Goal: Contribute content: Contribute content

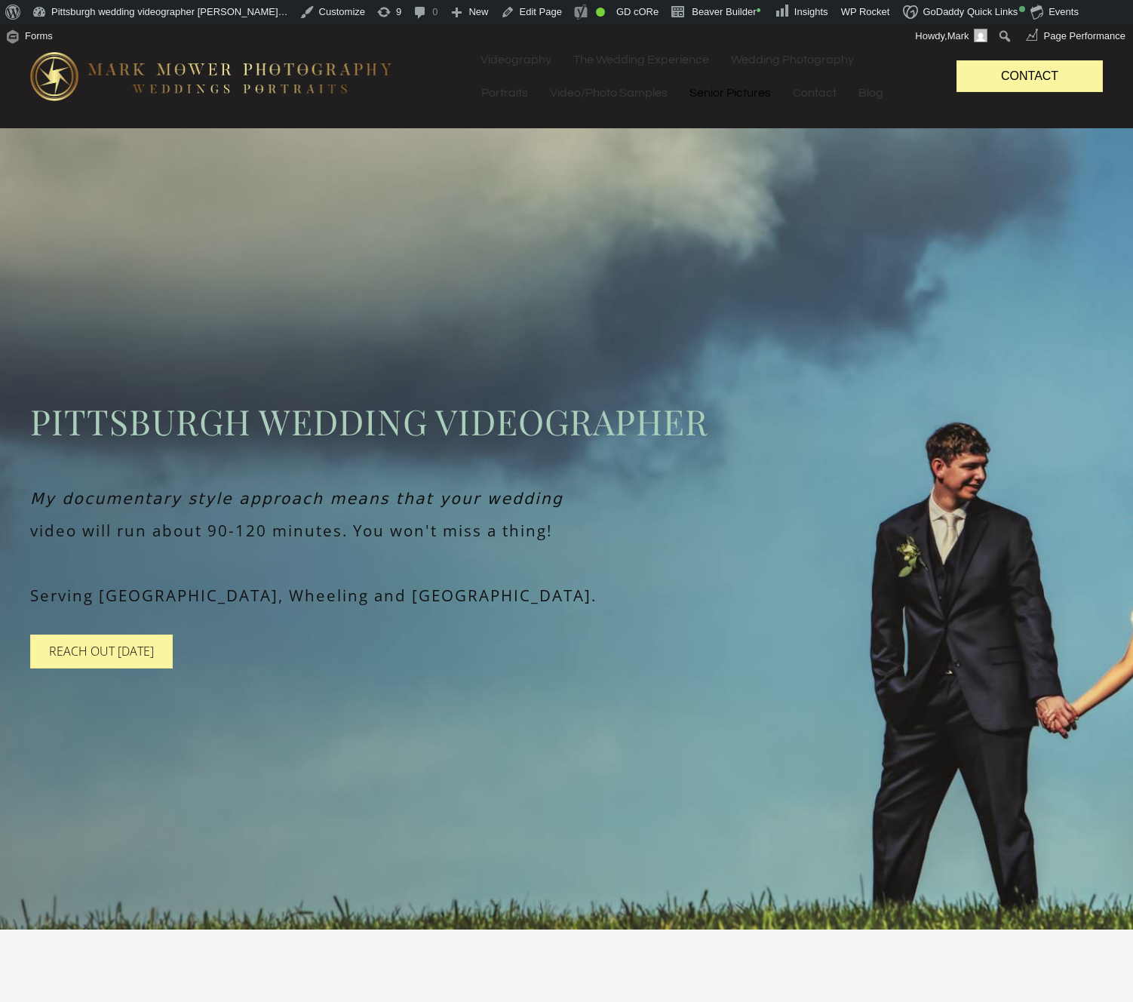
click at [736, 97] on link "Senior Pictures" at bounding box center [730, 92] width 103 height 33
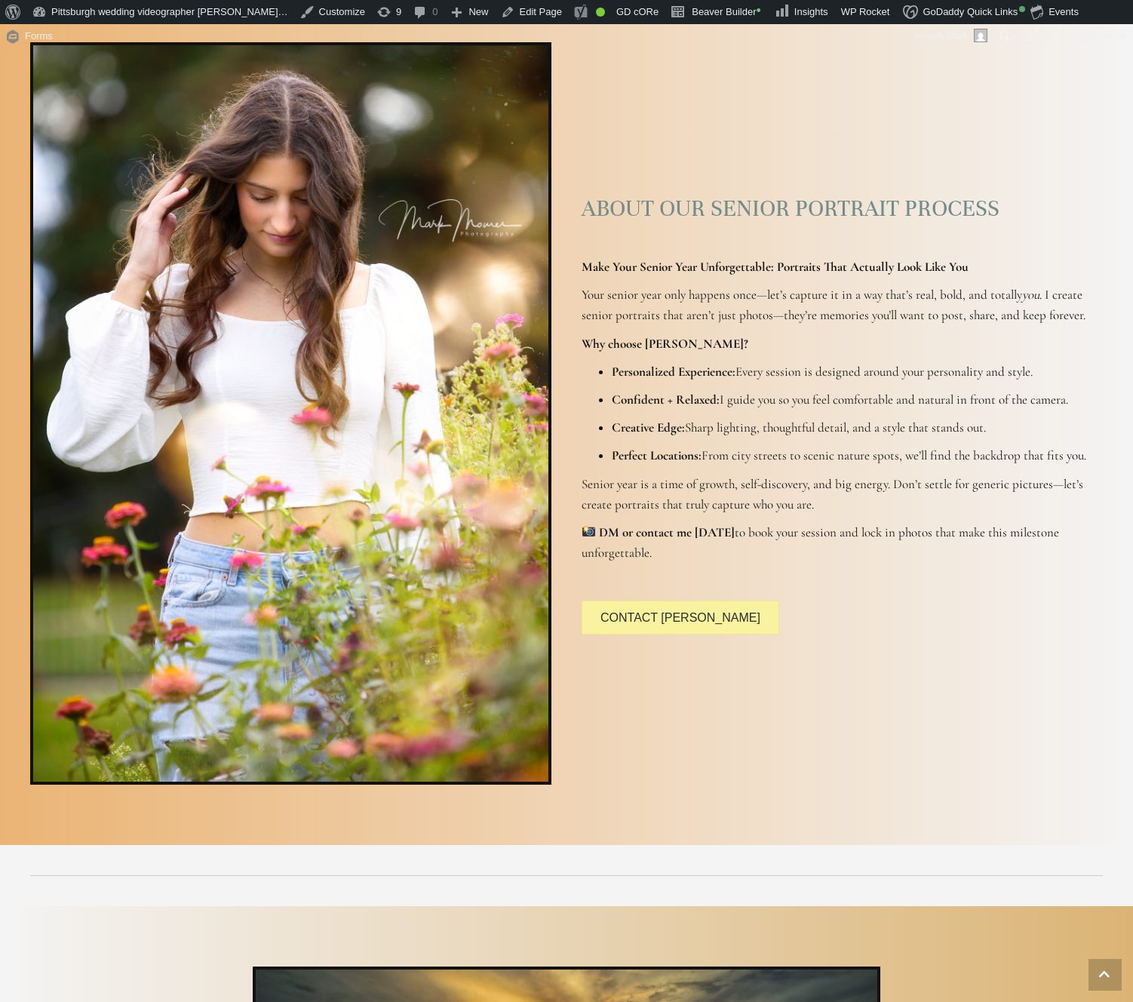
scroll to position [1332, 0]
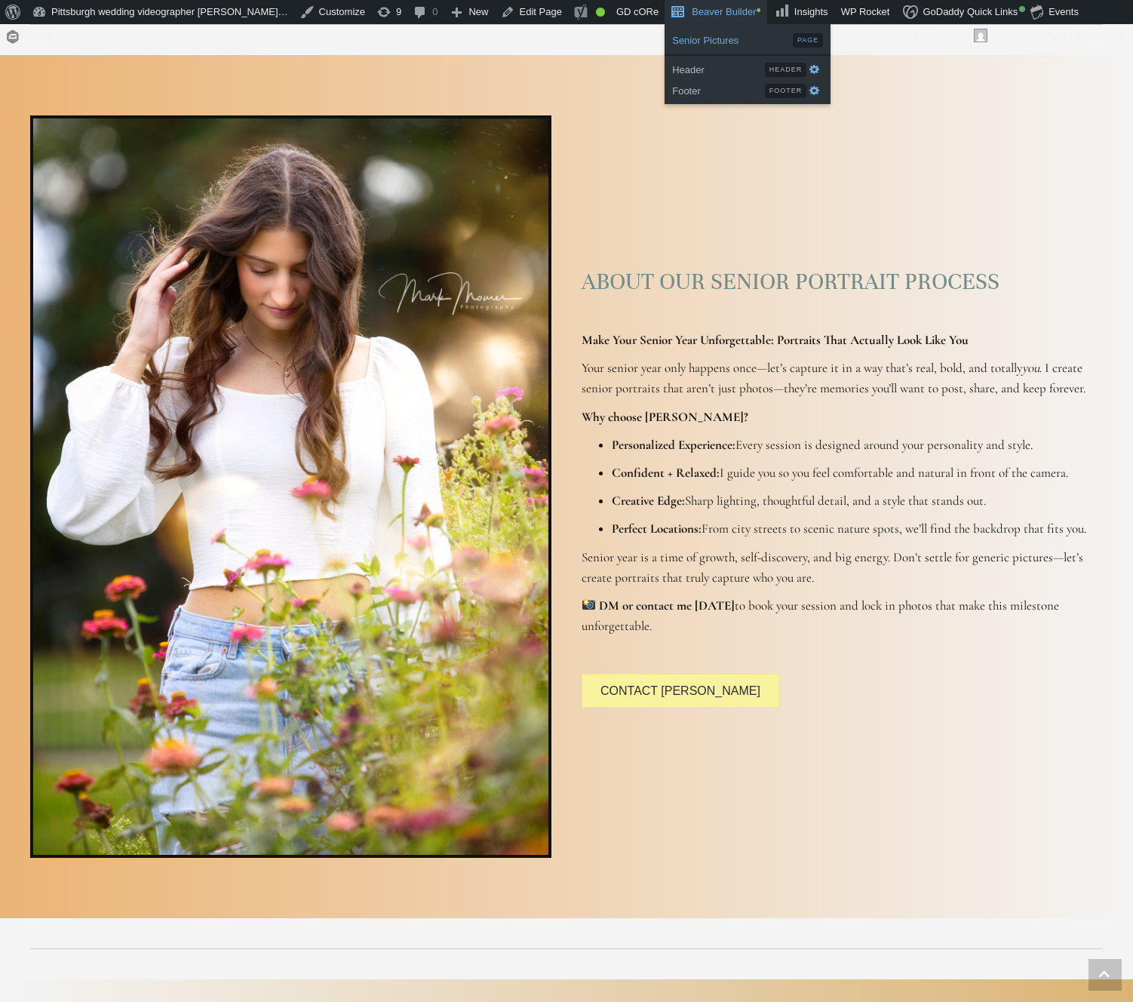
click at [672, 41] on span "Senior Pictures" at bounding box center [732, 39] width 121 height 20
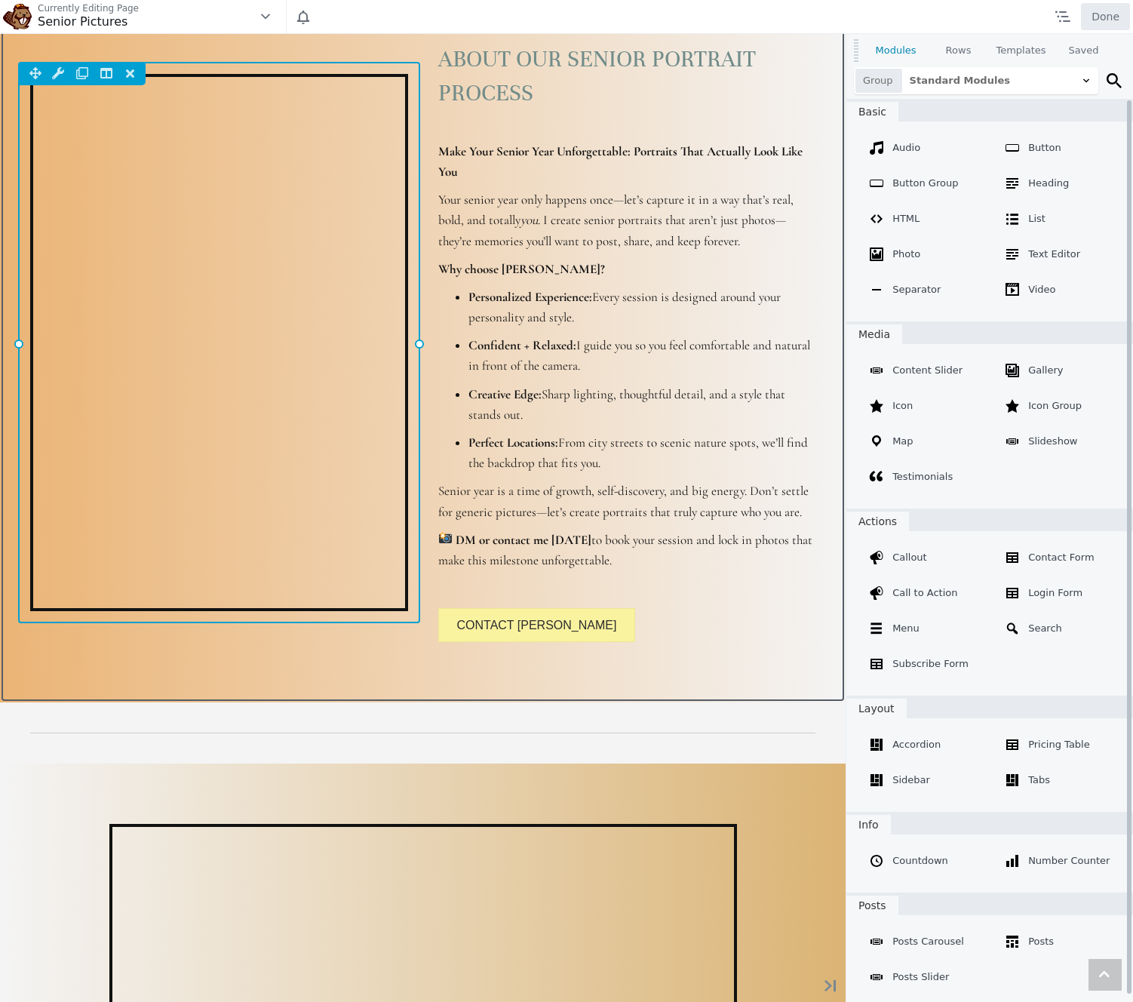
scroll to position [1975, 0]
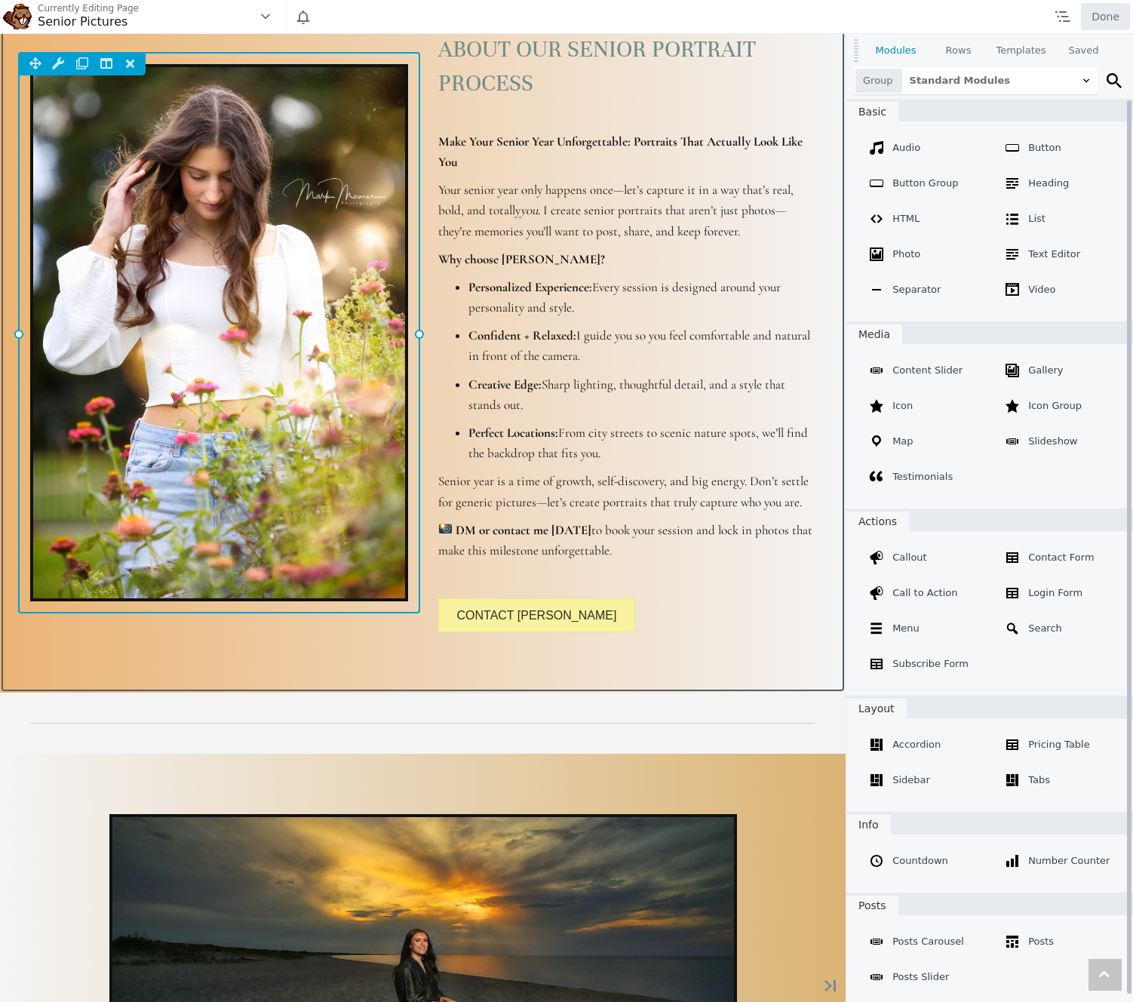
click at [279, 343] on div "Column Settings Move Column Duplicate Column Delete Column Reset Column Widths …" at bounding box center [219, 332] width 402 height 561
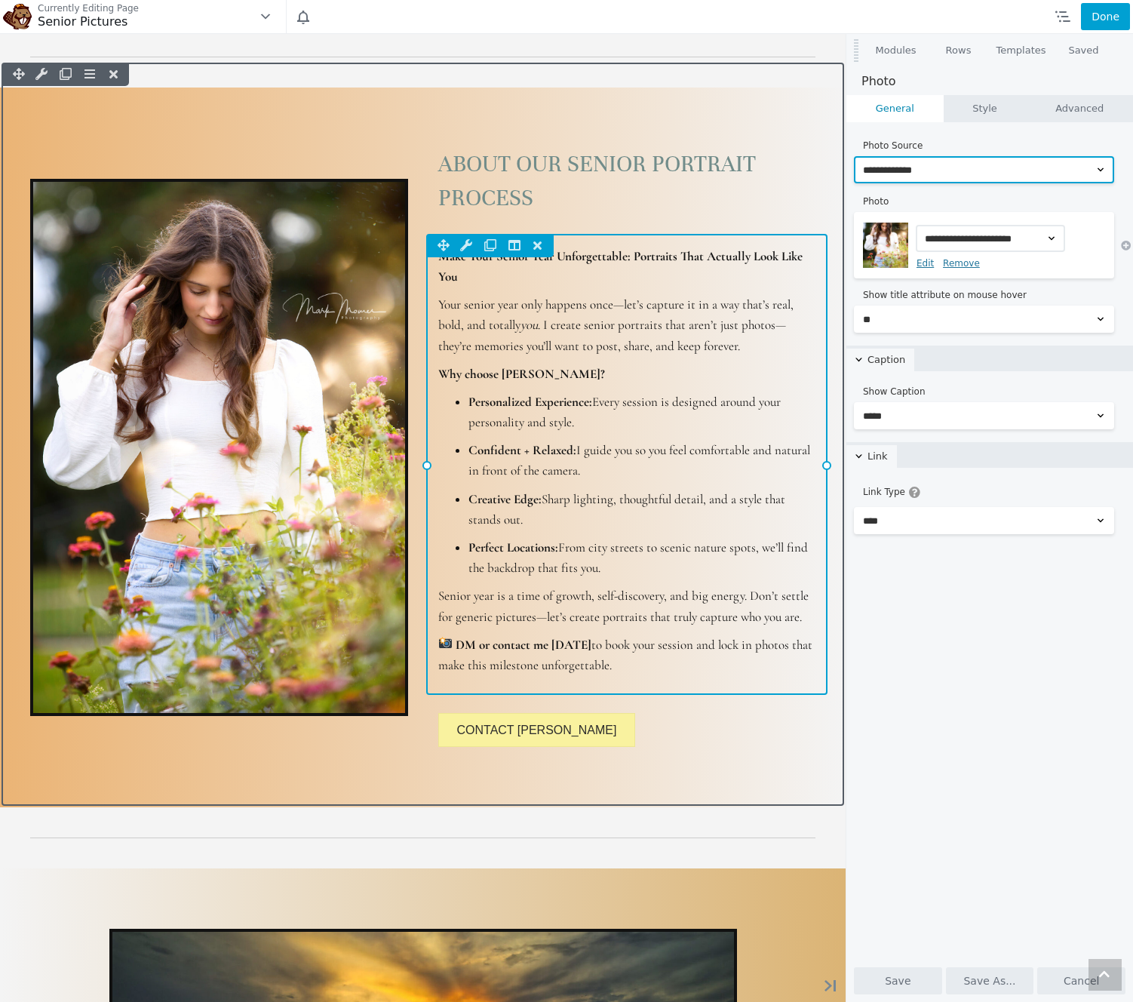
scroll to position [1849, 0]
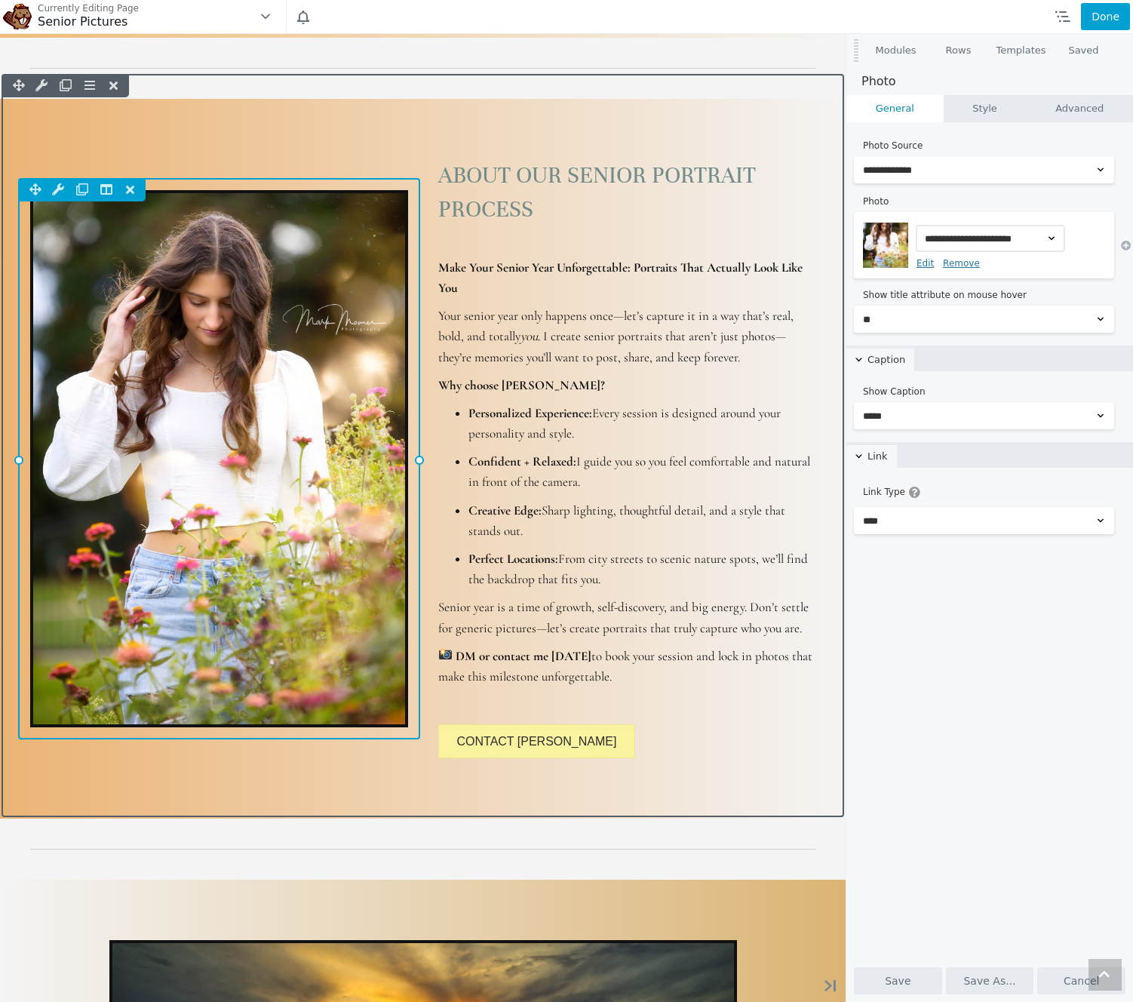
click at [342, 294] on div "Column Settings Move Column Duplicate Column Delete Column Reset Column Widths …" at bounding box center [219, 458] width 402 height 561
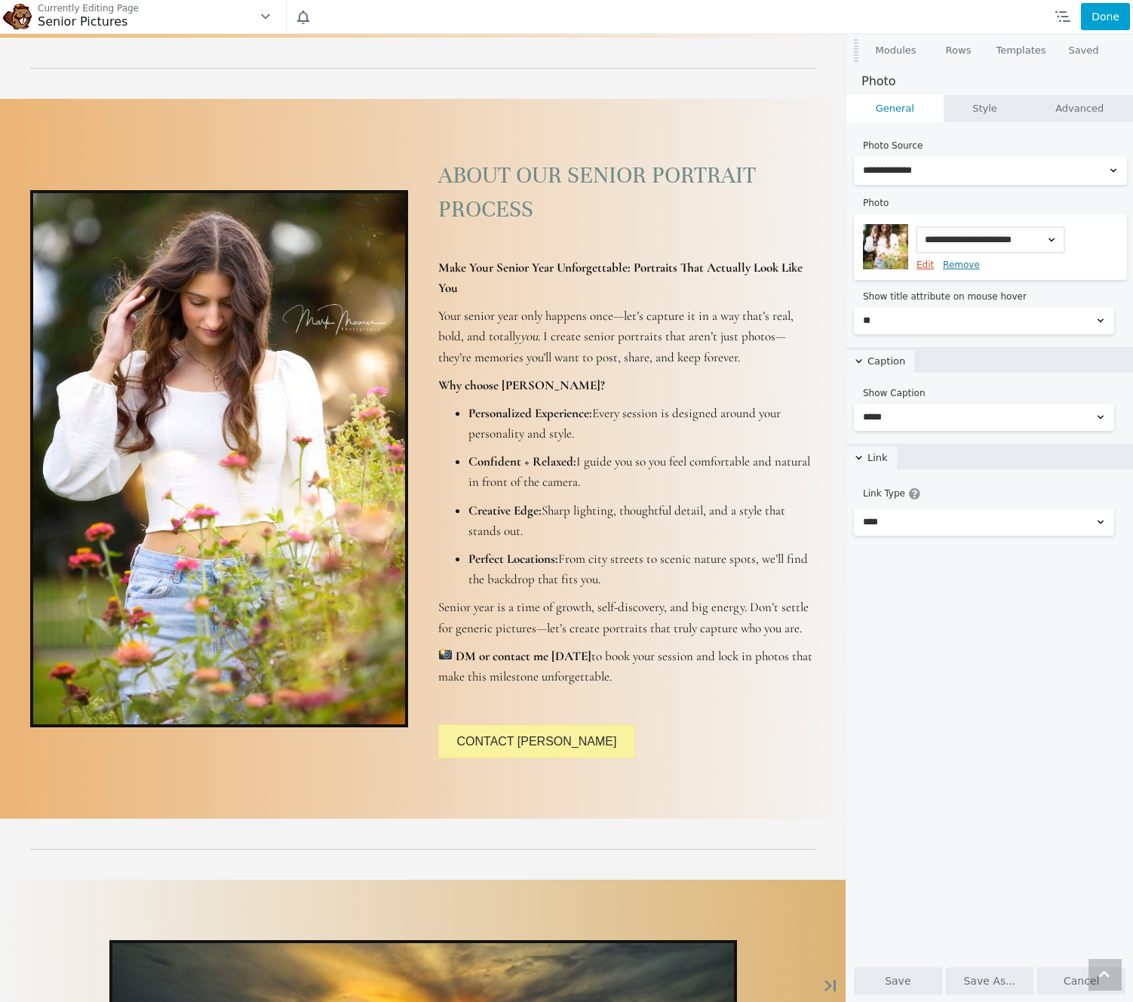
click at [927, 260] on link "Edit" at bounding box center [925, 265] width 17 height 11
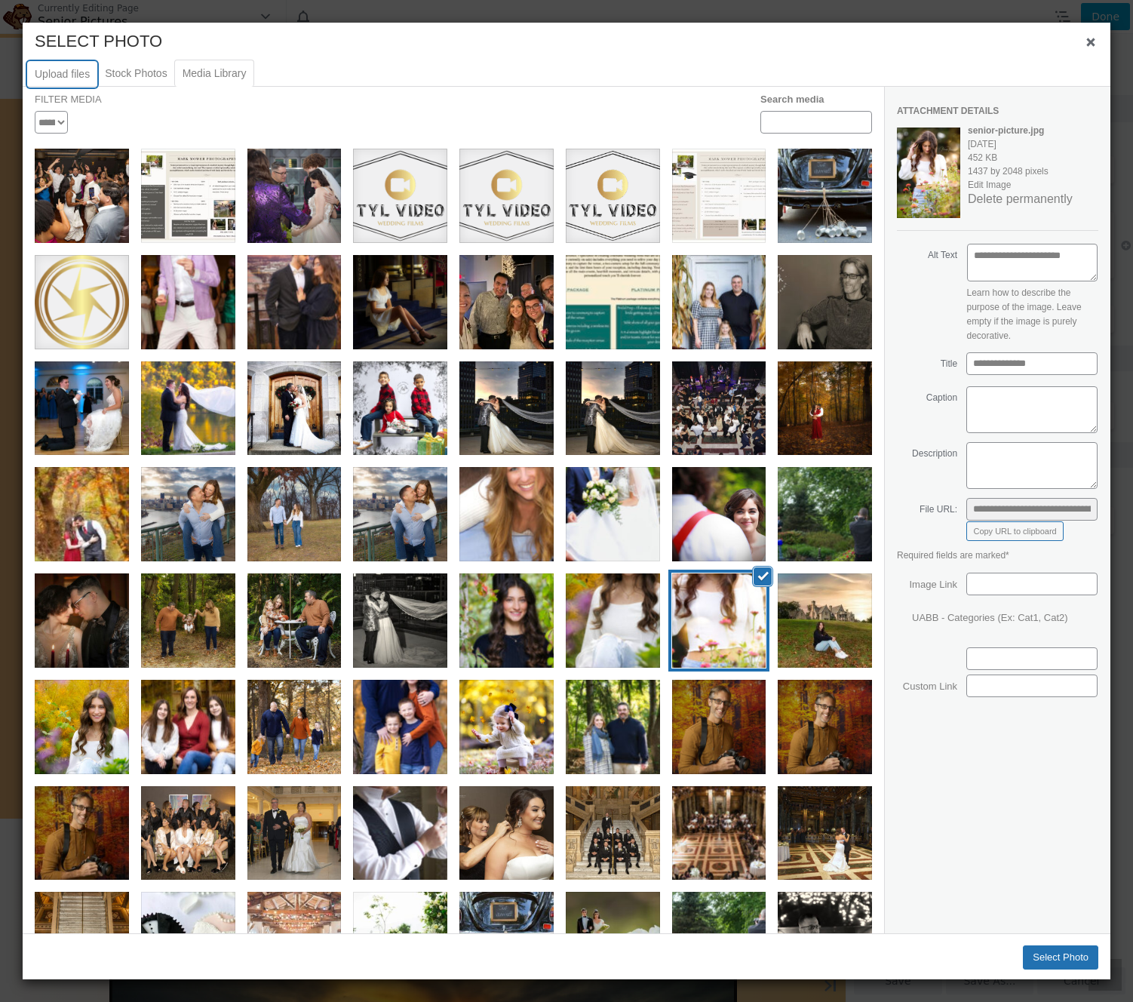
click at [85, 78] on button "Upload files" at bounding box center [62, 74] width 70 height 26
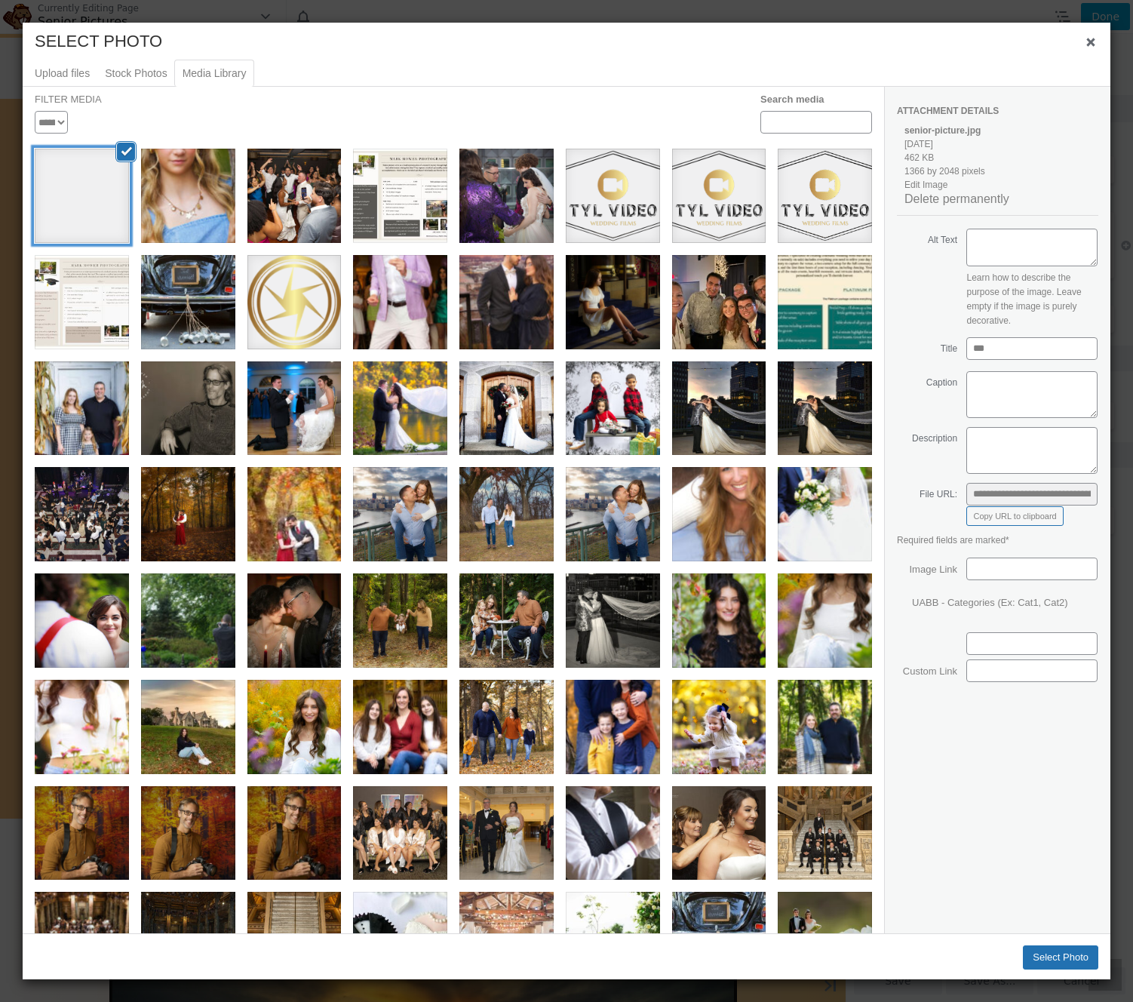
click at [108, 217] on div "sen" at bounding box center [82, 196] width 94 height 94
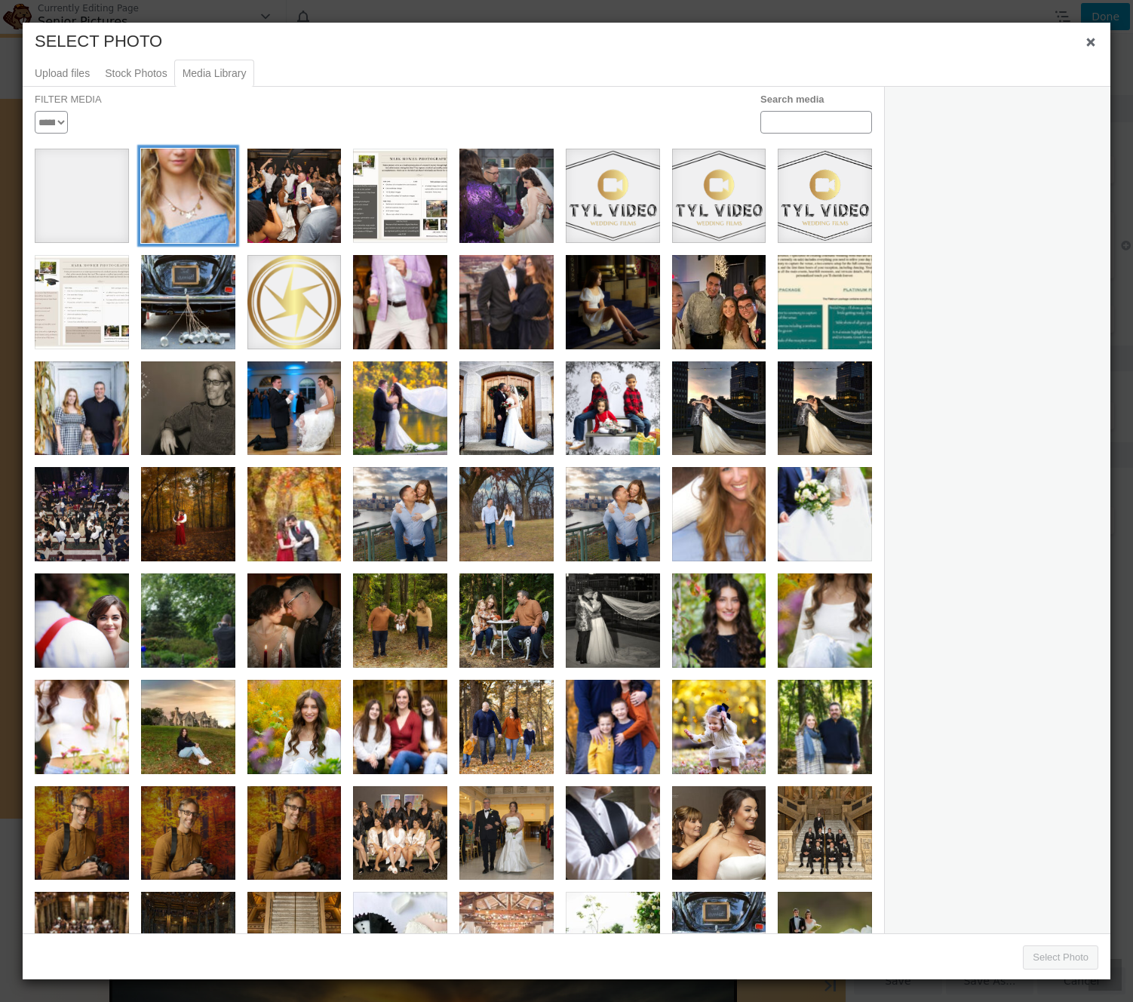
click at [166, 216] on div "senior pictures" at bounding box center [188, 196] width 94 height 94
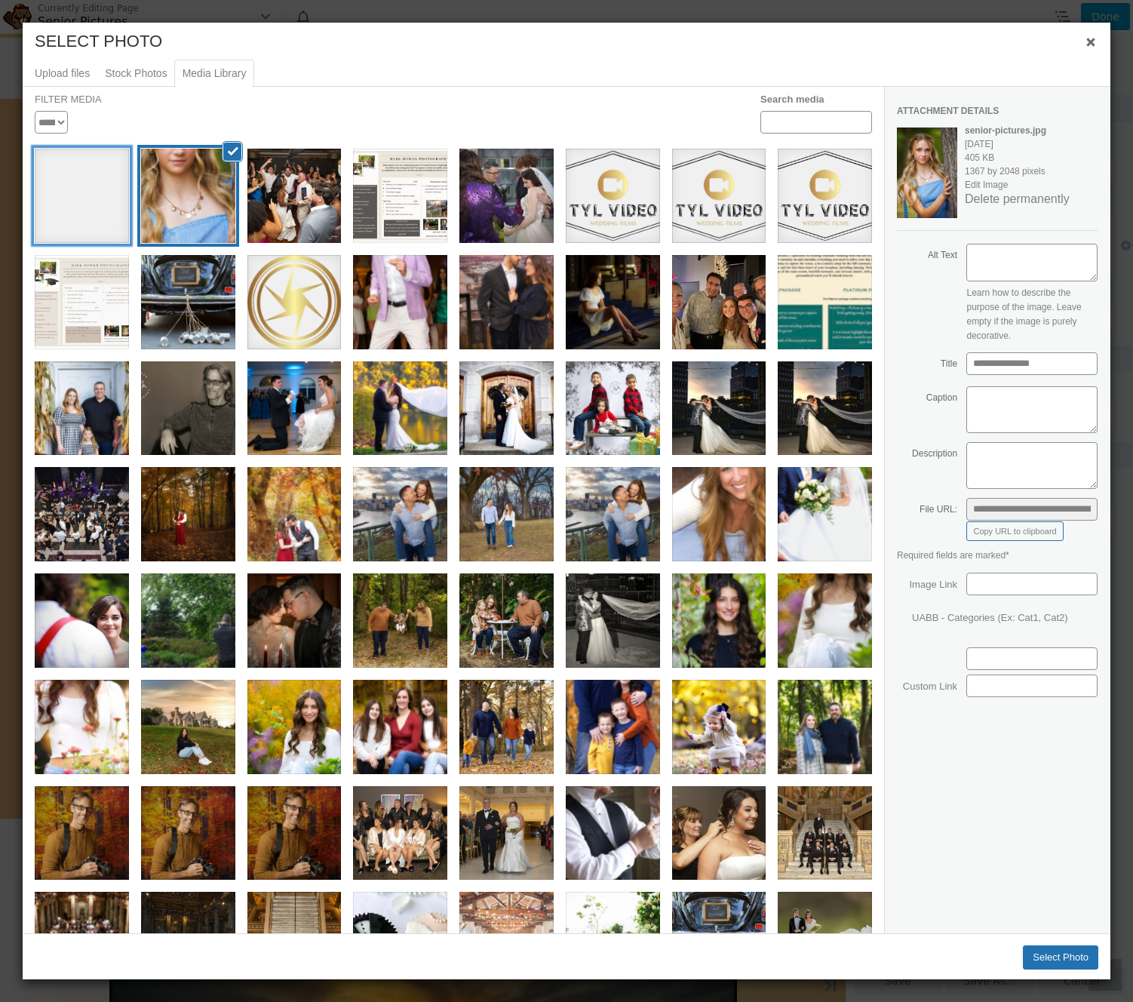
click at [62, 214] on div "sen" at bounding box center [82, 196] width 94 height 94
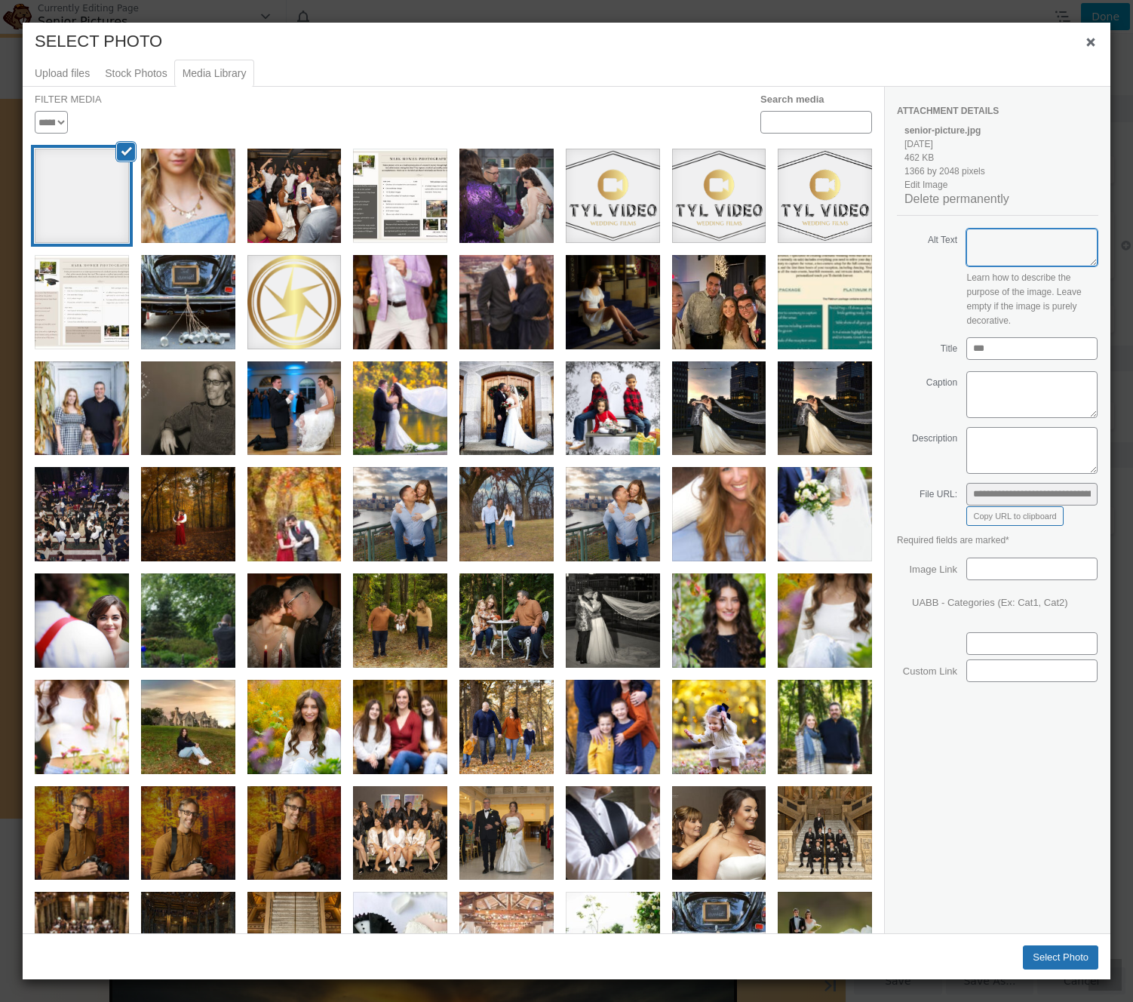
click at [1062, 266] on textarea "Alt Text" at bounding box center [1032, 248] width 131 height 38
drag, startPoint x: 1000, startPoint y: 363, endPoint x: 958, endPoint y: 363, distance: 41.5
click at [958, 363] on span "Title ***" at bounding box center [997, 350] width 201 height 26
type input "**********"
click at [999, 257] on textarea "Alt Text" at bounding box center [1032, 248] width 131 height 38
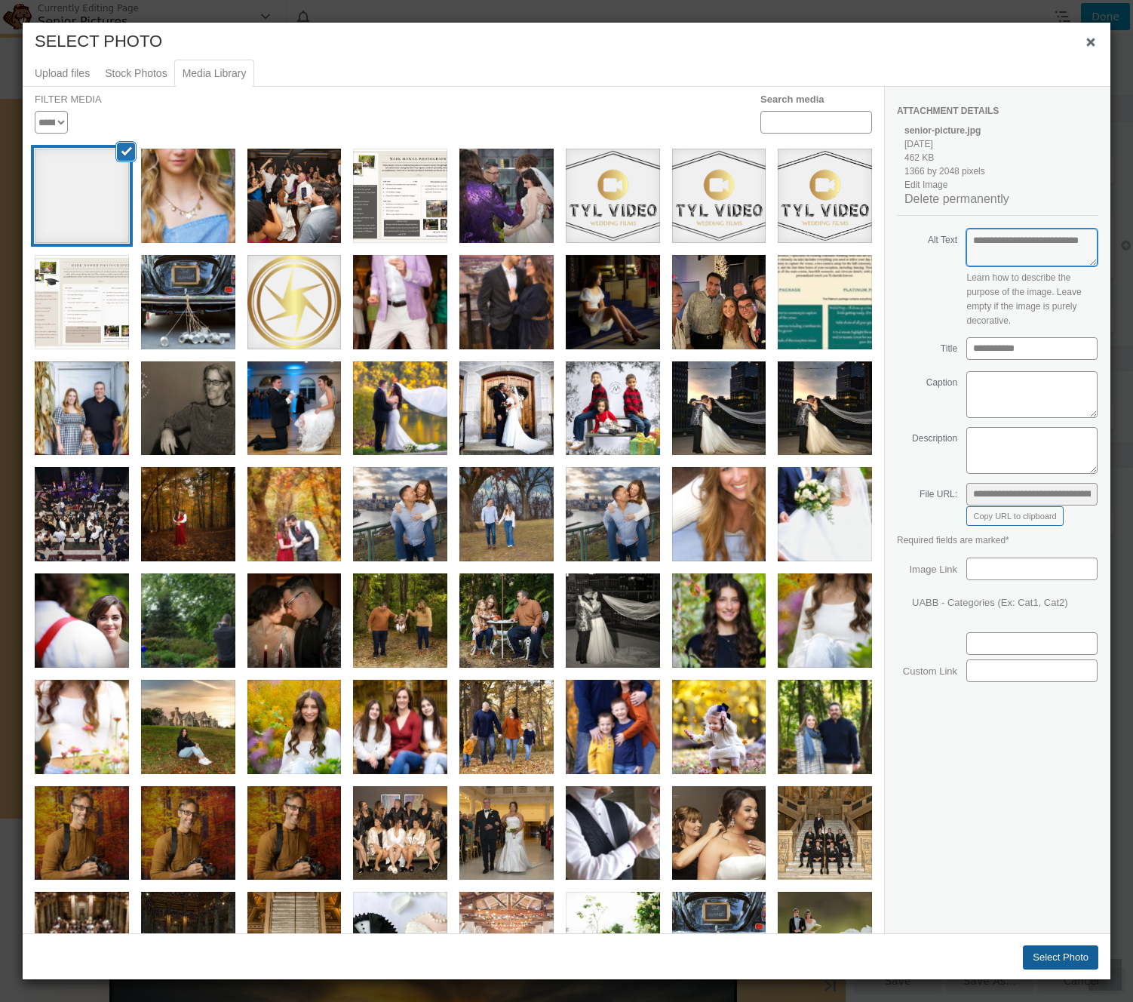
type textarea "**********"
click at [1050, 952] on button "Select Photo" at bounding box center [1060, 958] width 75 height 24
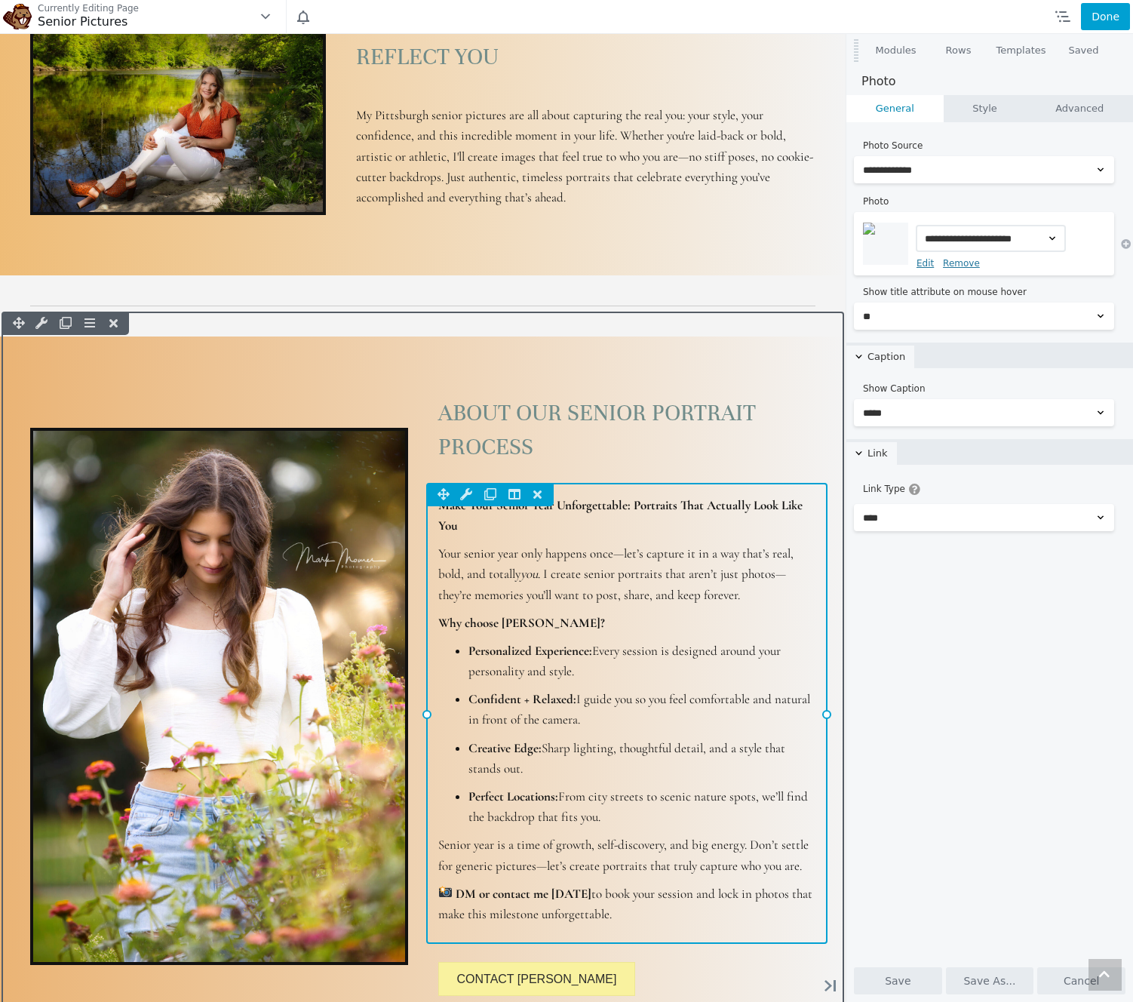
scroll to position [1802, 0]
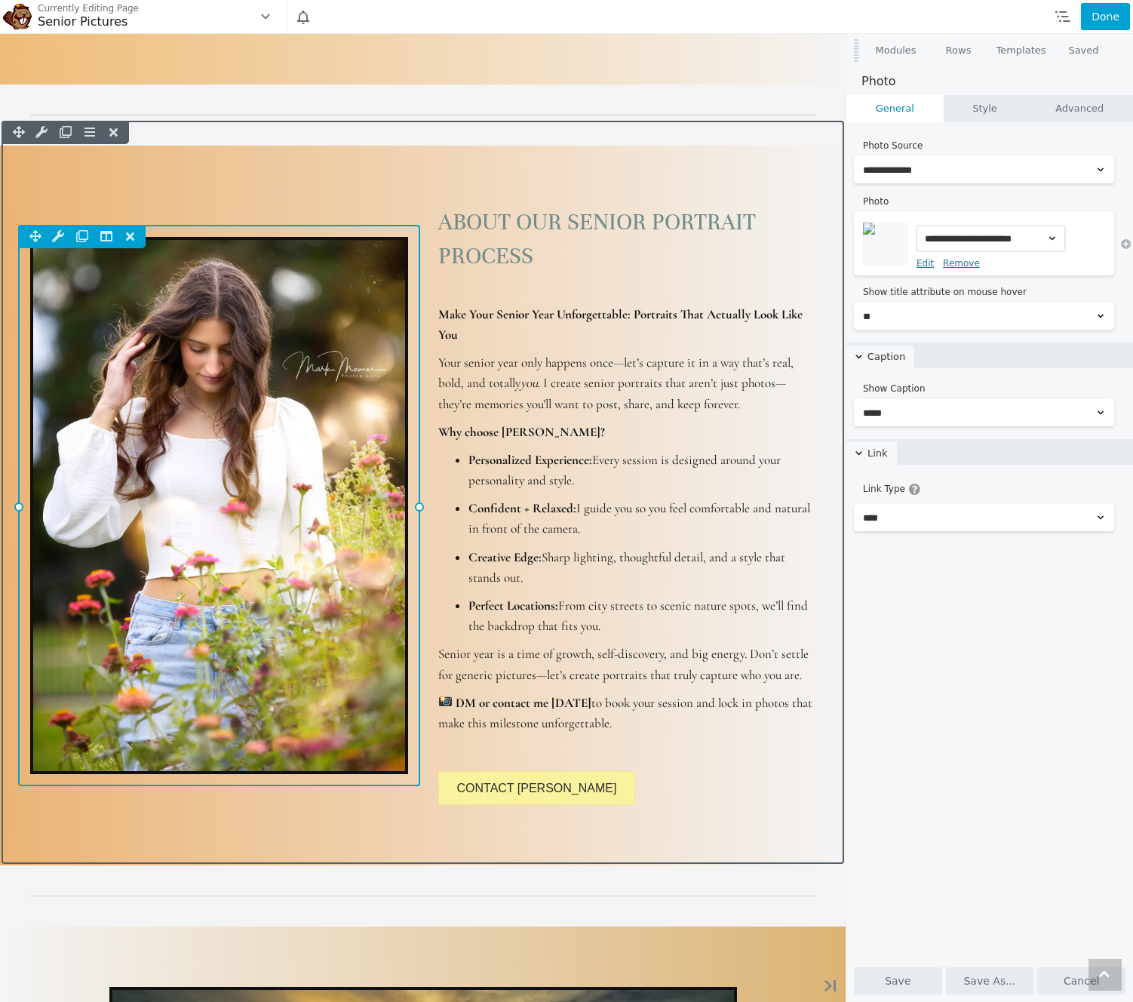
click at [377, 435] on div "Column Settings Move Column Duplicate Column Delete Column Reset Column Widths …" at bounding box center [219, 505] width 402 height 561
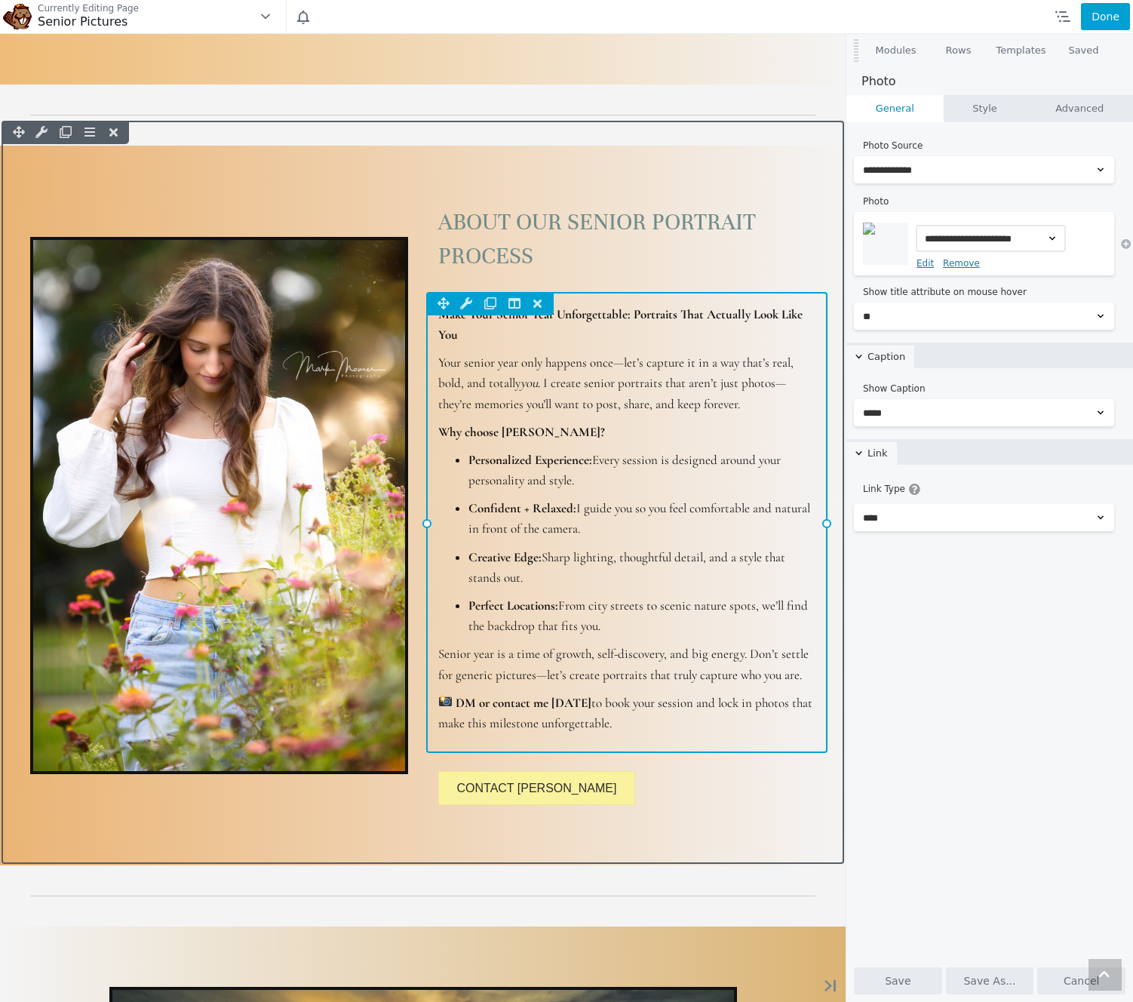
click at [557, 449] on div "Column Settings Move Column Duplicate Column Delete Column Reset Column Widths …" at bounding box center [627, 522] width 402 height 461
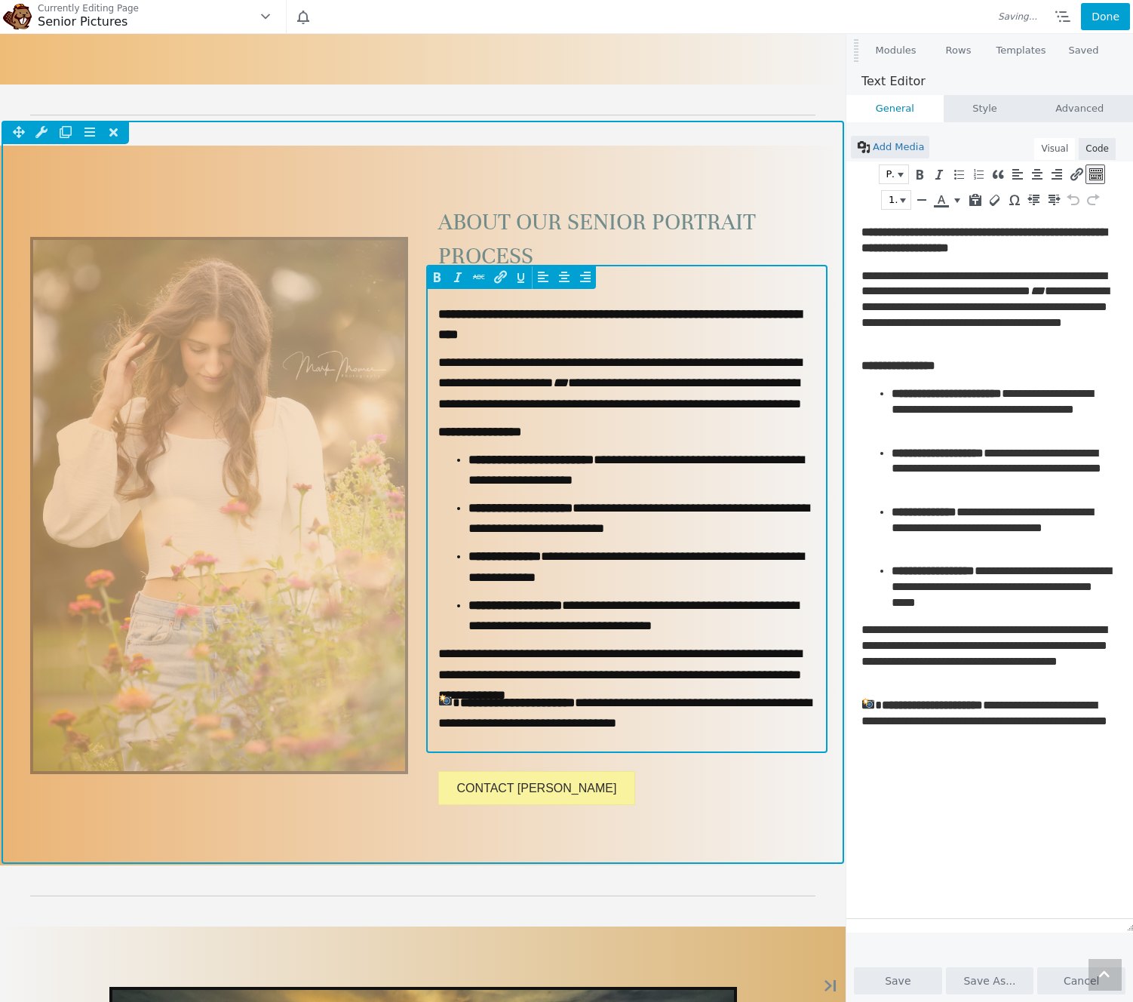
scroll to position [0, 0]
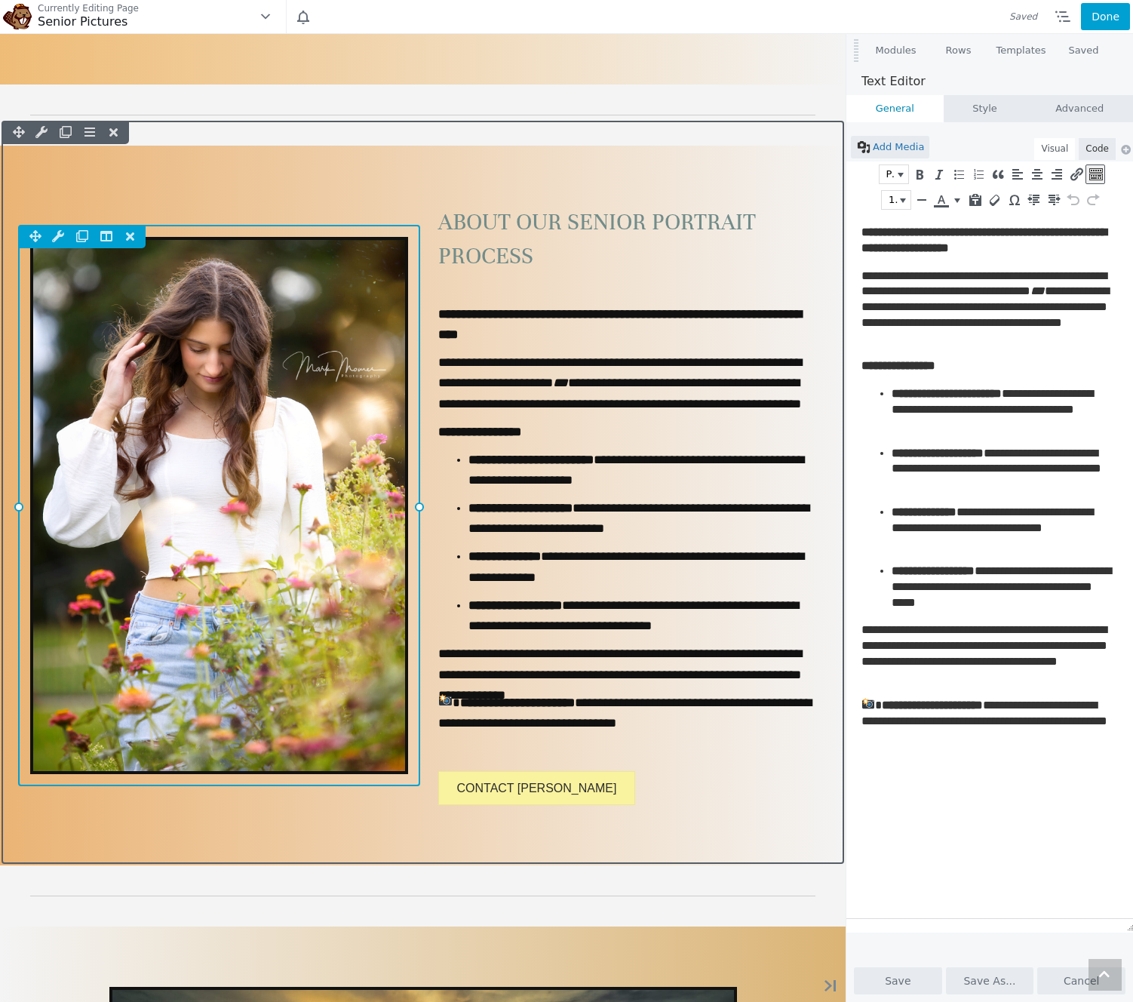
click at [374, 448] on div "Column Settings Move Column Duplicate Column Delete Column Reset Column Widths …" at bounding box center [219, 505] width 402 height 561
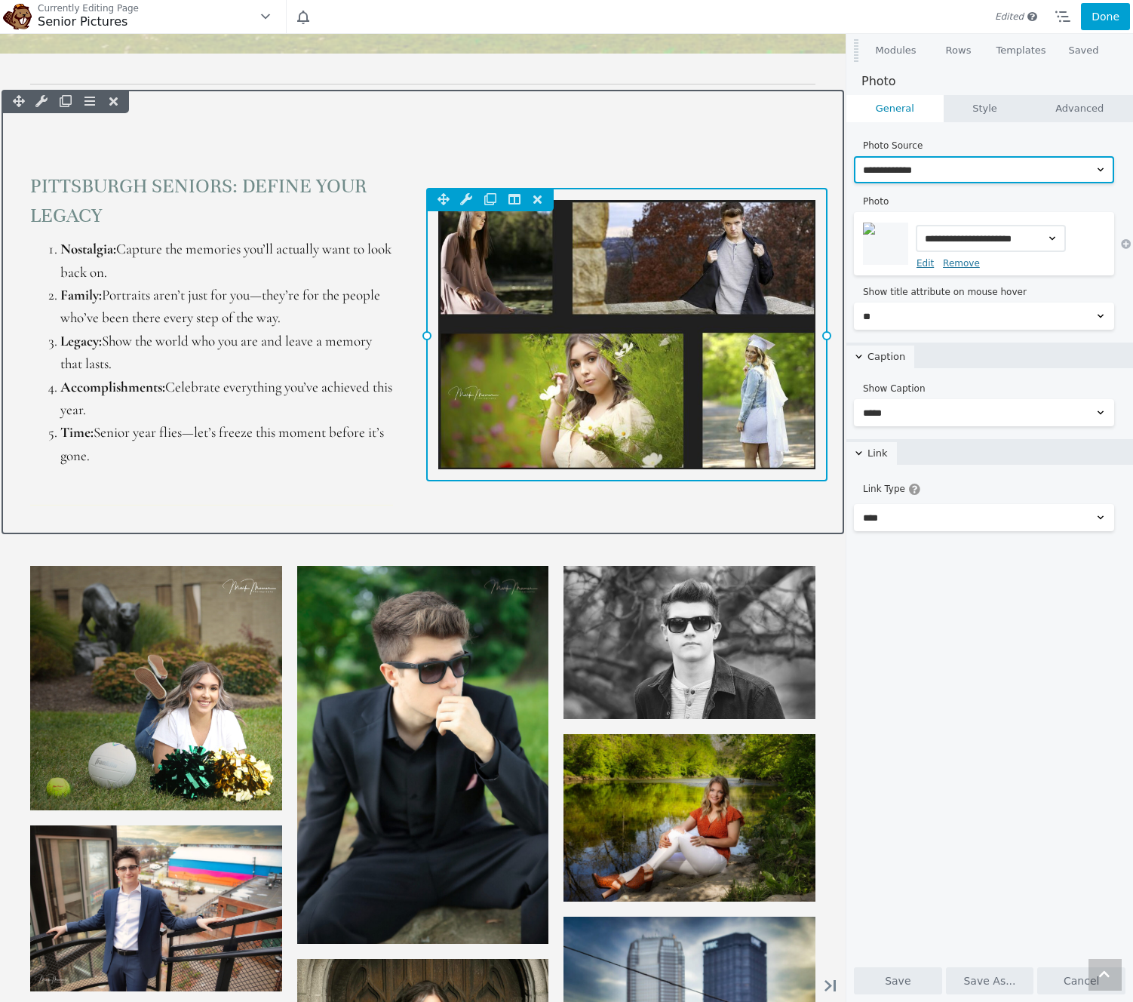
scroll to position [5704, 0]
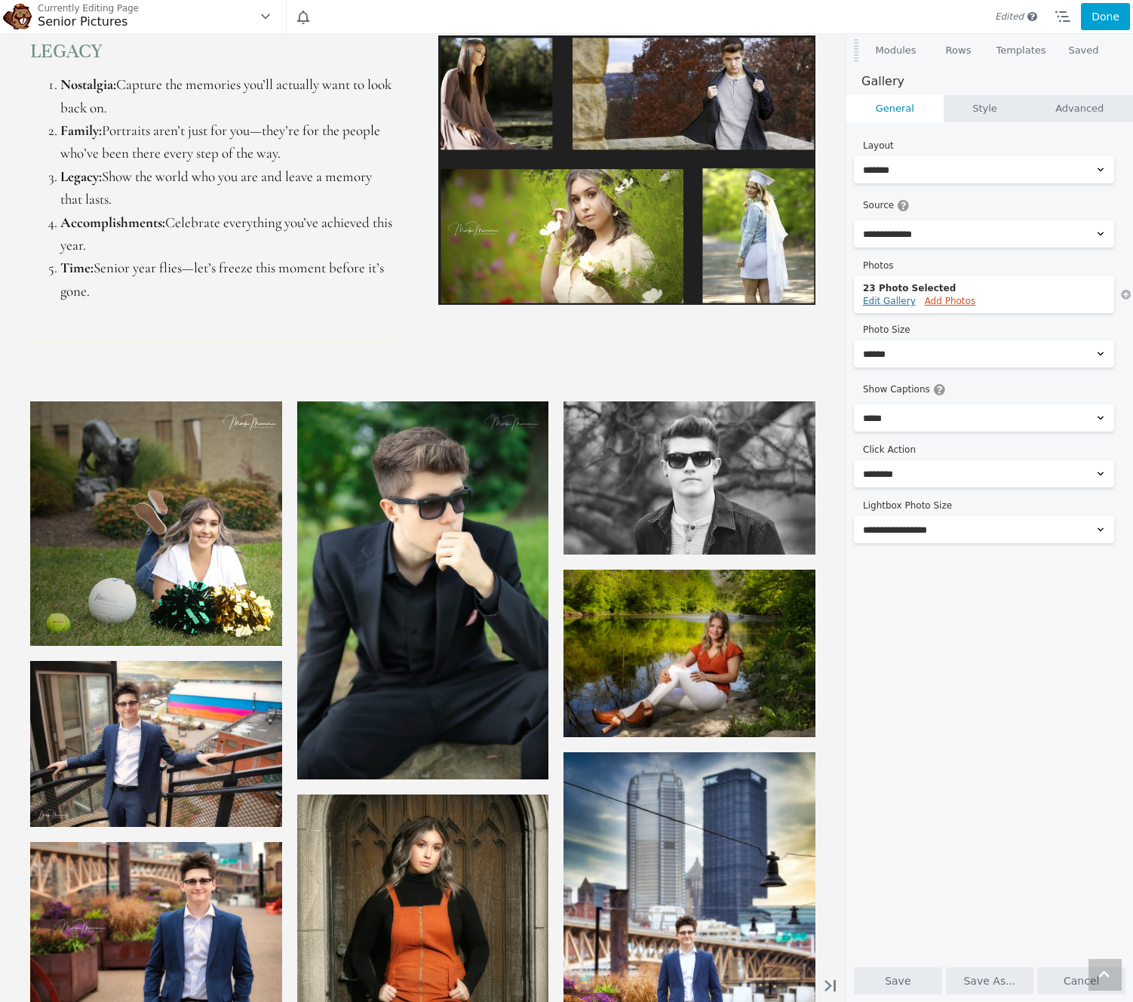
click at [949, 302] on link "Add Photos" at bounding box center [950, 301] width 51 height 11
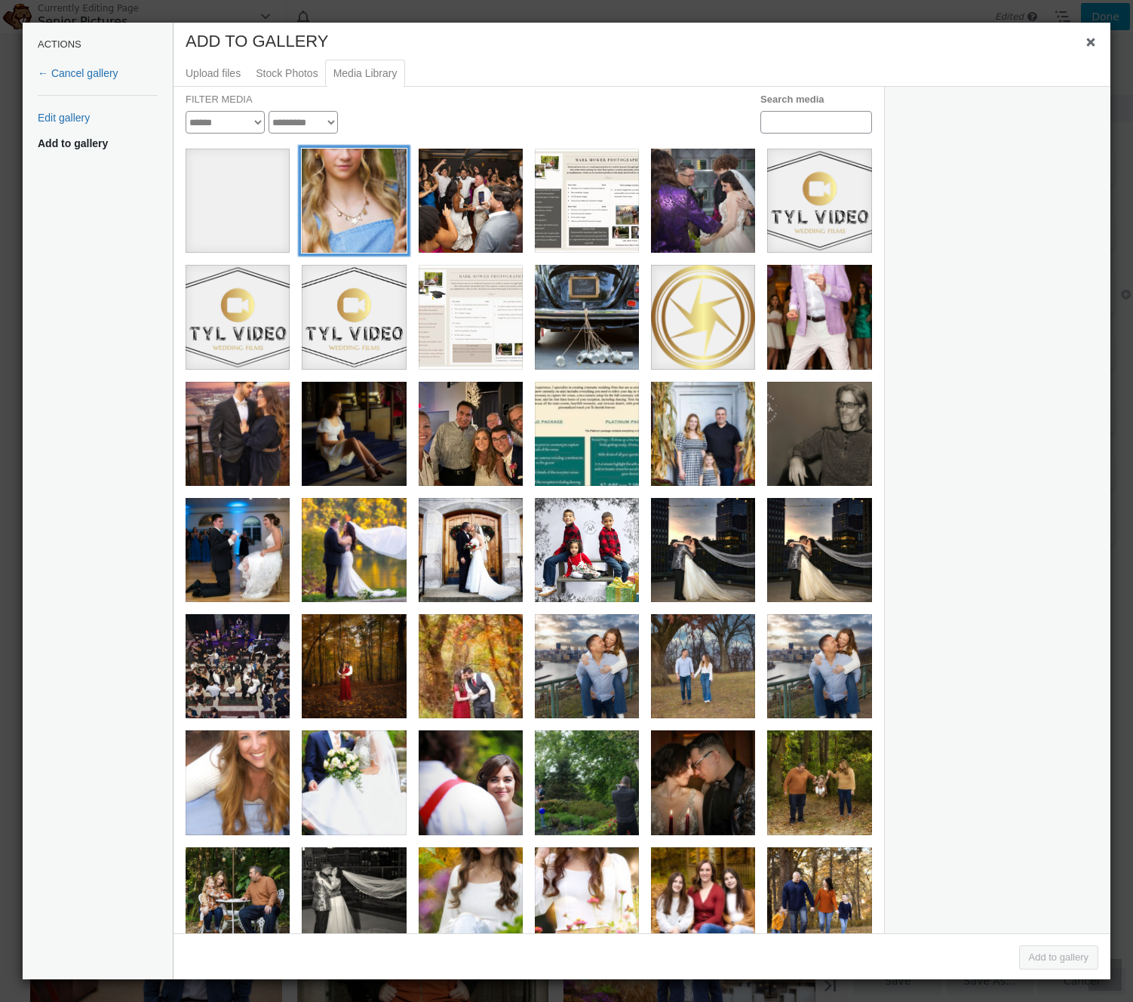
click at [371, 220] on div "senior pictures" at bounding box center [354, 201] width 104 height 104
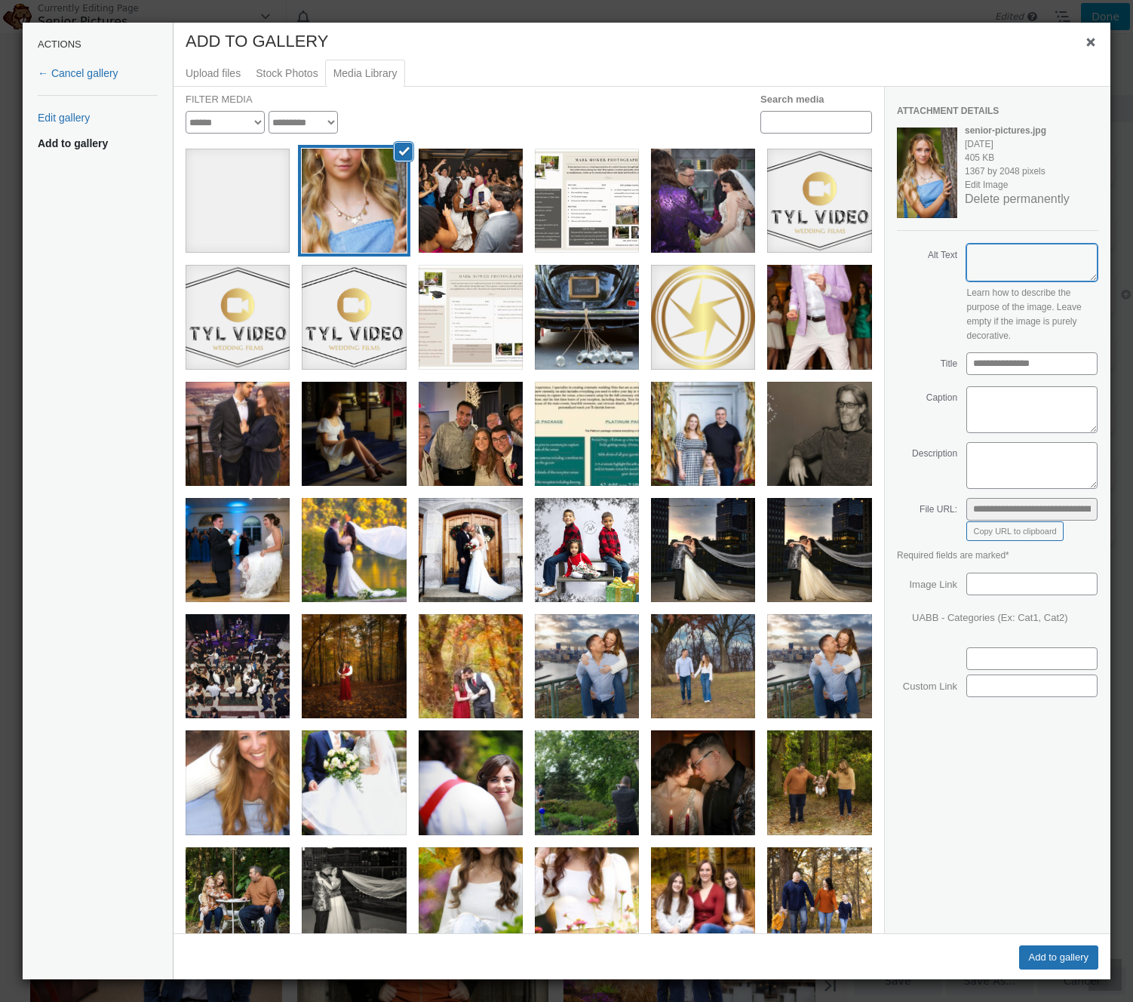
click at [1033, 257] on textarea "Alt Text" at bounding box center [1032, 263] width 131 height 38
type textarea "**********"
click at [991, 821] on div "**********" at bounding box center [997, 510] width 226 height 847
click at [1062, 961] on button "Add to gallery" at bounding box center [1059, 958] width 80 height 24
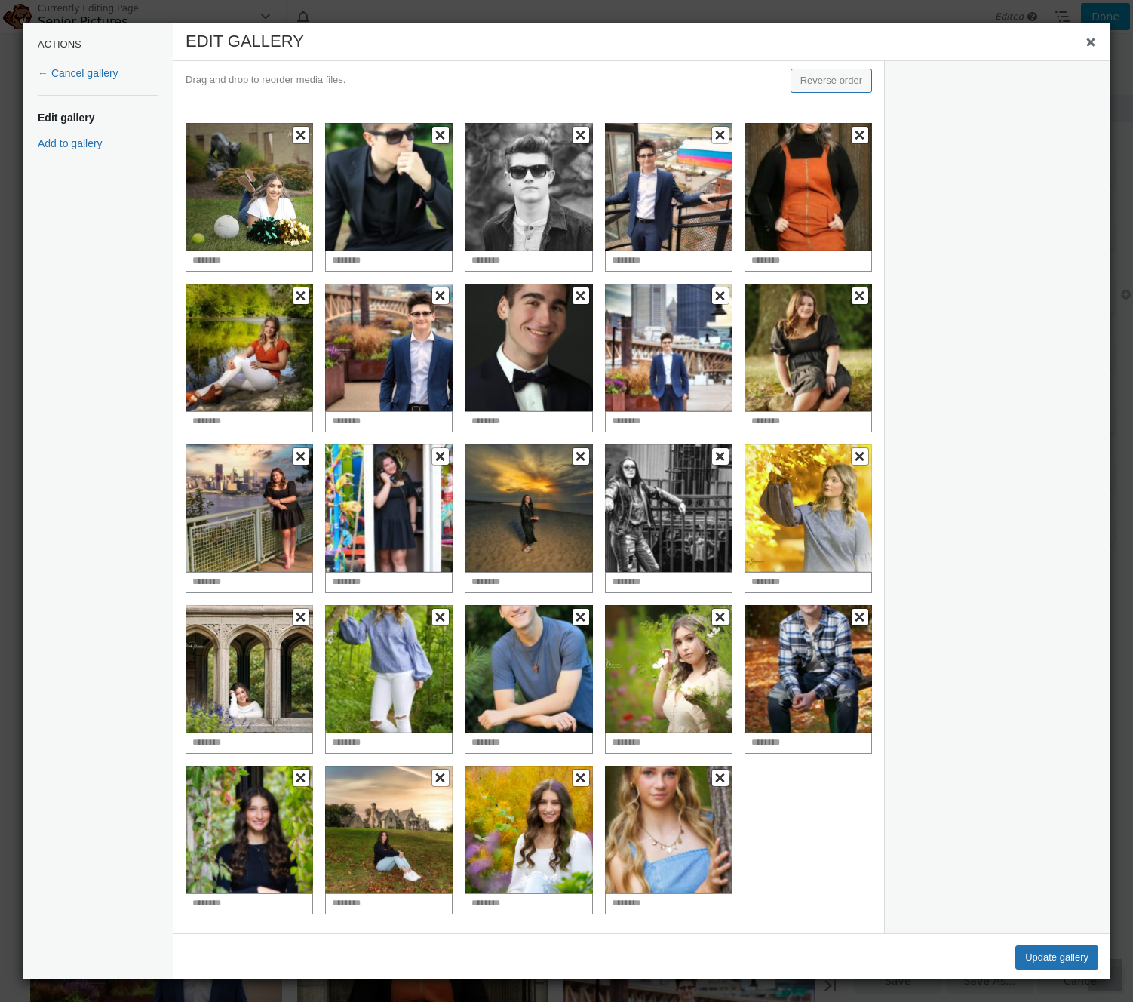
scroll to position [5608, 0]
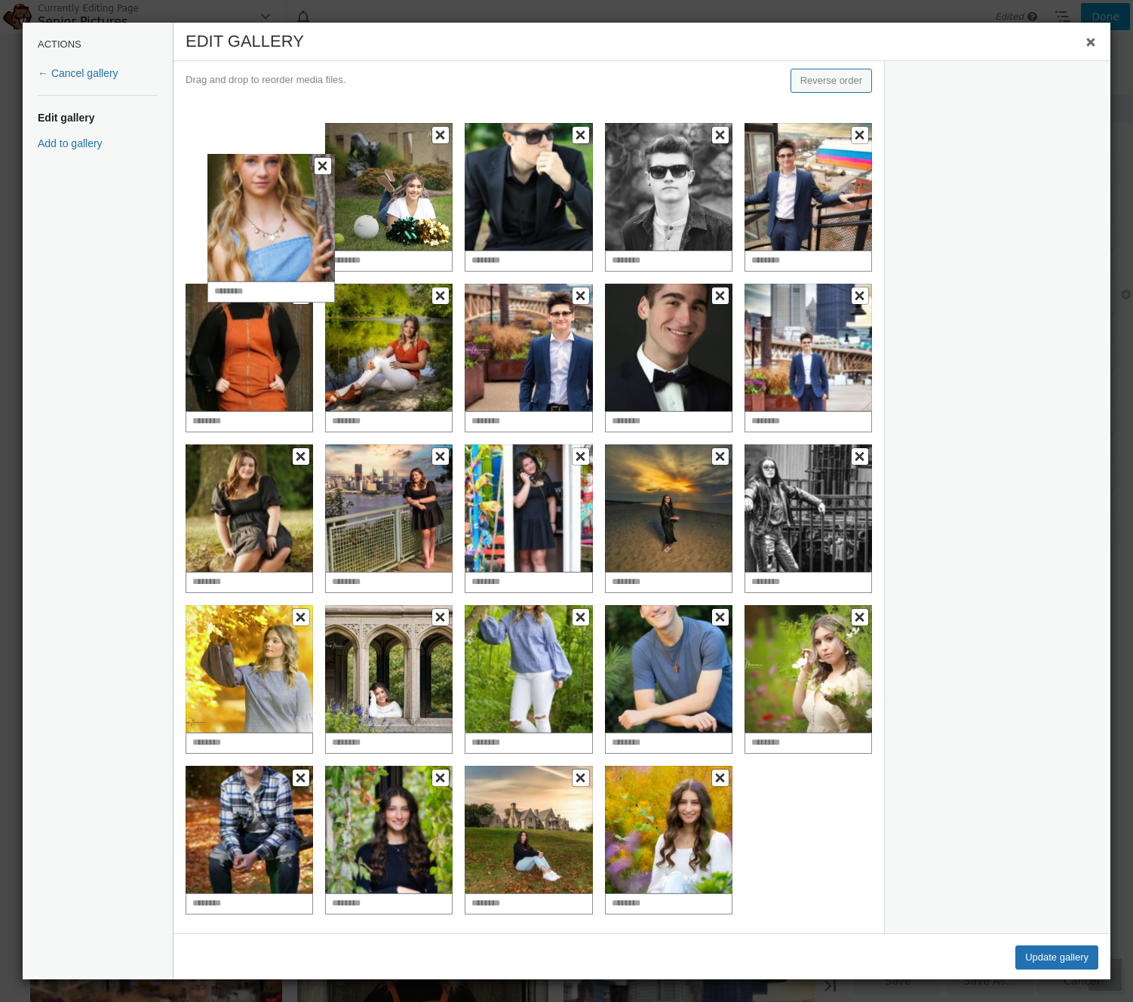
drag, startPoint x: 692, startPoint y: 816, endPoint x: 294, endPoint y: 203, distance: 730.4
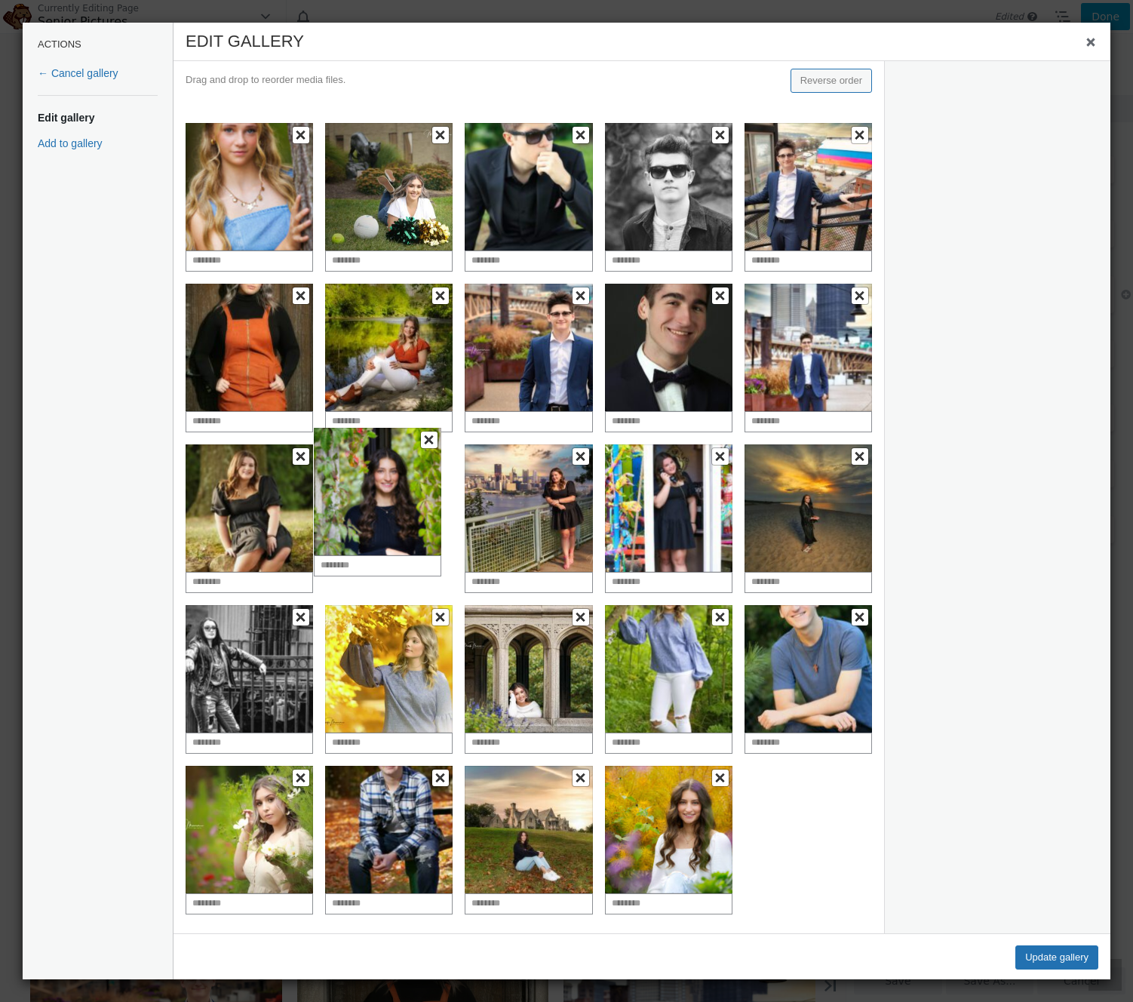
drag, startPoint x: 389, startPoint y: 819, endPoint x: 386, endPoint y: 491, distance: 328.2
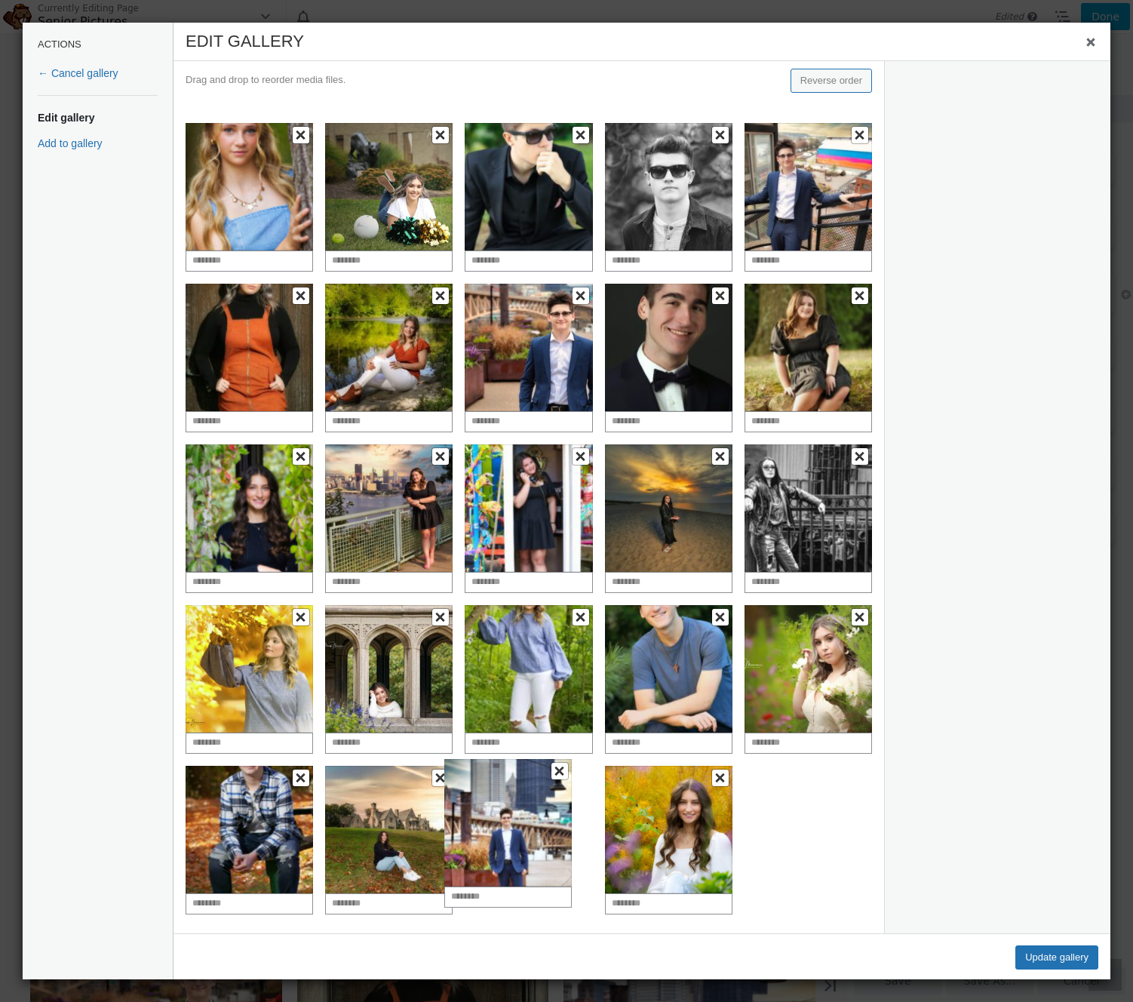
drag, startPoint x: 797, startPoint y: 368, endPoint x: 508, endPoint y: 830, distance: 544.7
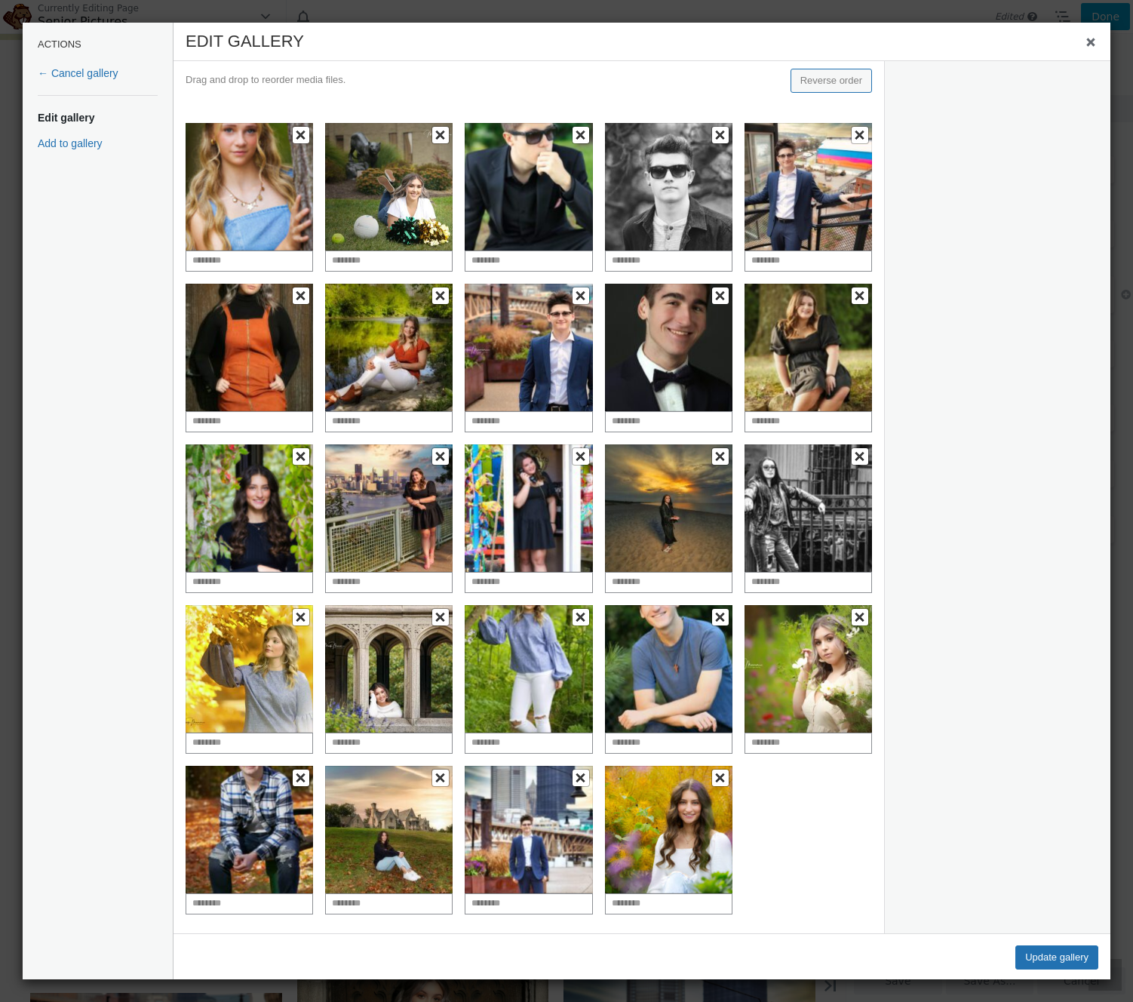
scroll to position [5545, 0]
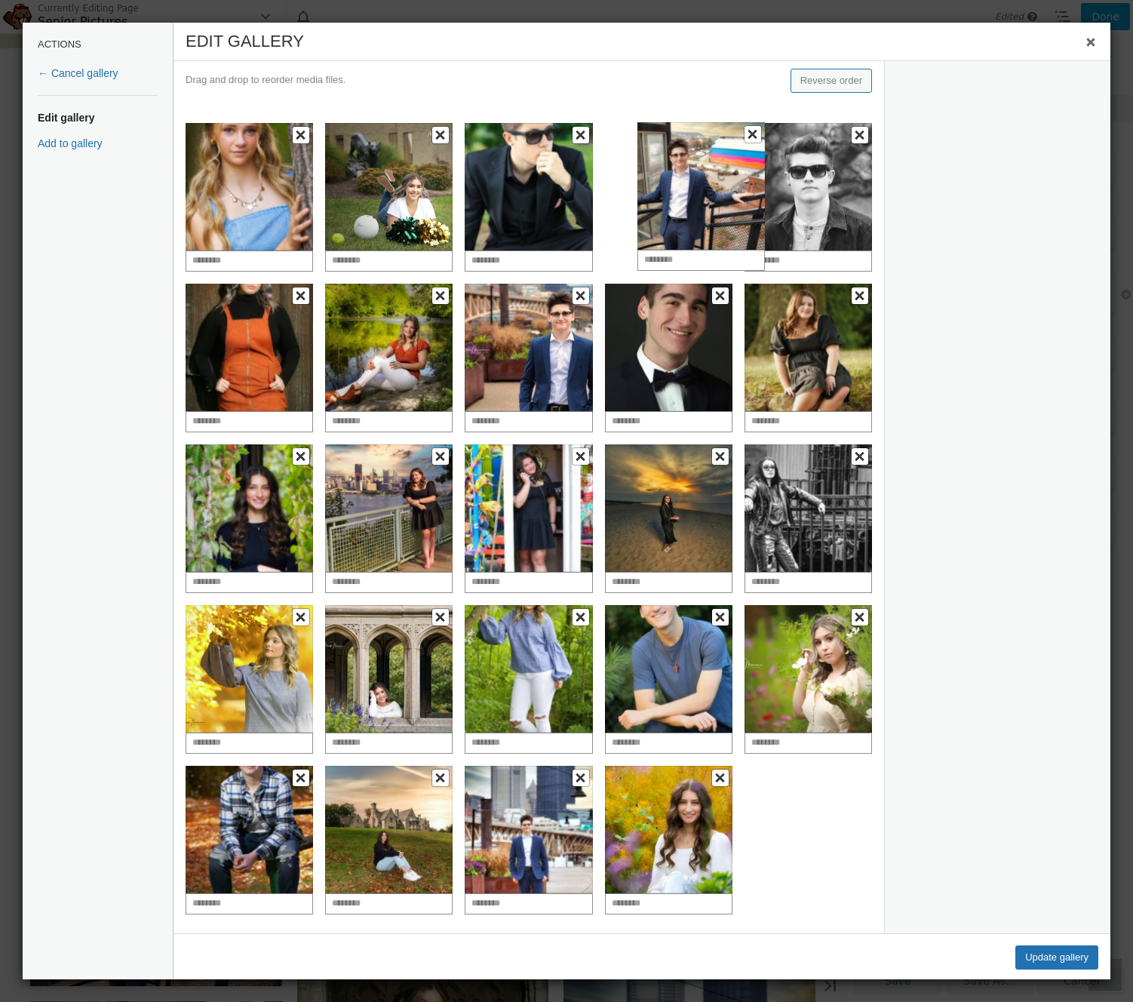
drag, startPoint x: 763, startPoint y: 211, endPoint x: 691, endPoint y: 210, distance: 71.7
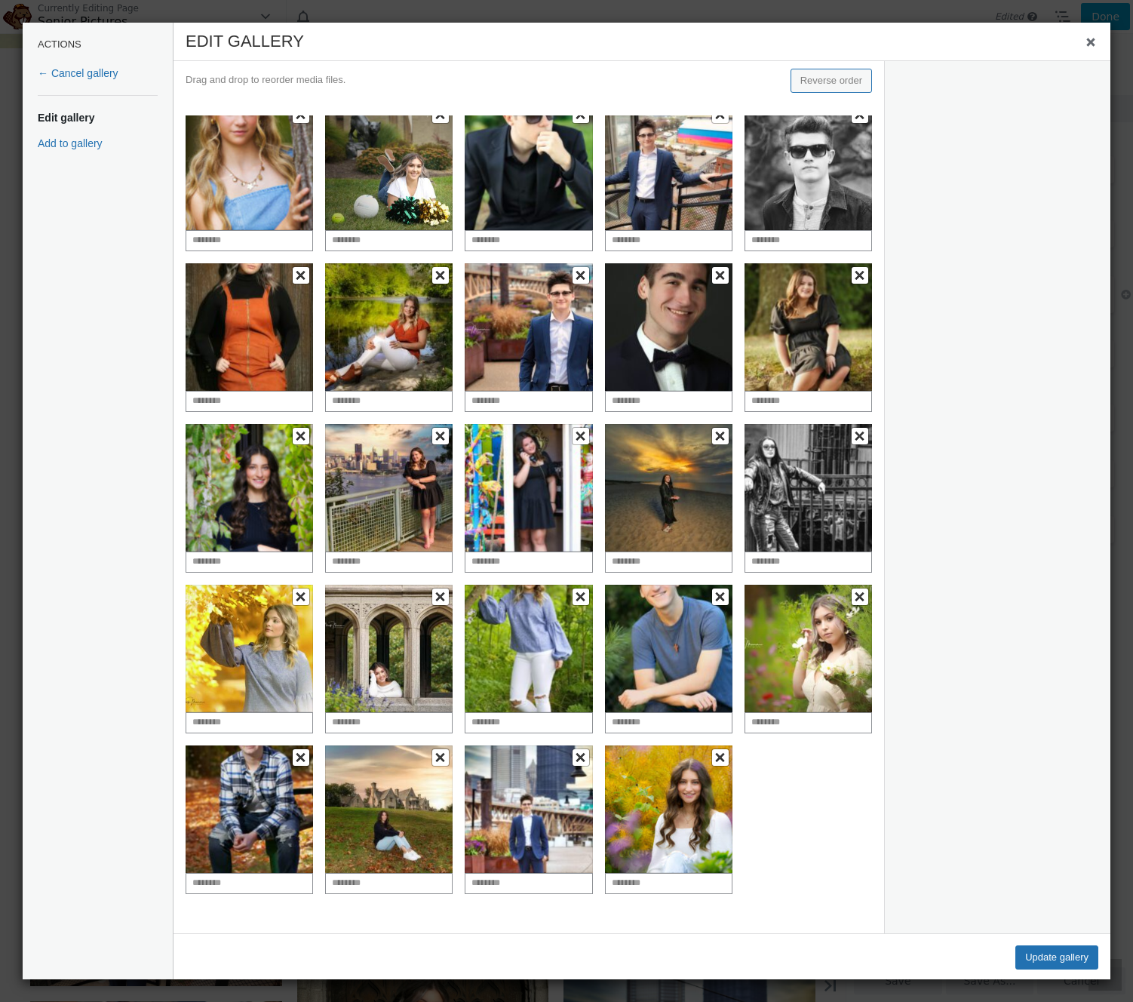
scroll to position [0, 0]
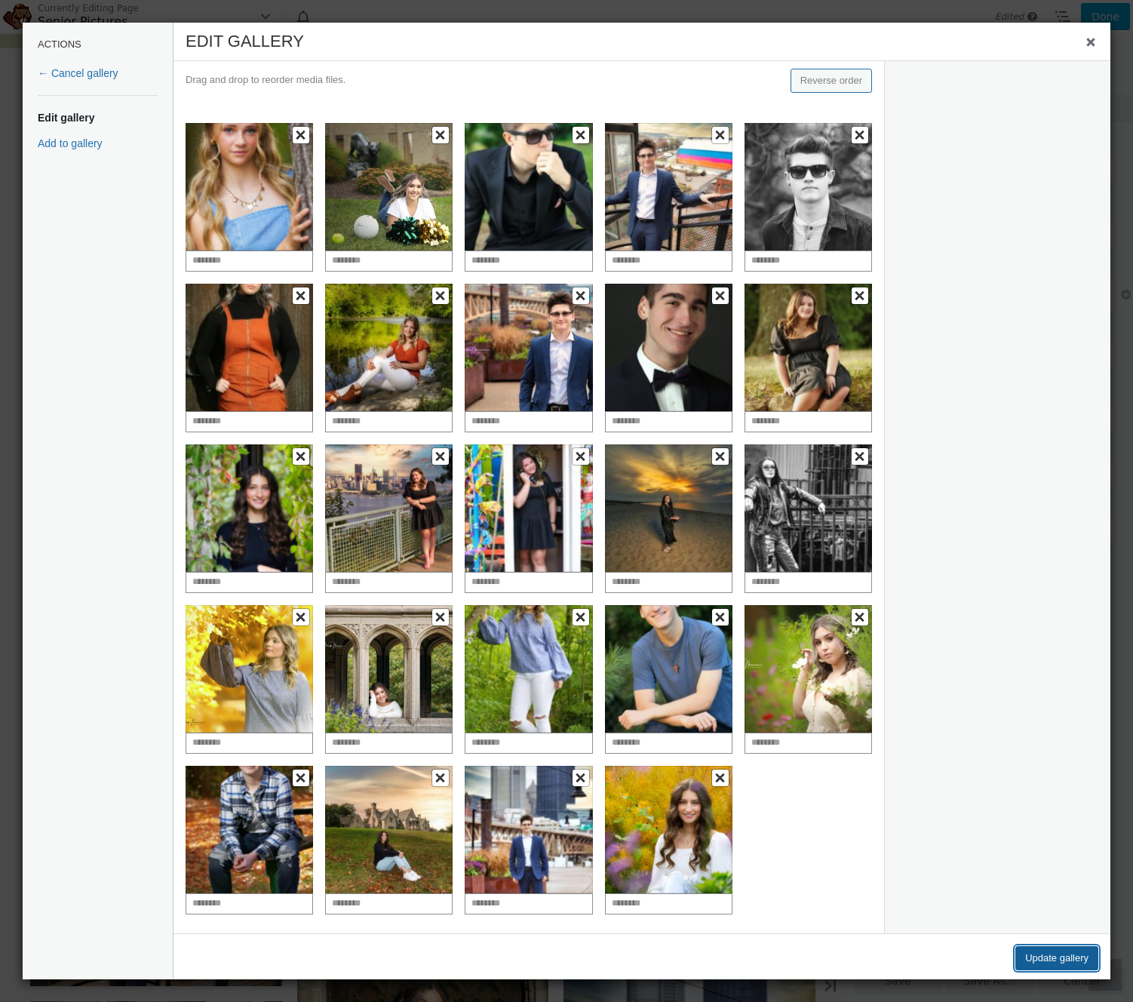
click at [1040, 954] on button "Update gallery" at bounding box center [1057, 958] width 83 height 24
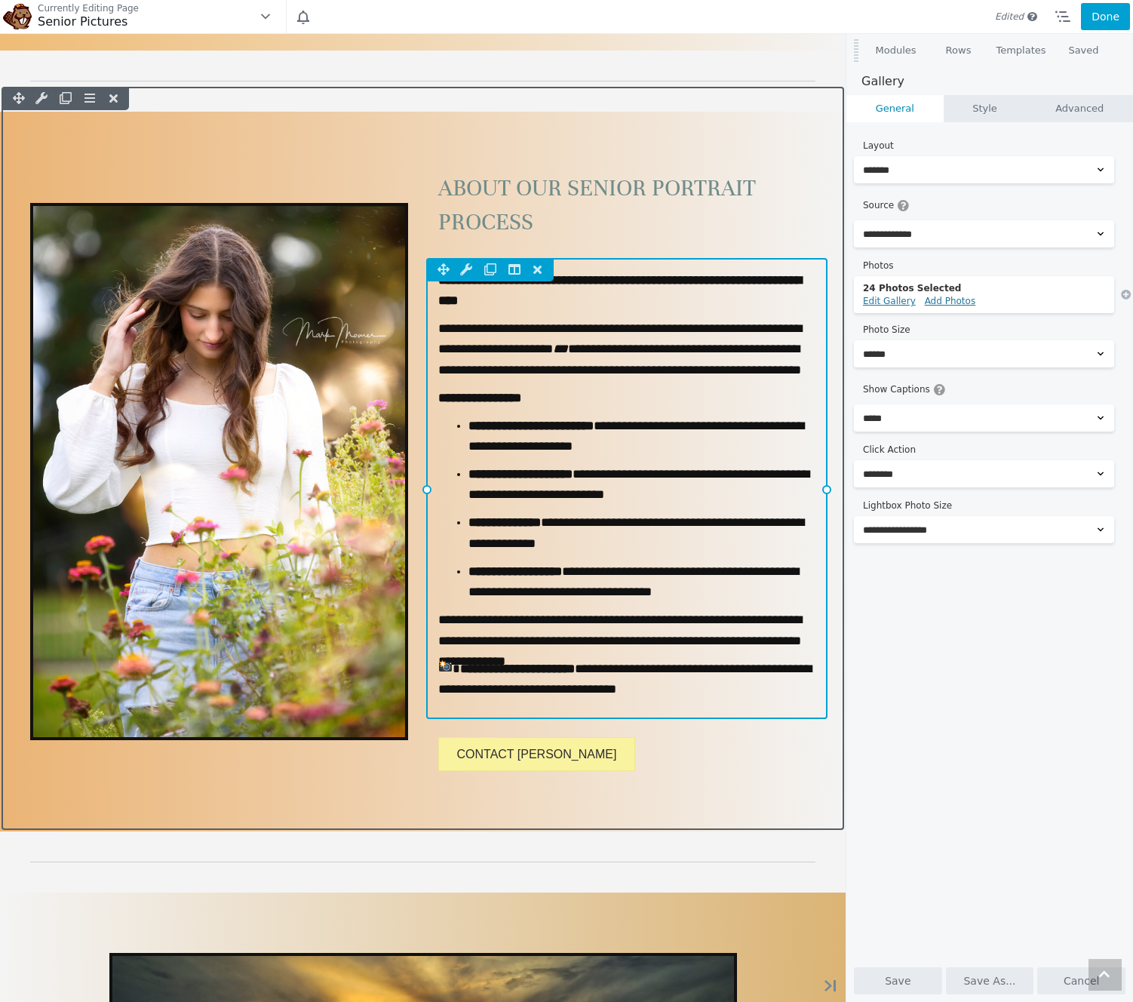
scroll to position [1640, 0]
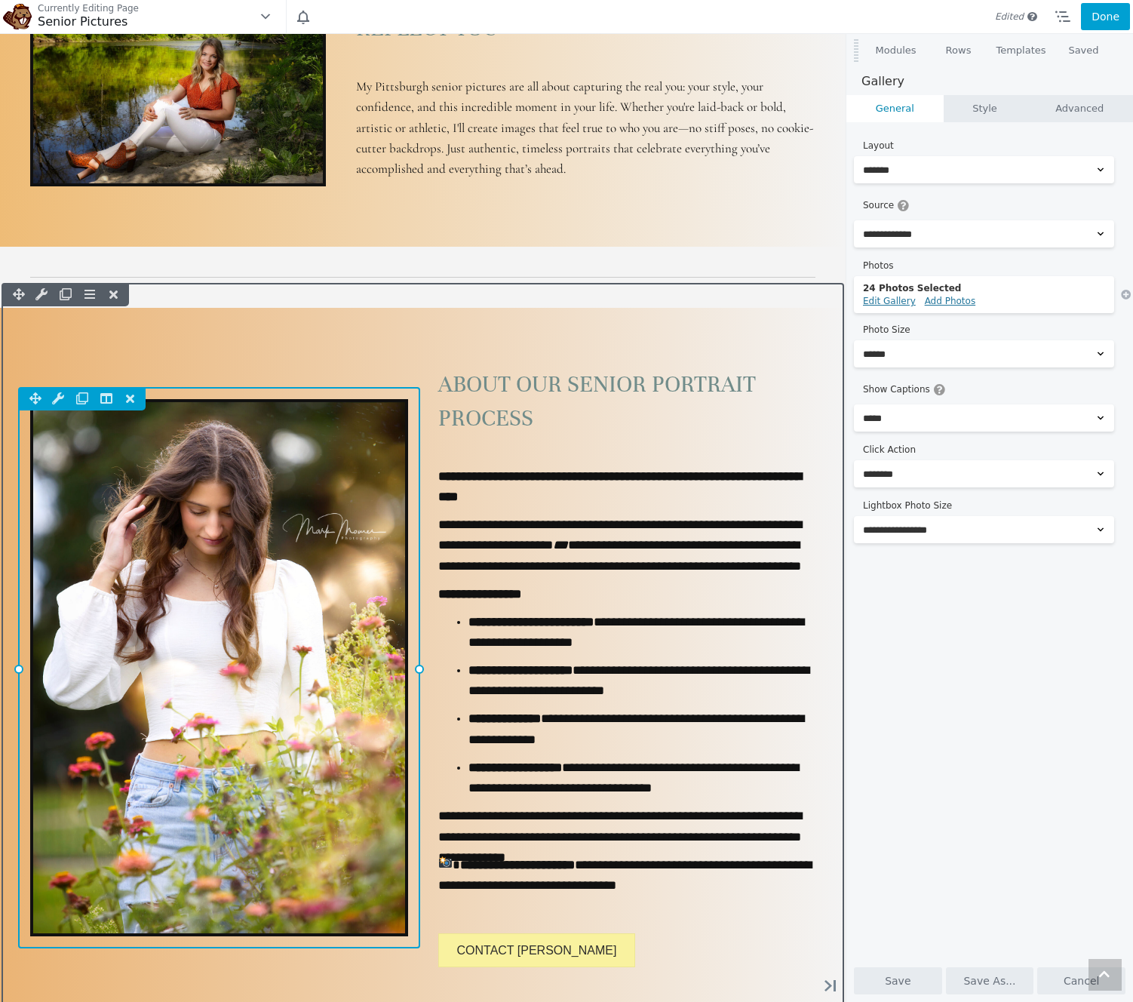
click at [327, 536] on div "Column Settings Move Column Duplicate Column Delete Column Reset Column Widths …" at bounding box center [219, 667] width 402 height 561
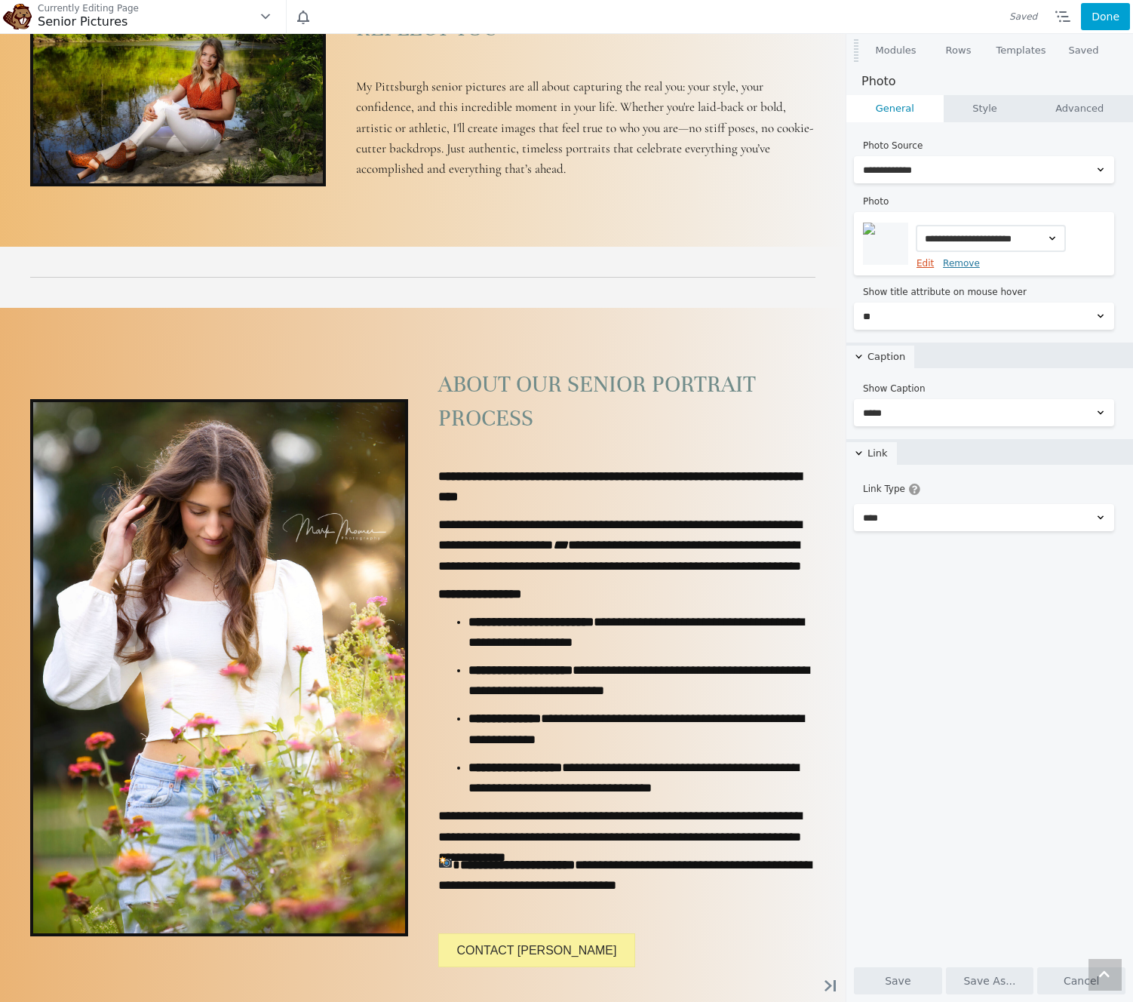
click at [921, 265] on link "Edit" at bounding box center [925, 263] width 17 height 11
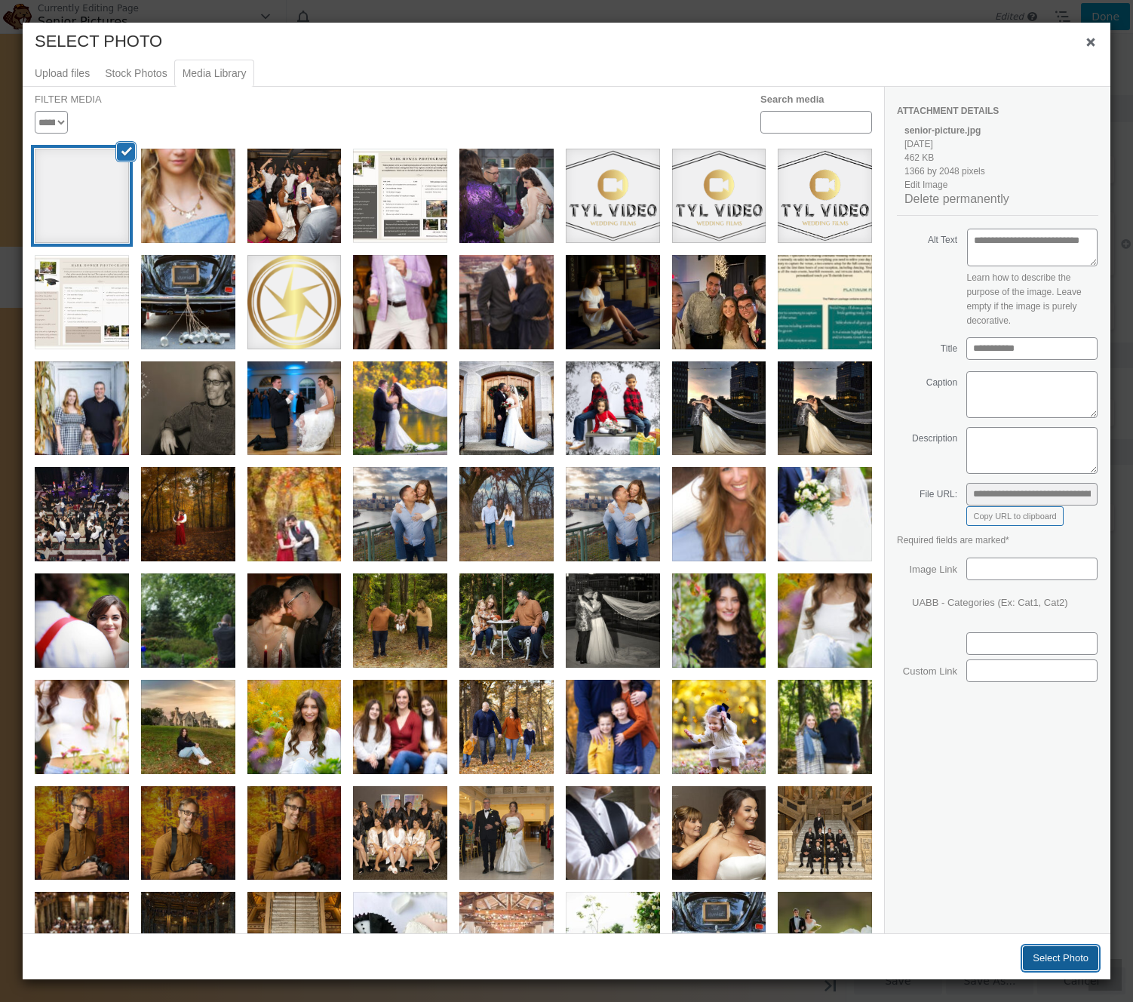
click at [1045, 950] on button "Select Photo" at bounding box center [1060, 958] width 75 height 24
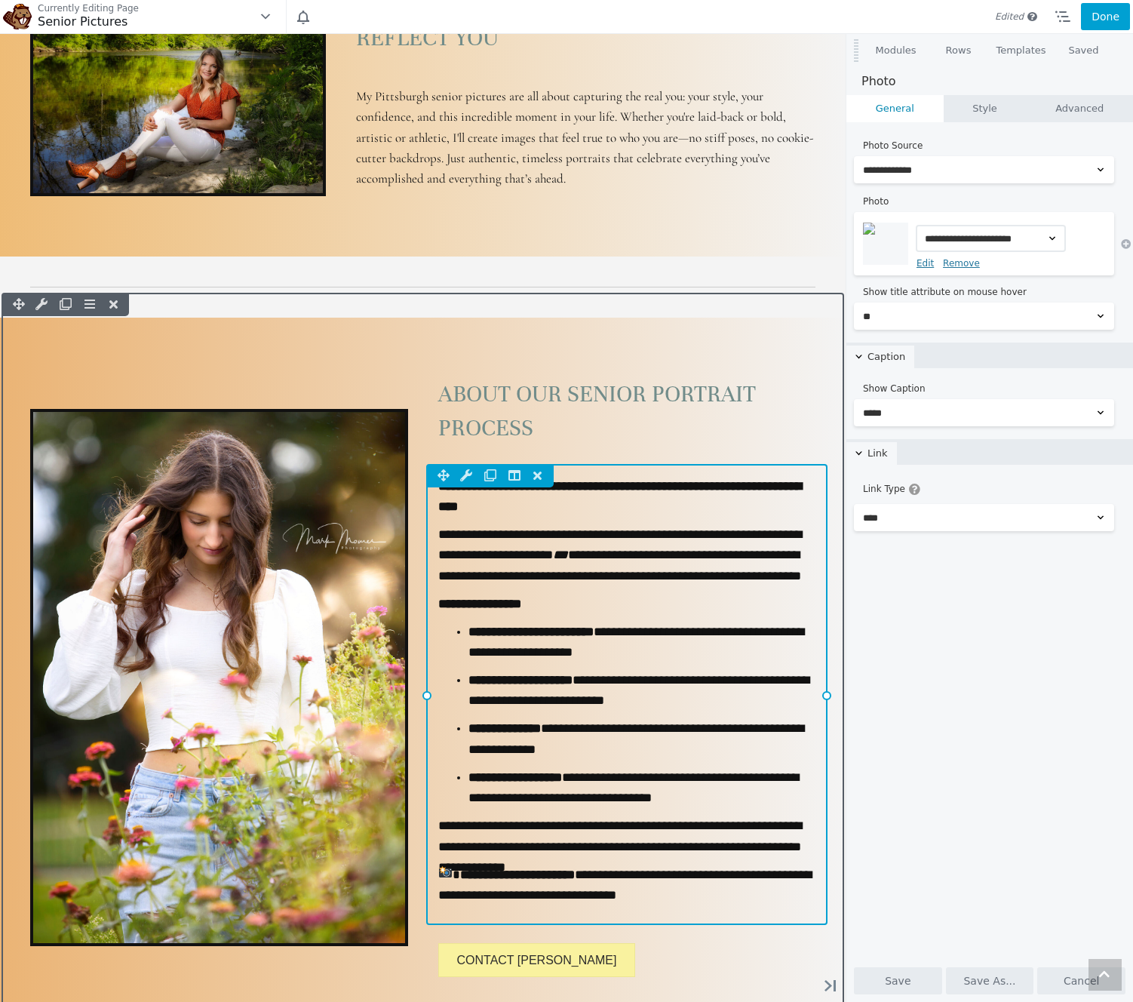
scroll to position [1628, 0]
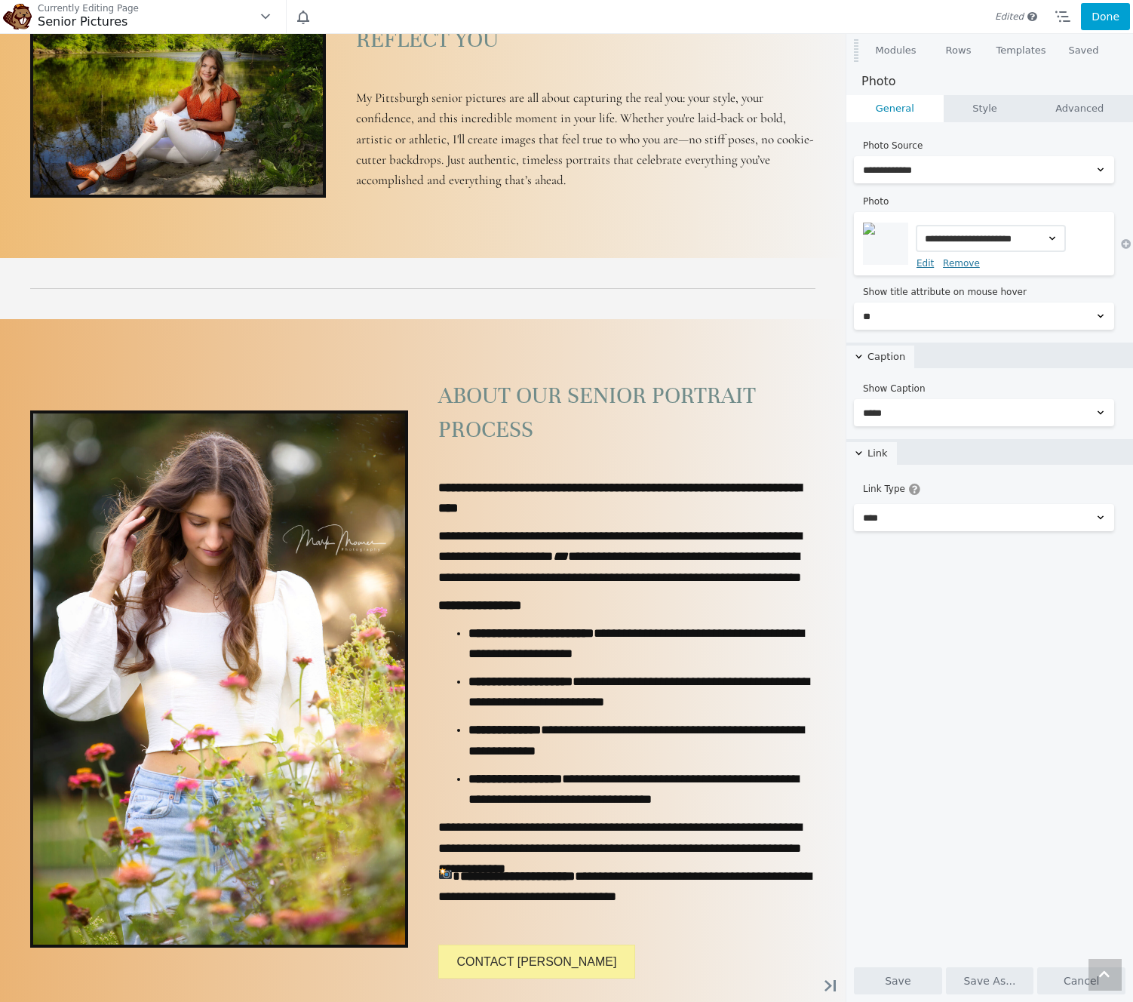
click at [1105, 21] on button "Done" at bounding box center [1105, 16] width 49 height 27
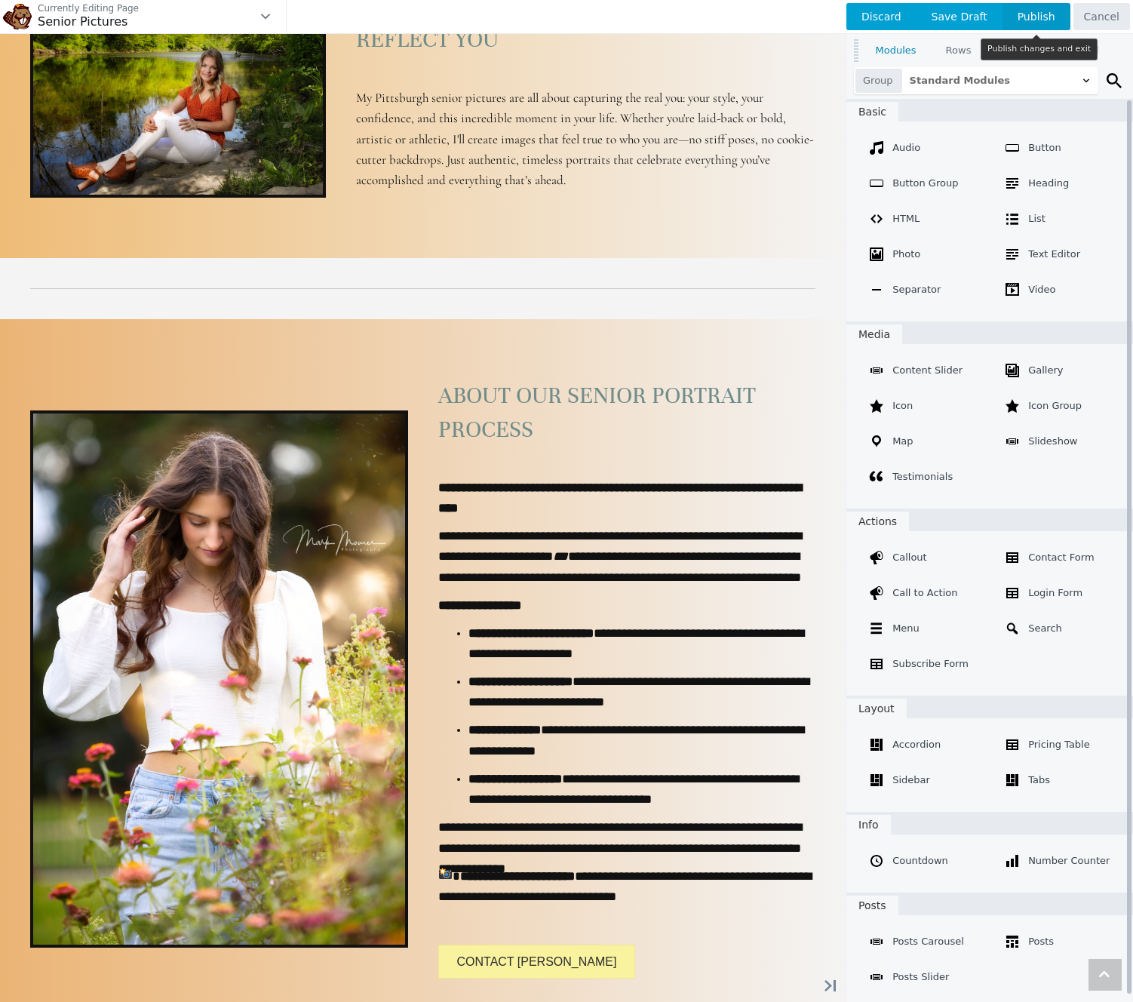
click at [1041, 19] on span "Publish" at bounding box center [1037, 16] width 68 height 27
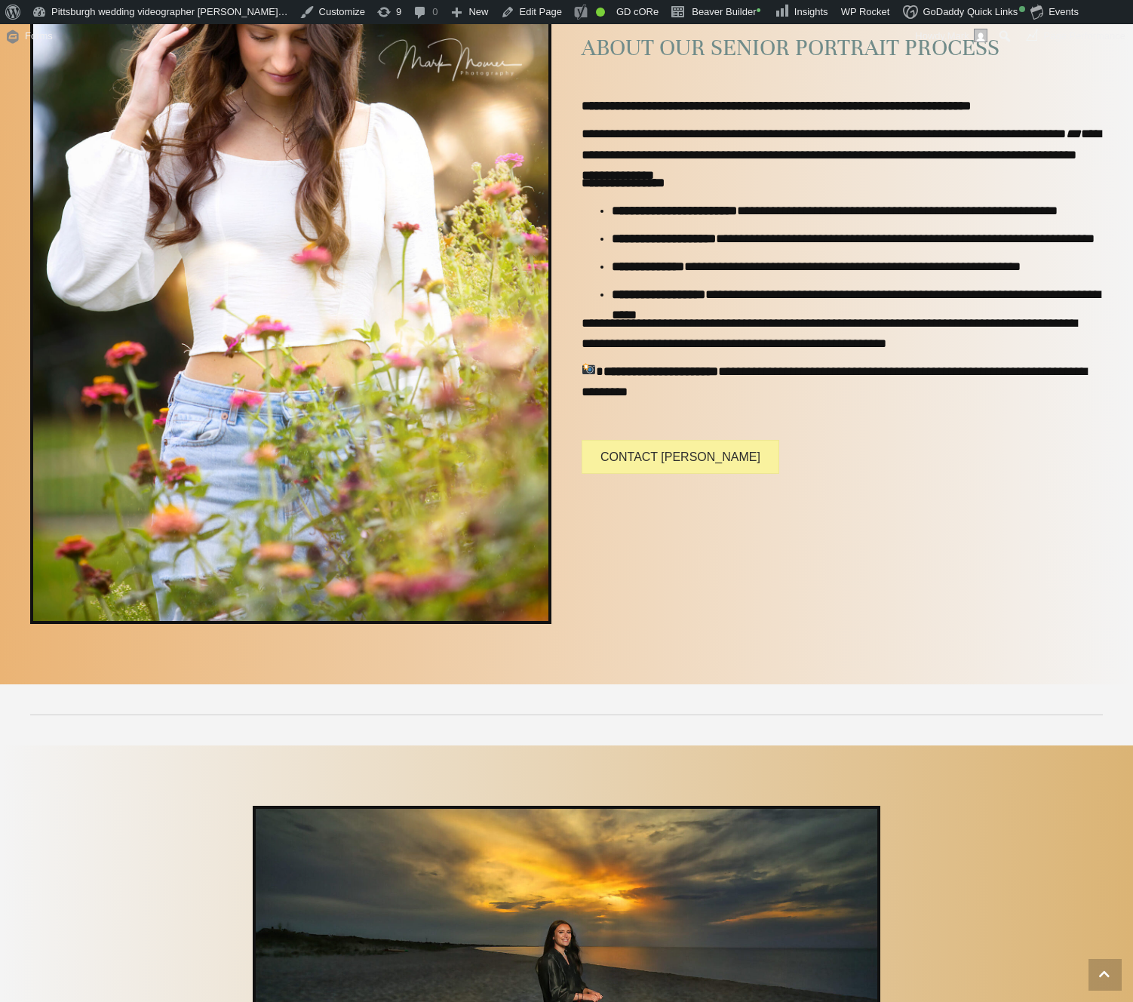
scroll to position [1372, 0]
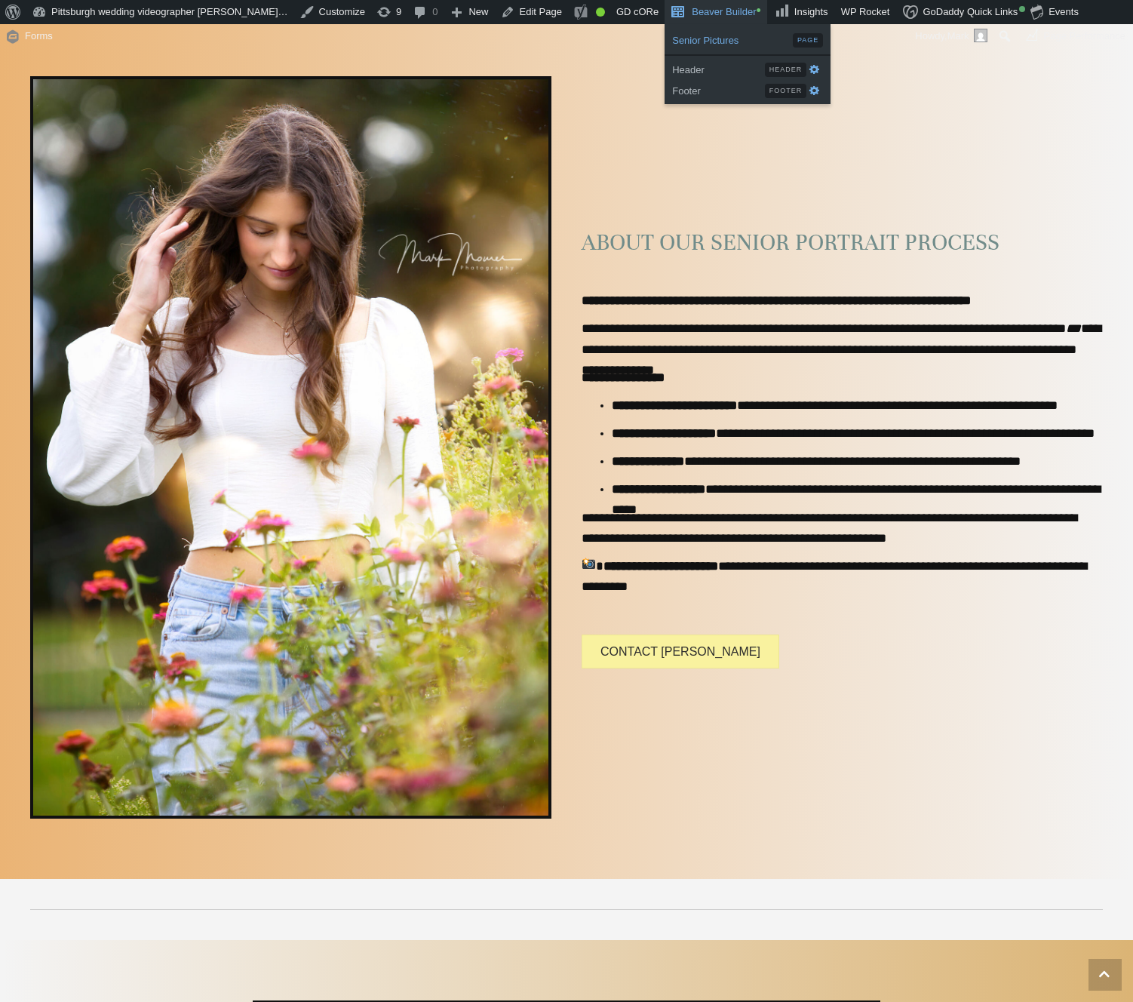
click at [687, 37] on span "Senior Pictures" at bounding box center [732, 39] width 121 height 20
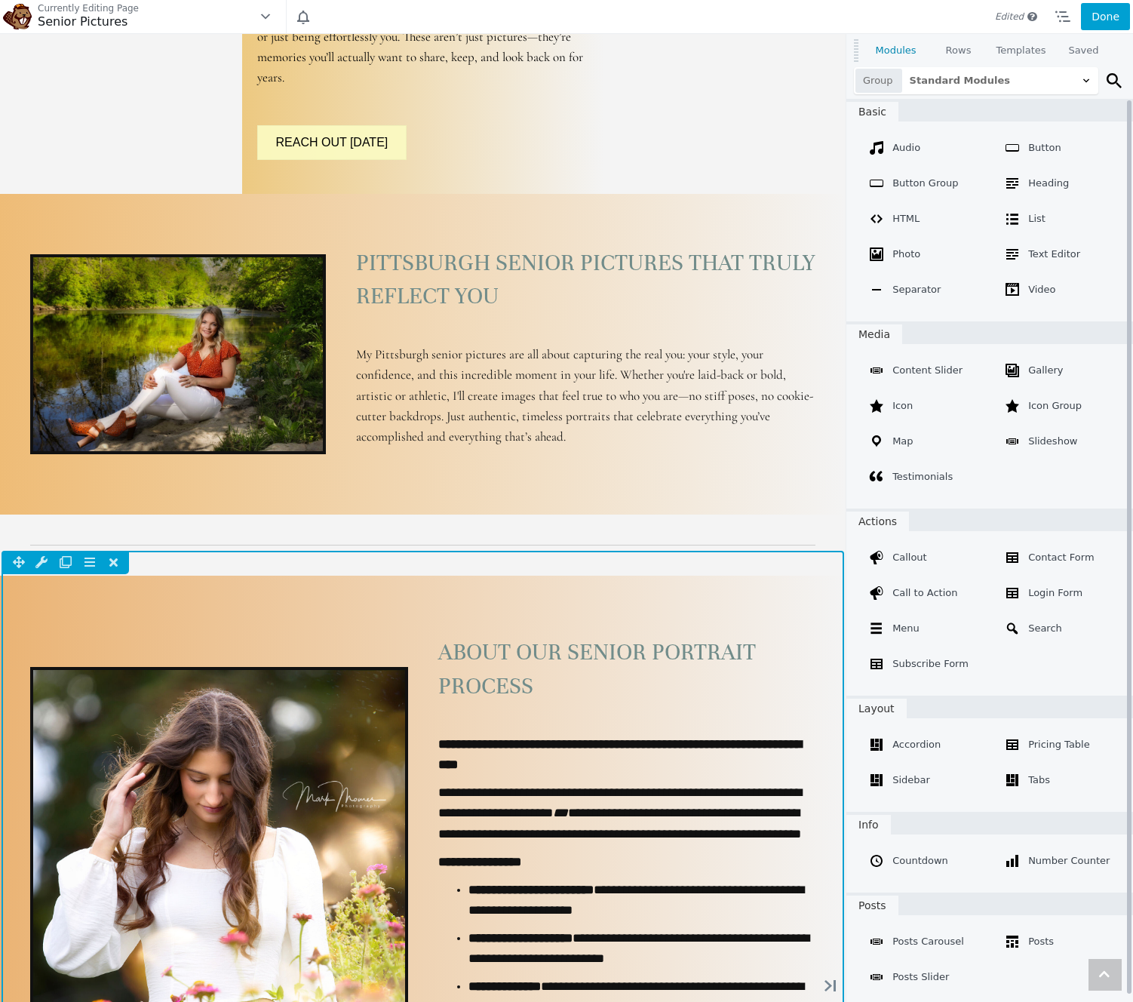
scroll to position [1931, 0]
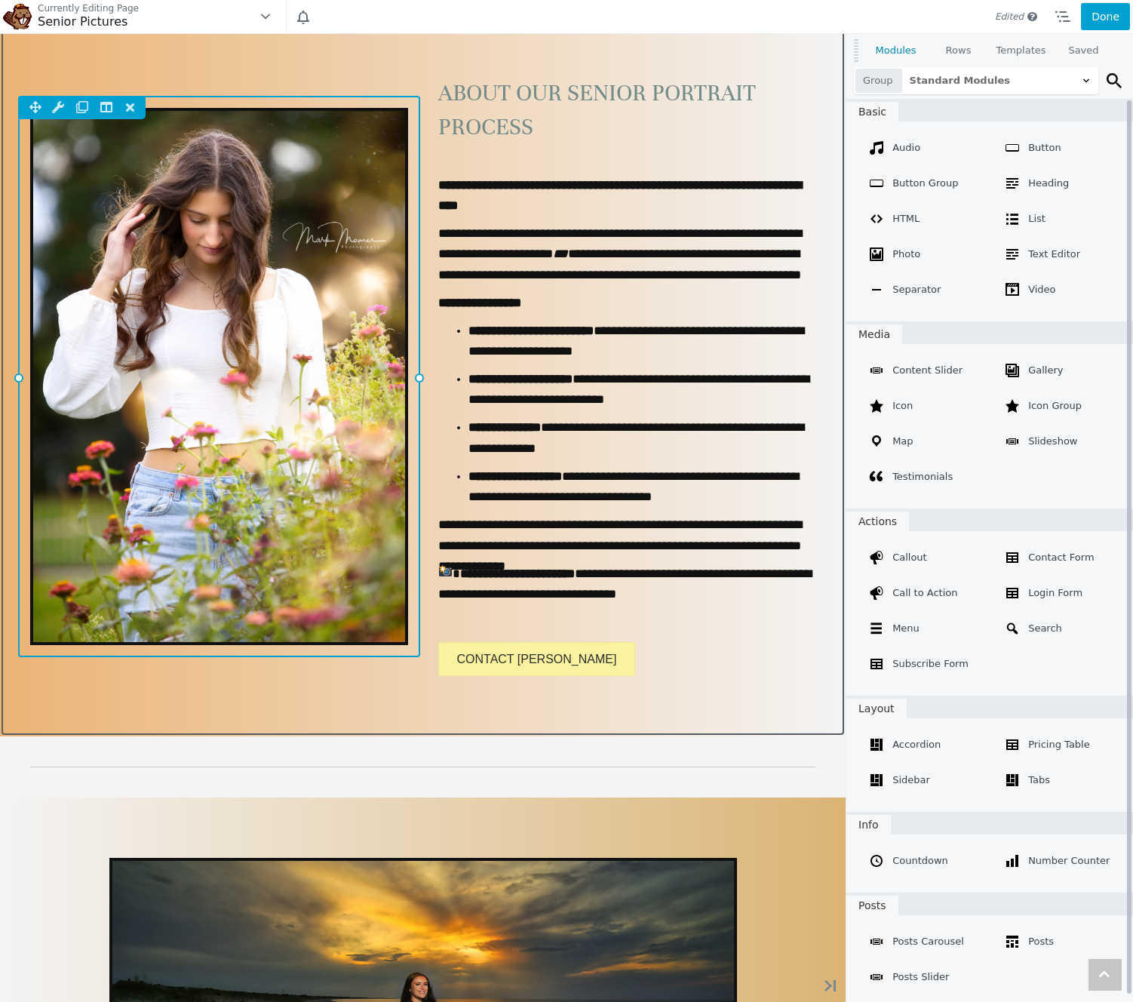
click at [307, 284] on div "Column Settings Move Column Duplicate Column Delete Column Reset Column Widths …" at bounding box center [219, 376] width 402 height 561
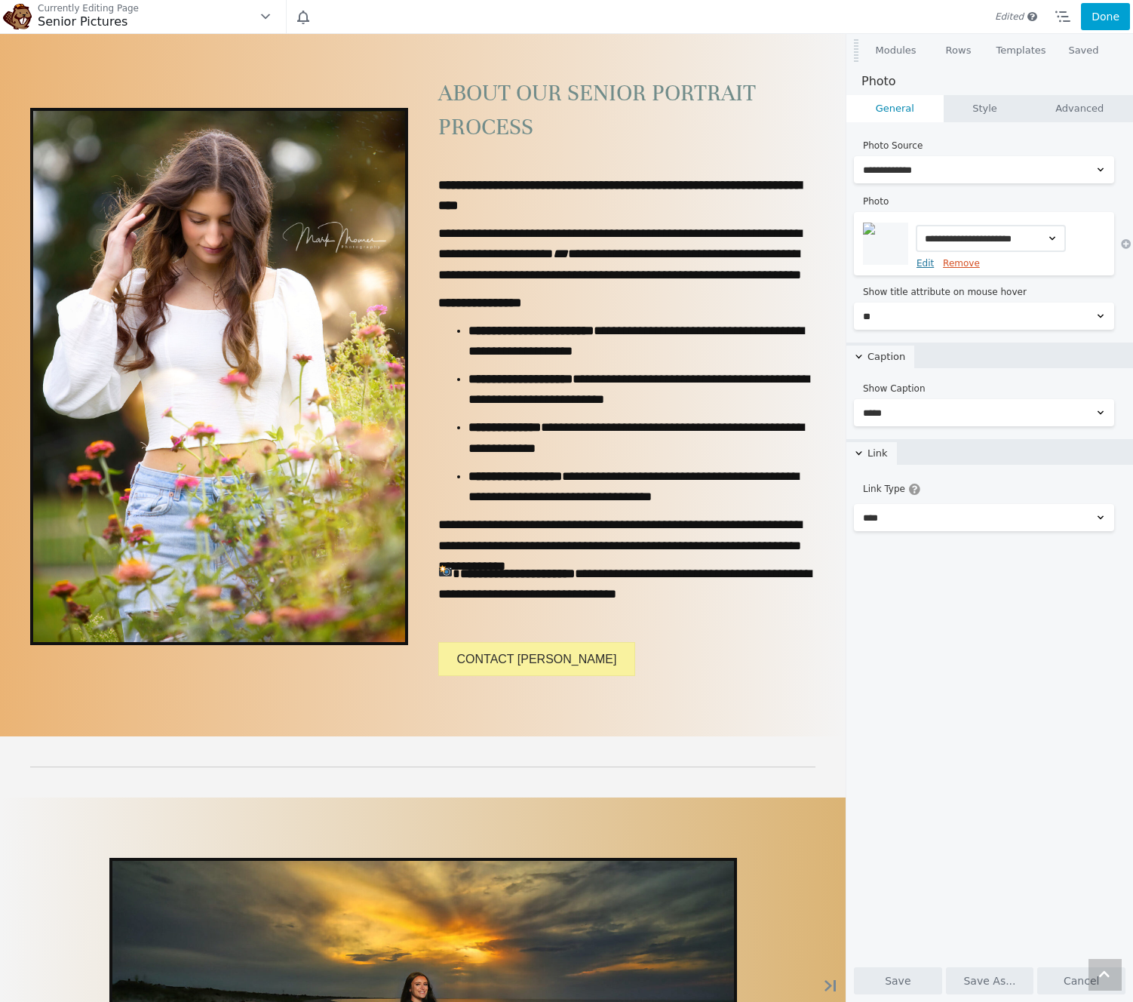
click at [964, 266] on link "Remove" at bounding box center [961, 263] width 37 height 11
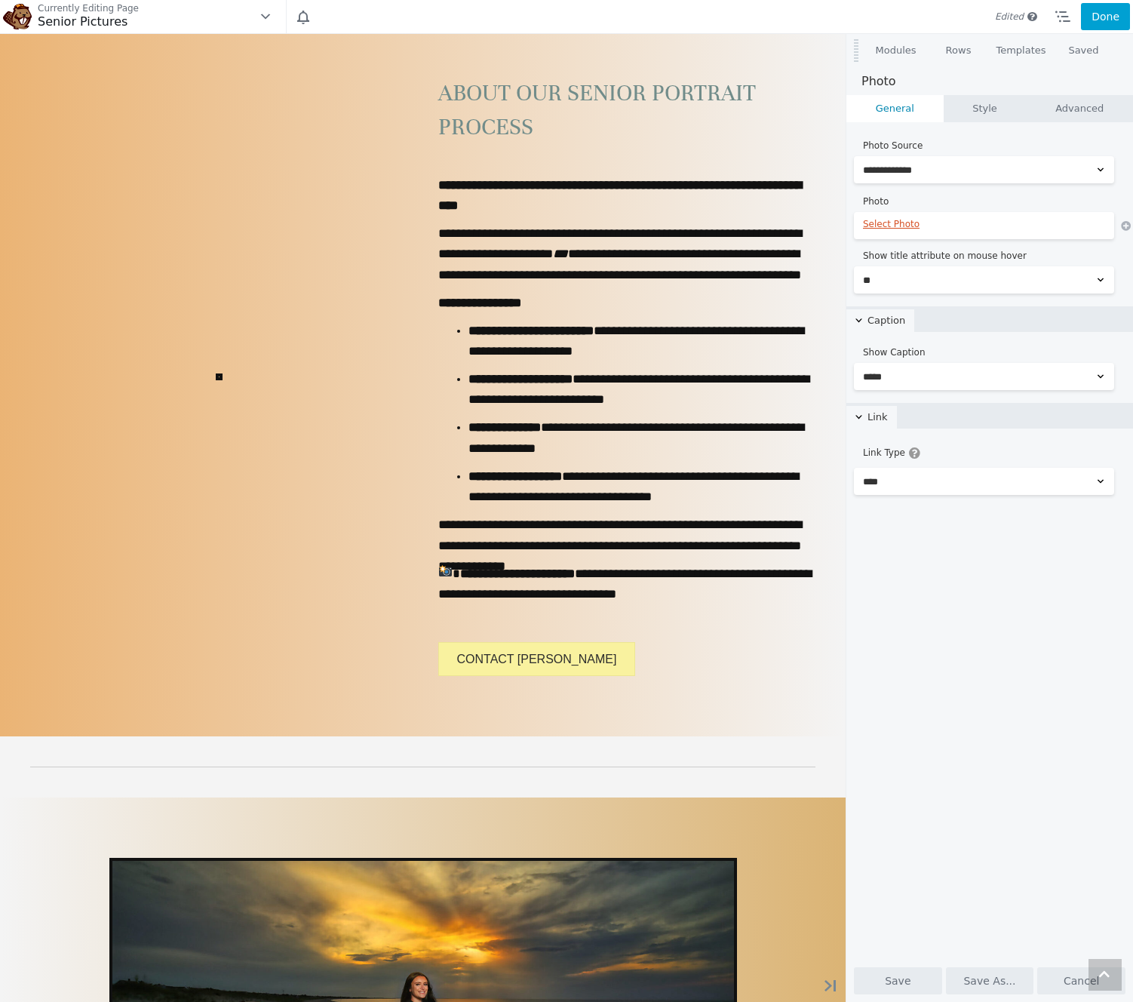
click at [873, 226] on link "Select Photo" at bounding box center [984, 224] width 242 height 11
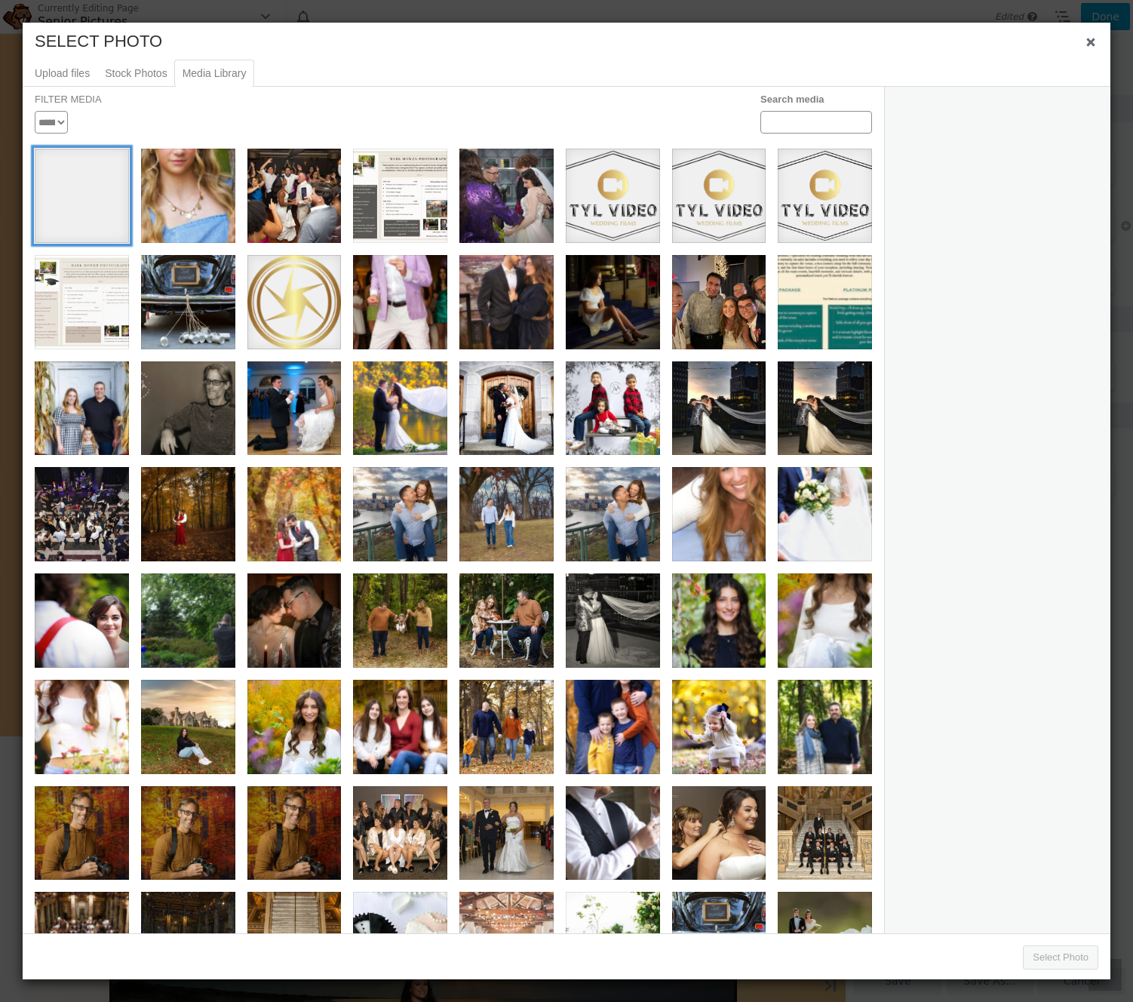
click at [91, 201] on div "sen" at bounding box center [82, 196] width 94 height 94
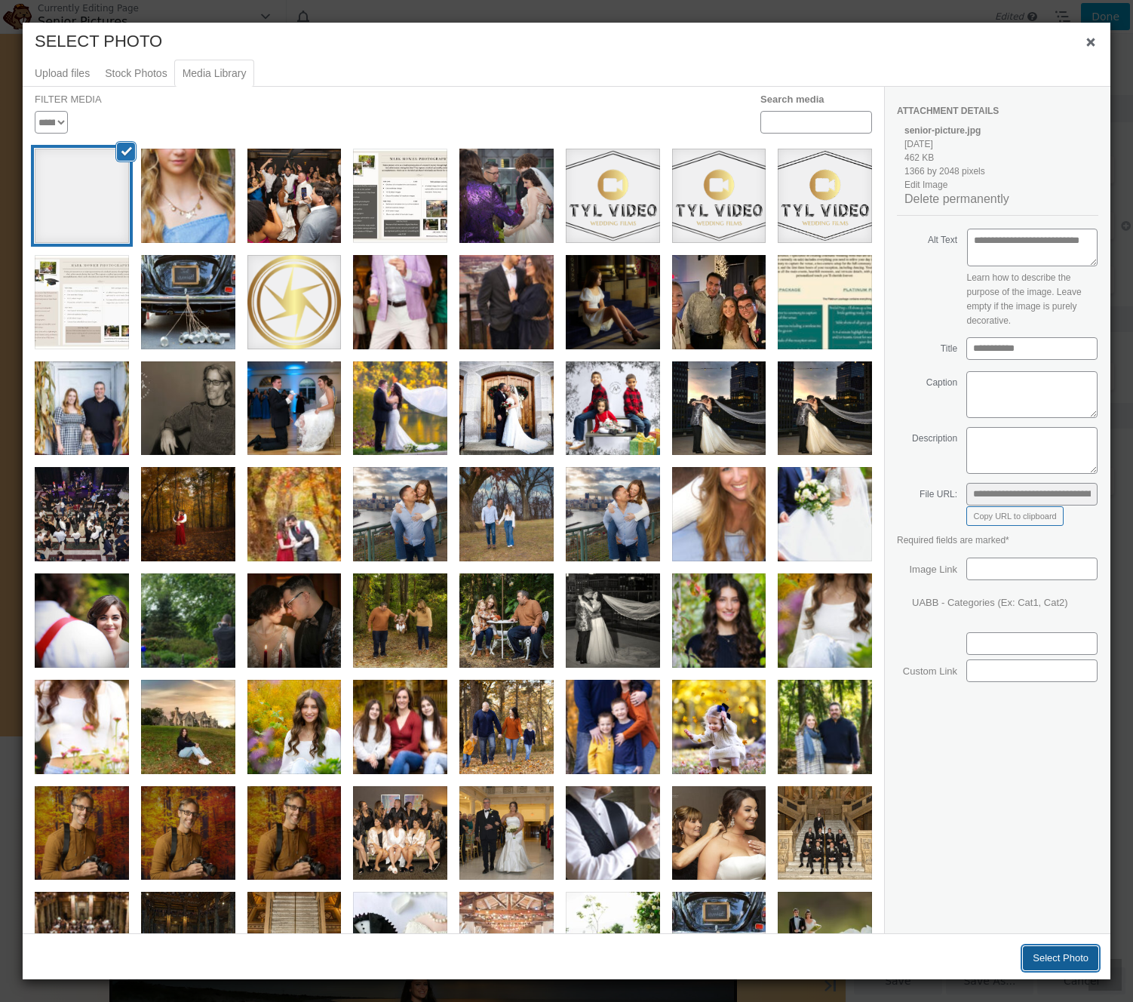
click at [1056, 957] on button "Select Photo" at bounding box center [1060, 958] width 75 height 24
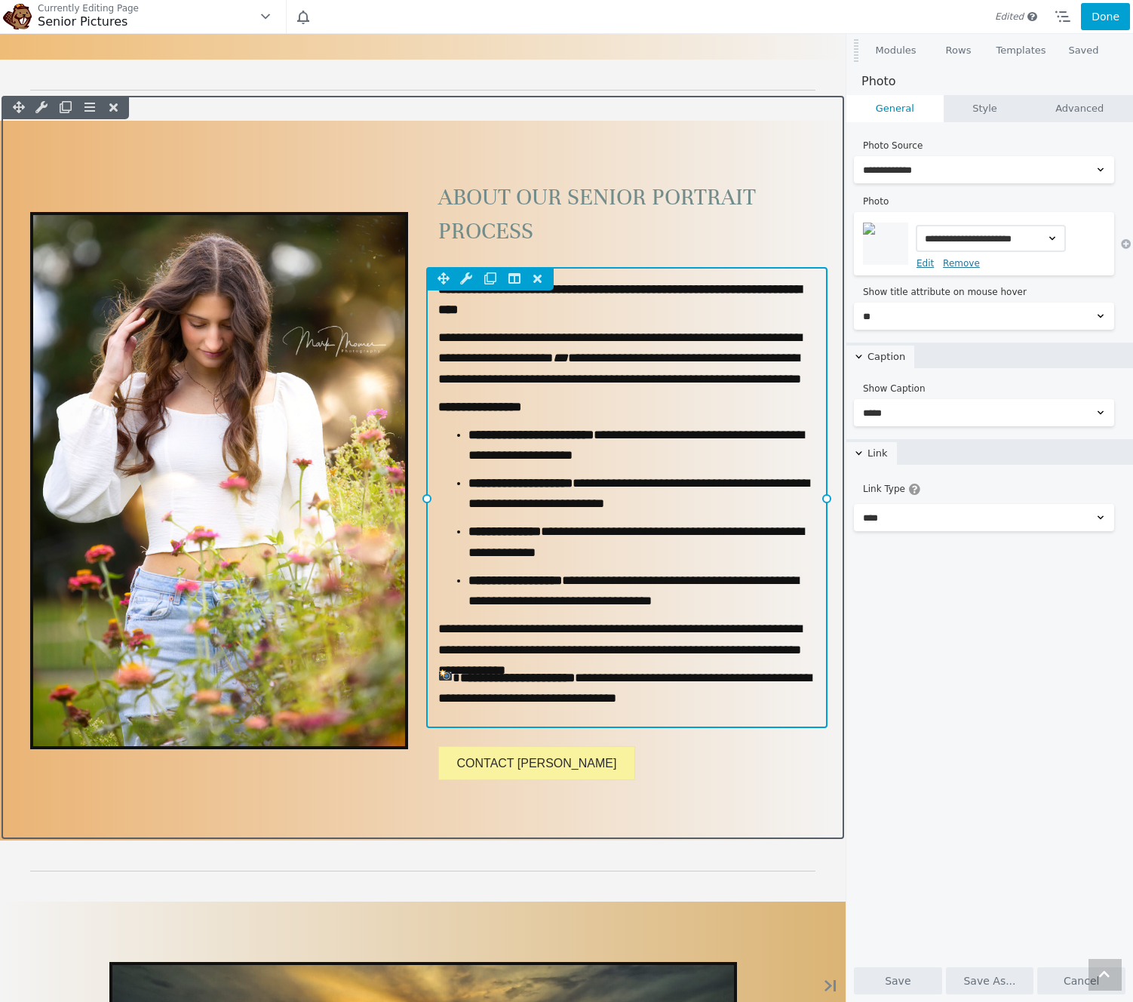
scroll to position [1826, 0]
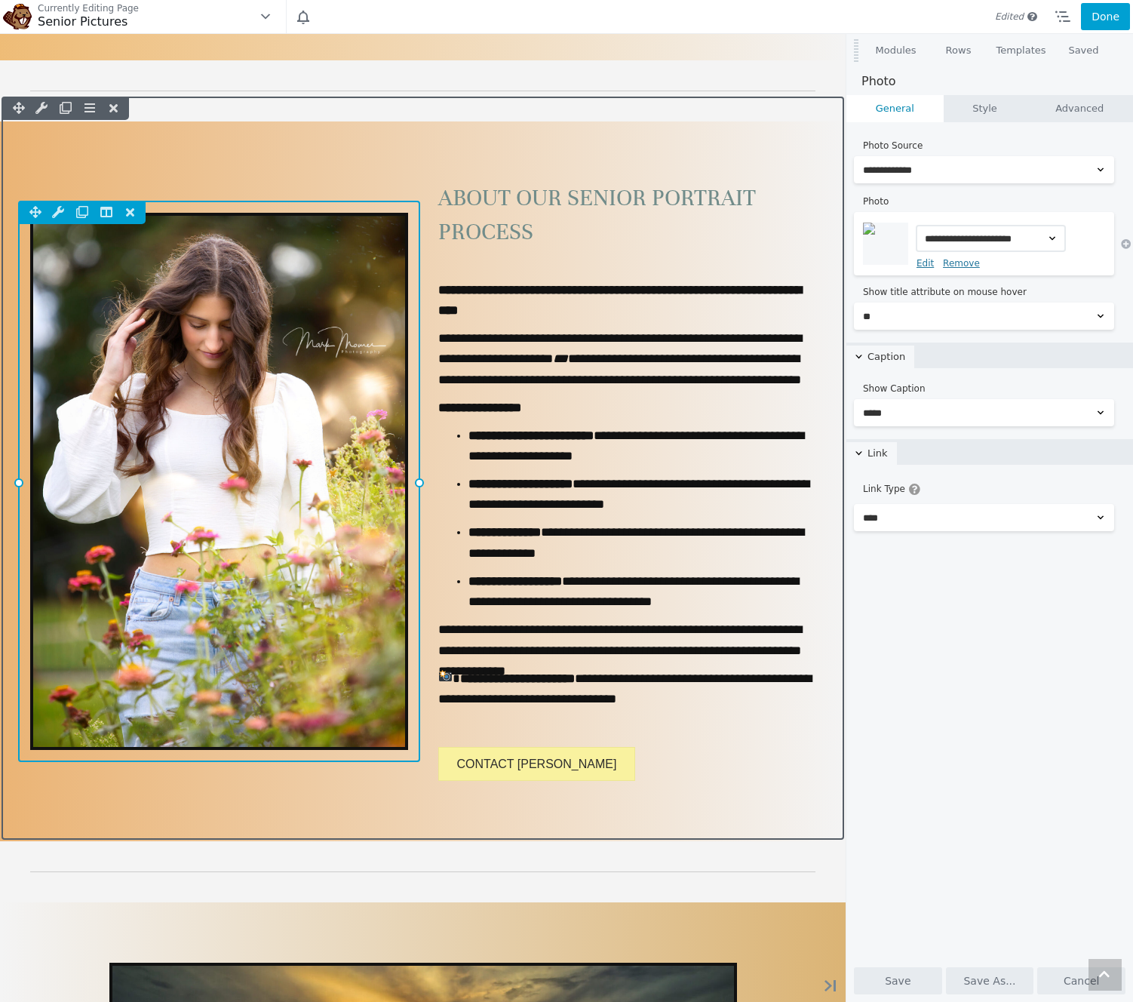
click at [297, 319] on div "Column Settings Move Column Duplicate Column Delete Column Reset Column Widths …" at bounding box center [219, 481] width 402 height 561
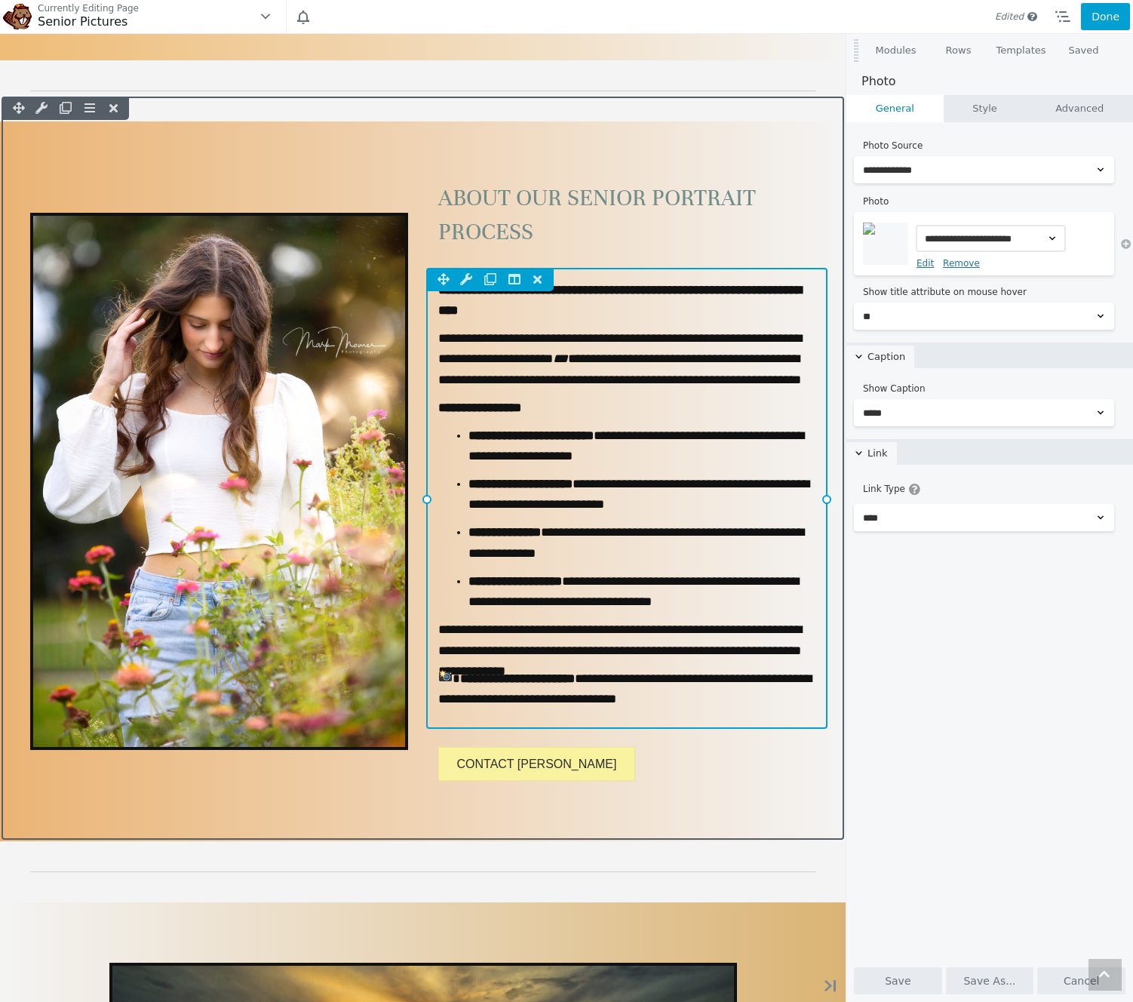
click at [742, 332] on div "Column Settings Move Column Duplicate Column Delete Column Reset Column Widths …" at bounding box center [627, 498] width 402 height 461
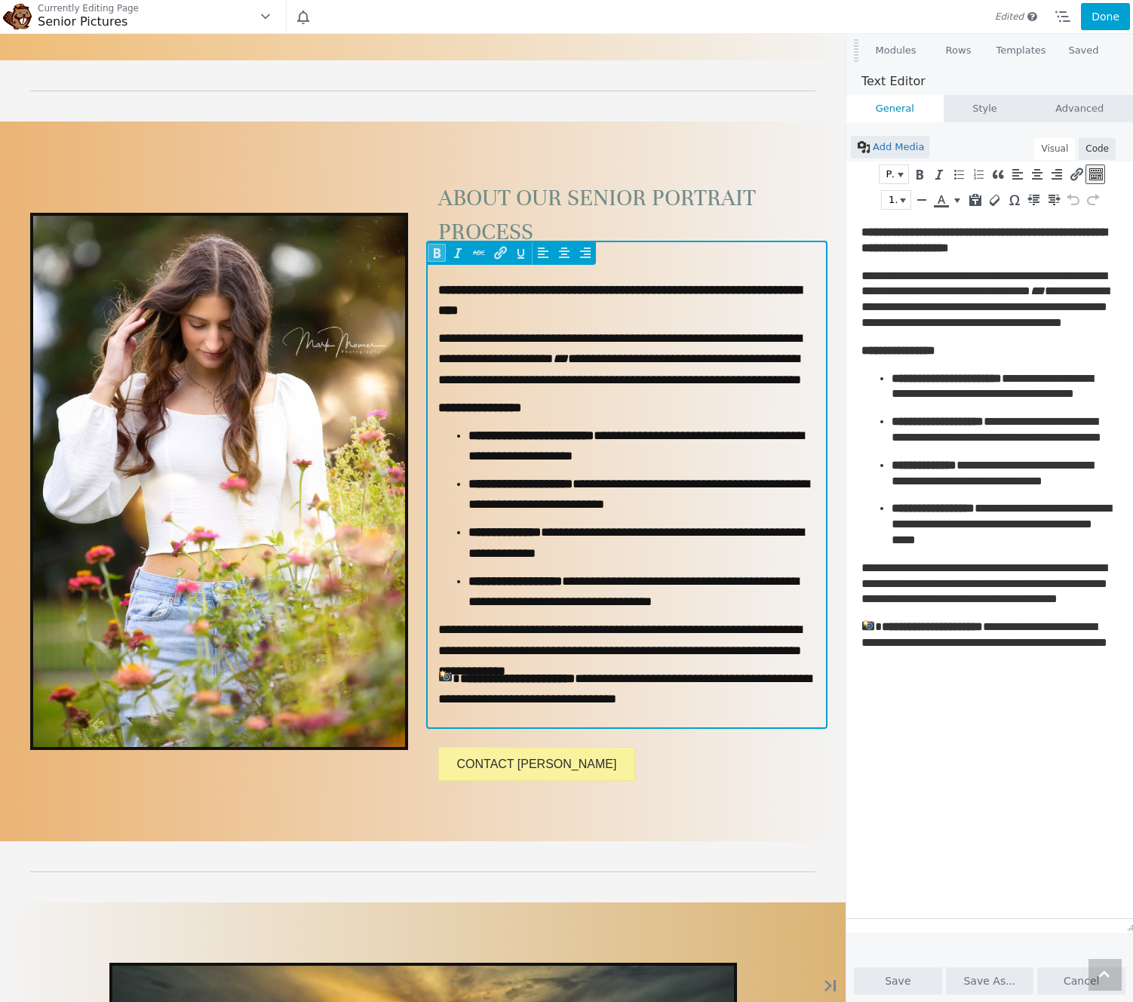
scroll to position [0, 0]
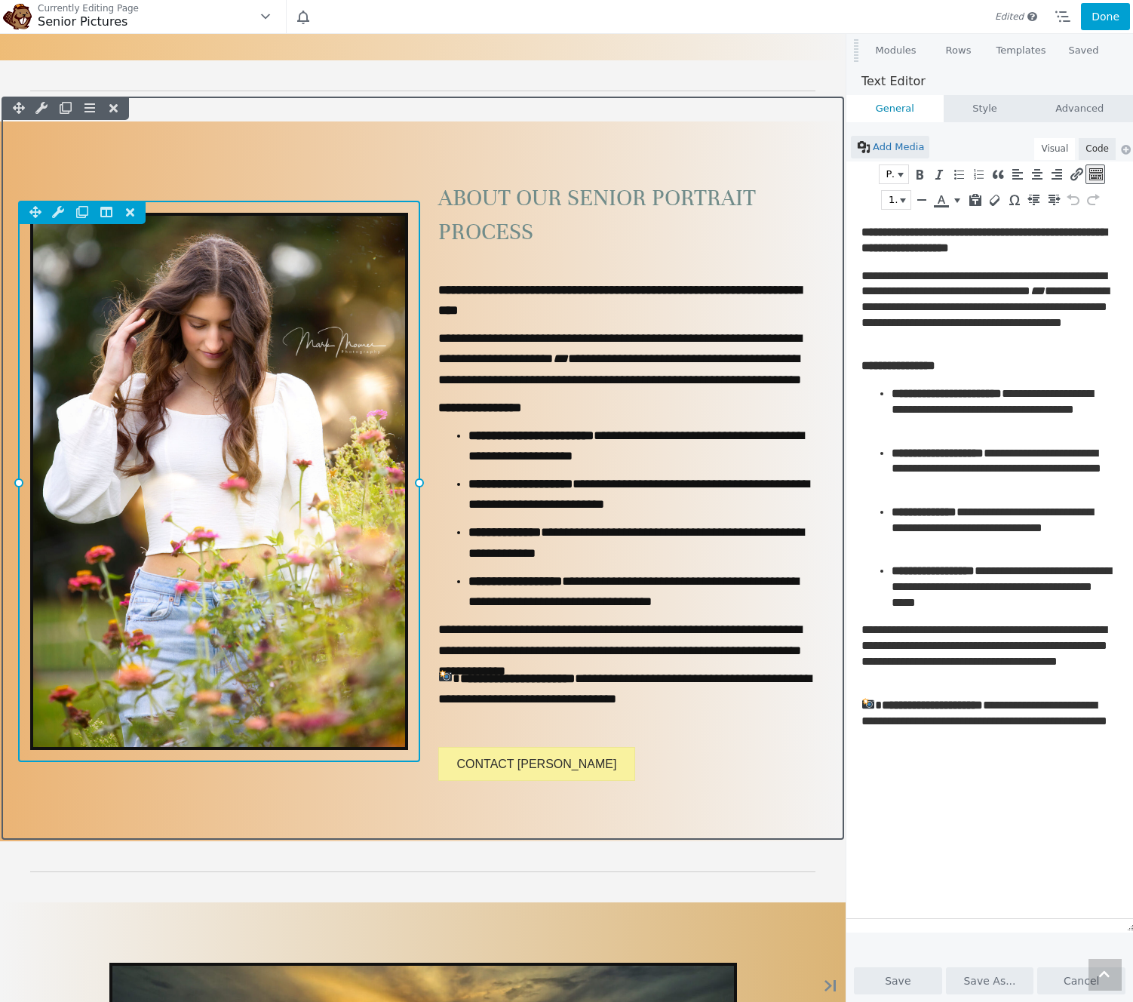
click at [381, 331] on div "Column Settings Move Column Duplicate Column Delete Column Reset Column Widths …" at bounding box center [219, 481] width 402 height 561
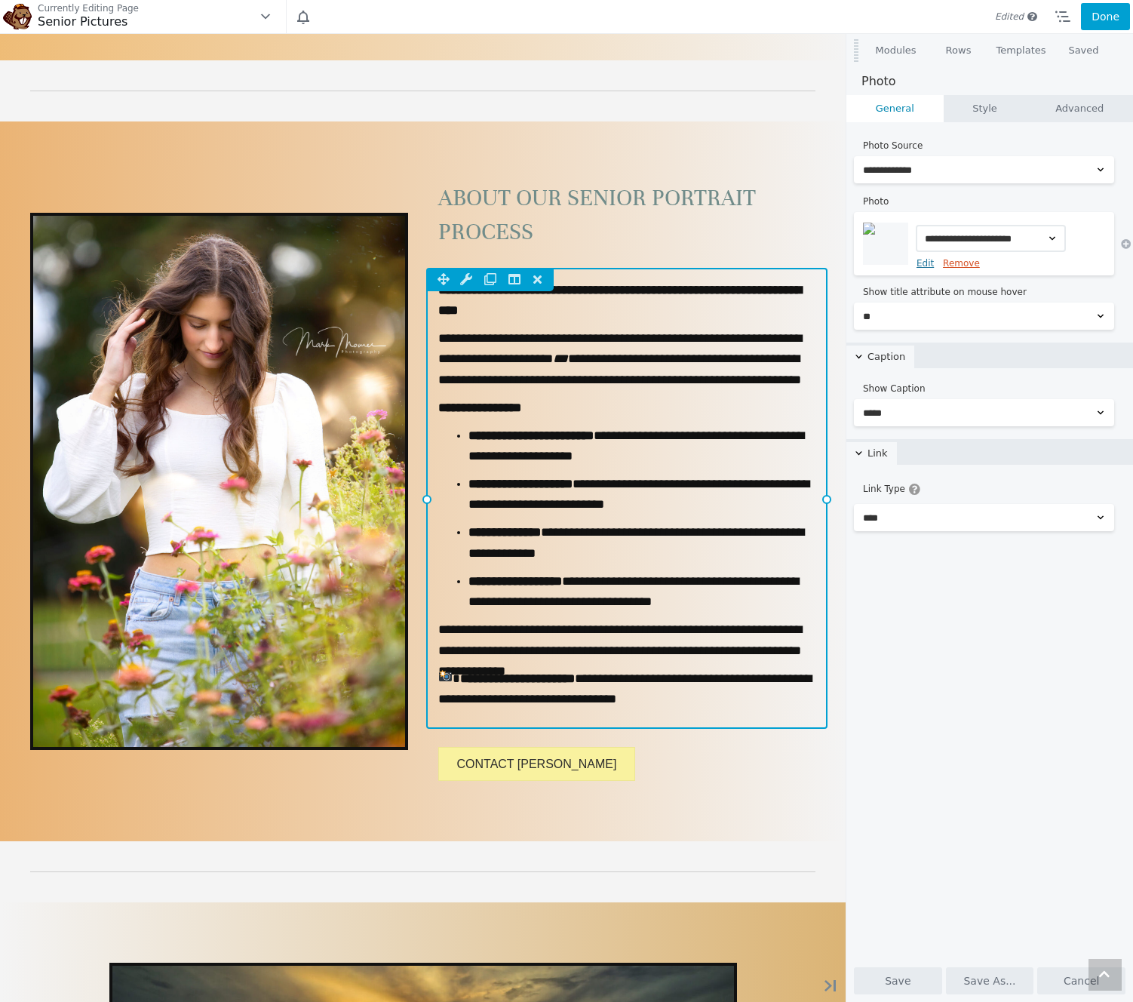
click at [951, 263] on link "Remove" at bounding box center [961, 263] width 37 height 11
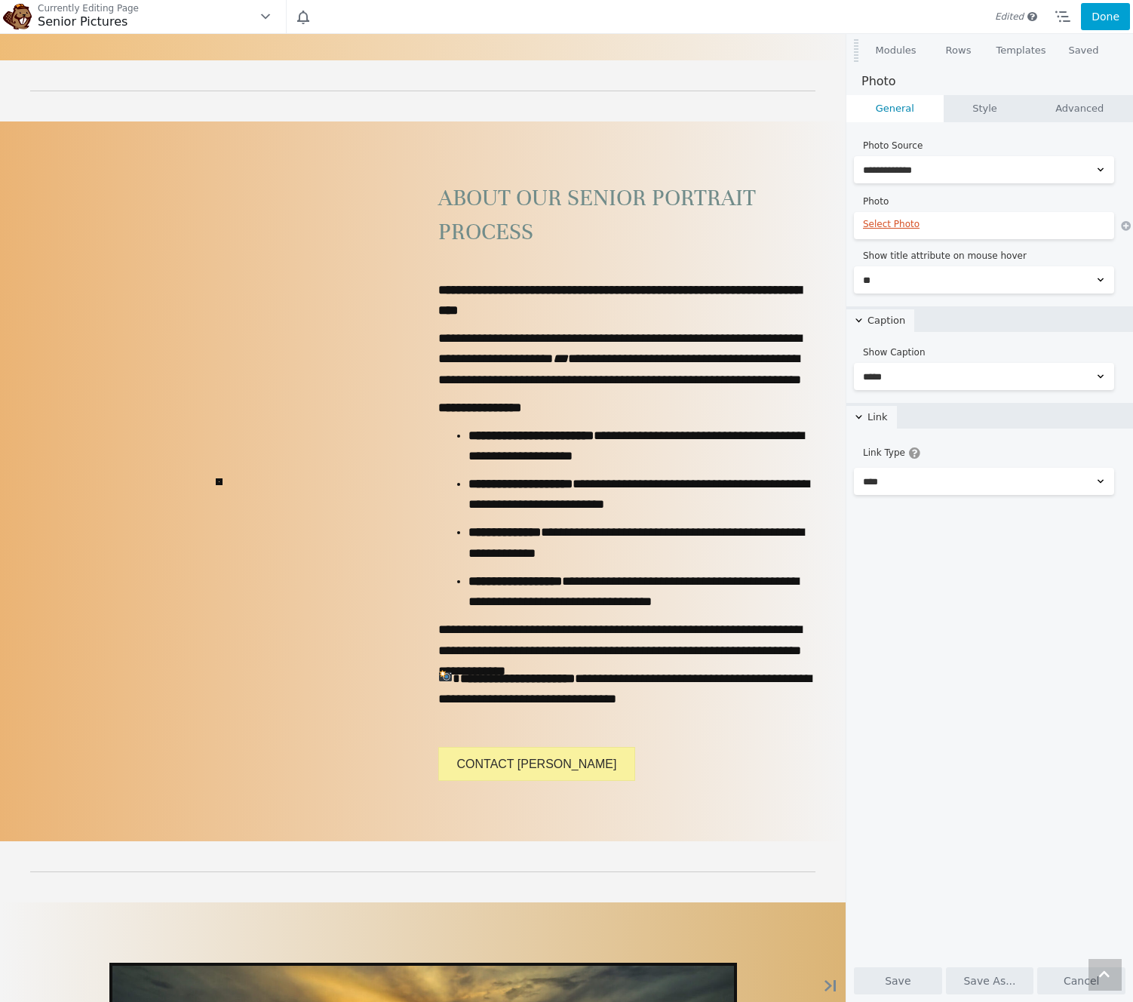
click at [898, 224] on link "Select Photo" at bounding box center [984, 224] width 242 height 11
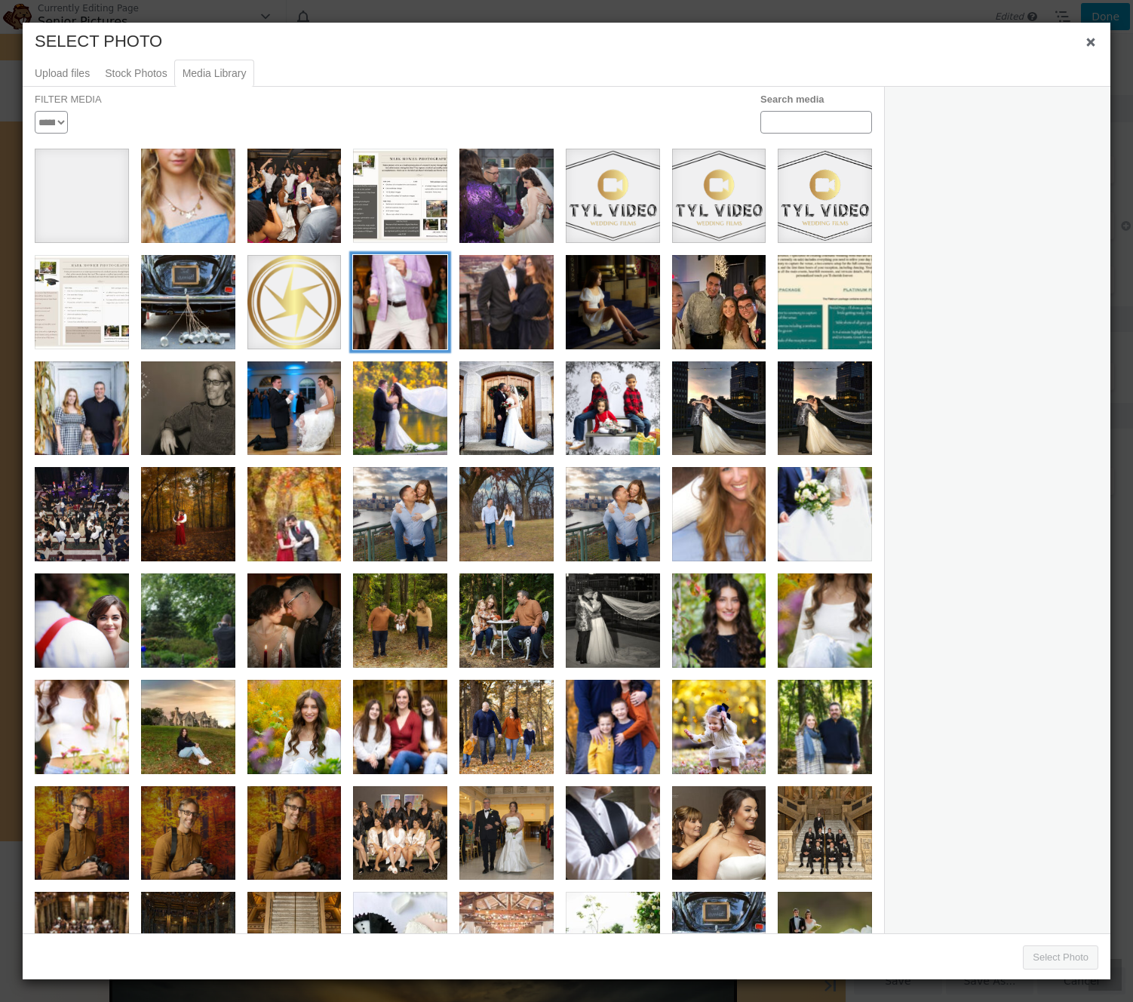
click at [438, 304] on div "reception dancing" at bounding box center [400, 302] width 94 height 94
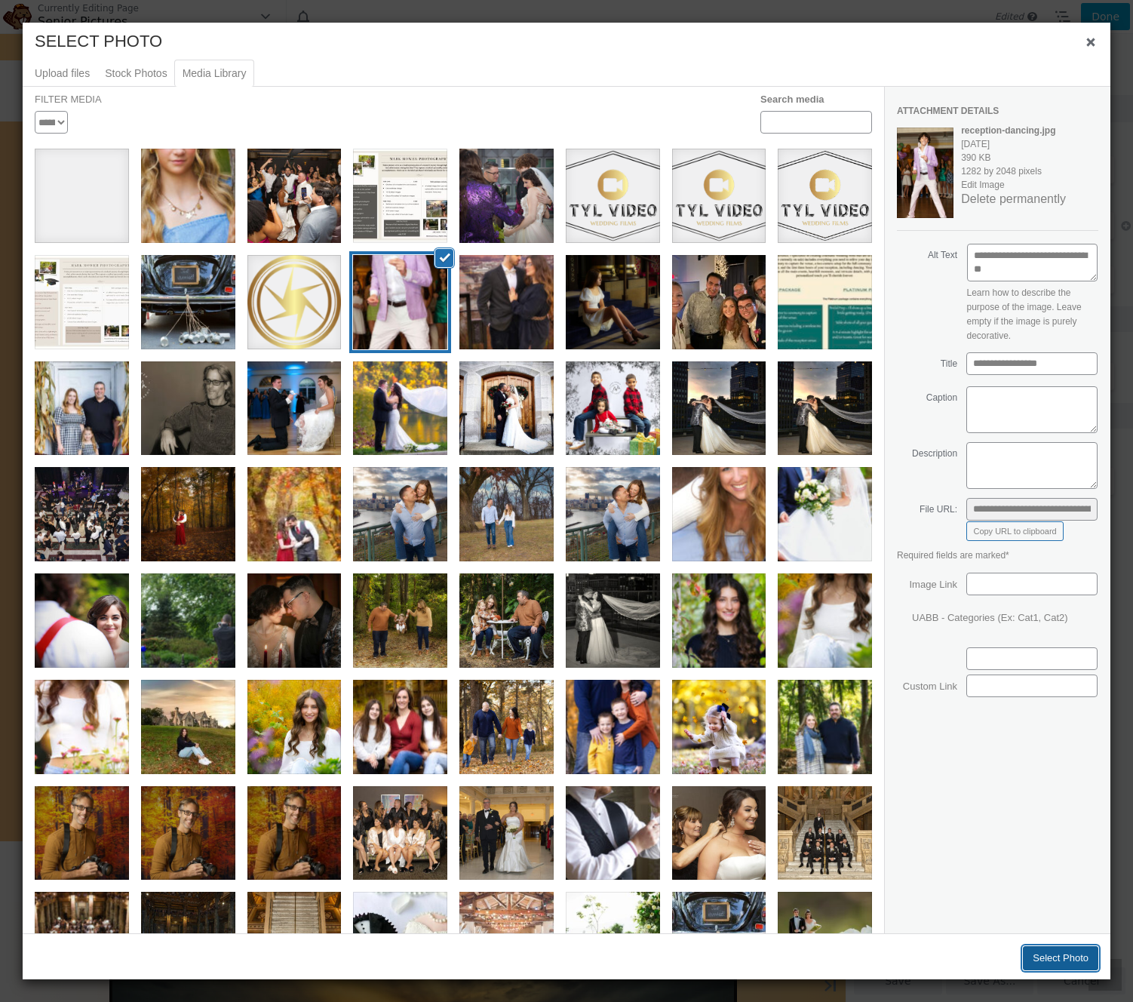
click at [1068, 950] on button "Select Photo" at bounding box center [1060, 958] width 75 height 24
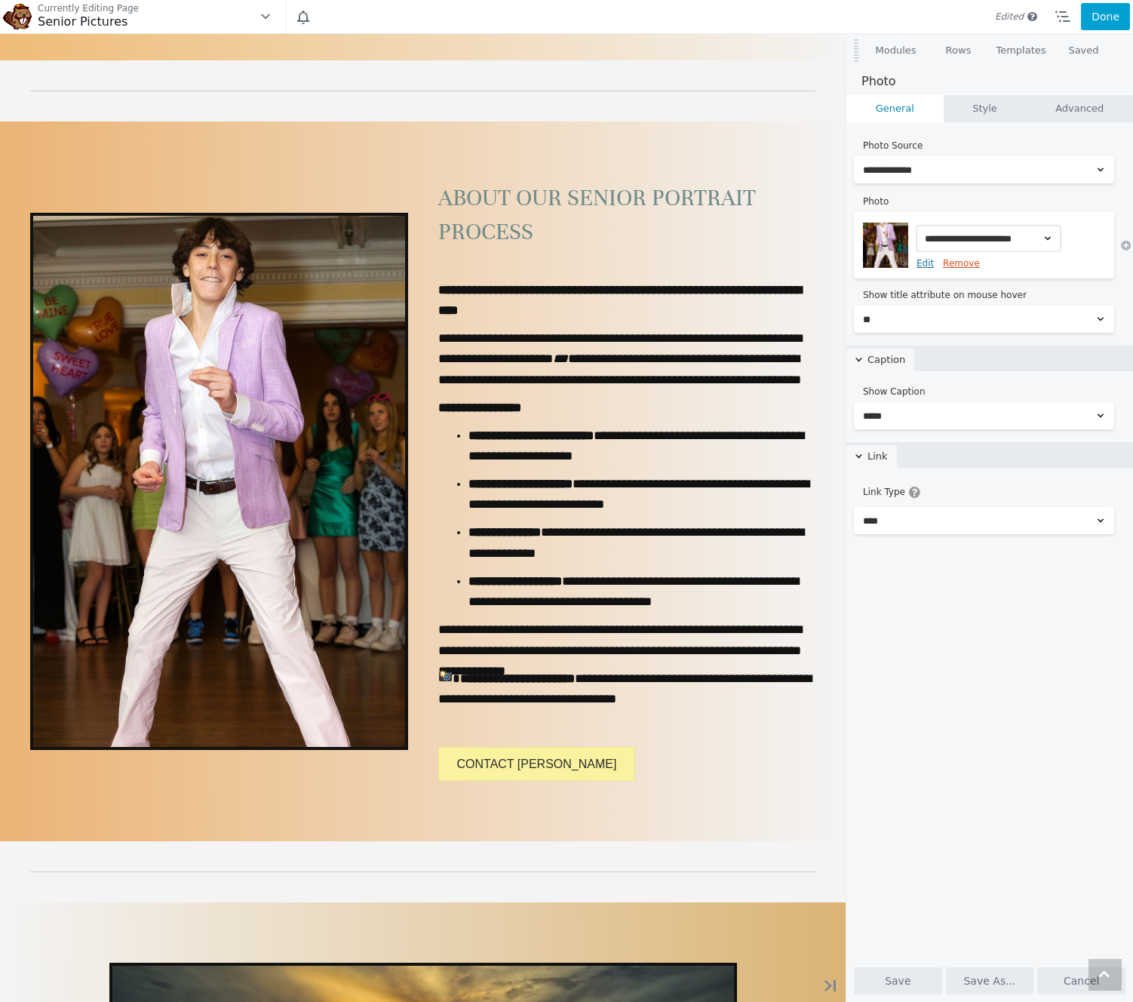
click at [955, 263] on link "Remove" at bounding box center [961, 263] width 37 height 11
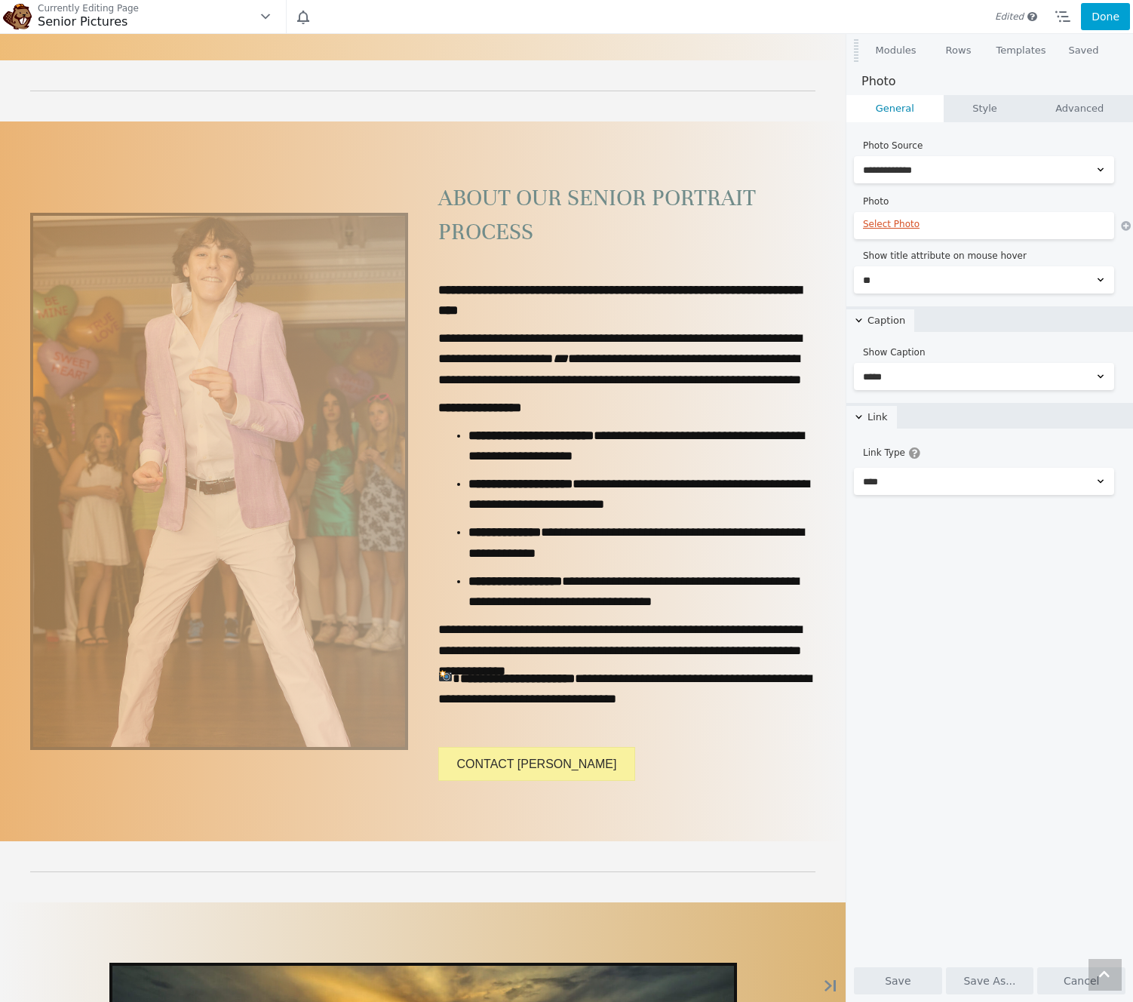
click at [905, 227] on link "Select Photo" at bounding box center [984, 224] width 242 height 11
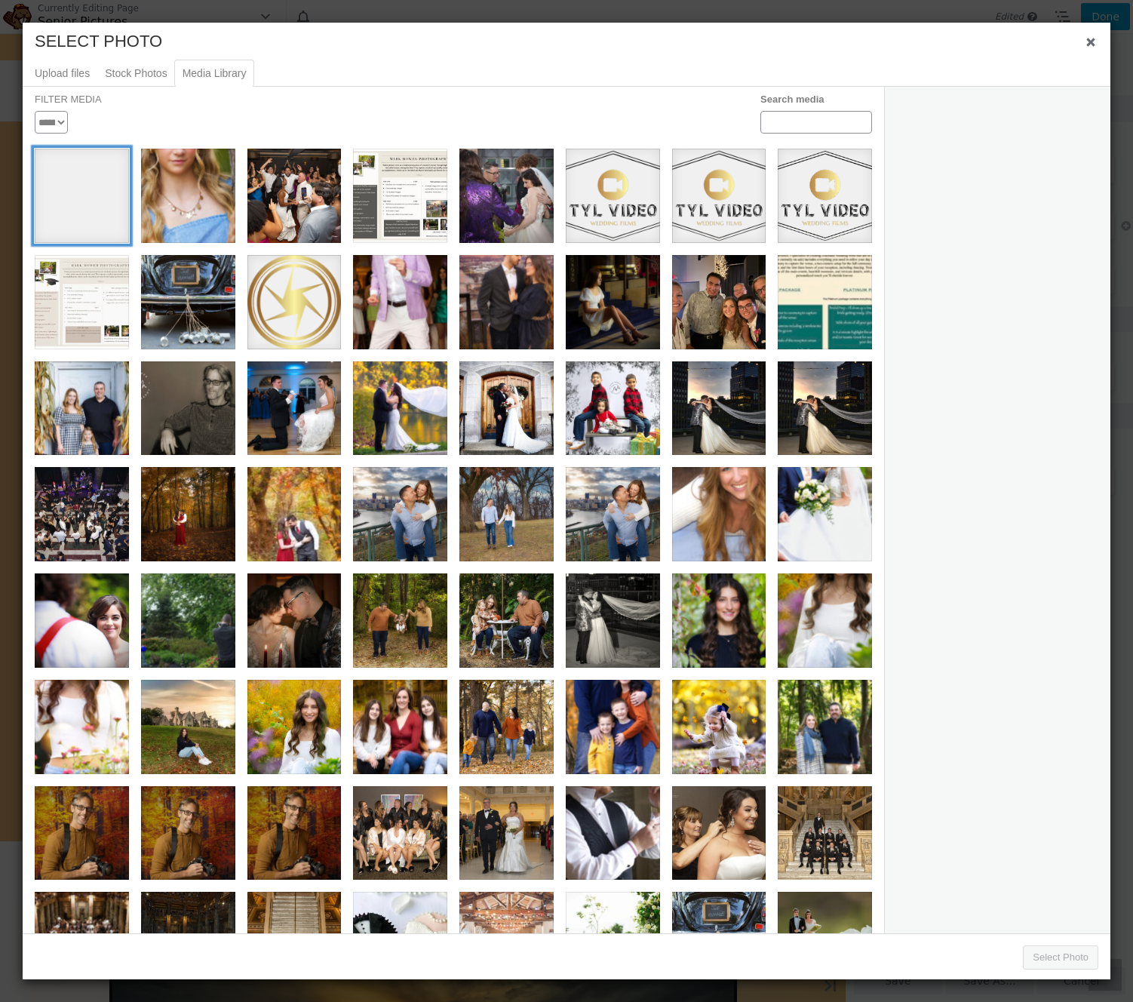
click at [88, 219] on div "sen" at bounding box center [82, 196] width 94 height 94
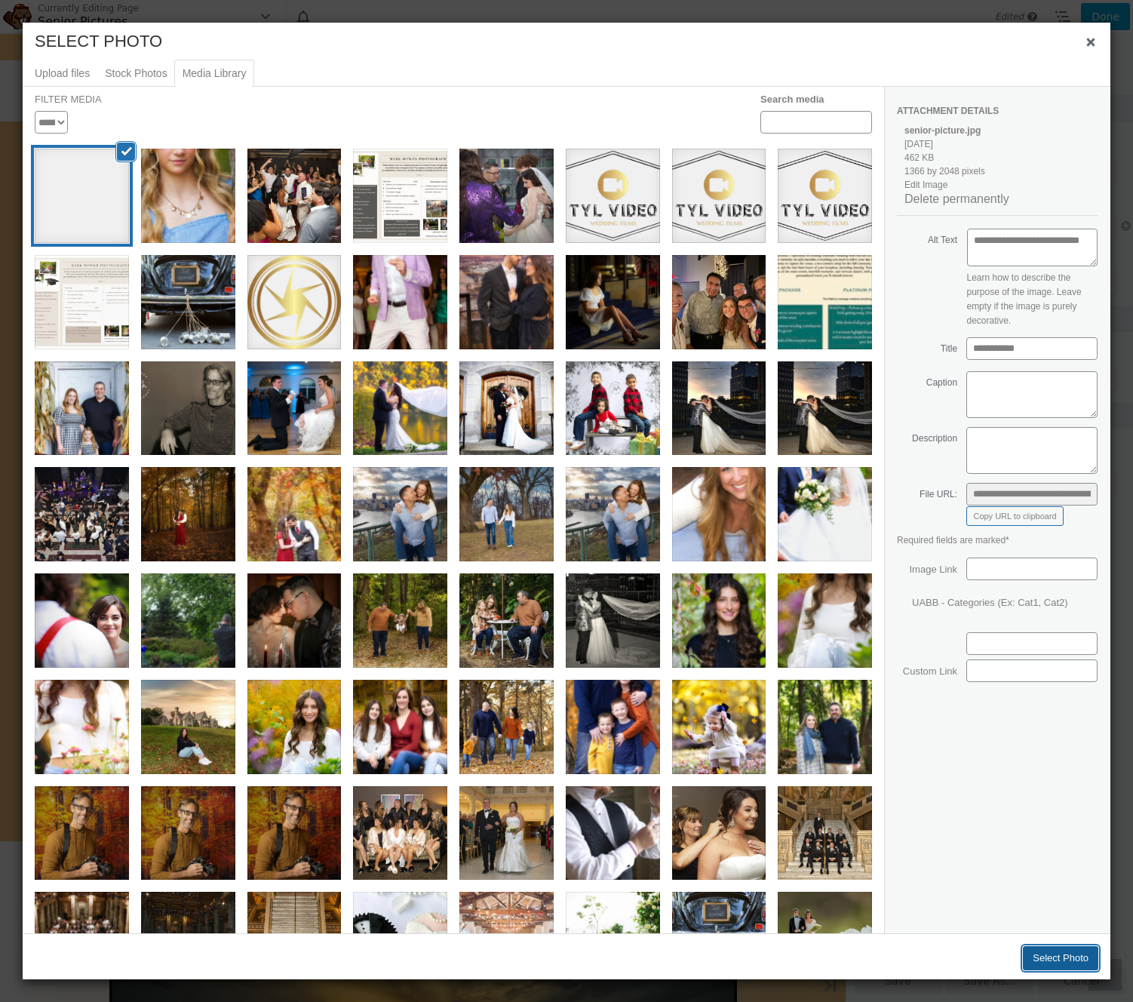
click at [1045, 953] on button "Select Photo" at bounding box center [1060, 958] width 75 height 24
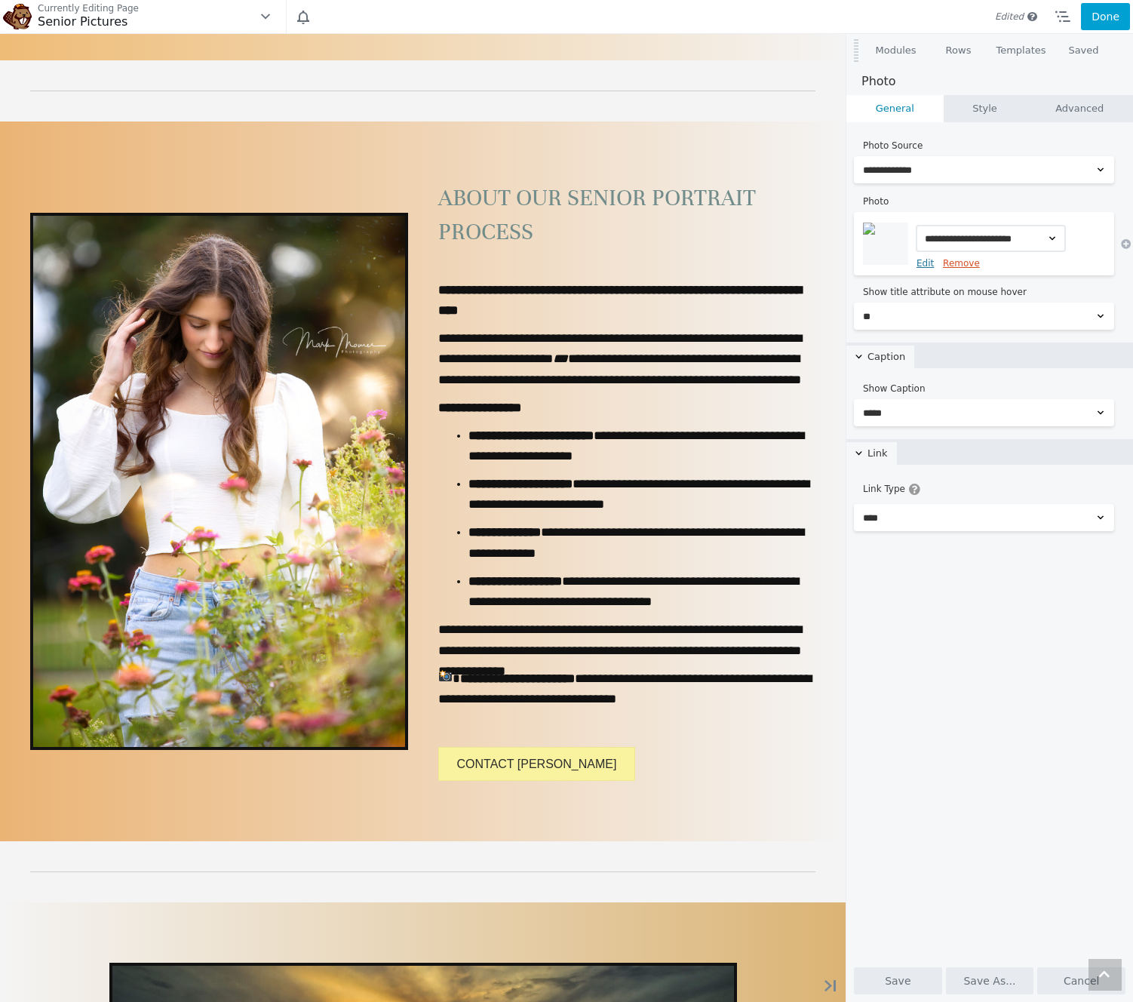
click at [963, 263] on link "Remove" at bounding box center [961, 263] width 37 height 11
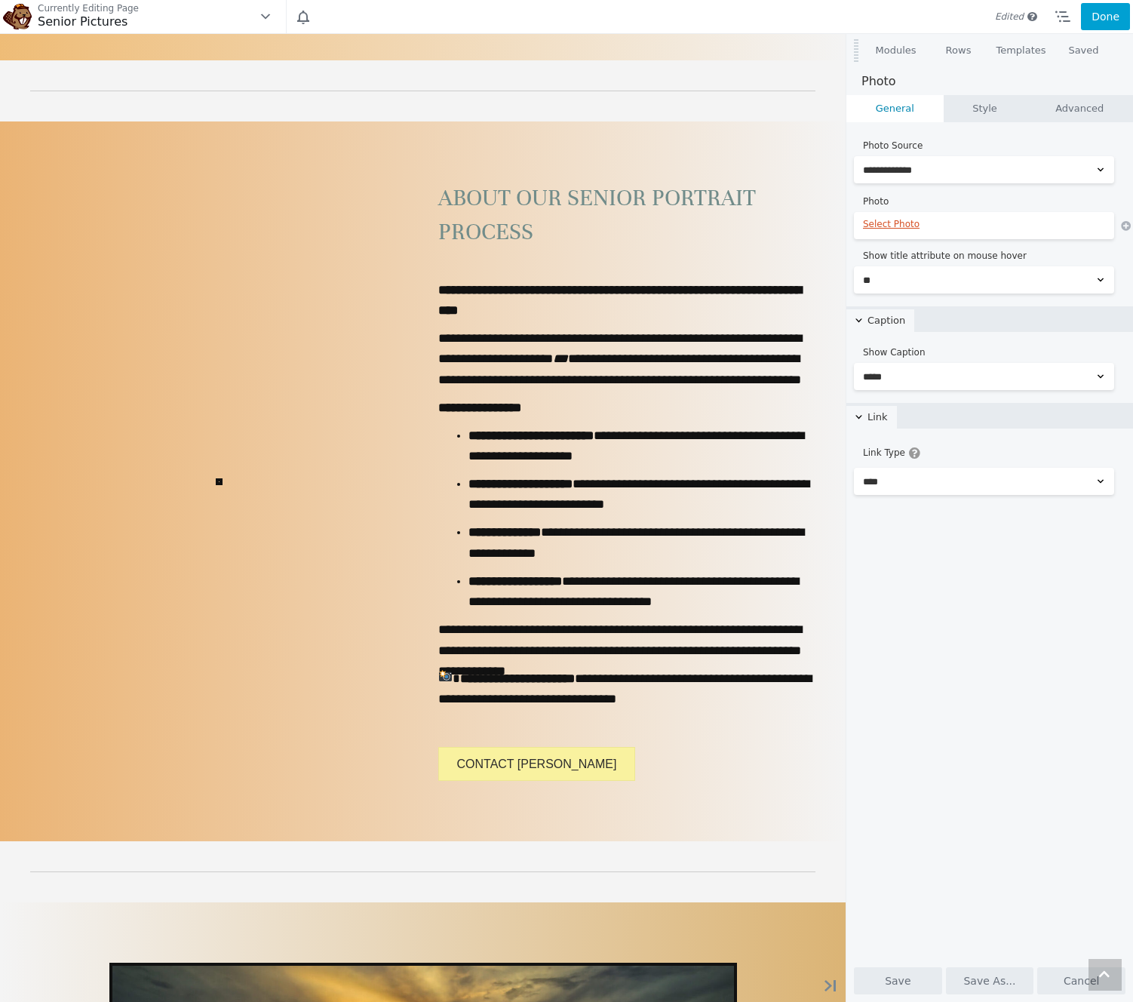
click at [910, 228] on link "Select Photo" at bounding box center [984, 224] width 242 height 11
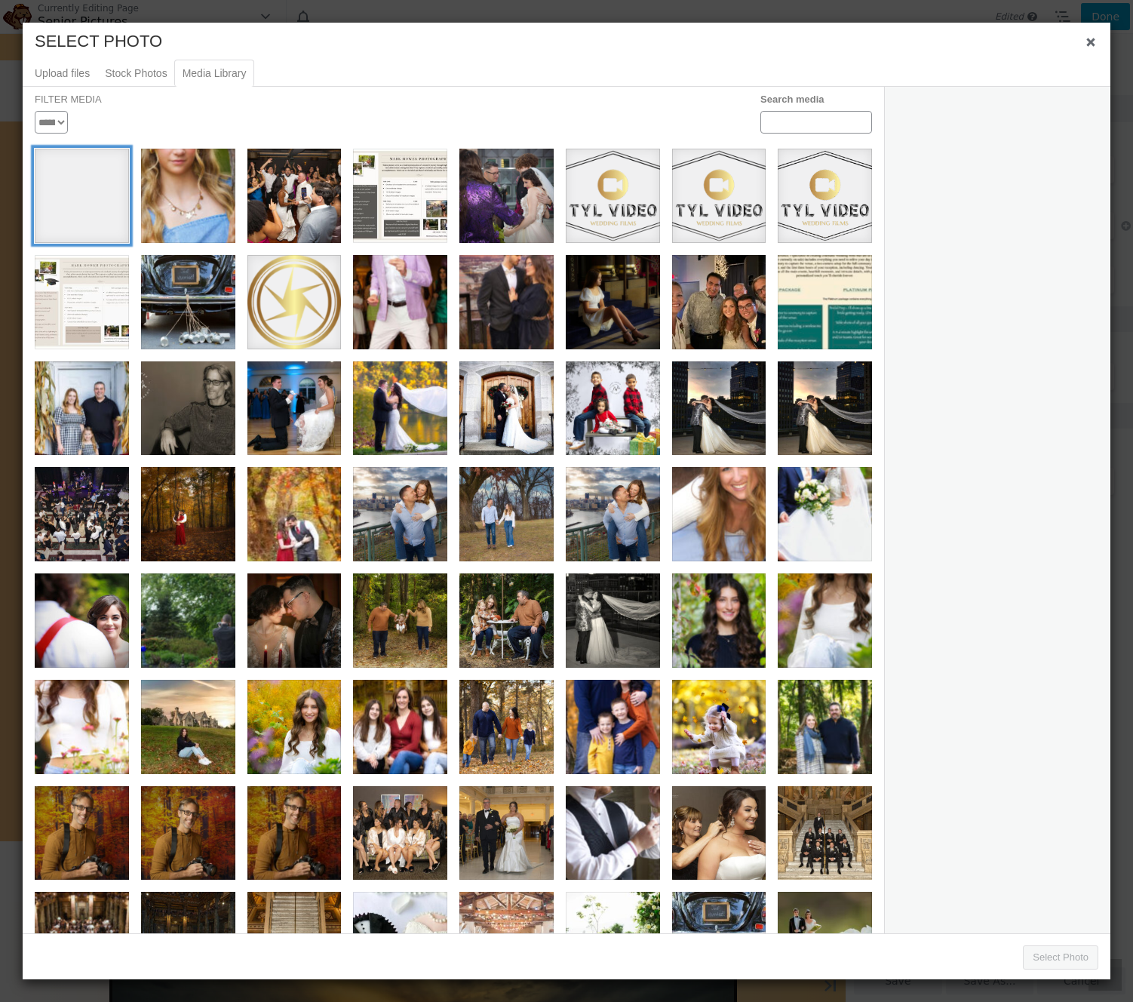
click at [98, 206] on div "sen" at bounding box center [82, 196] width 94 height 94
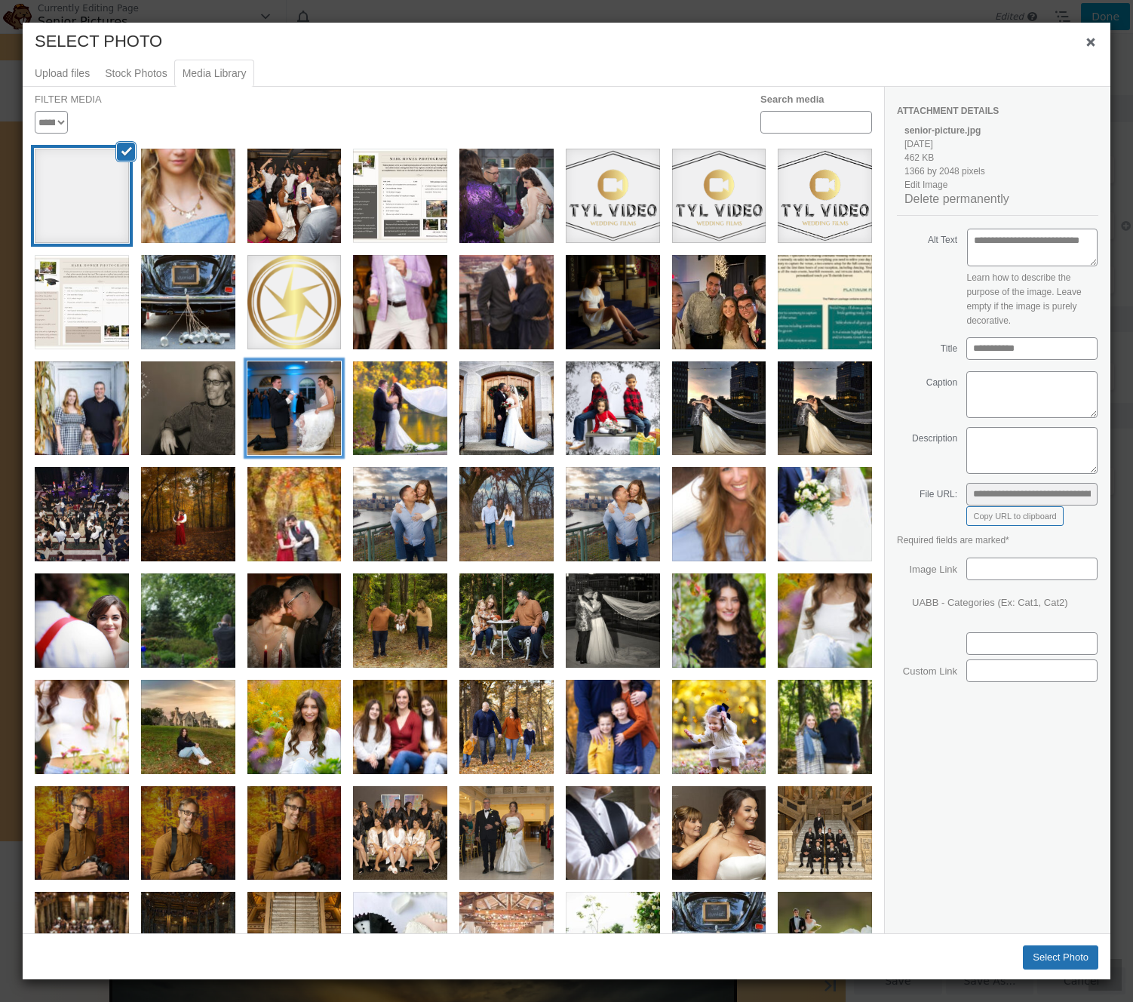
click at [276, 389] on div "garter toss" at bounding box center [294, 408] width 94 height 94
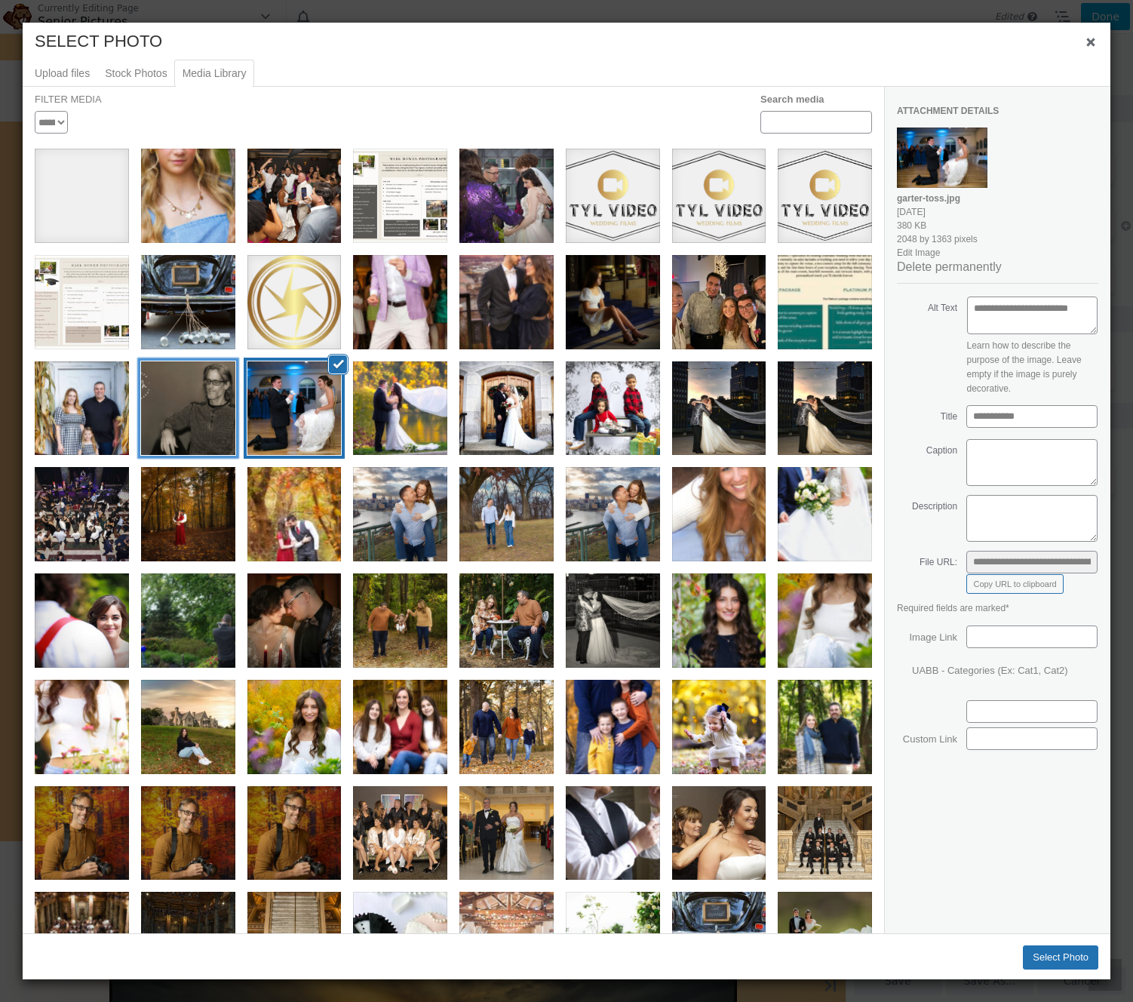
click at [198, 392] on div "mark mower" at bounding box center [188, 408] width 94 height 94
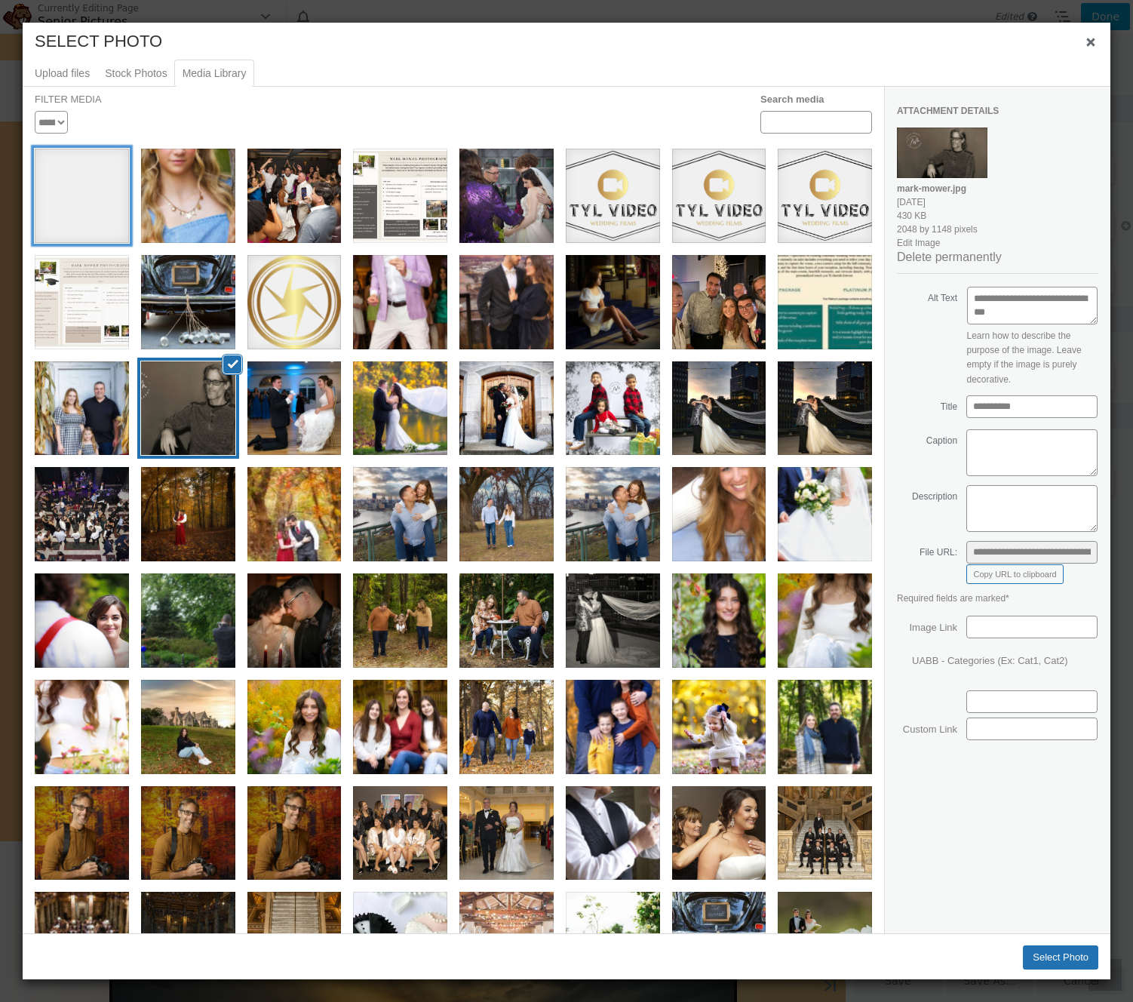
click at [109, 214] on div "sen" at bounding box center [82, 196] width 94 height 94
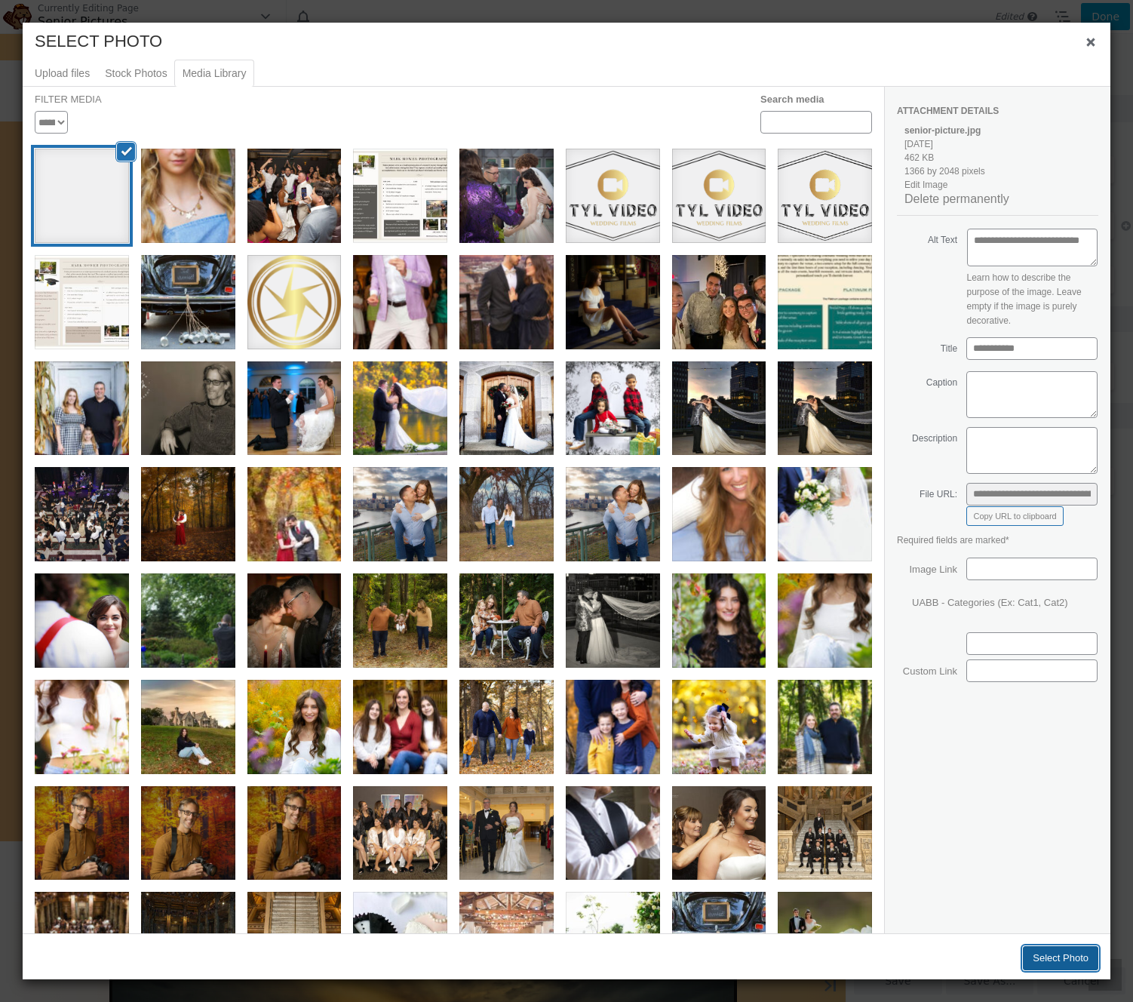
click at [1038, 954] on button "Select Photo" at bounding box center [1060, 958] width 75 height 24
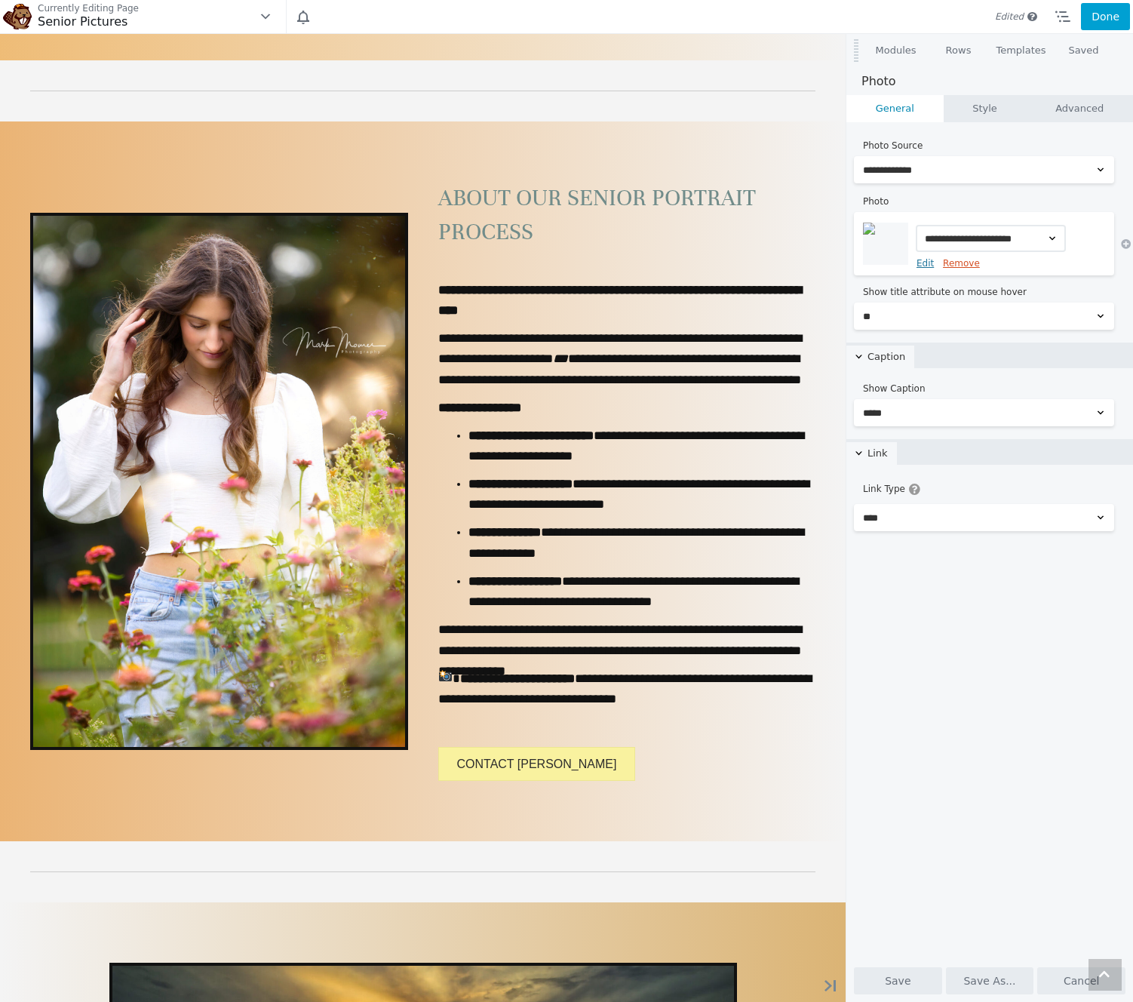
click at [964, 259] on link "Remove" at bounding box center [961, 263] width 37 height 11
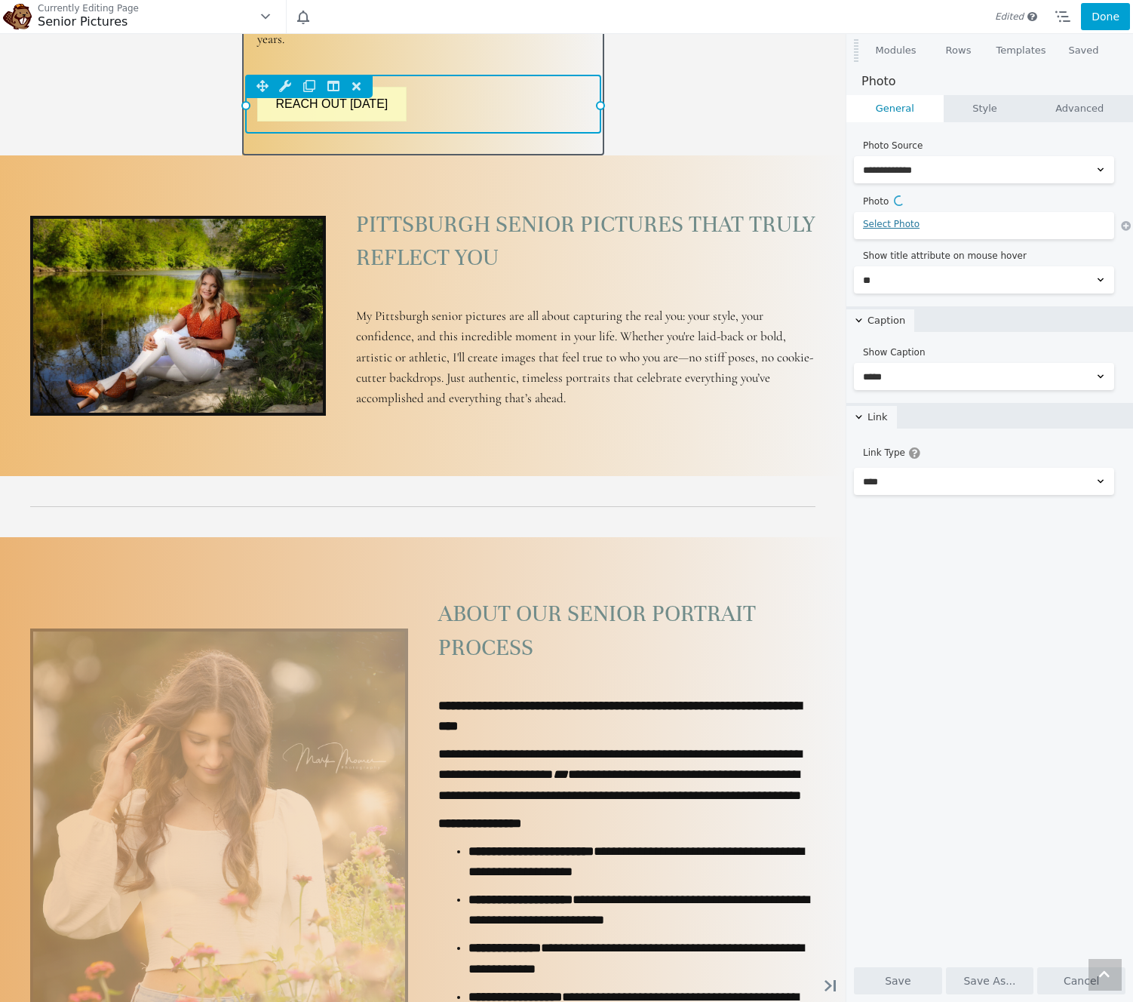
scroll to position [1636, 0]
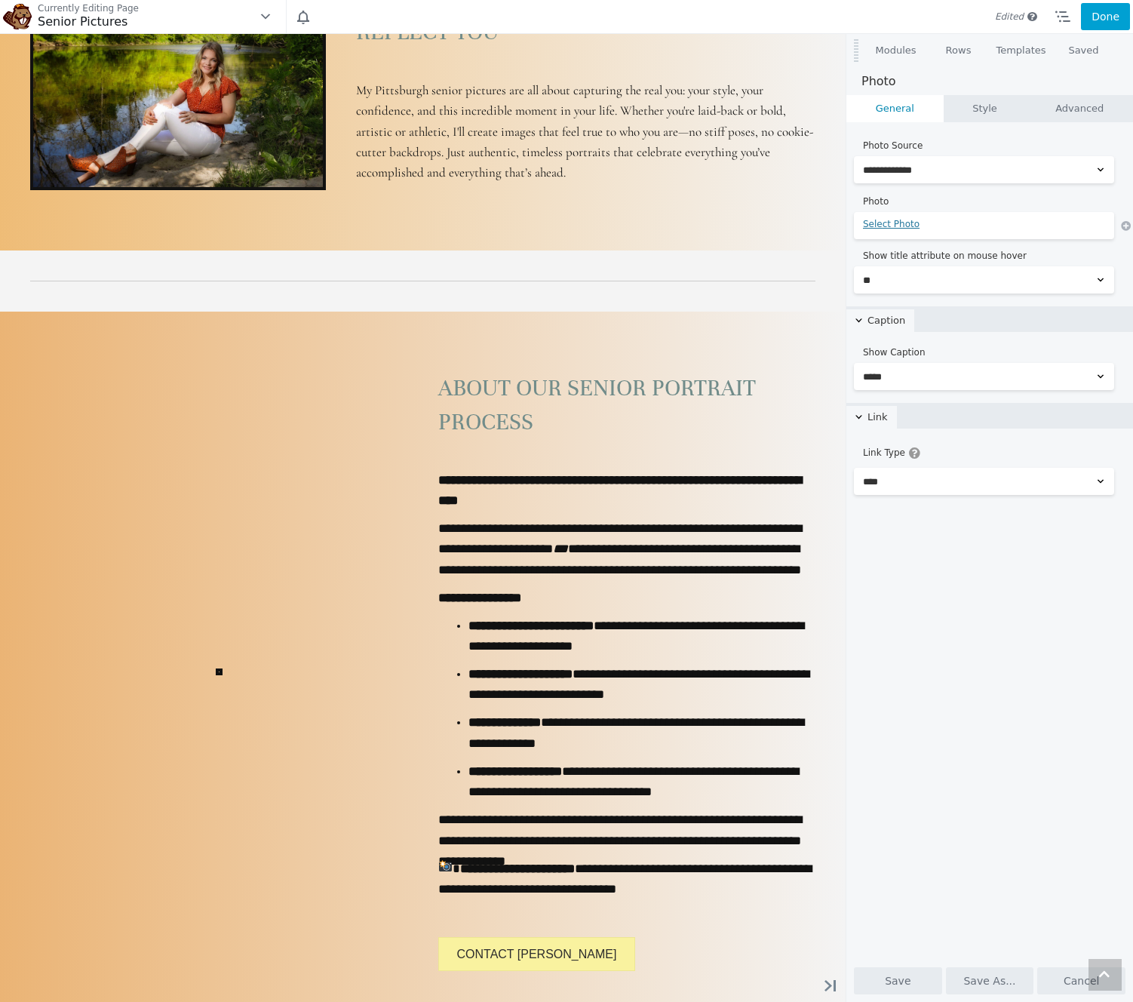
click at [1090, 21] on button "Done" at bounding box center [1105, 16] width 49 height 27
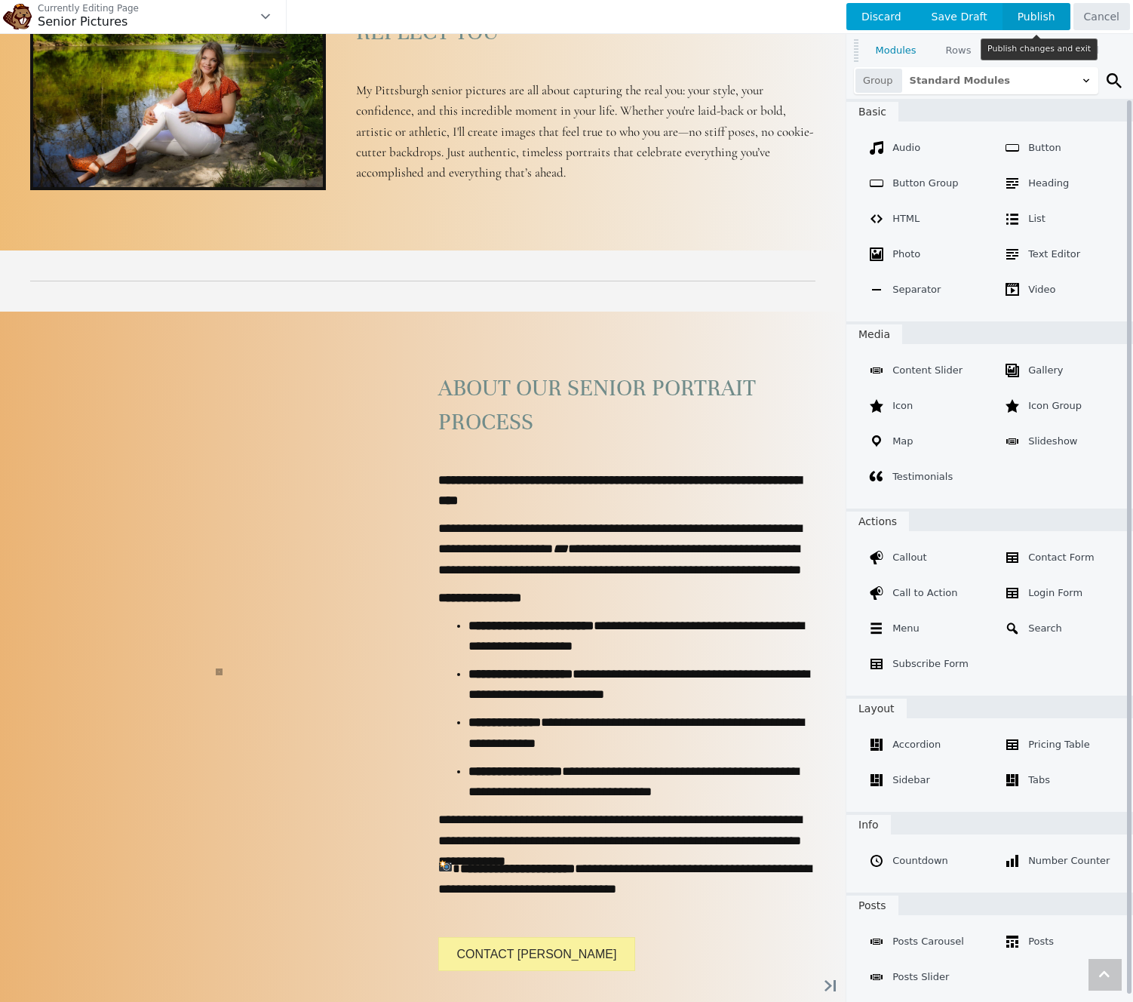
click at [1047, 16] on span "Publish" at bounding box center [1037, 16] width 68 height 27
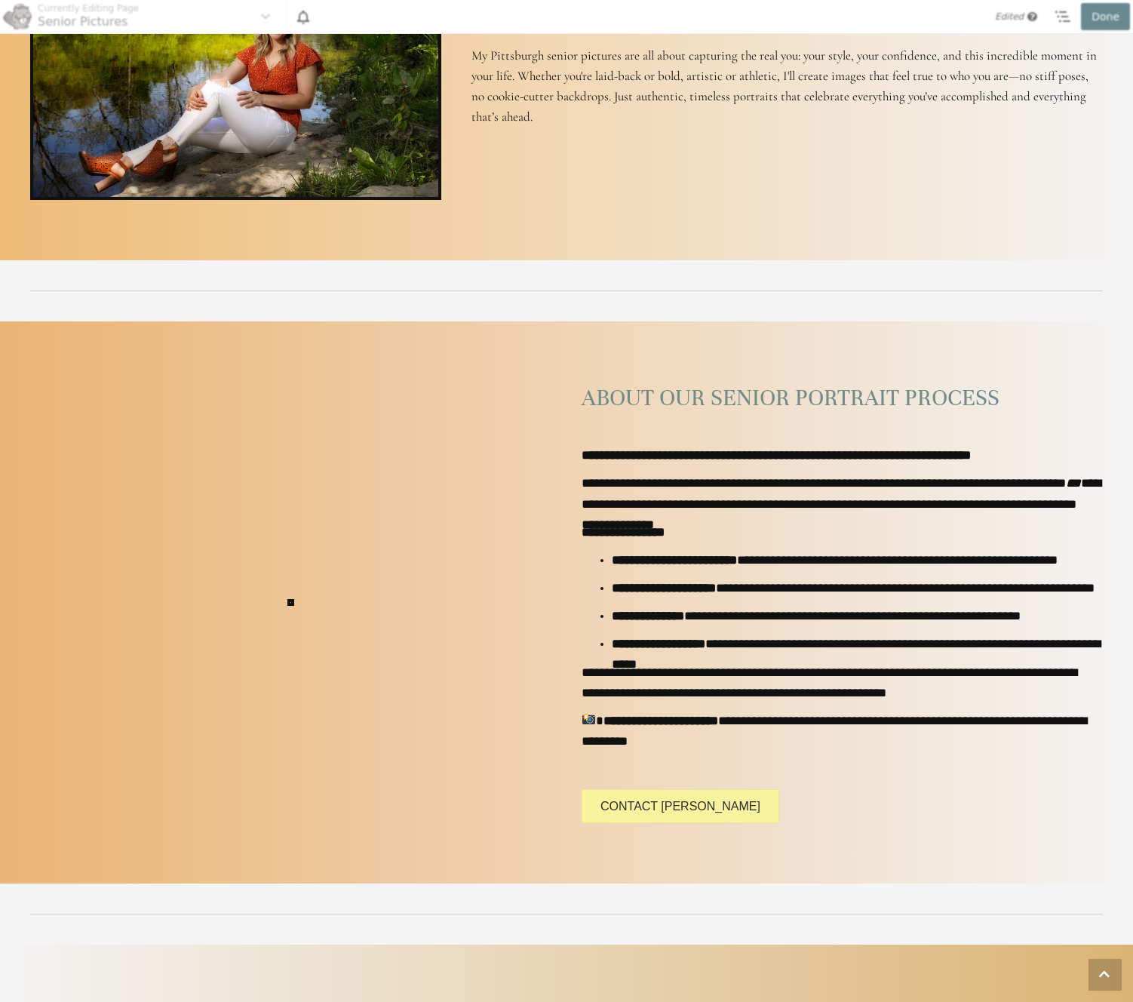
scroll to position [1077, 0]
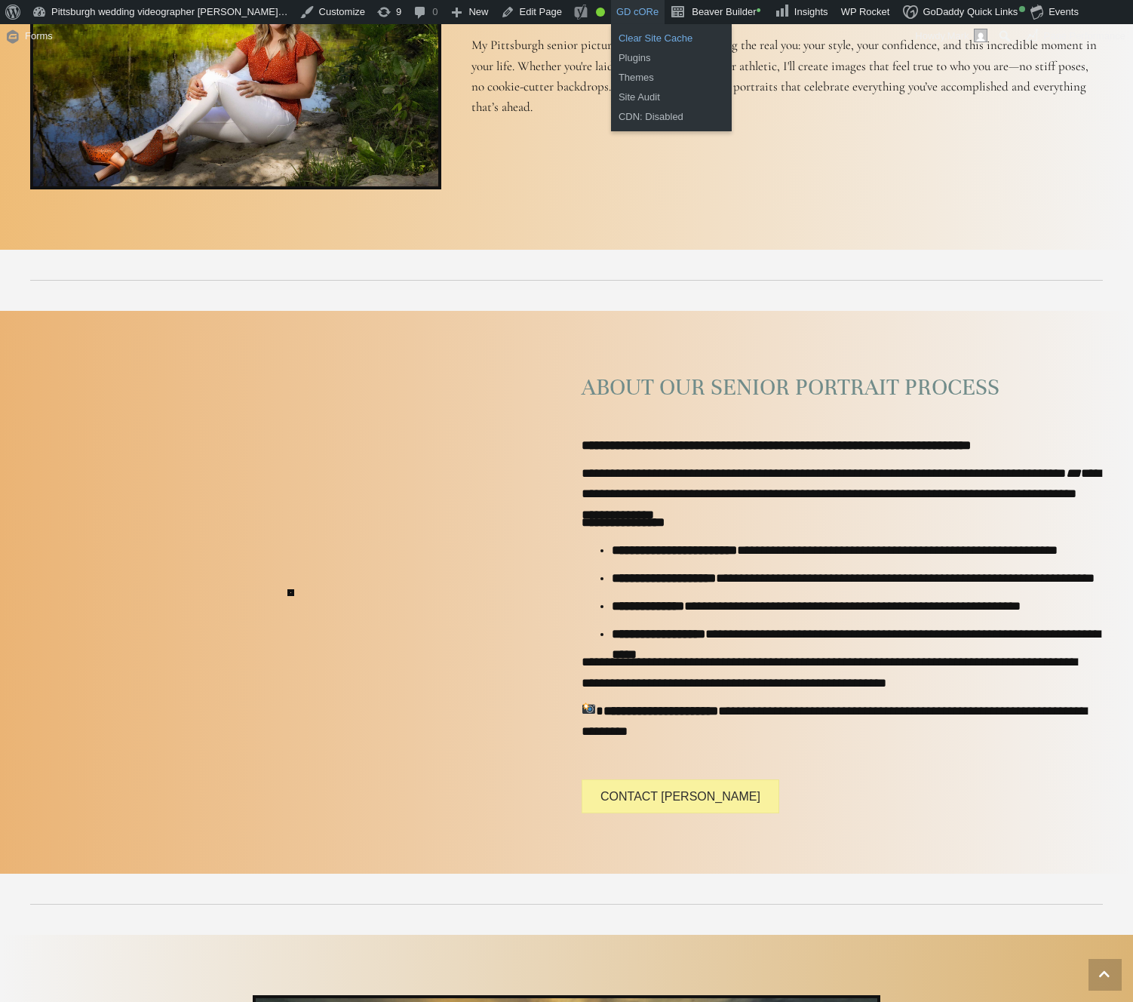
click at [618, 37] on link "Clear Site Cache" at bounding box center [671, 39] width 121 height 20
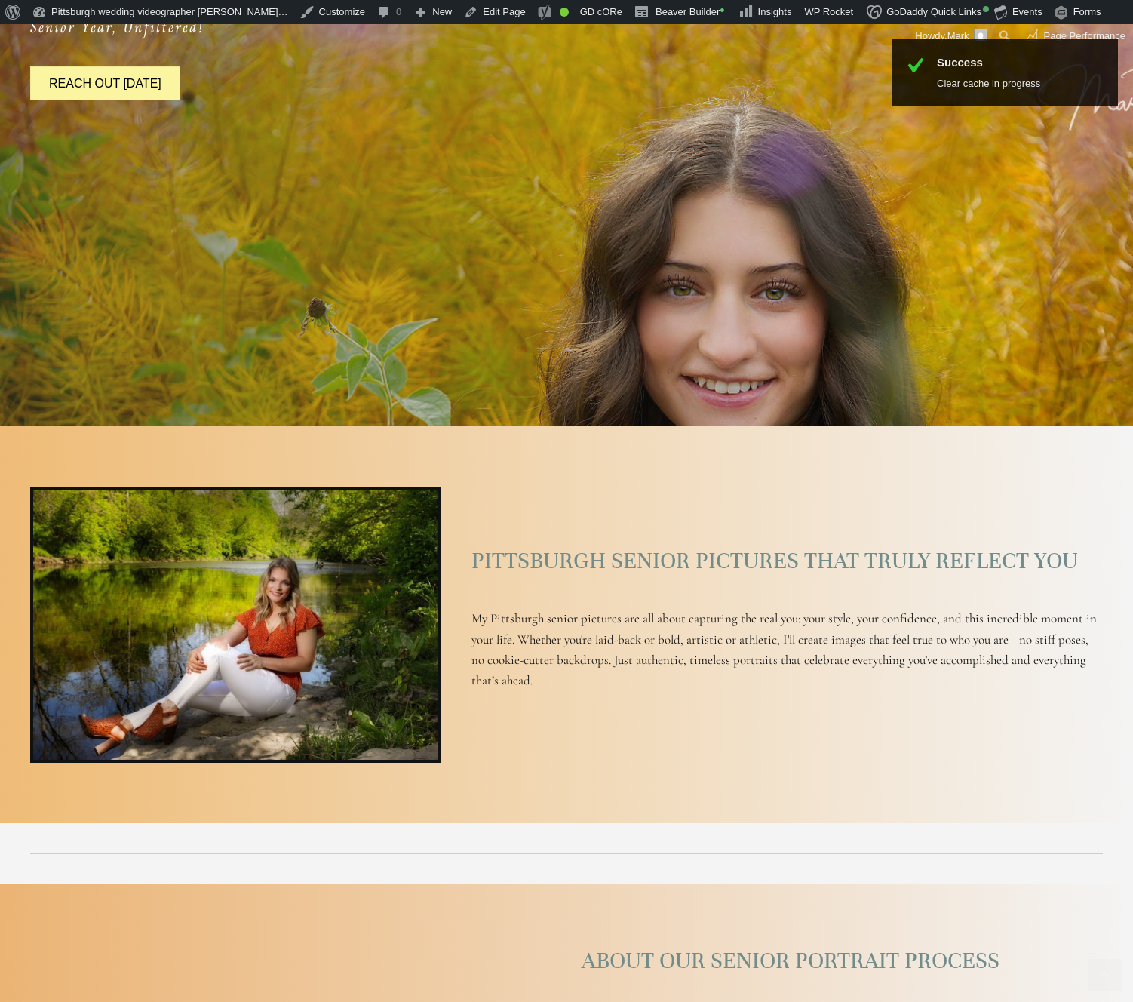
scroll to position [1661, 0]
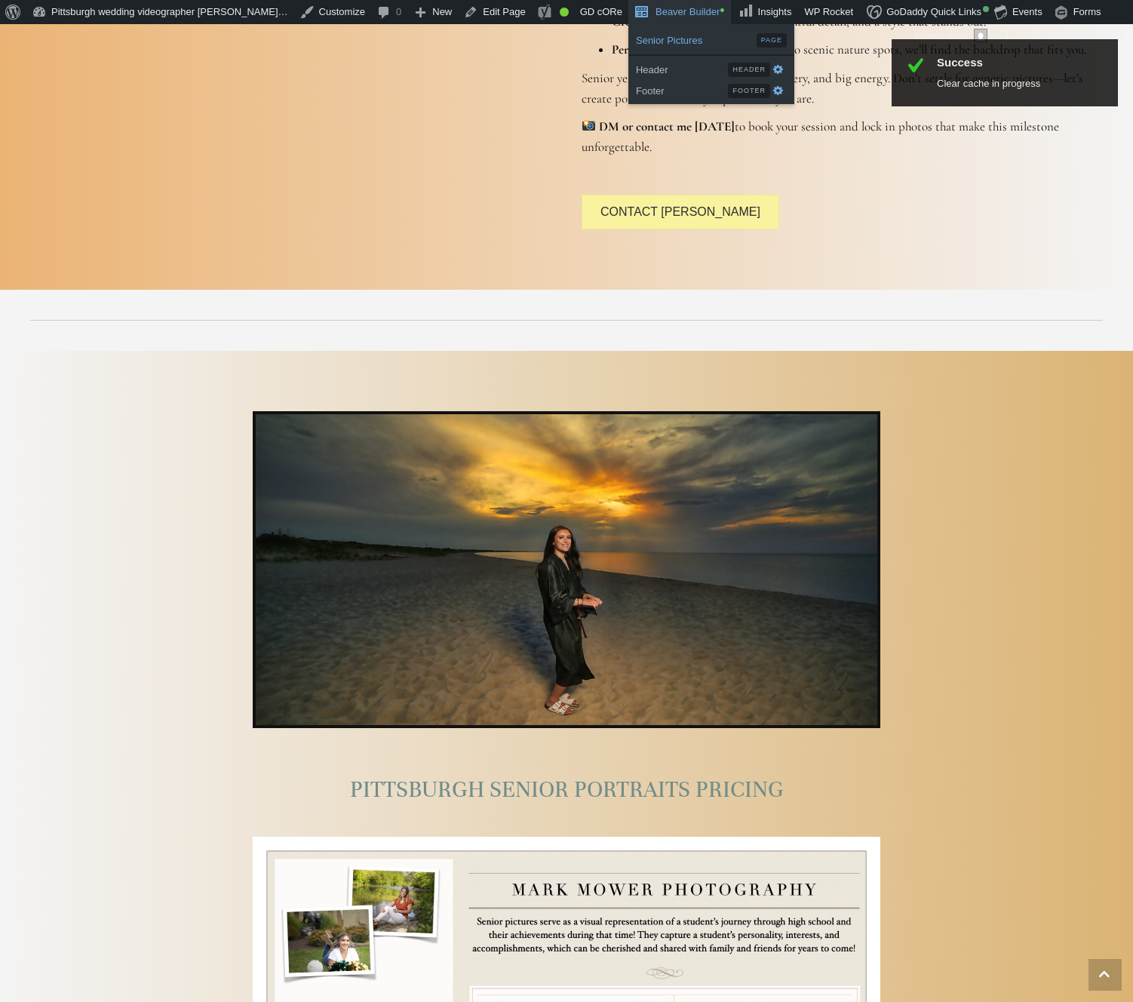
click at [641, 38] on span "Senior Pictures" at bounding box center [696, 39] width 121 height 20
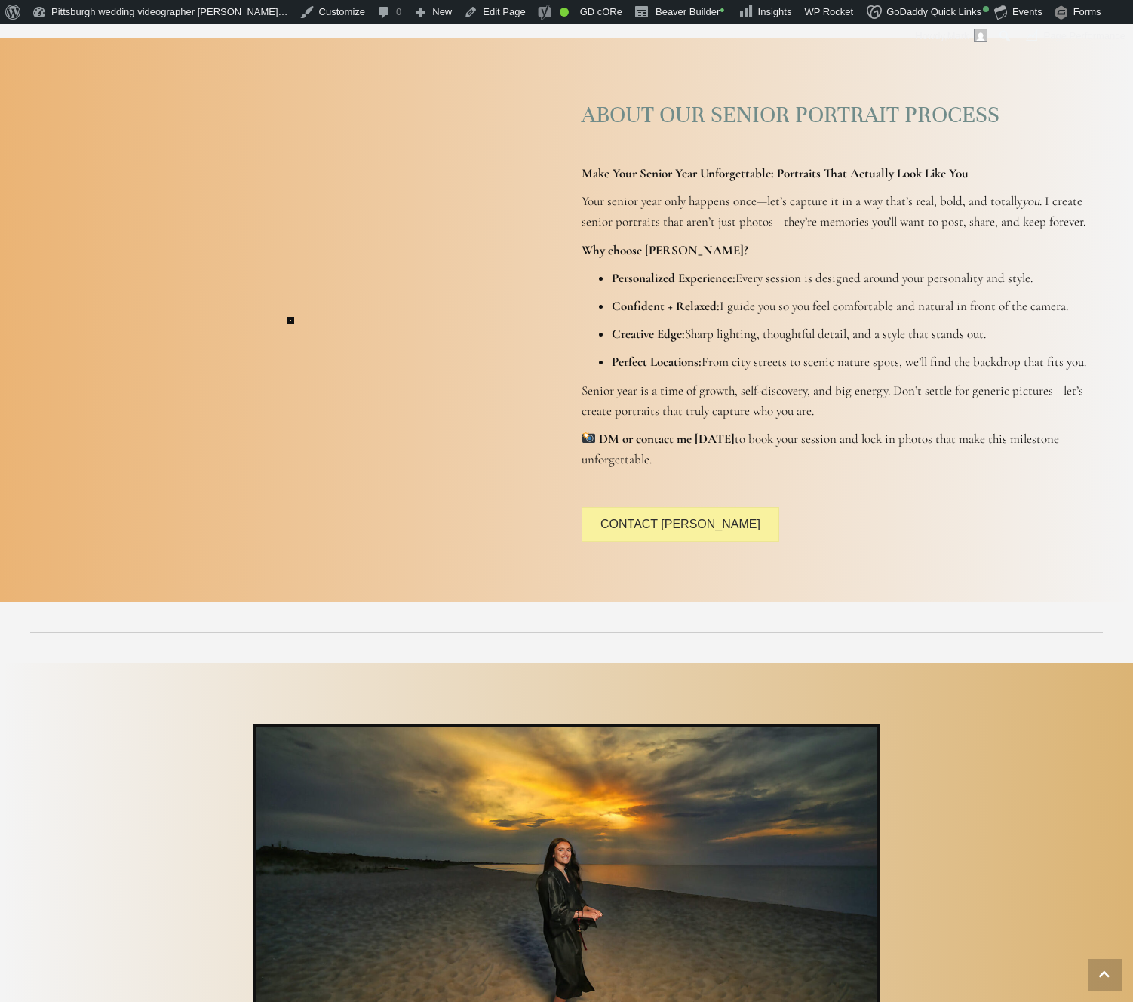
scroll to position [1147, 0]
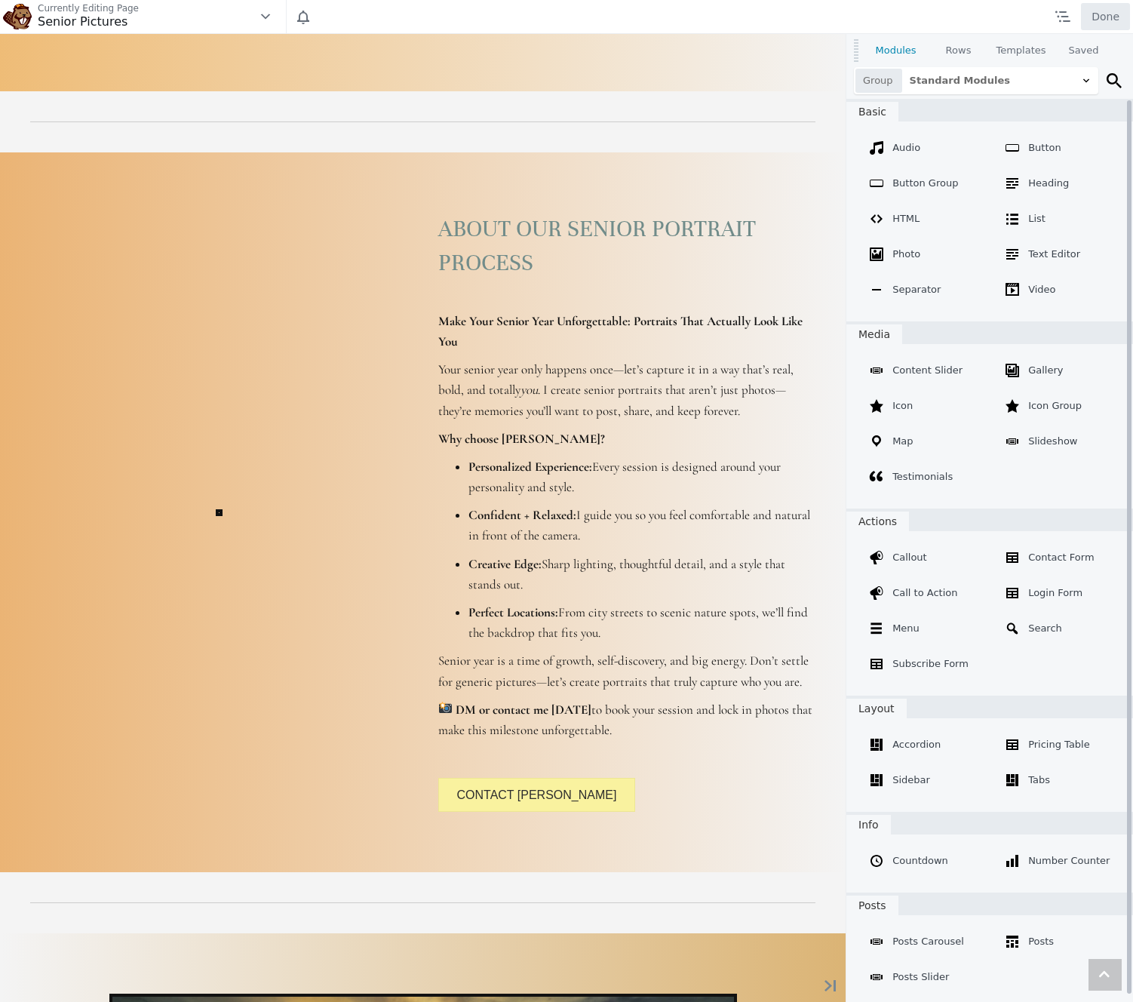
scroll to position [1799, 0]
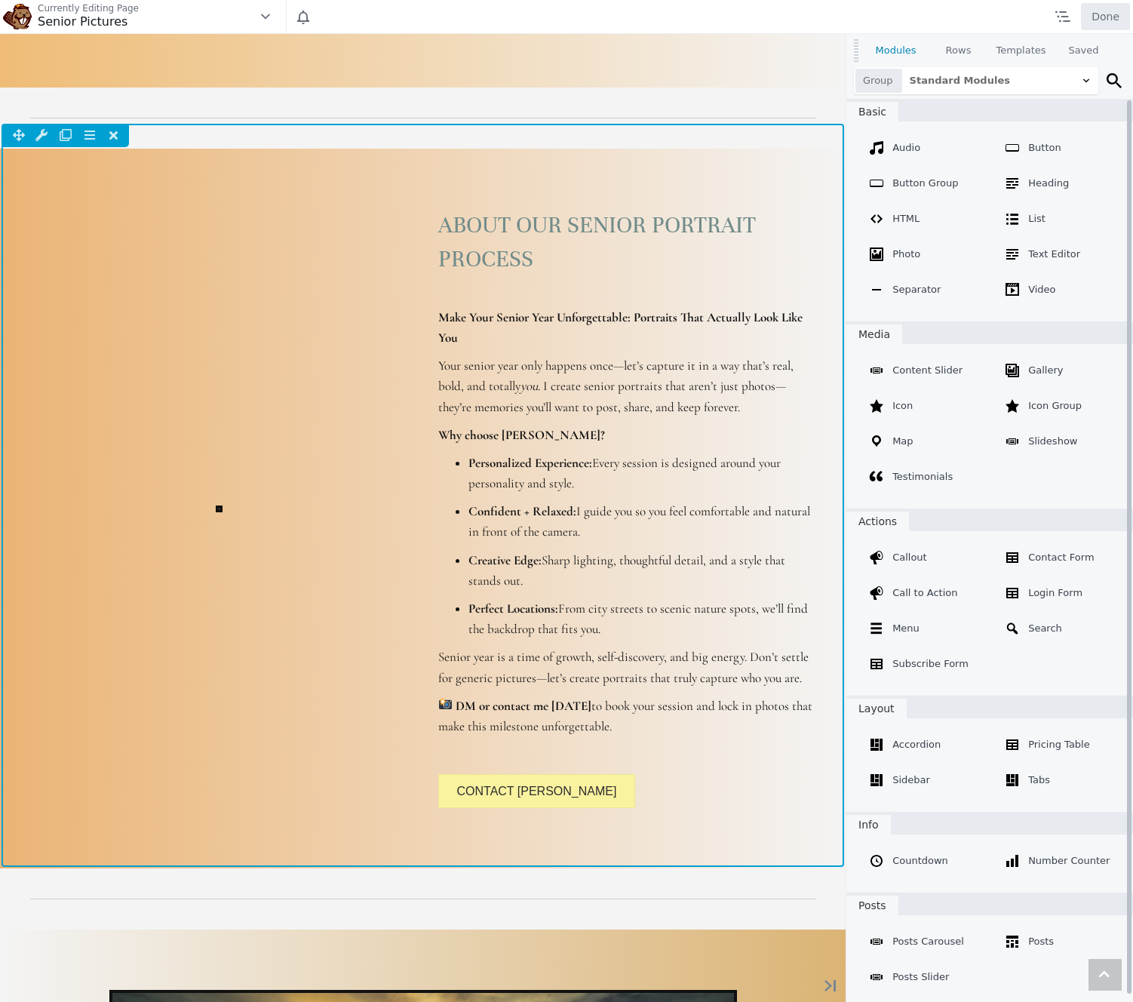
click at [321, 370] on div at bounding box center [219, 508] width 408 height 629
click at [281, 417] on div at bounding box center [219, 508] width 408 height 629
click at [215, 465] on div at bounding box center [219, 508] width 408 height 629
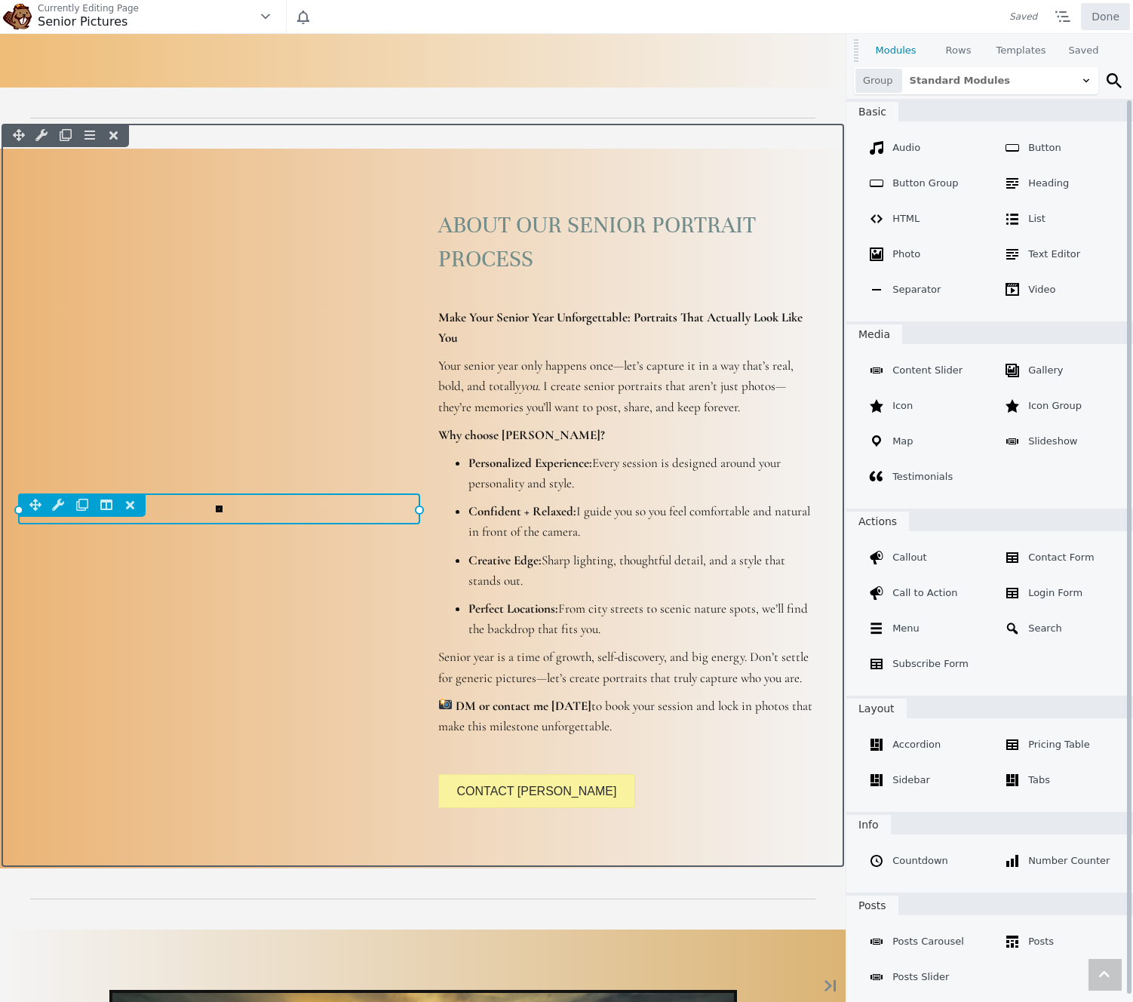
click at [217, 510] on div "Column Settings Move Column Duplicate Column Delete Column Reset Column Widths …" at bounding box center [219, 506] width 399 height 22
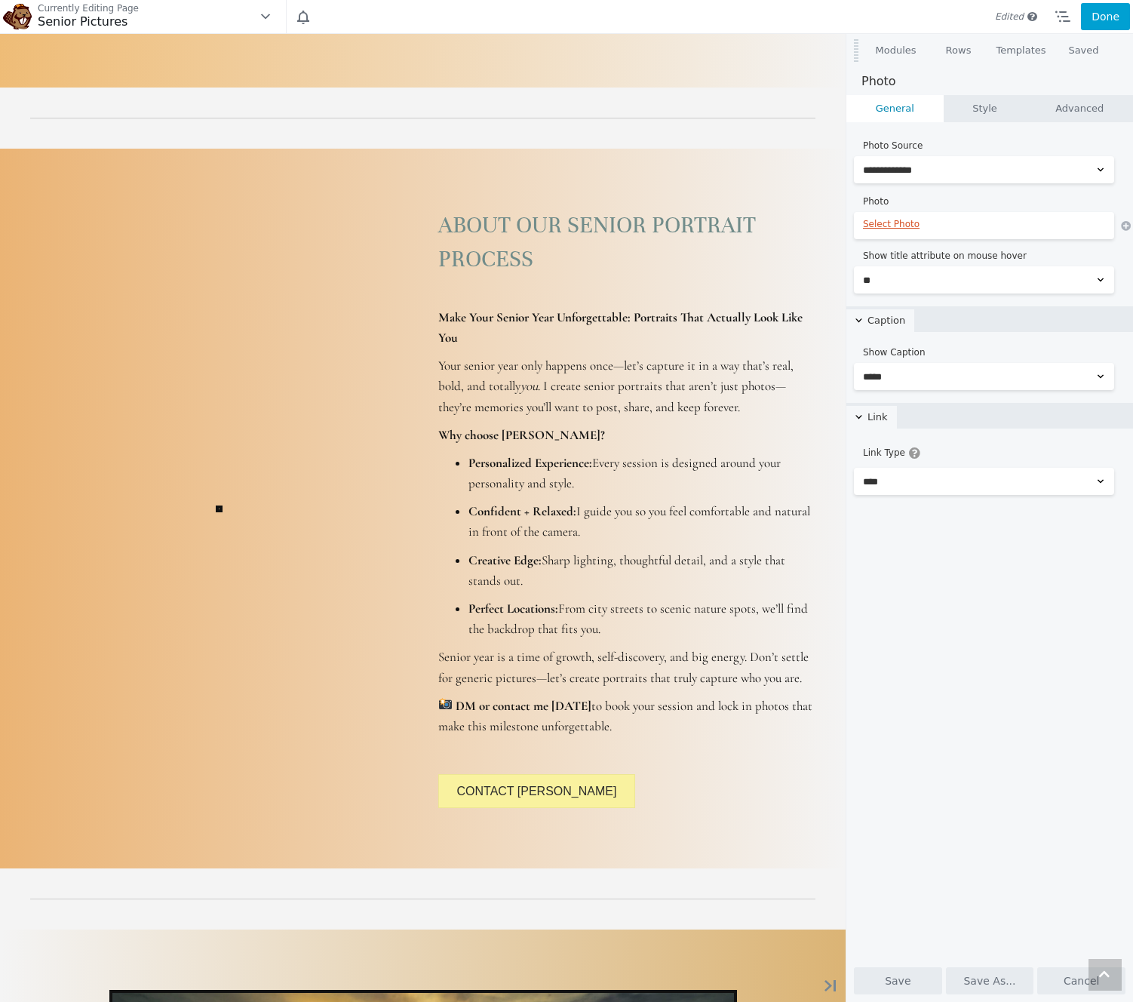
click at [886, 227] on link "Select Photo" at bounding box center [984, 224] width 242 height 11
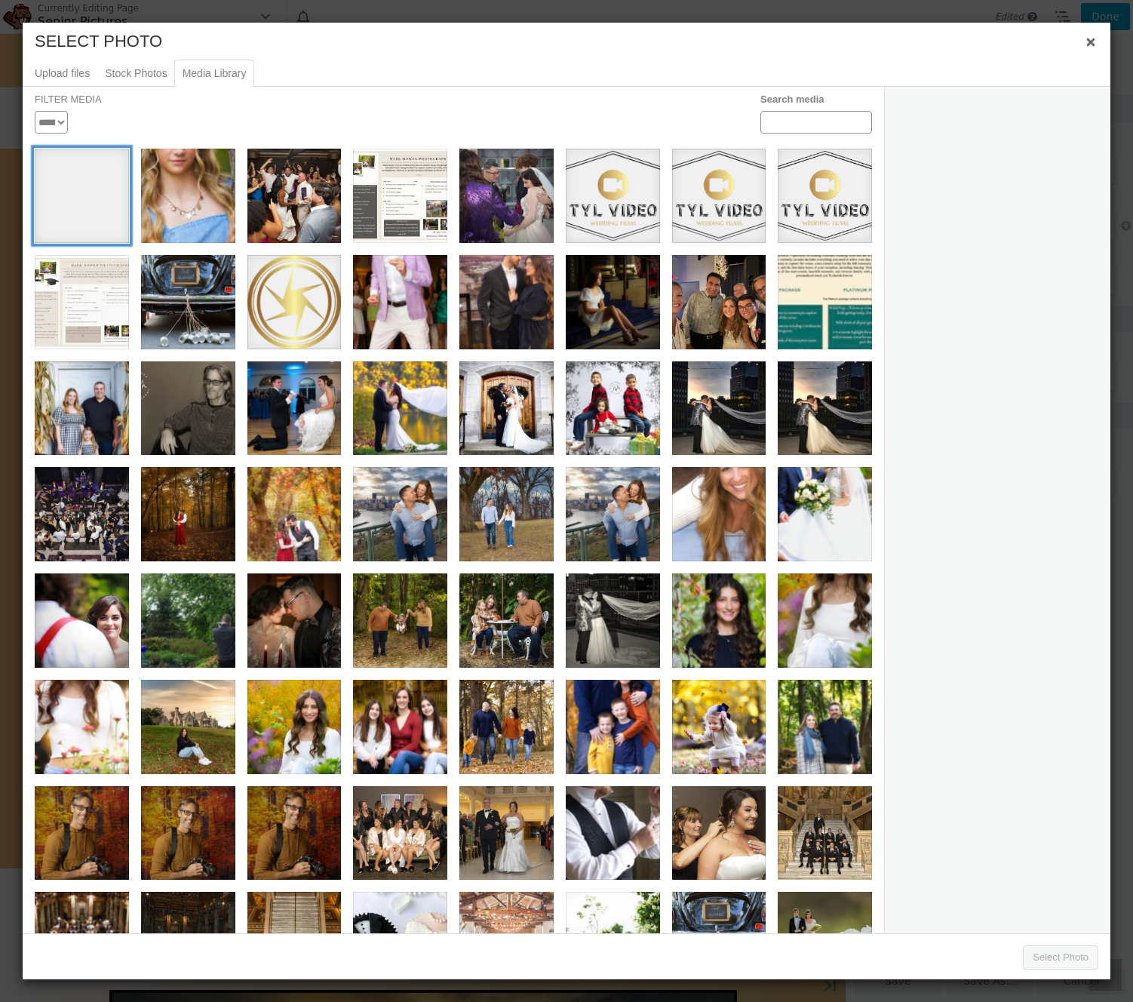
click at [78, 171] on div "senior girl" at bounding box center [82, 196] width 94 height 94
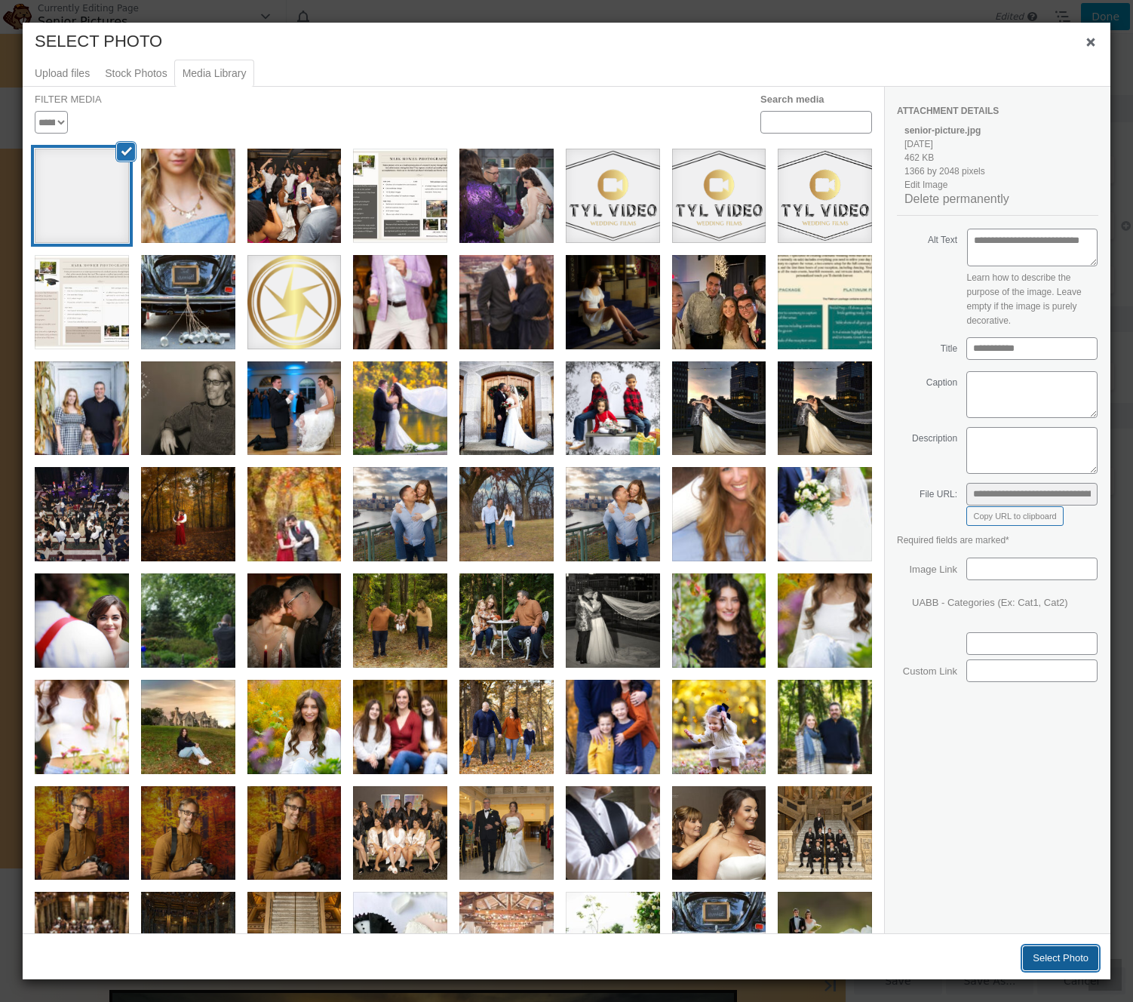
click at [1057, 951] on button "Select Photo" at bounding box center [1060, 958] width 75 height 24
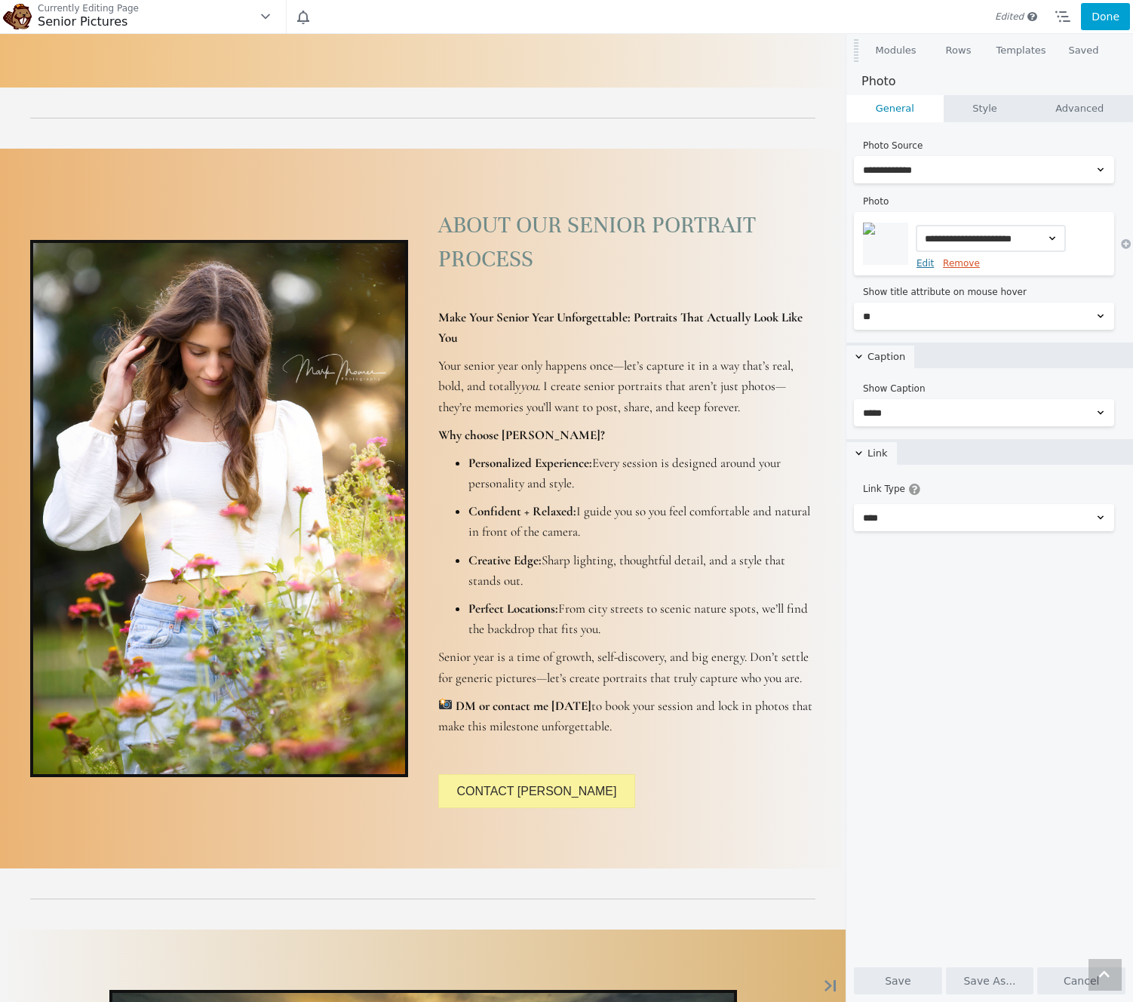
click at [944, 263] on link "Remove" at bounding box center [961, 263] width 37 height 11
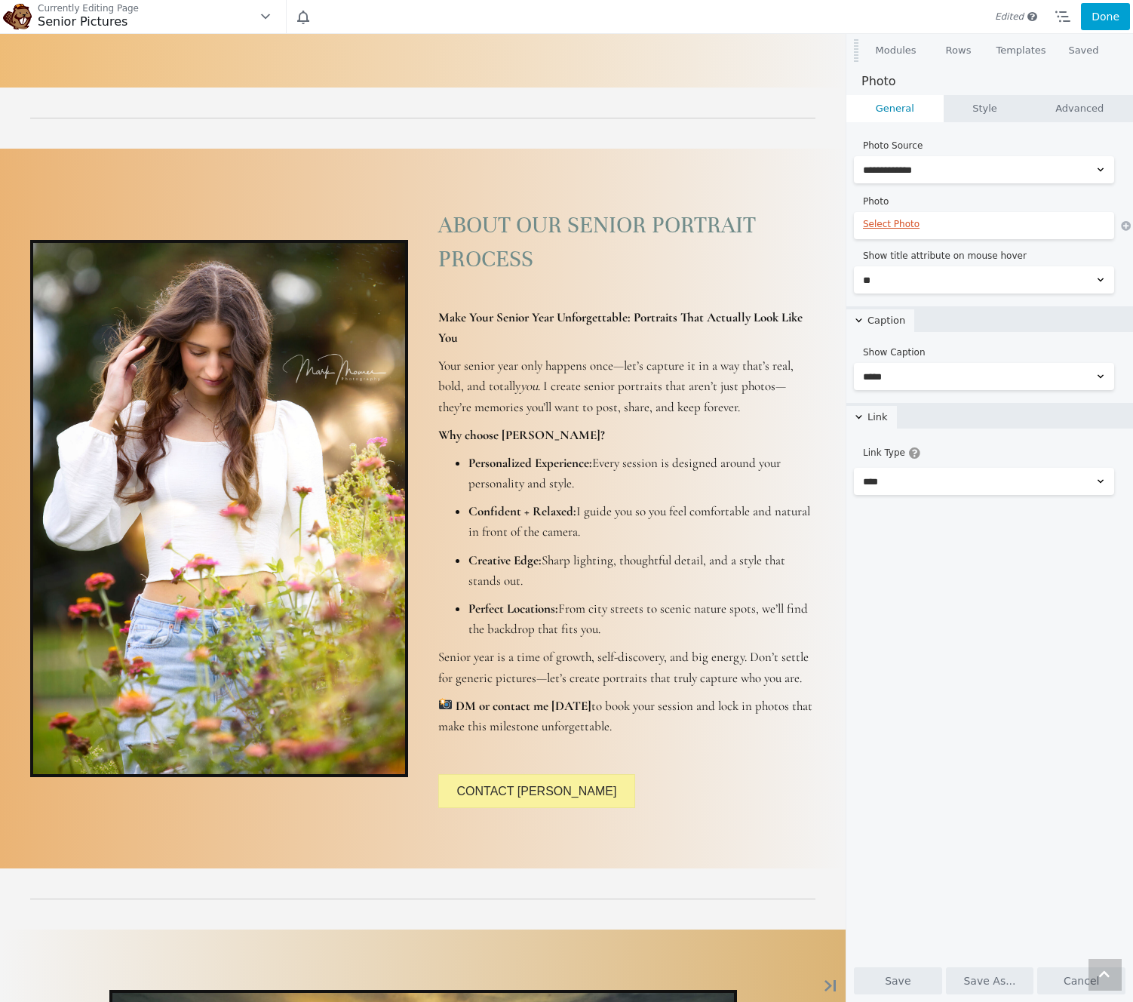
click at [892, 225] on link "Select Photo" at bounding box center [984, 224] width 242 height 11
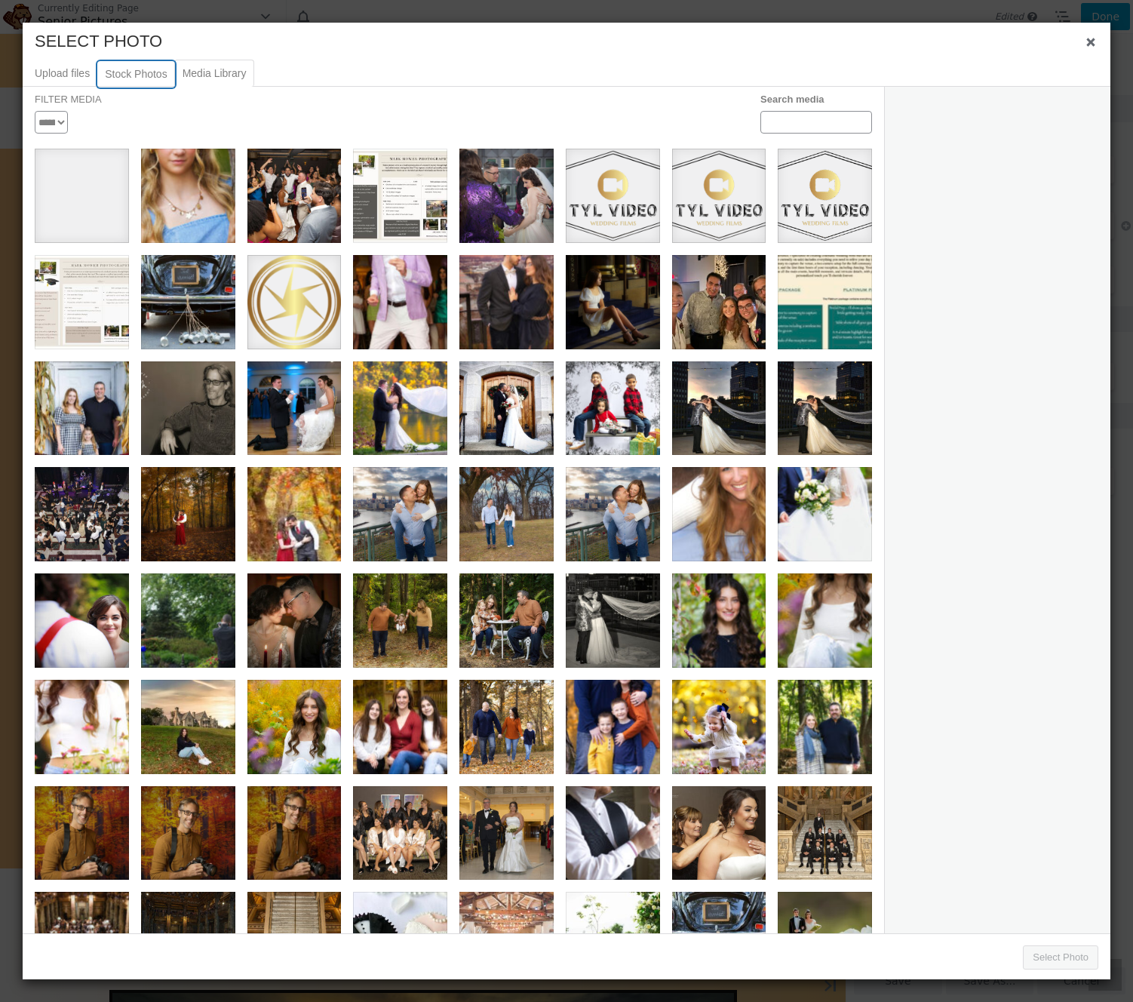
click at [139, 70] on button "Stock Photos" at bounding box center [136, 74] width 78 height 26
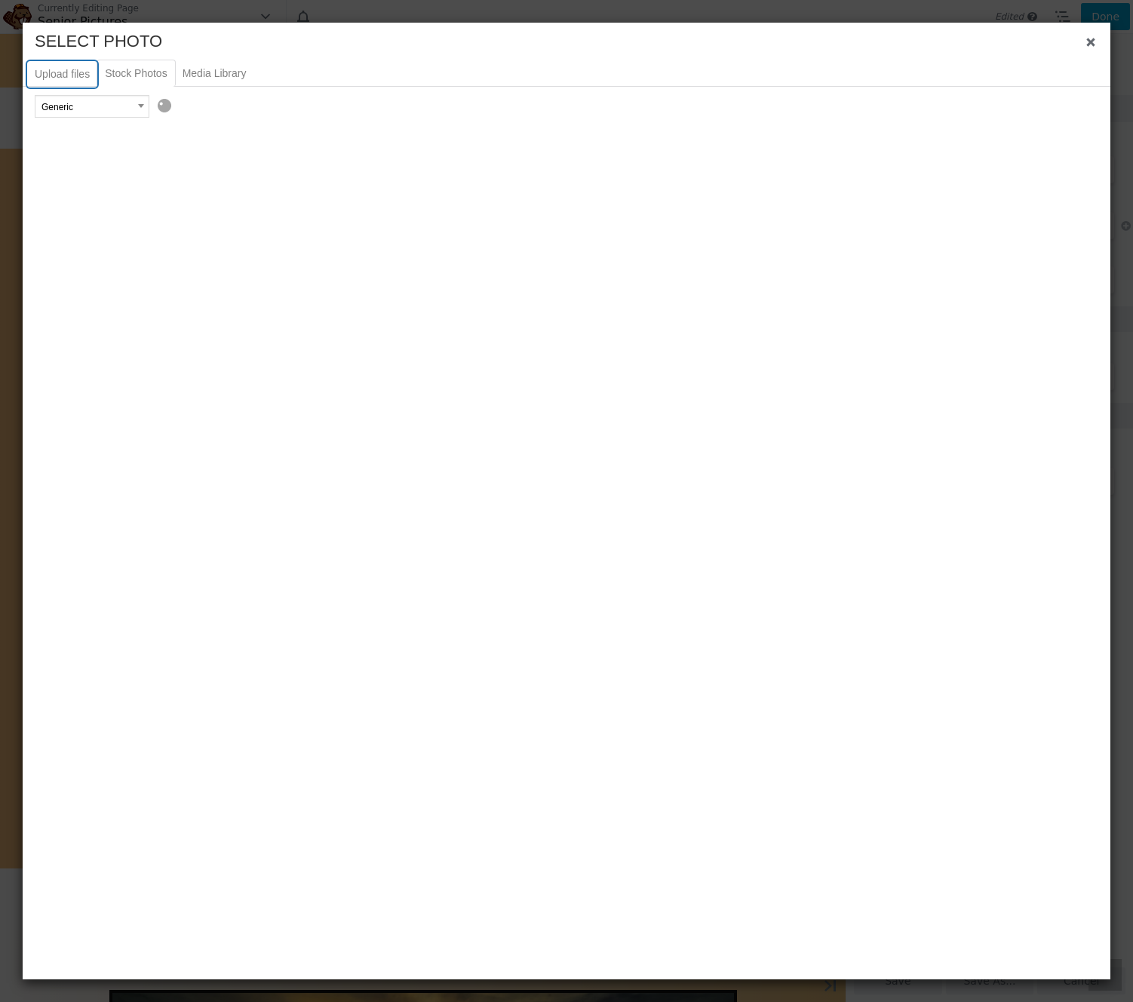
click at [54, 77] on button "Upload files" at bounding box center [62, 74] width 70 height 26
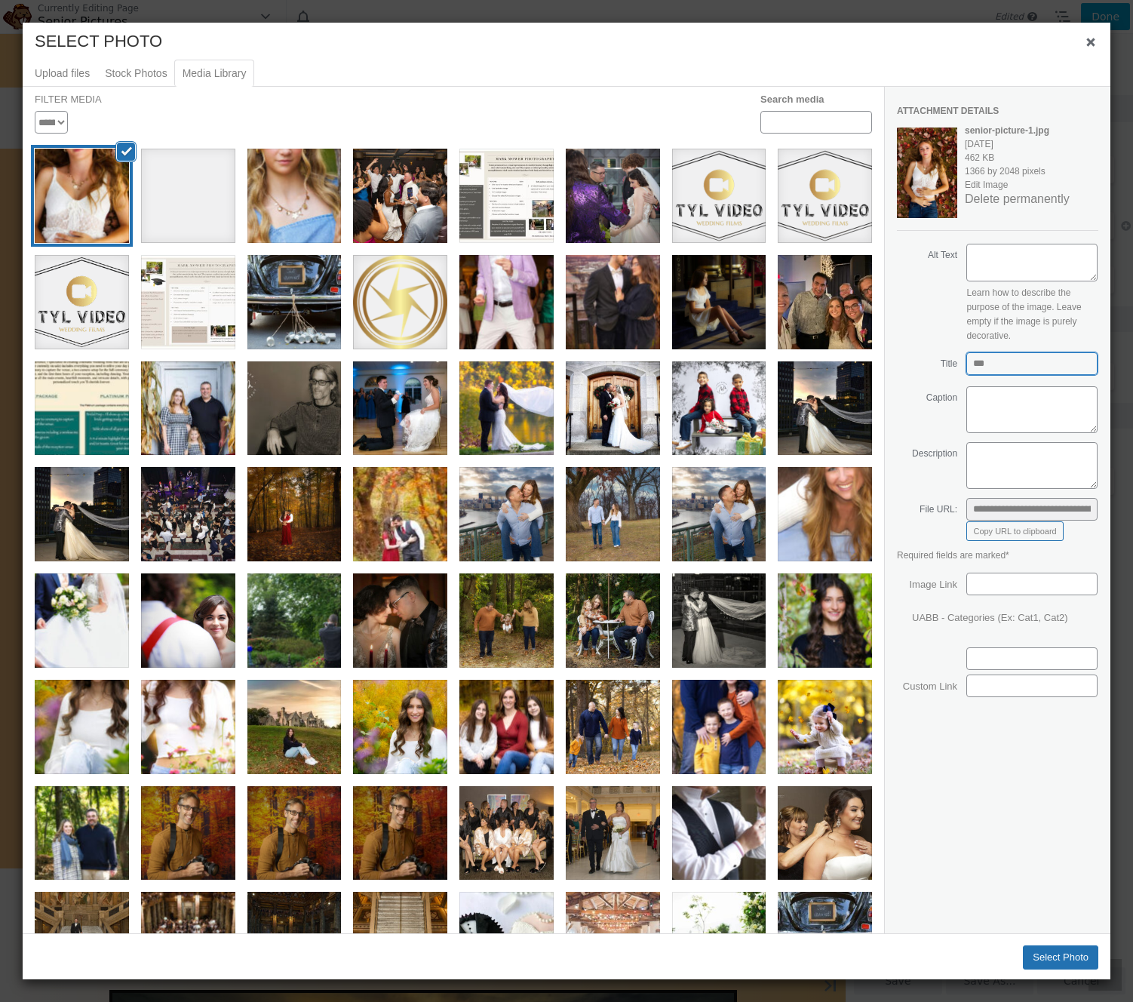
click at [1019, 370] on input "***" at bounding box center [1032, 363] width 131 height 23
type input "**********"
click at [1015, 262] on textarea "Alt Text" at bounding box center [1032, 263] width 131 height 38
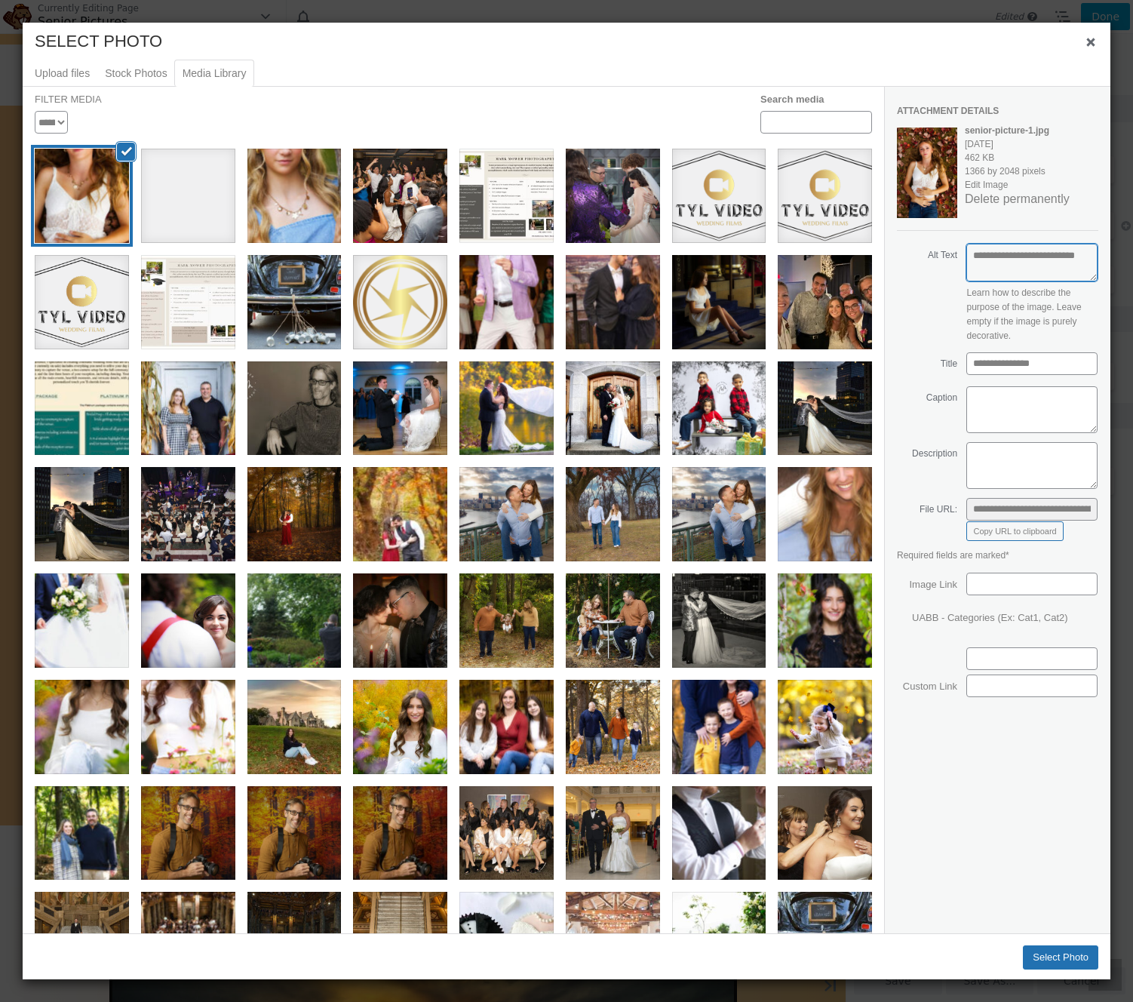
scroll to position [1846, 0]
click at [1030, 256] on textarea "**********" at bounding box center [1032, 263] width 131 height 38
type textarea "**********"
click at [1042, 954] on button "Select Photo" at bounding box center [1060, 958] width 75 height 24
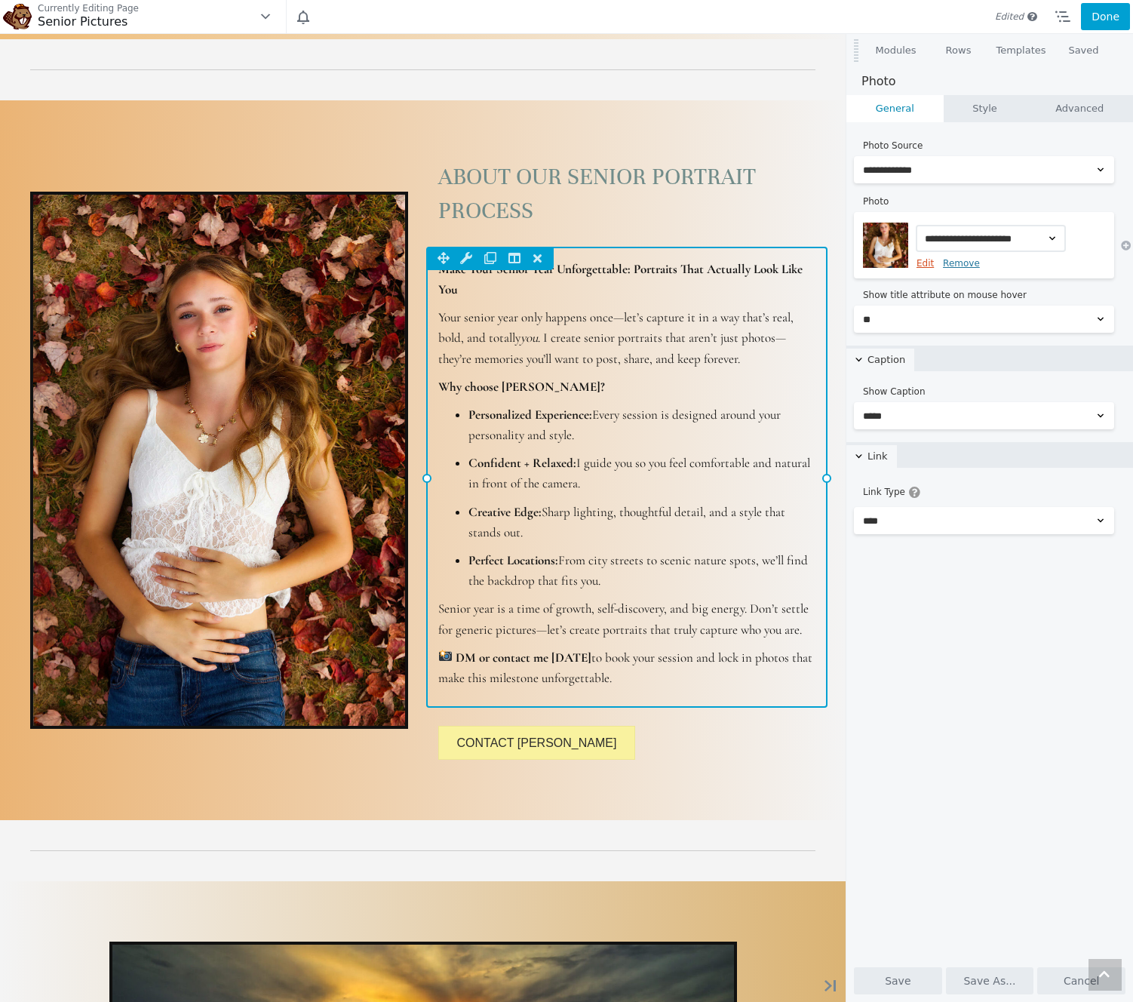
click at [929, 264] on link "Edit" at bounding box center [925, 263] width 17 height 11
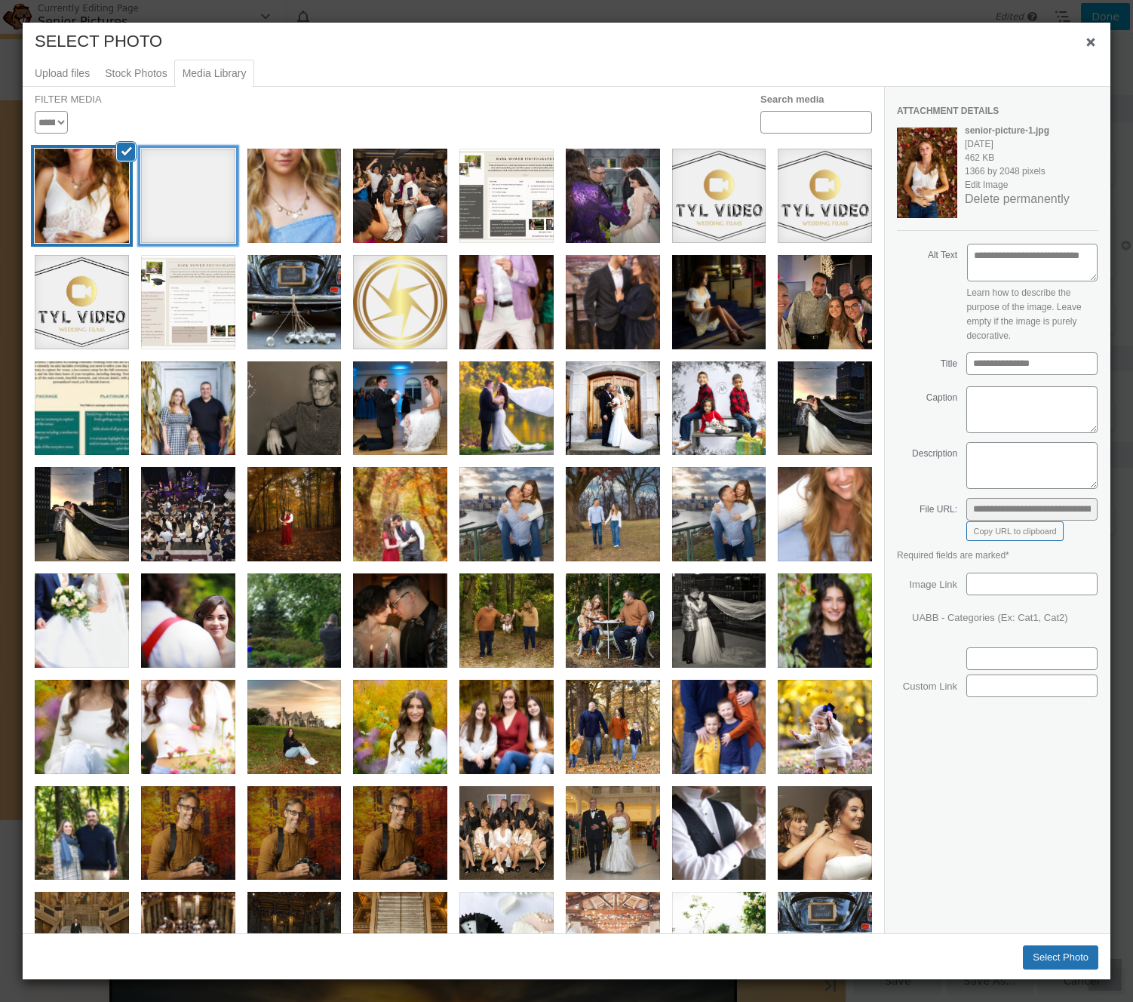
click at [193, 183] on div "senior girl" at bounding box center [188, 196] width 94 height 94
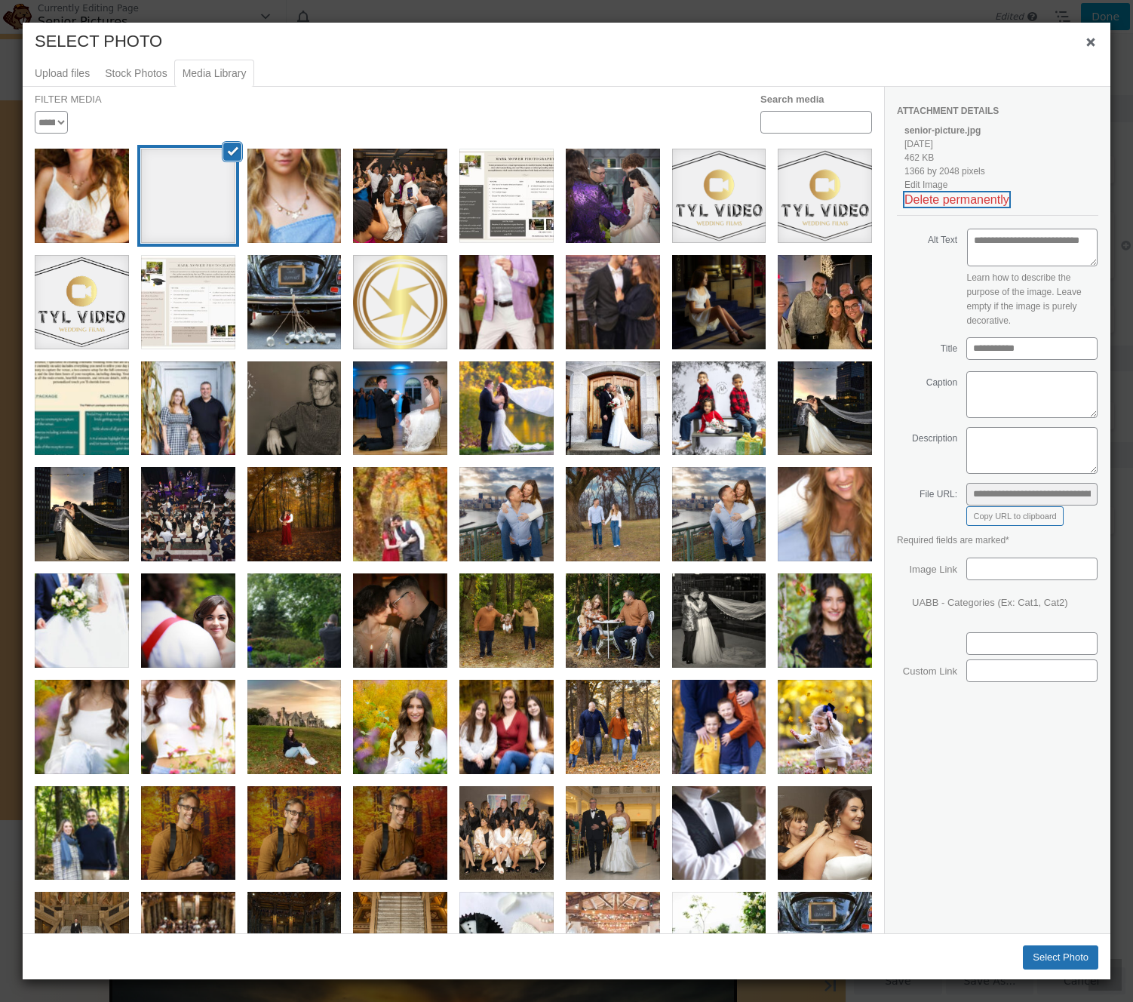
click at [1007, 198] on button "Delete permanently" at bounding box center [957, 199] width 105 height 14
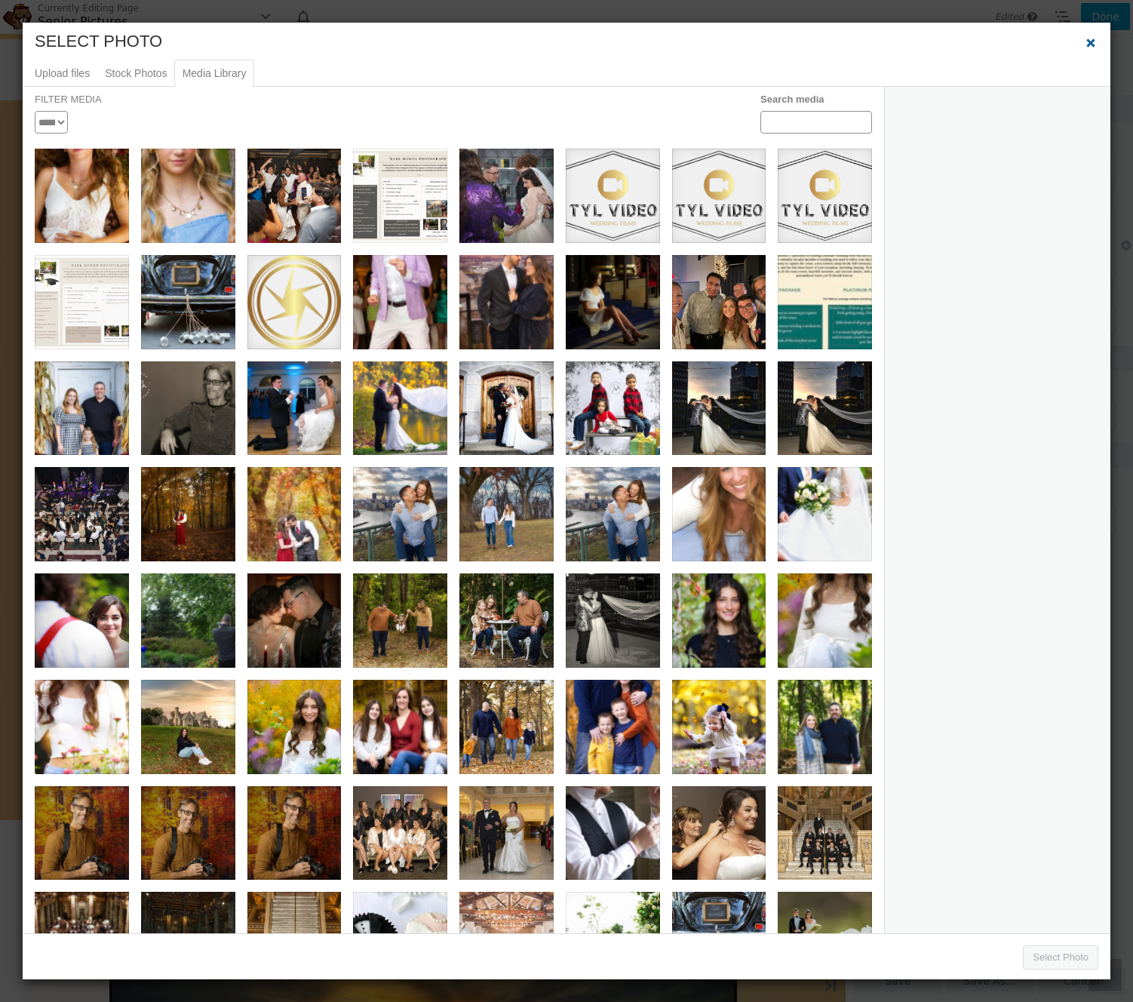
click at [1095, 44] on span "Close dialog" at bounding box center [1090, 42] width 15 height 13
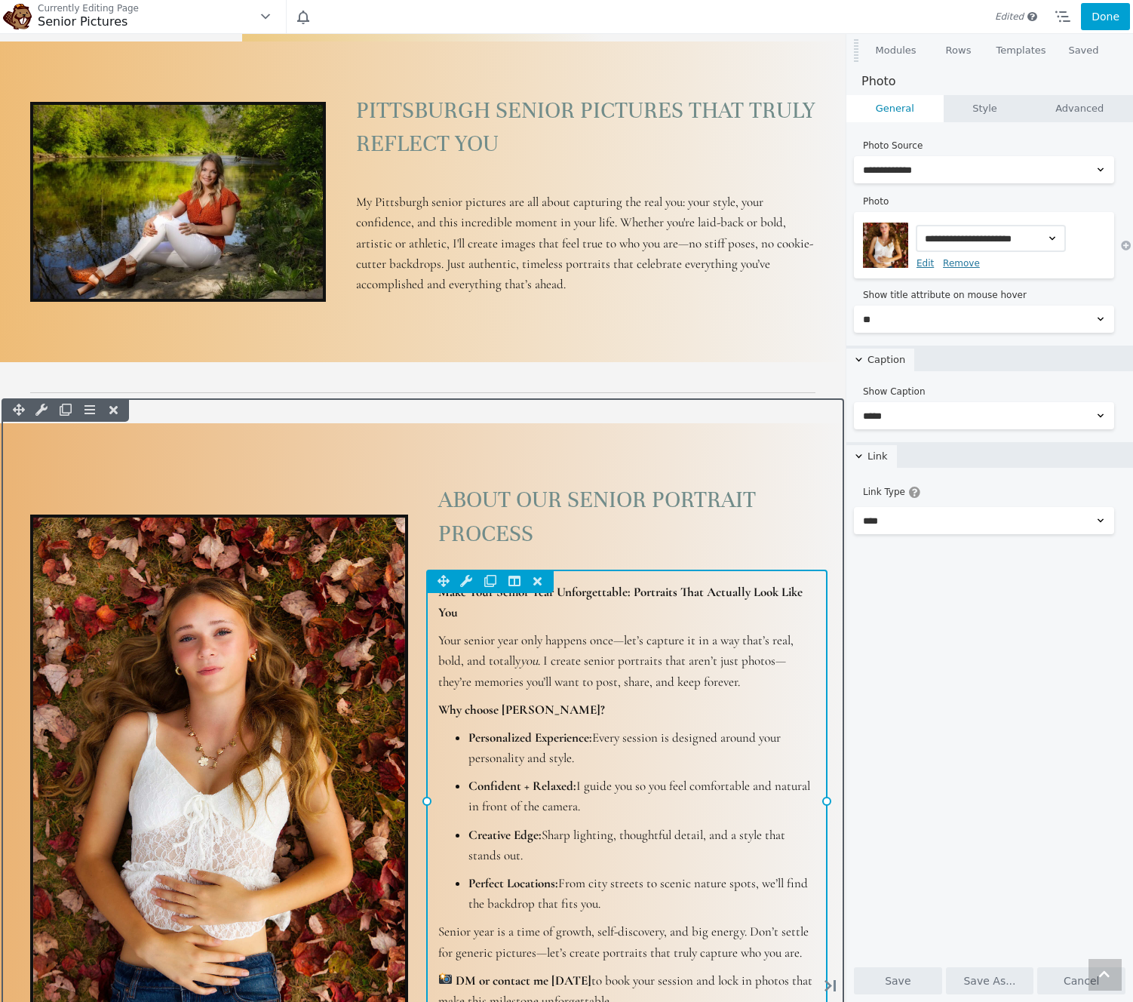
scroll to position [1357, 0]
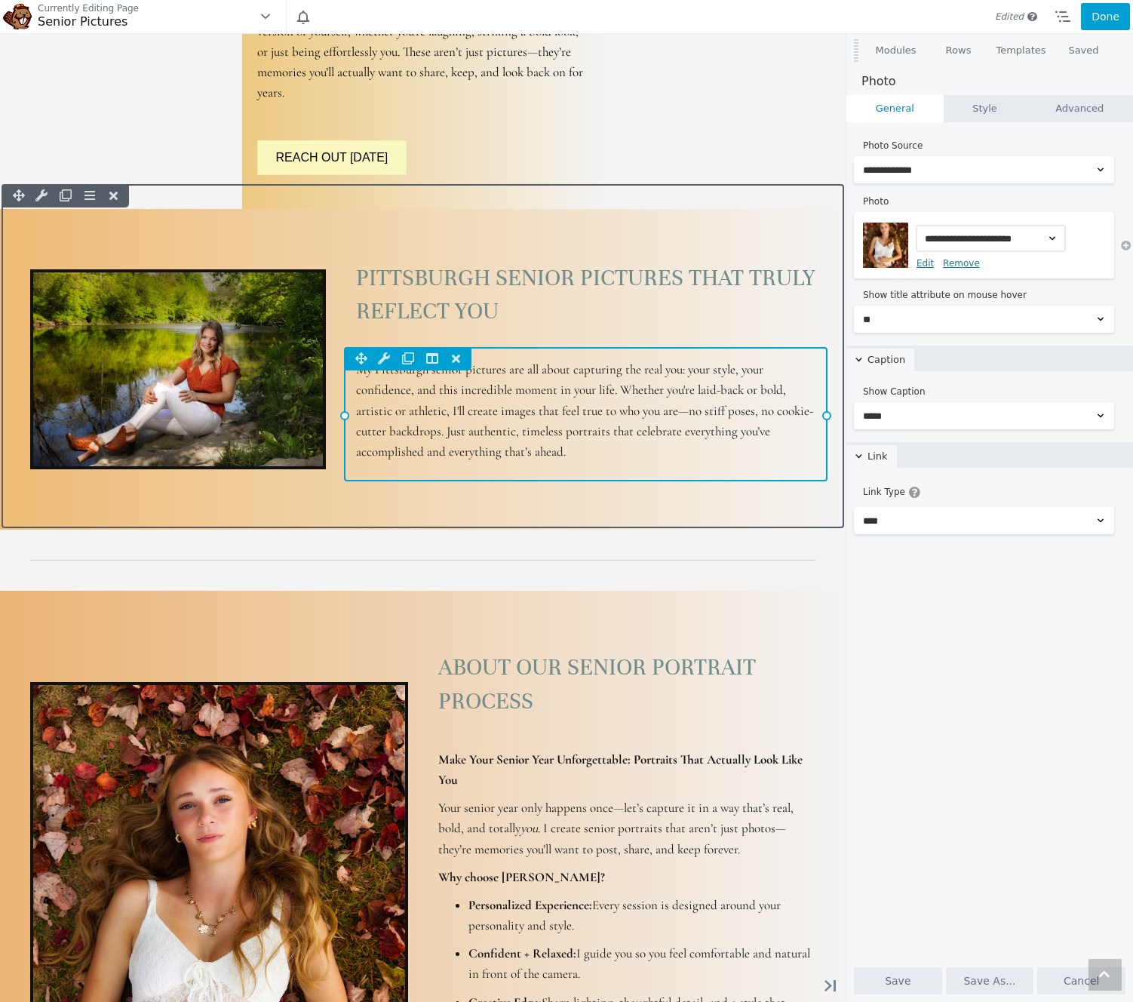
click at [632, 414] on div "Column Settings Move Column Duplicate Column Delete Column Reset Column Widths …" at bounding box center [586, 414] width 484 height 134
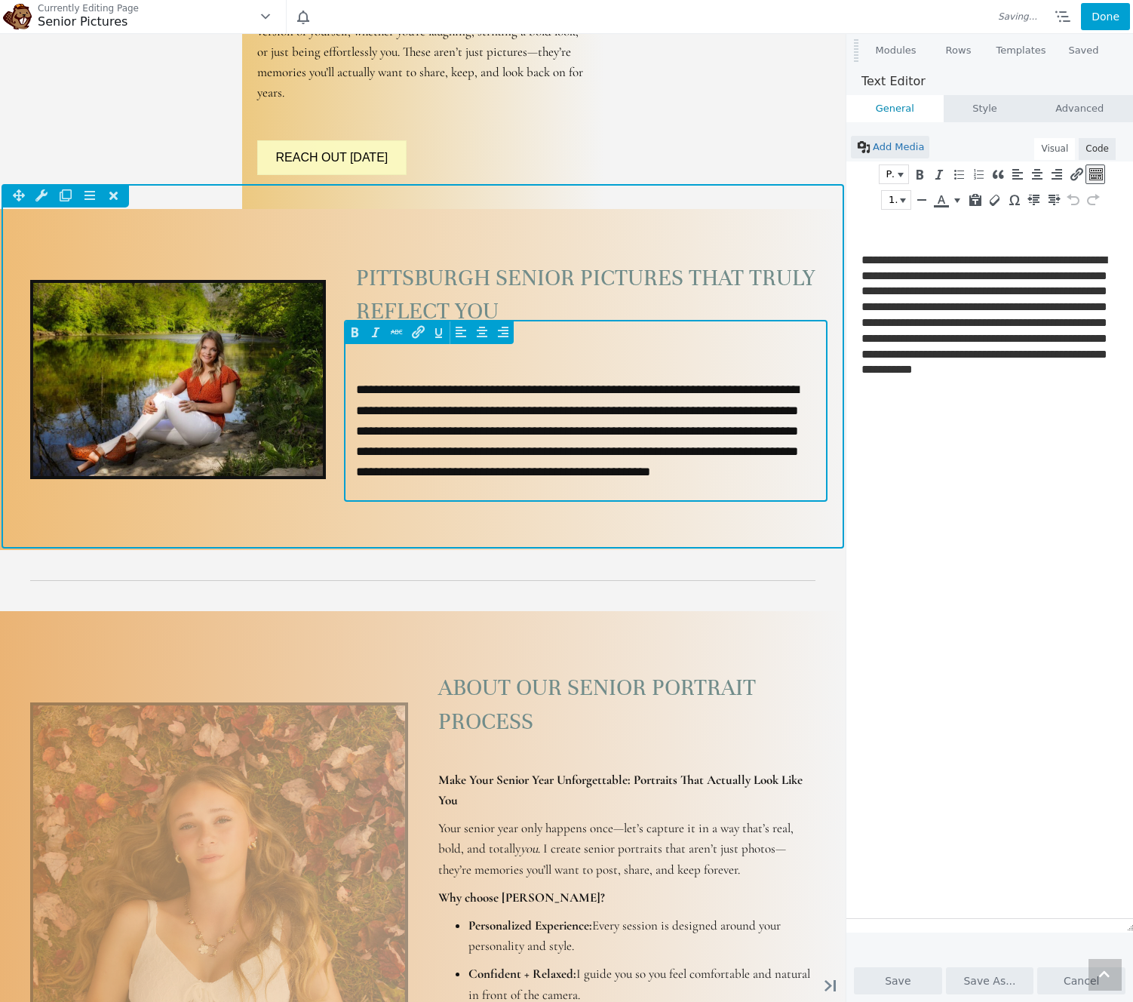
scroll to position [0, 0]
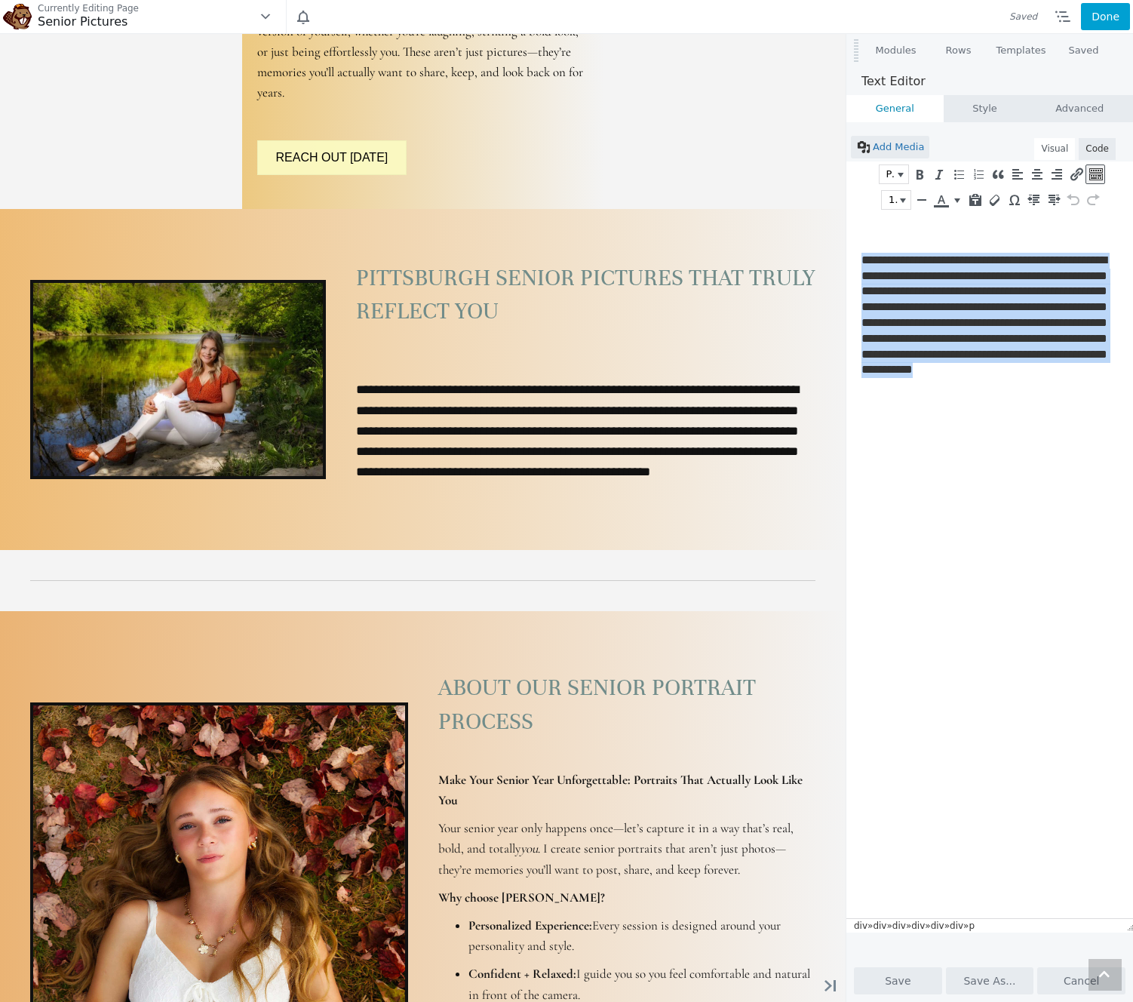
drag, startPoint x: 919, startPoint y: 413, endPoint x: 855, endPoint y: 259, distance: 167.4
click at [852, 259] on html "**********" at bounding box center [992, 317] width 290 height 209
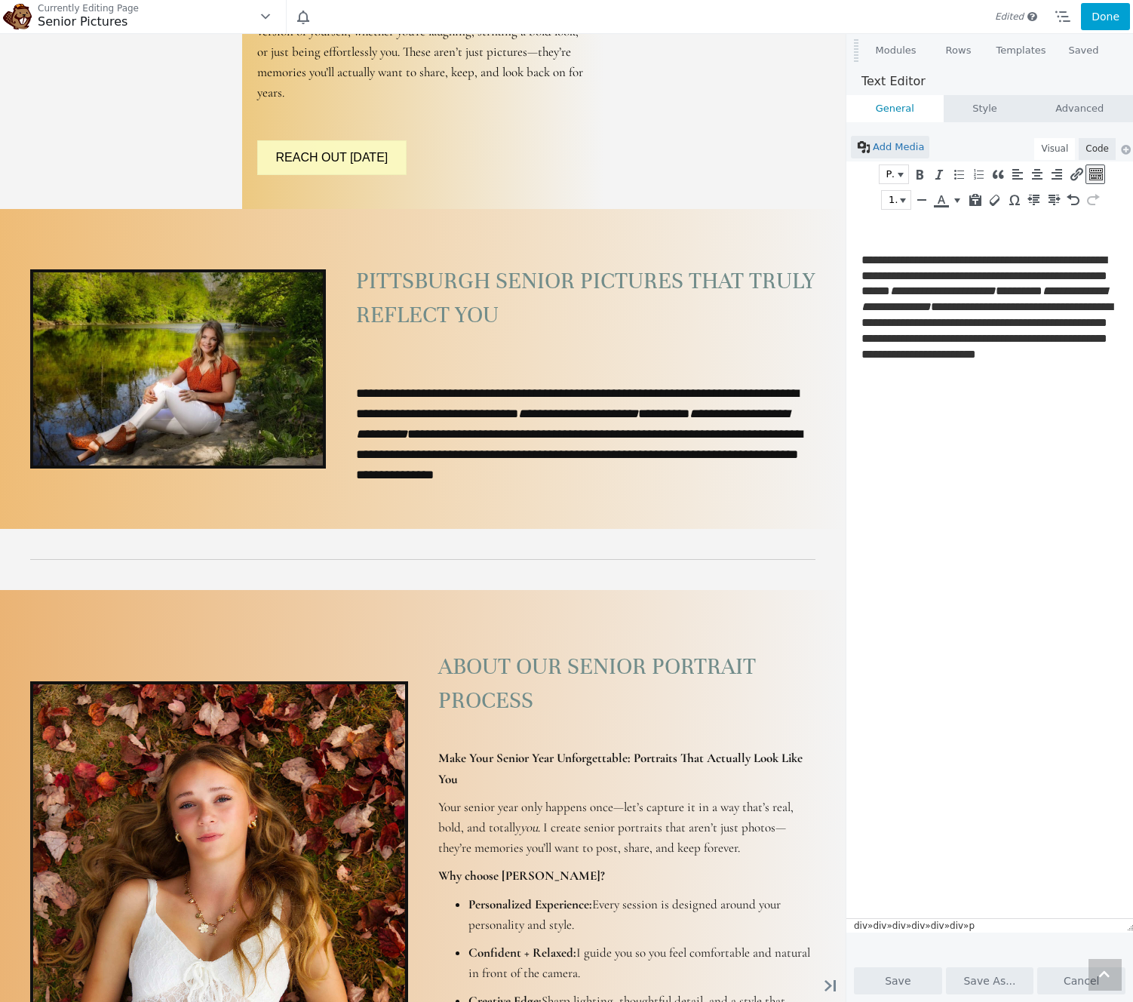
click at [922, 260] on p "**********" at bounding box center [988, 323] width 253 height 141
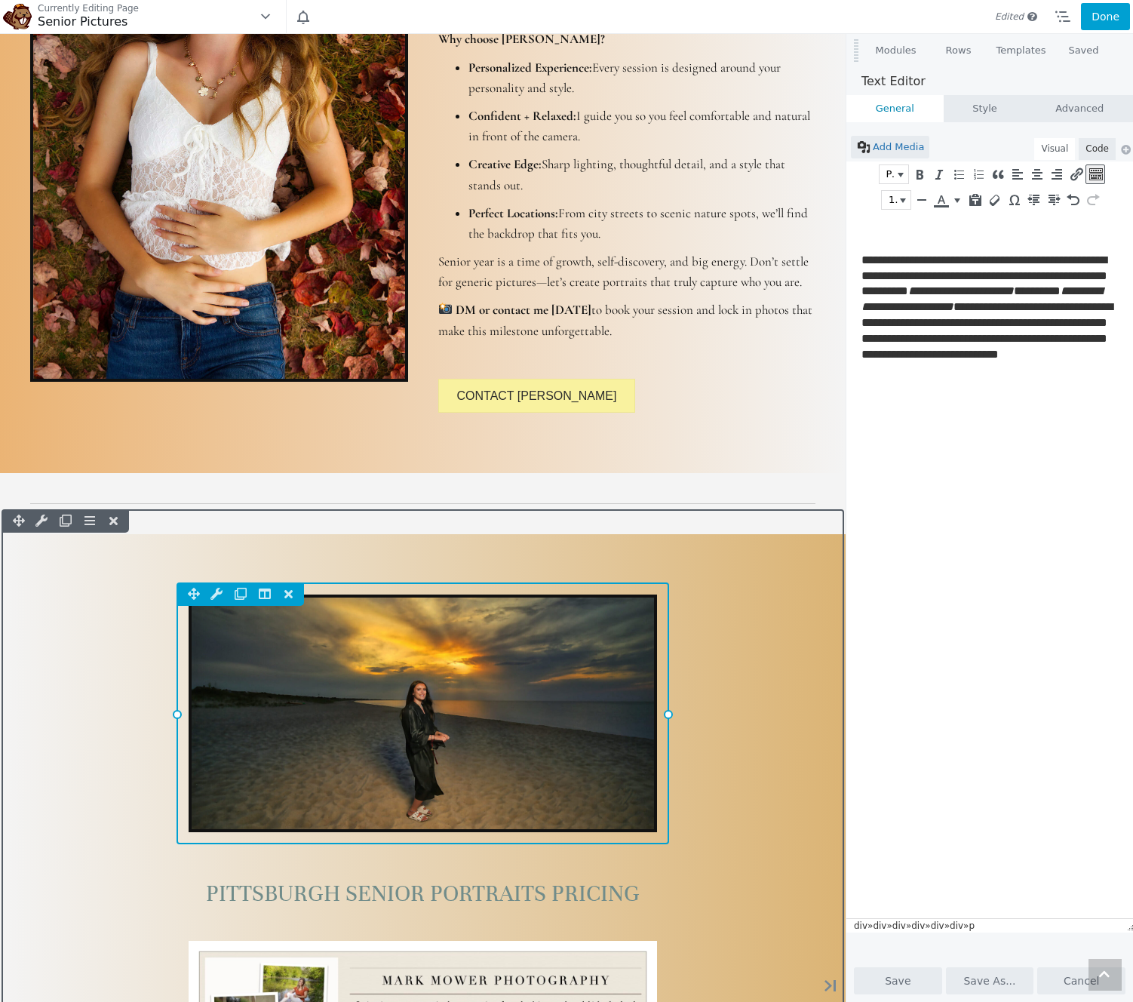
scroll to position [2491, 0]
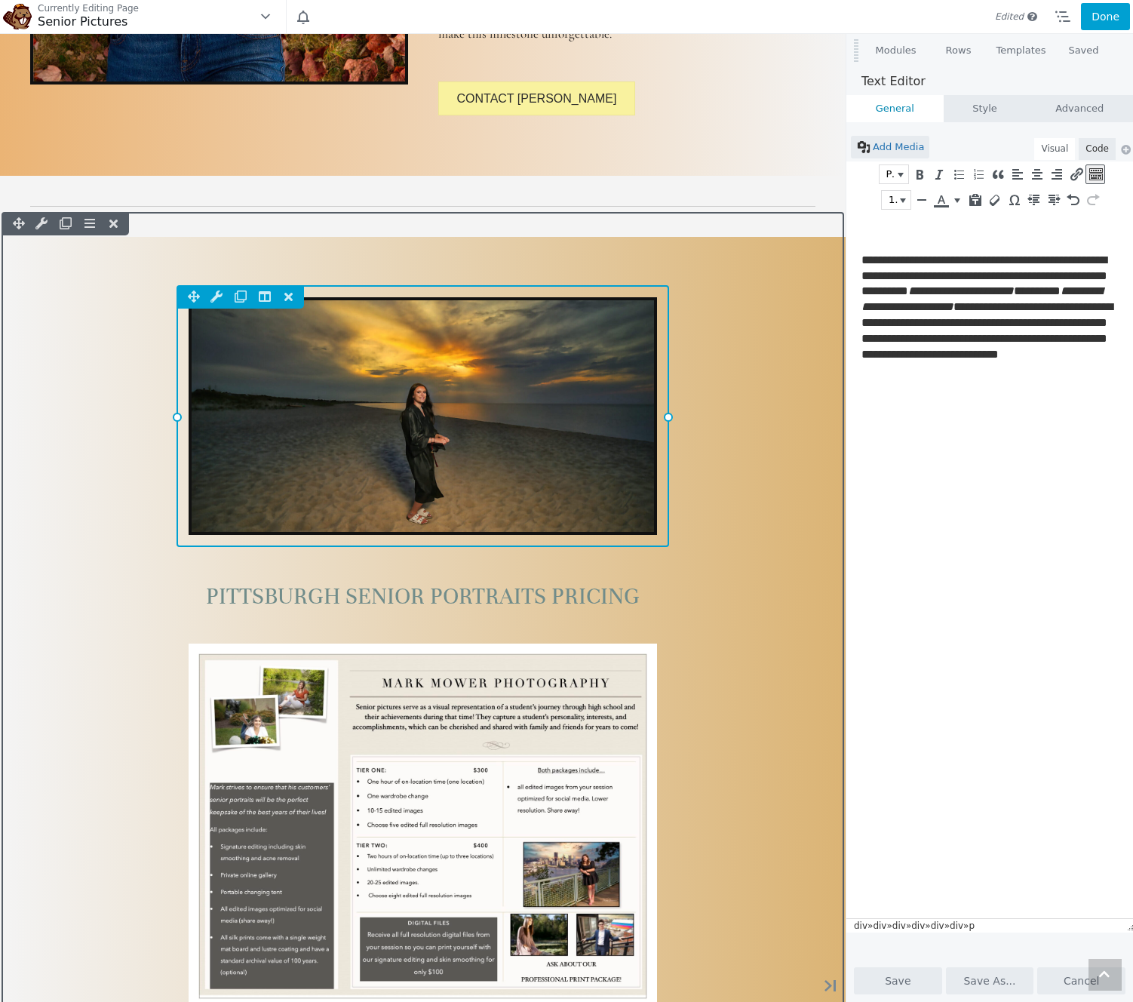
click at [629, 544] on div "Column Settings Move Column Duplicate Column Delete Column Reset Row Width" at bounding box center [423, 416] width 493 height 262
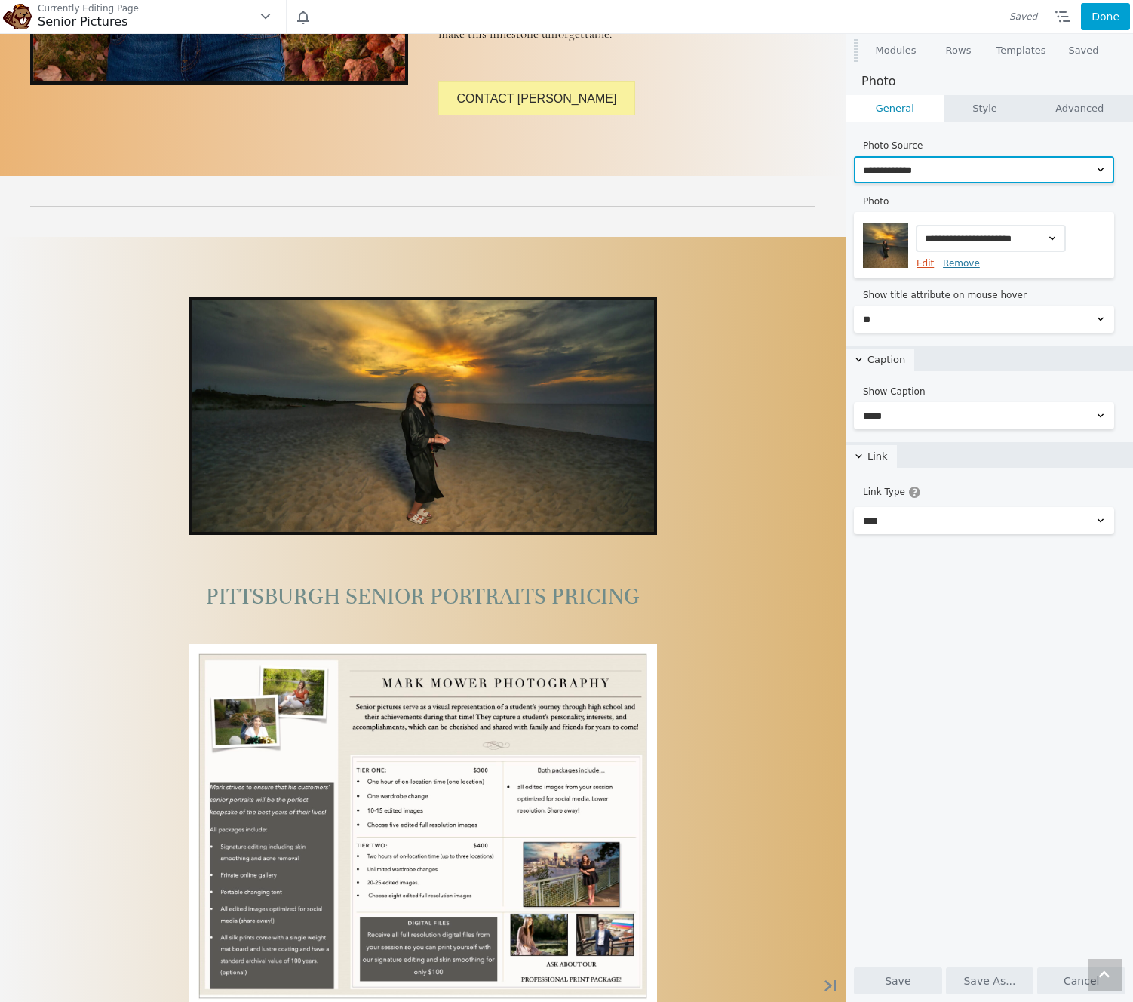
scroll to position [2490, 0]
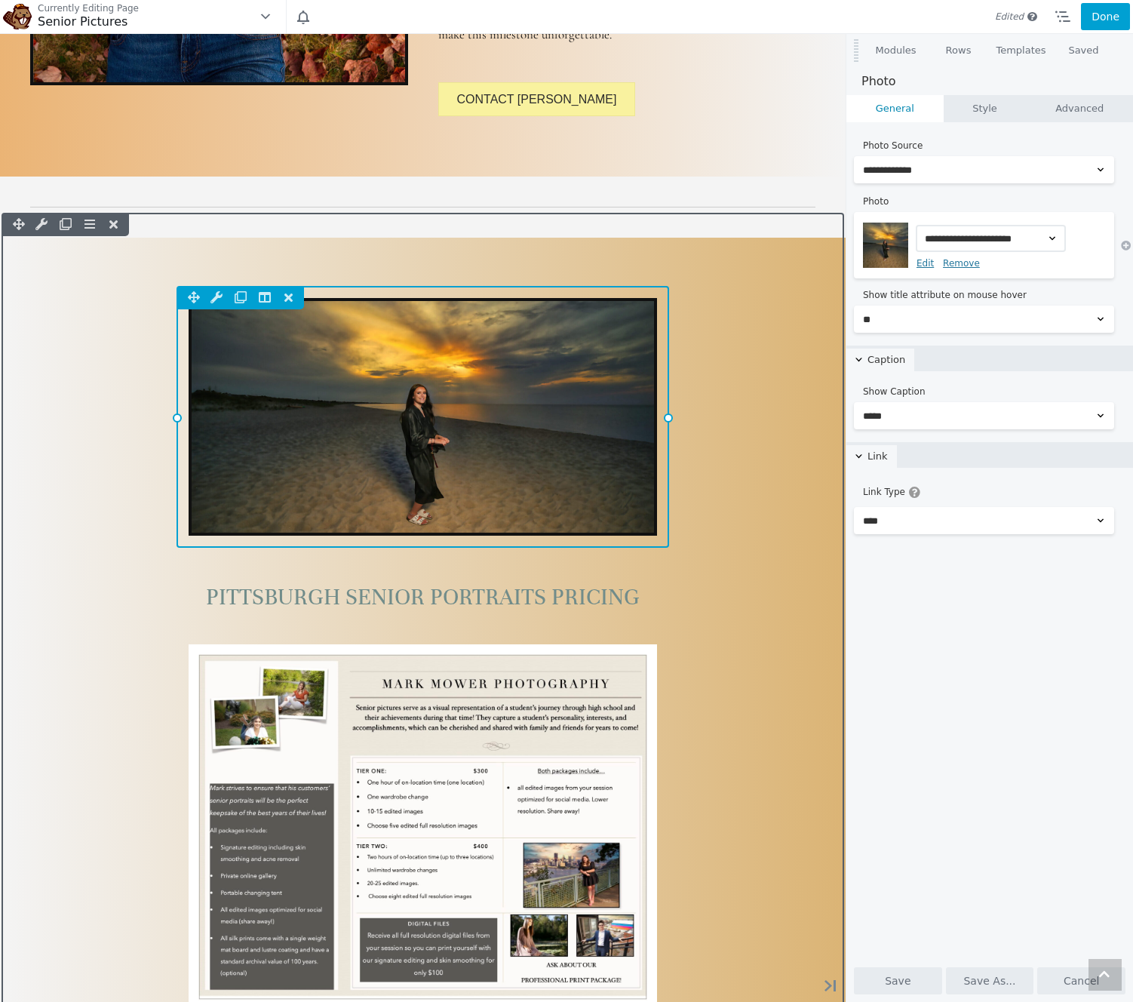
click at [548, 369] on div "Column Settings Move Column Duplicate Column Delete Column Reset Row Width" at bounding box center [423, 417] width 493 height 262
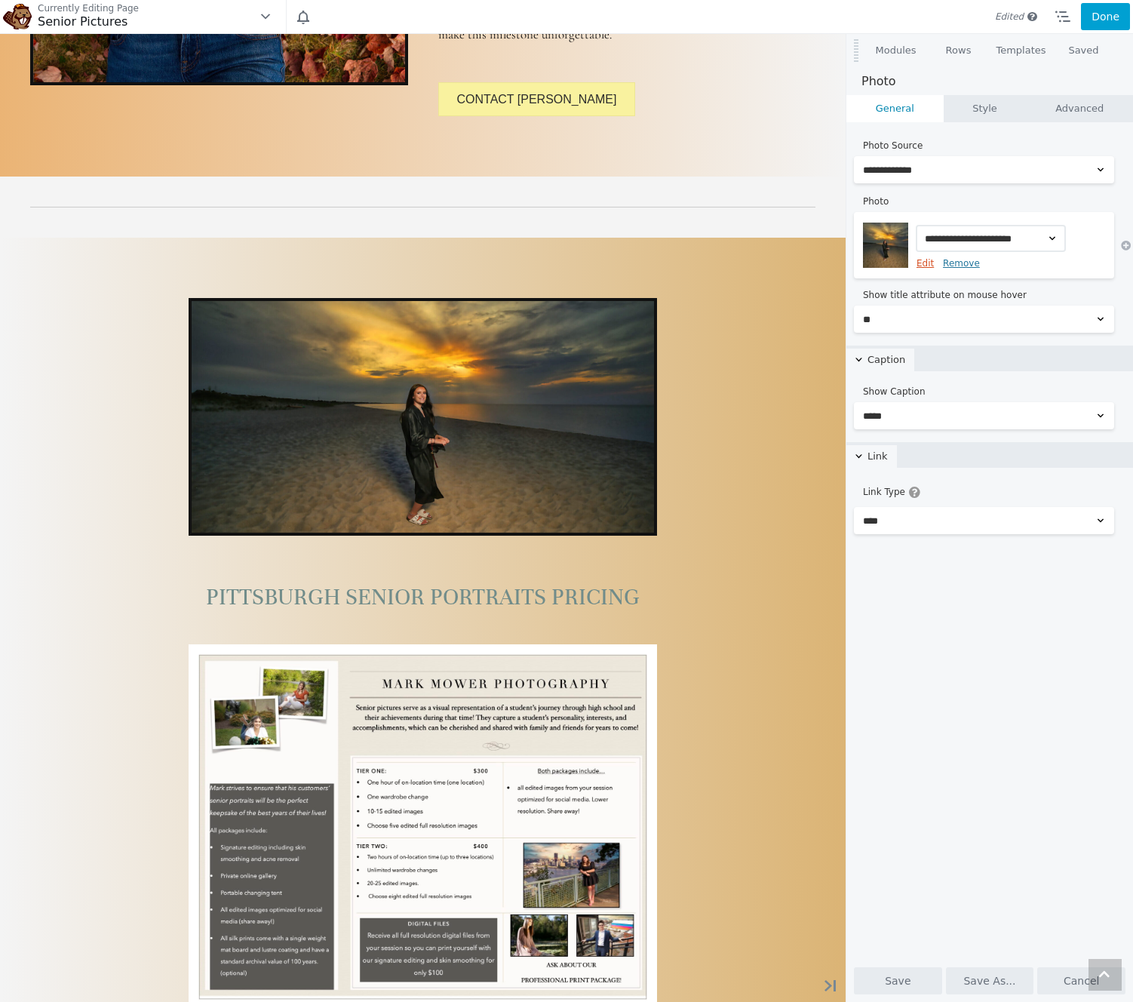
click at [924, 263] on link "Edit" at bounding box center [925, 263] width 17 height 11
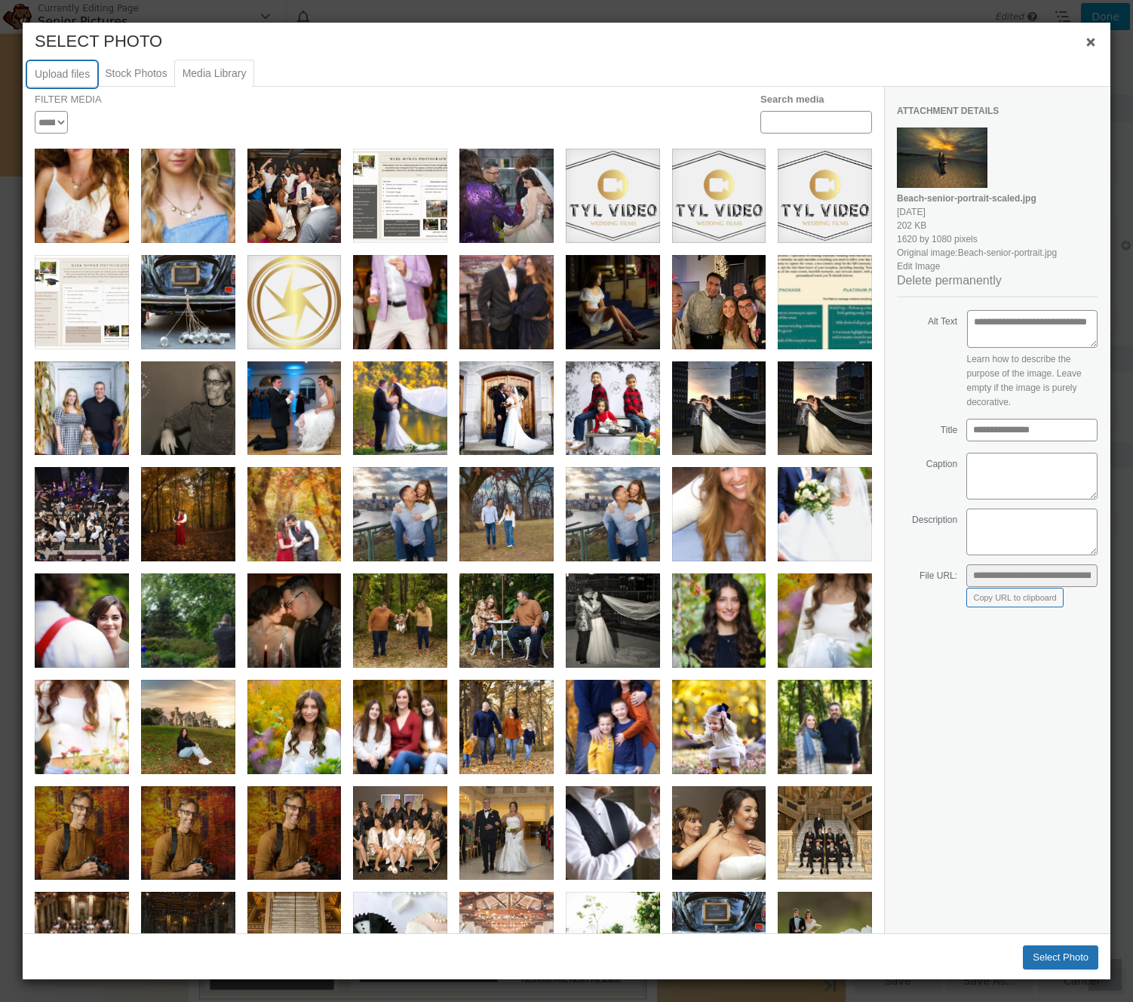
click at [61, 69] on button "Upload files" at bounding box center [62, 74] width 70 height 26
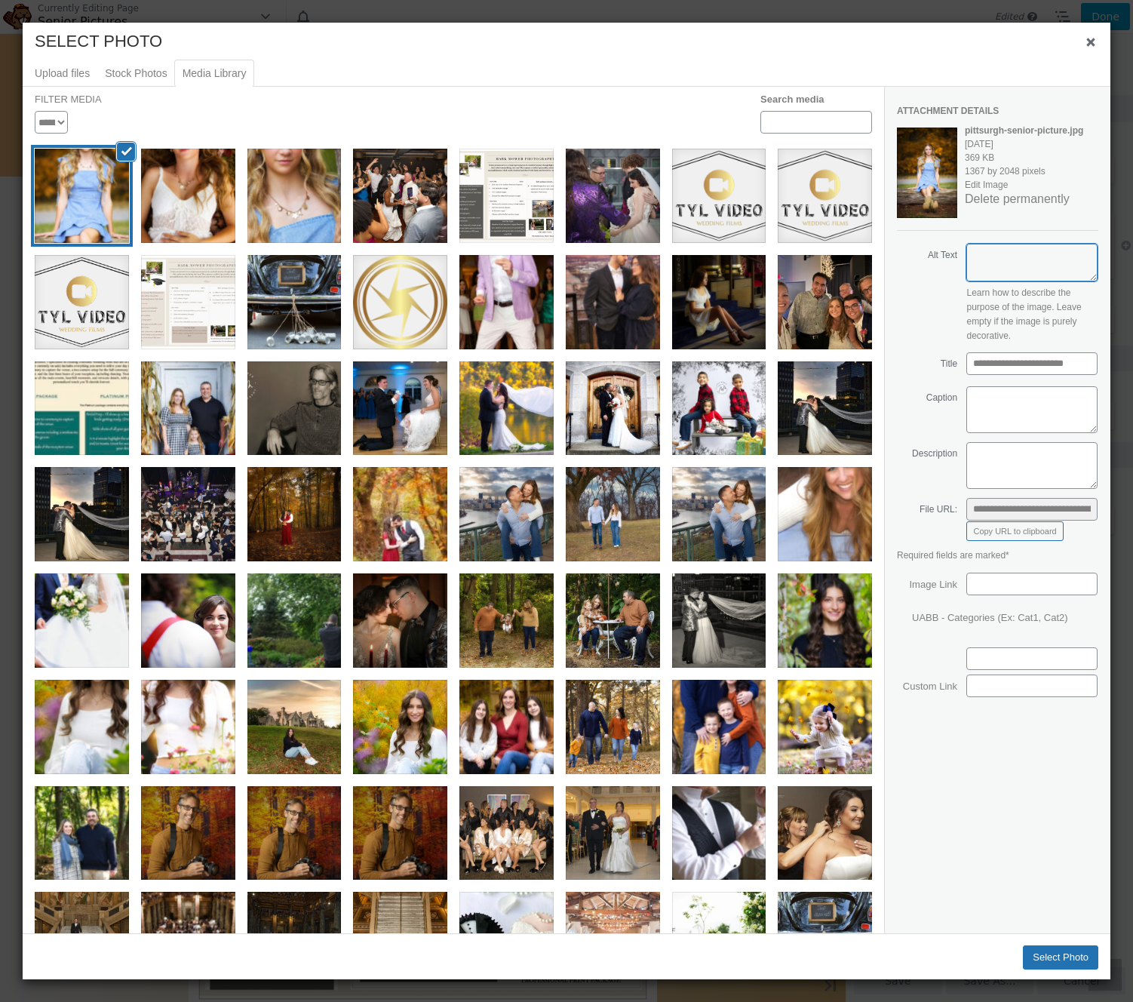
click at [1013, 264] on textarea "Alt Text" at bounding box center [1032, 263] width 131 height 38
type textarea "**********"
click at [1048, 960] on button "Select Photo" at bounding box center [1060, 958] width 75 height 24
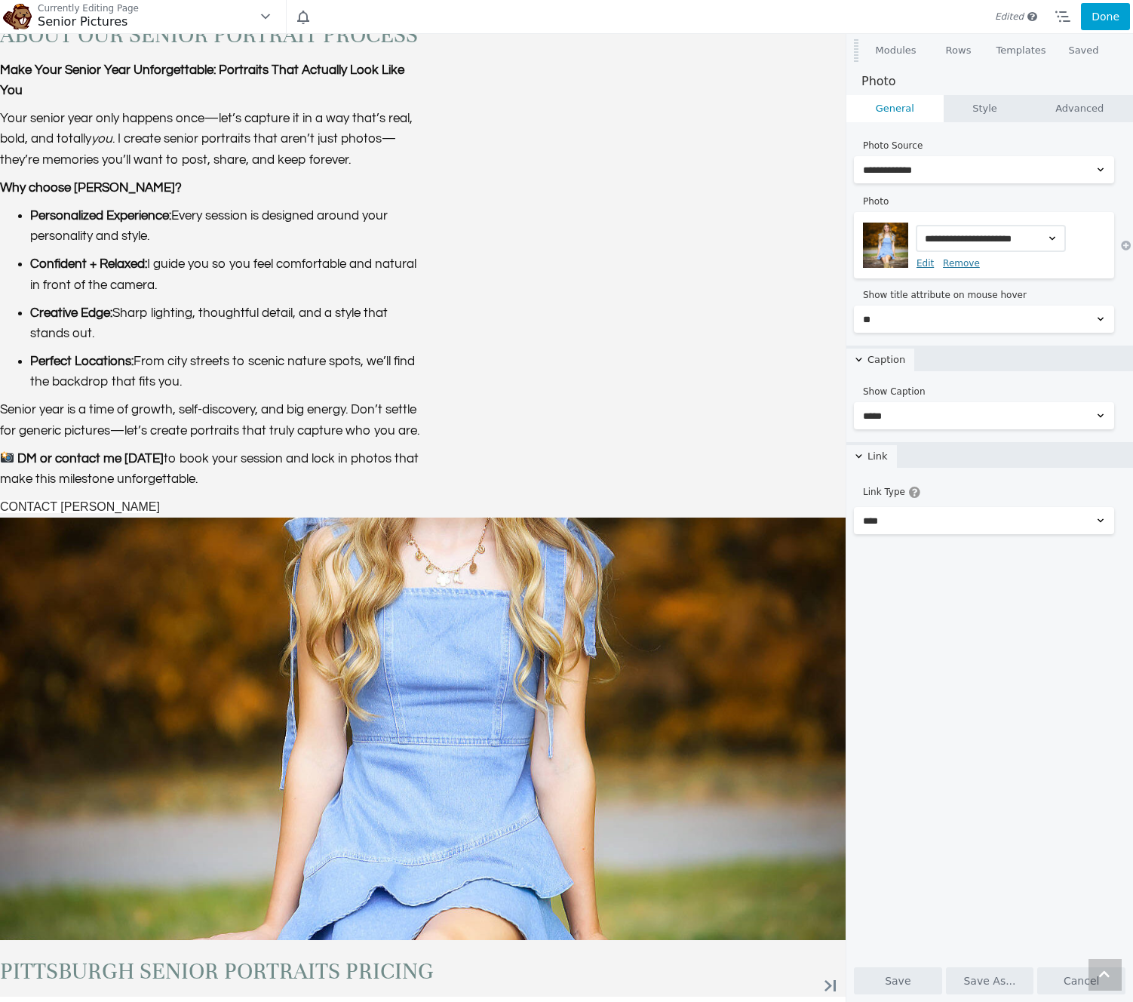
click at [967, 109] on link "Style" at bounding box center [985, 108] width 83 height 27
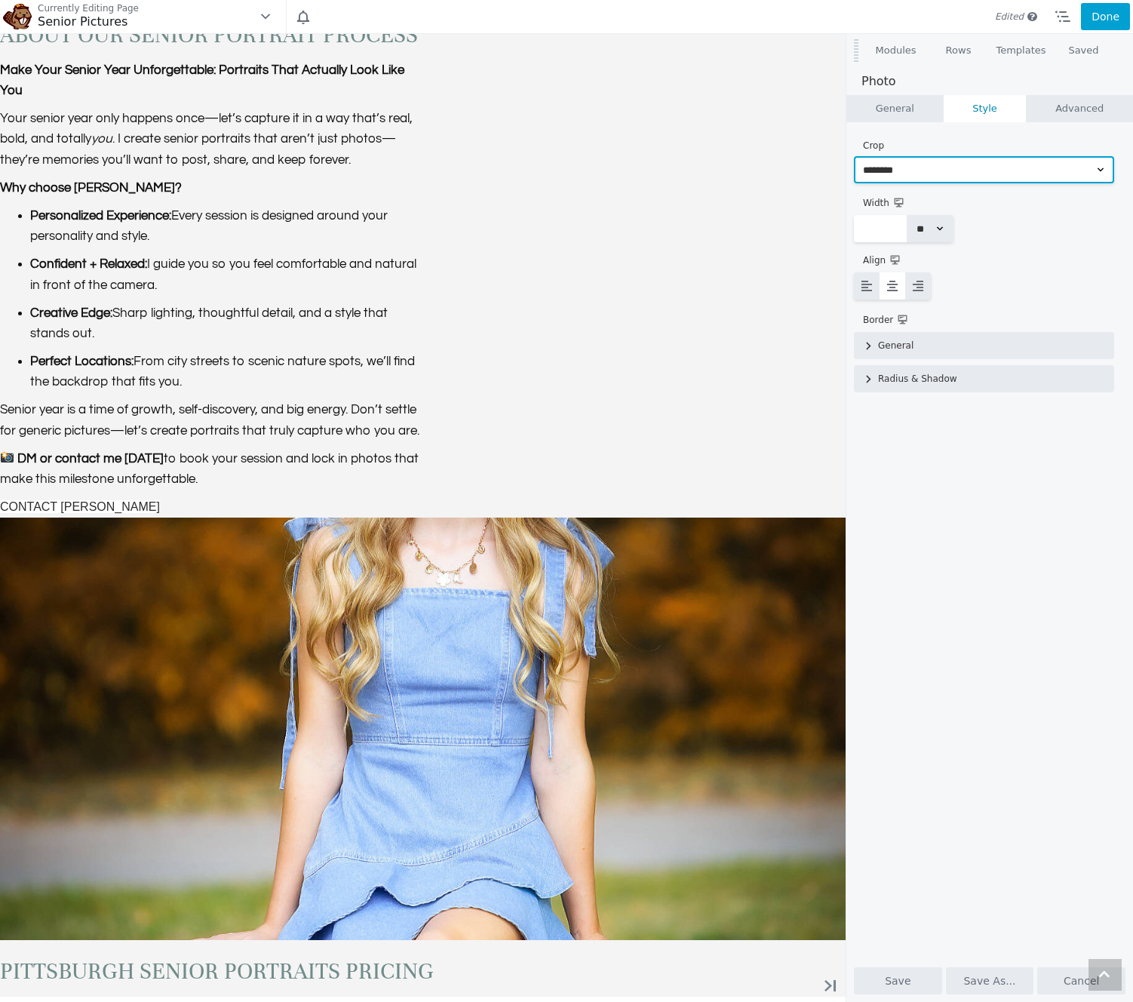
click at [914, 168] on select "**** ********* ******** ******** ****** ******" at bounding box center [984, 169] width 260 height 27
select select "********"
click at [854, 156] on select "**** ********* ******** ******** ****** ******" at bounding box center [984, 169] width 260 height 27
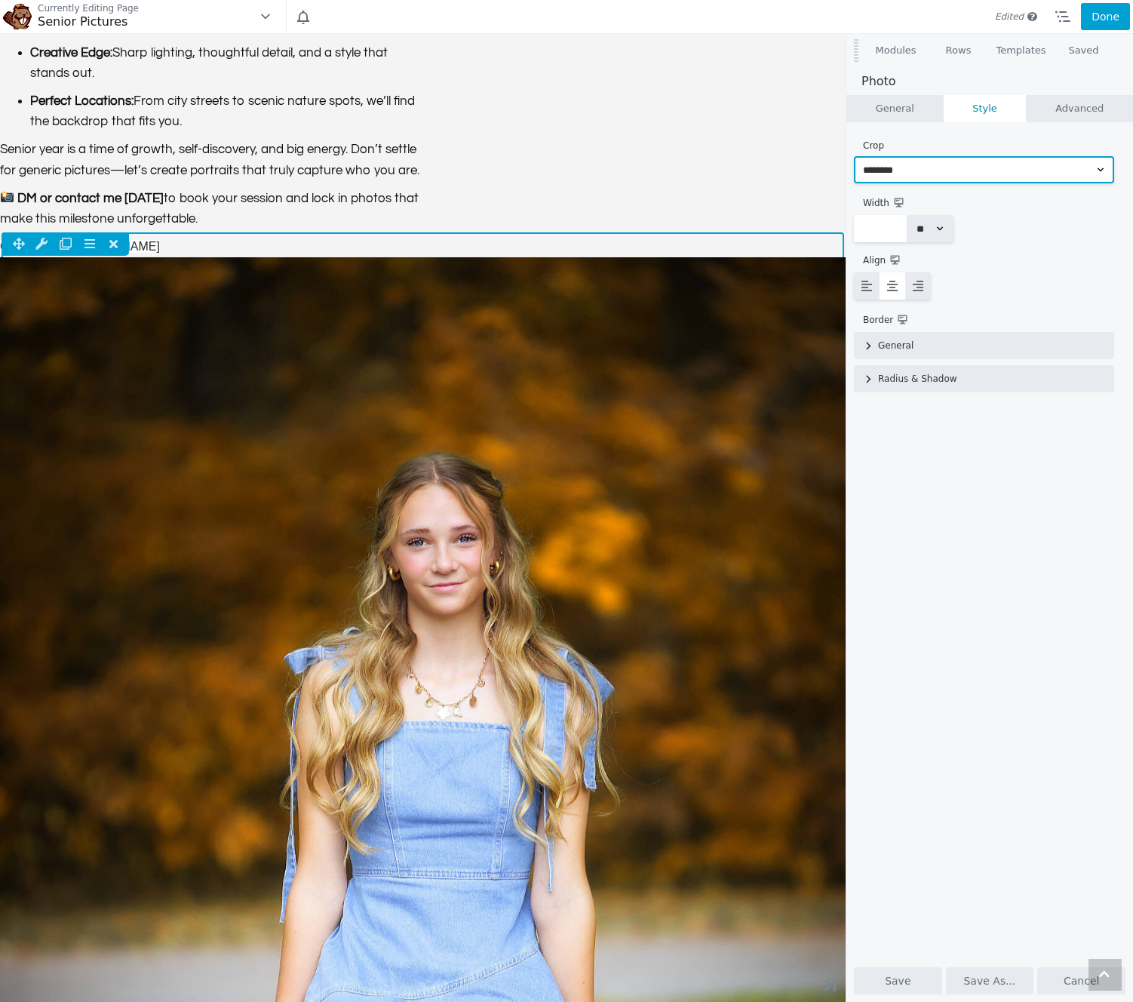
scroll to position [2771, 0]
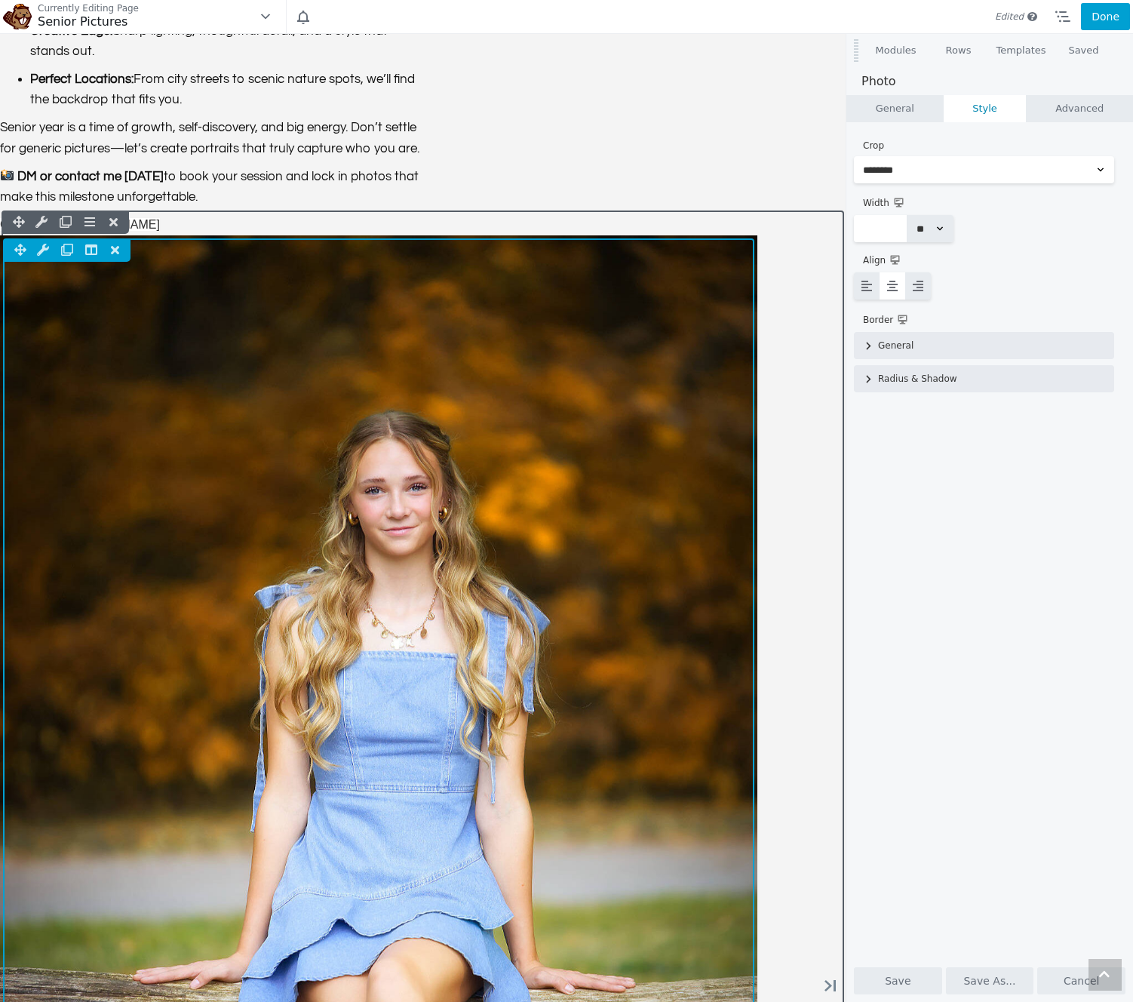
drag, startPoint x: 746, startPoint y: 460, endPoint x: 796, endPoint y: 441, distance: 53.3
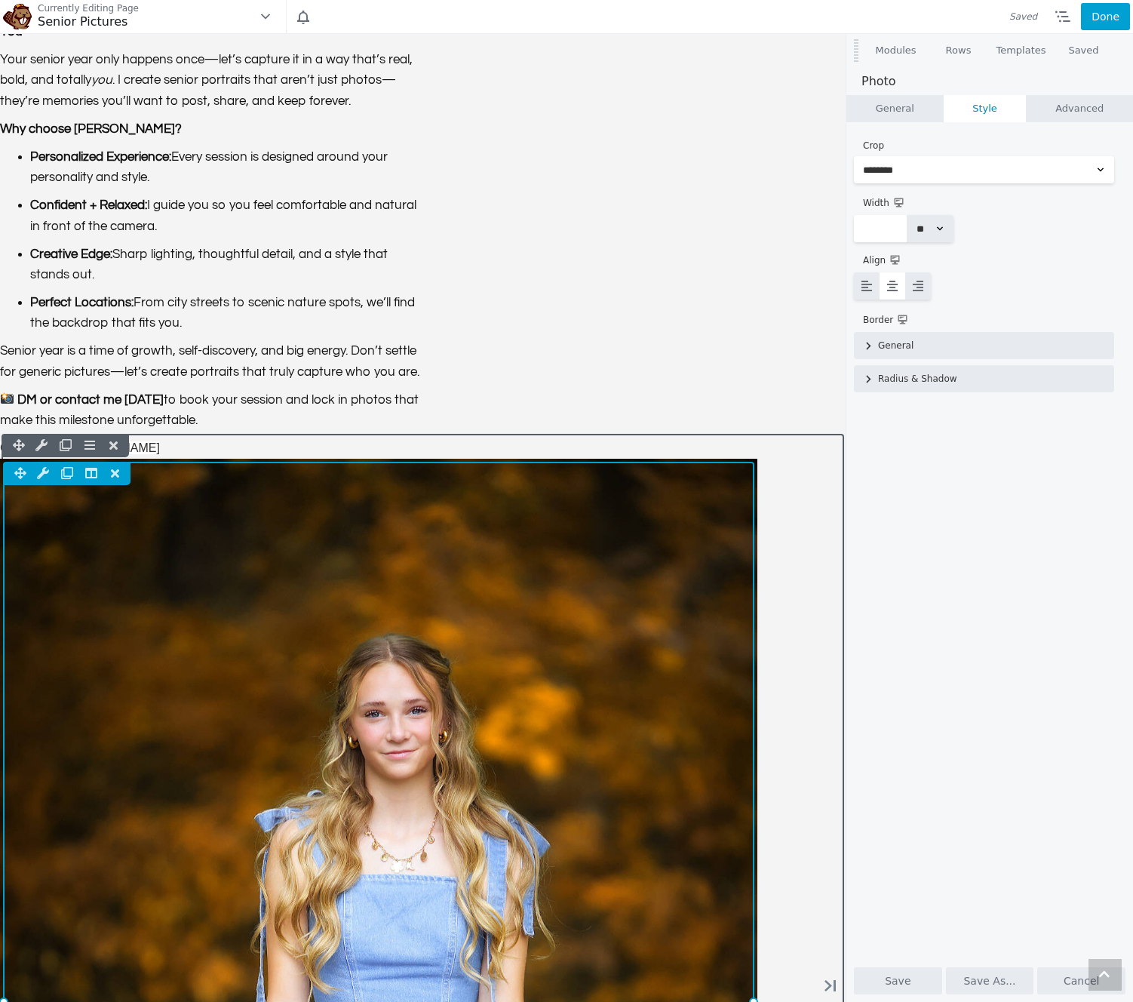
scroll to position [2808, 0]
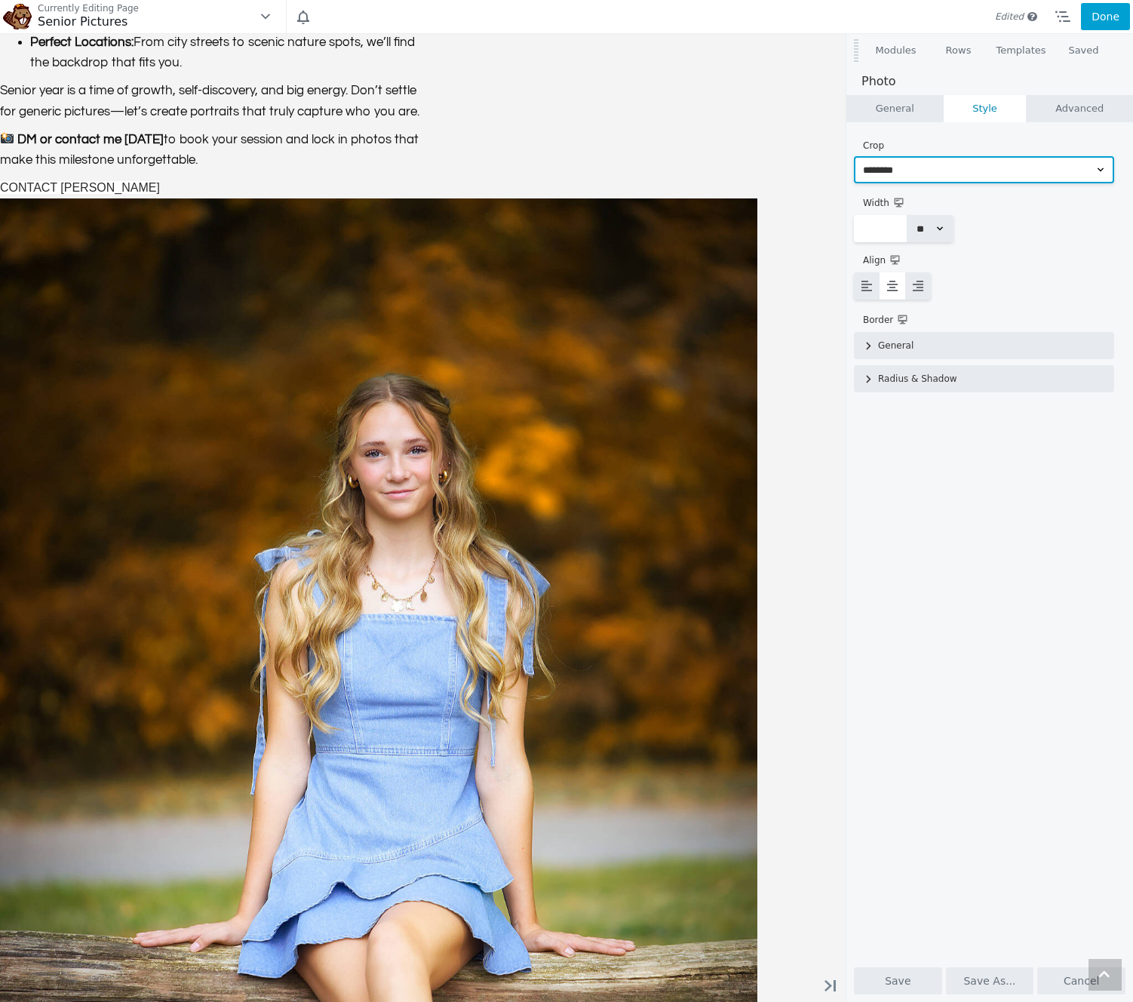
click at [892, 171] on select "**** ********* ******** ******** ****** ******" at bounding box center [984, 169] width 260 height 27
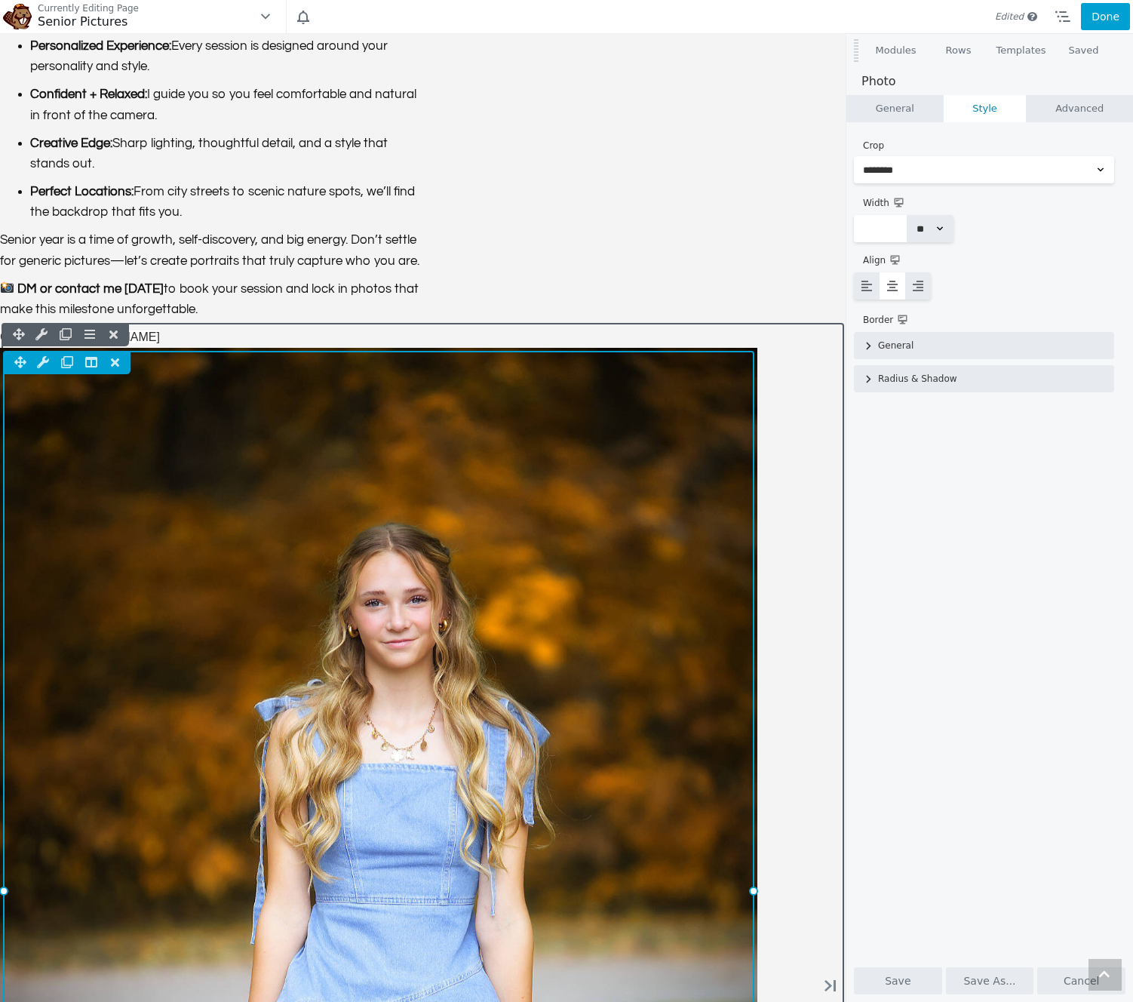
scroll to position [2663, 0]
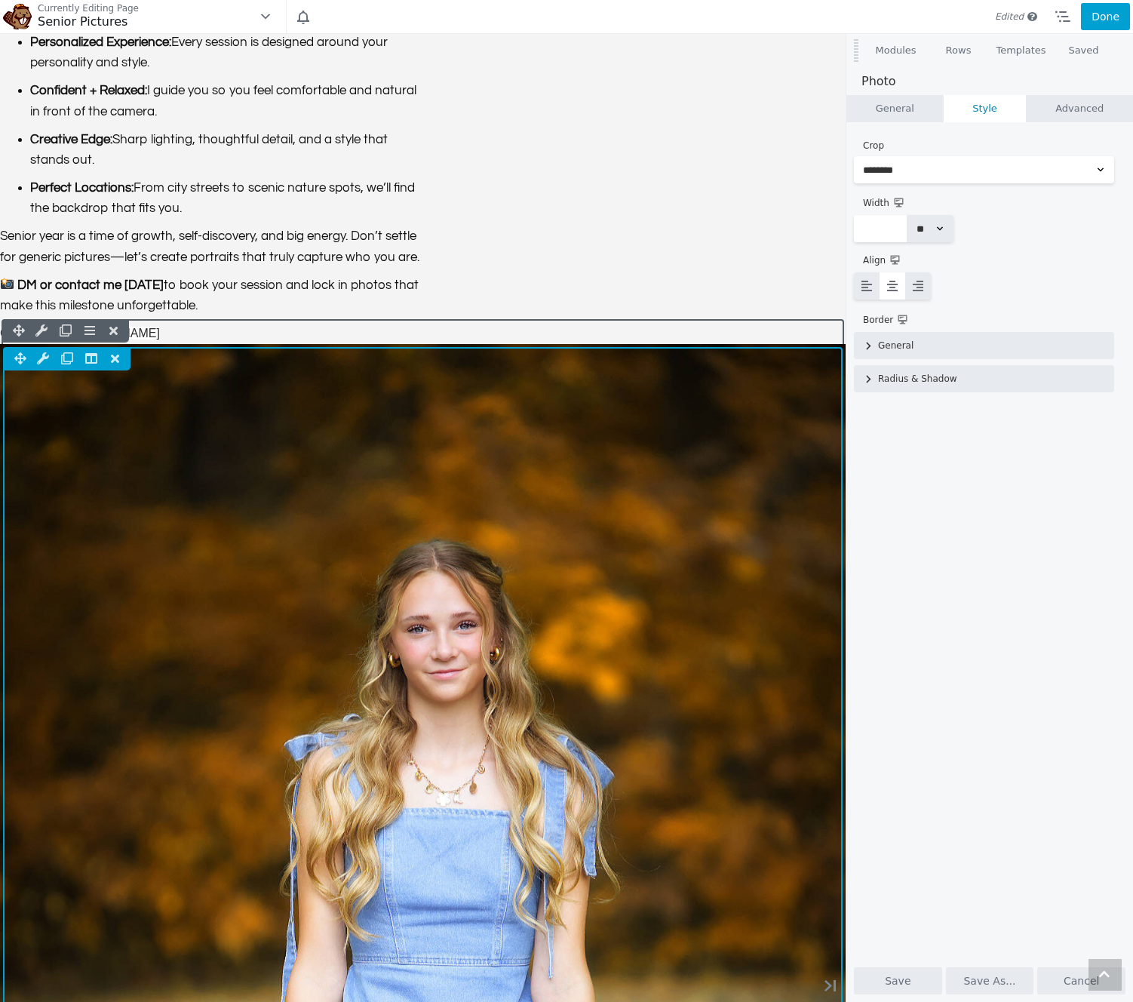
drag, startPoint x: 797, startPoint y: 648, endPoint x: 884, endPoint y: 645, distance: 86.8
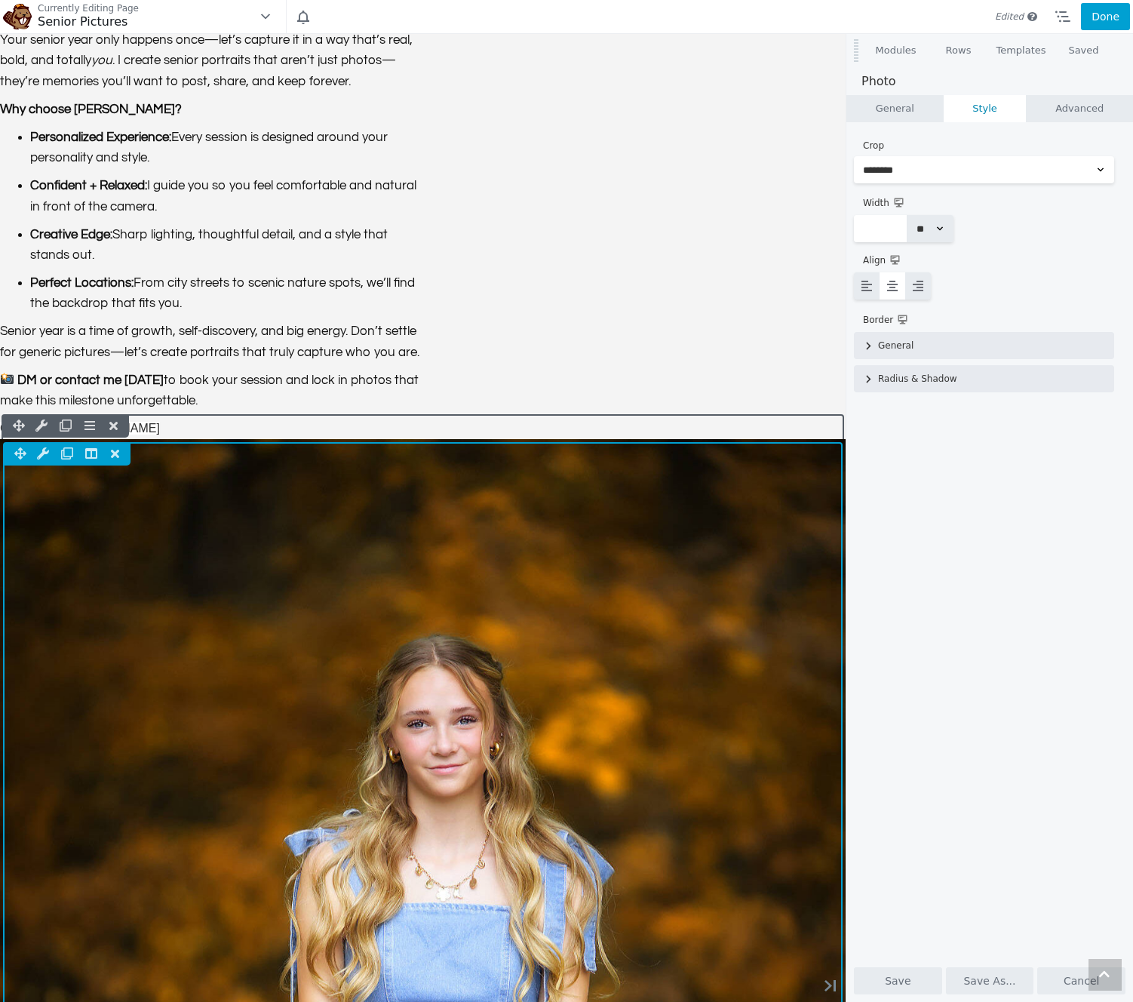
scroll to position [2463, 0]
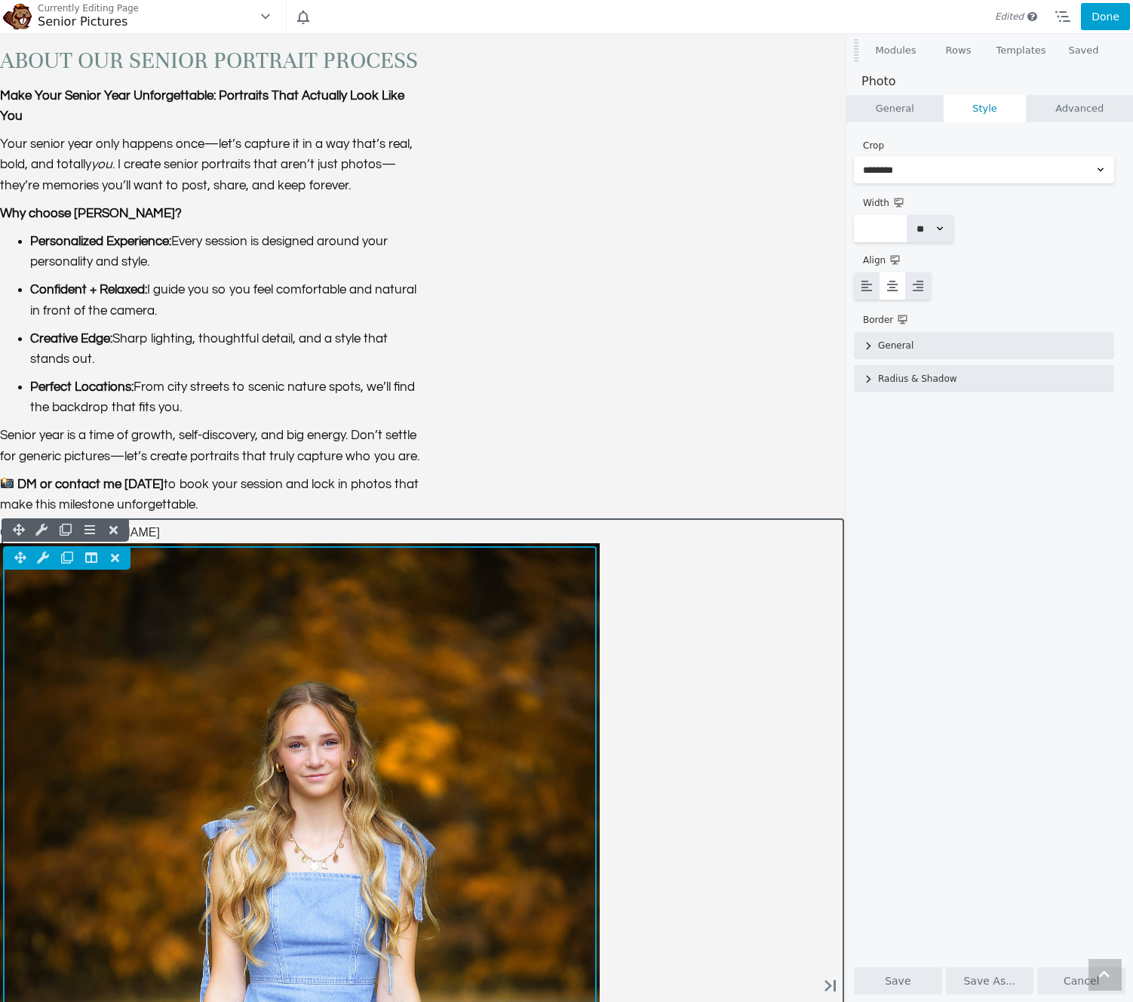
drag, startPoint x: 828, startPoint y: 884, endPoint x: 718, endPoint y: 858, distance: 112.5
click at [600, 870] on div "Column Settings Move Column Duplicate Column Delete Column Reset Row Width 795px" at bounding box center [300, 971] width 600 height 857
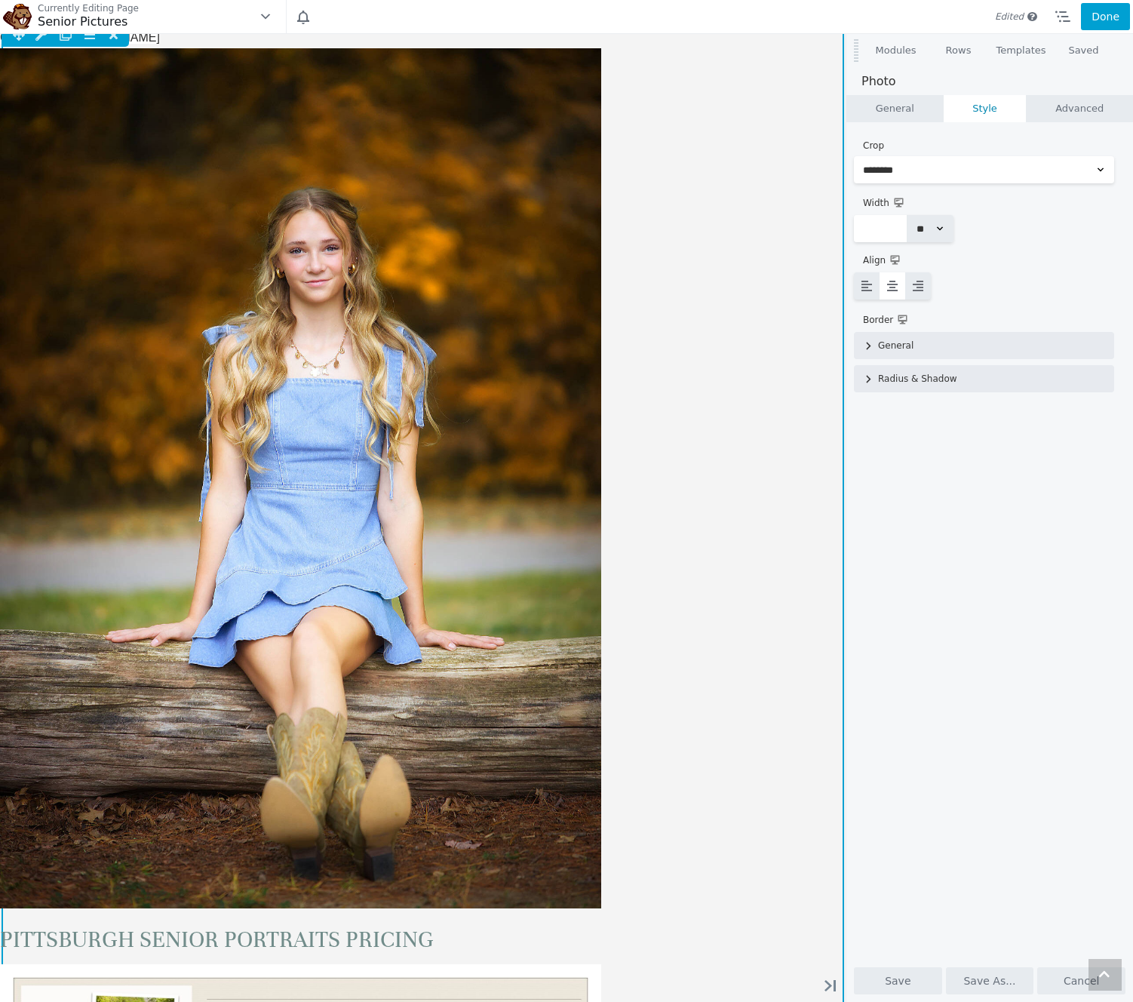
scroll to position [3003, 0]
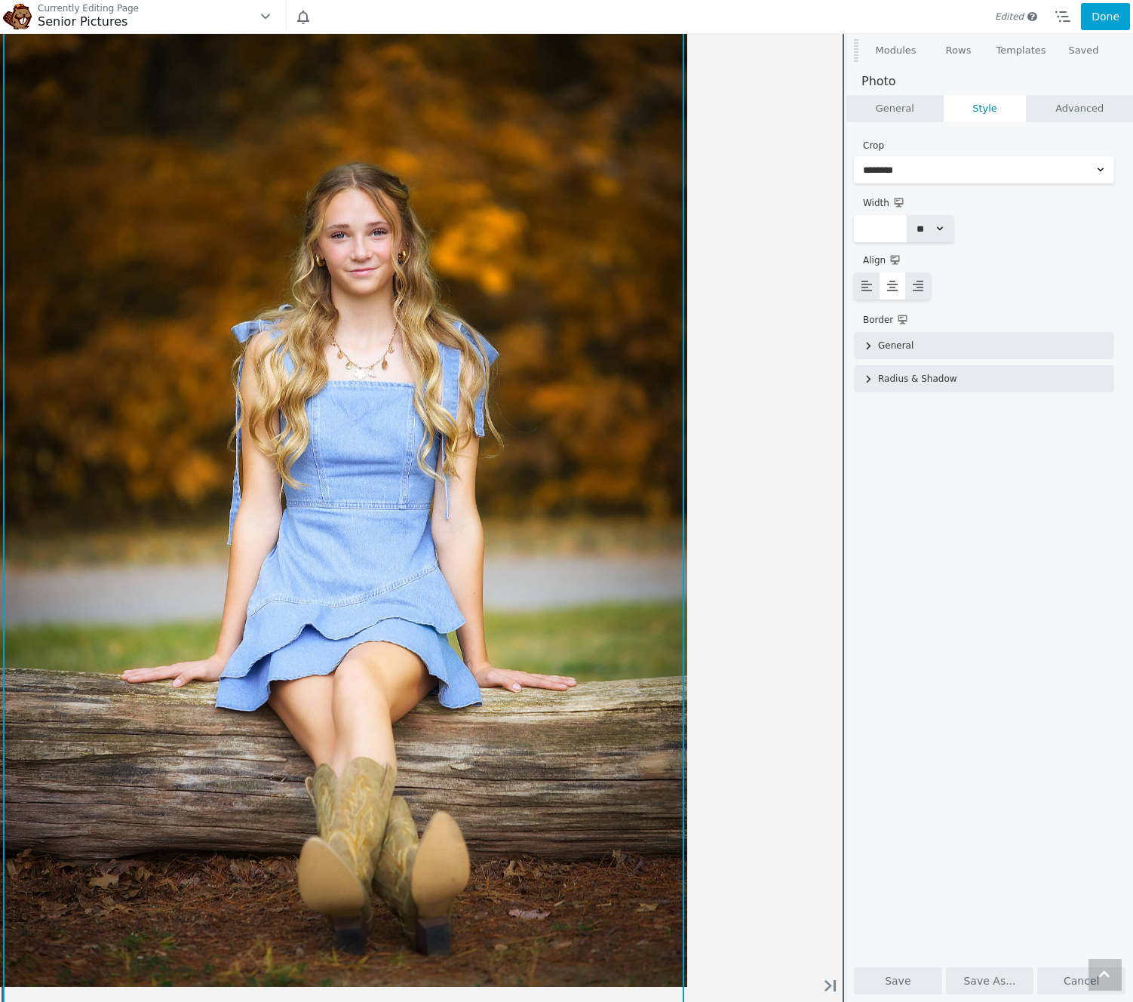
drag, startPoint x: 721, startPoint y: 189, endPoint x: 723, endPoint y: 229, distance: 40.1
click at [687, 217] on div "Column Settings Move Column Duplicate Column Delete Column Reset Row Width 911px" at bounding box center [343, 495] width 687 height 982
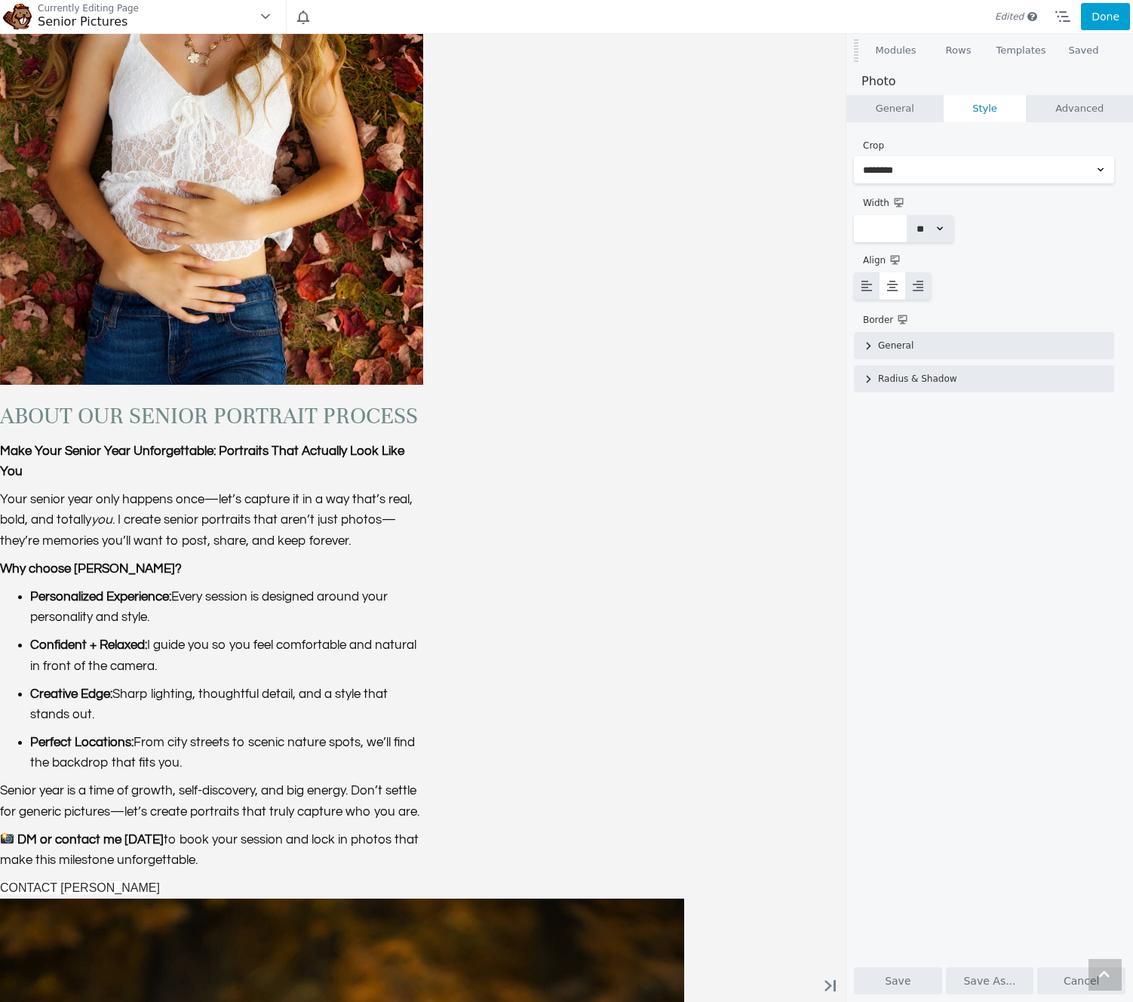
scroll to position [2483, 0]
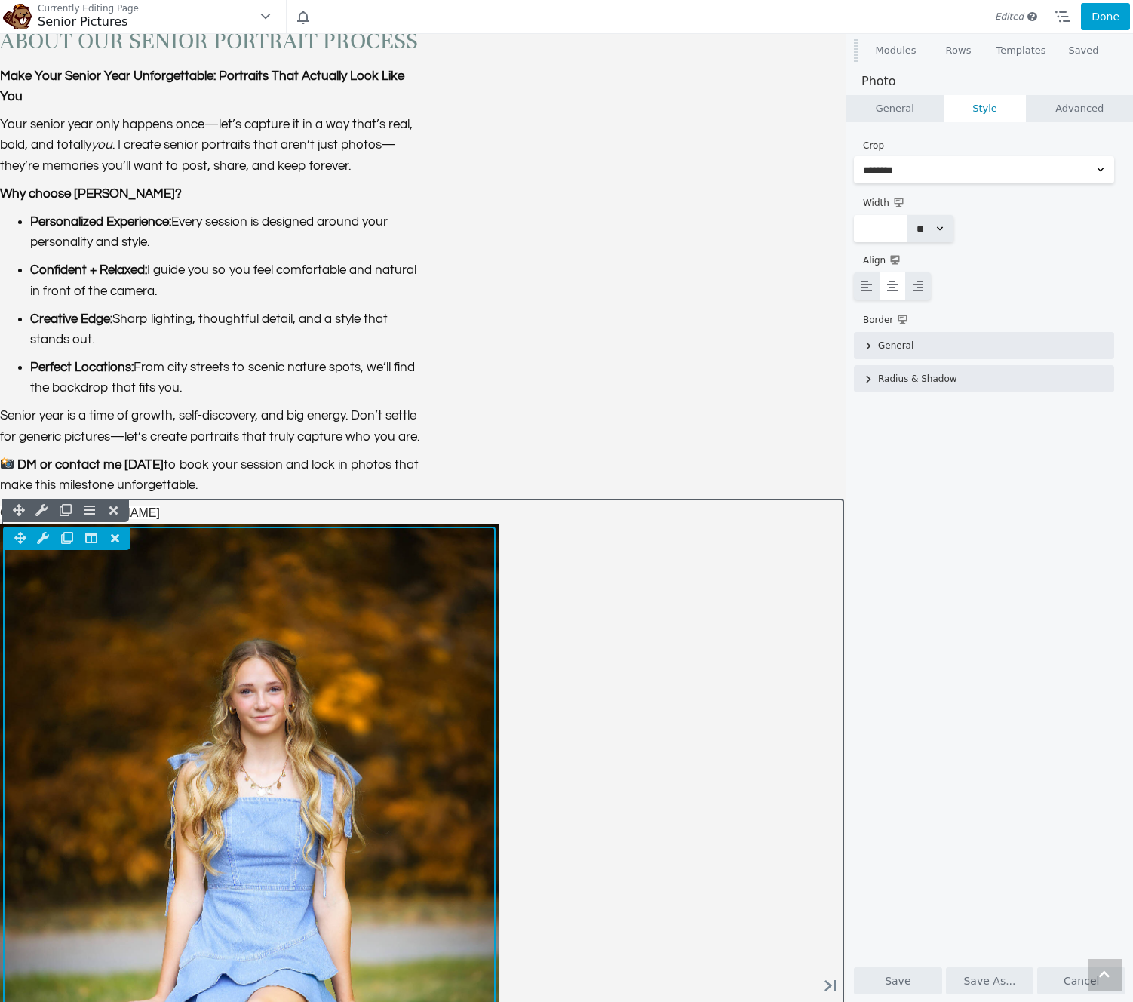
drag, startPoint x: 764, startPoint y: 771, endPoint x: 671, endPoint y: 770, distance: 92.8
click at [499, 770] on div "Column Settings Move Column Duplicate Column Delete Column Reset Row Width 661px" at bounding box center [249, 880] width 499 height 713
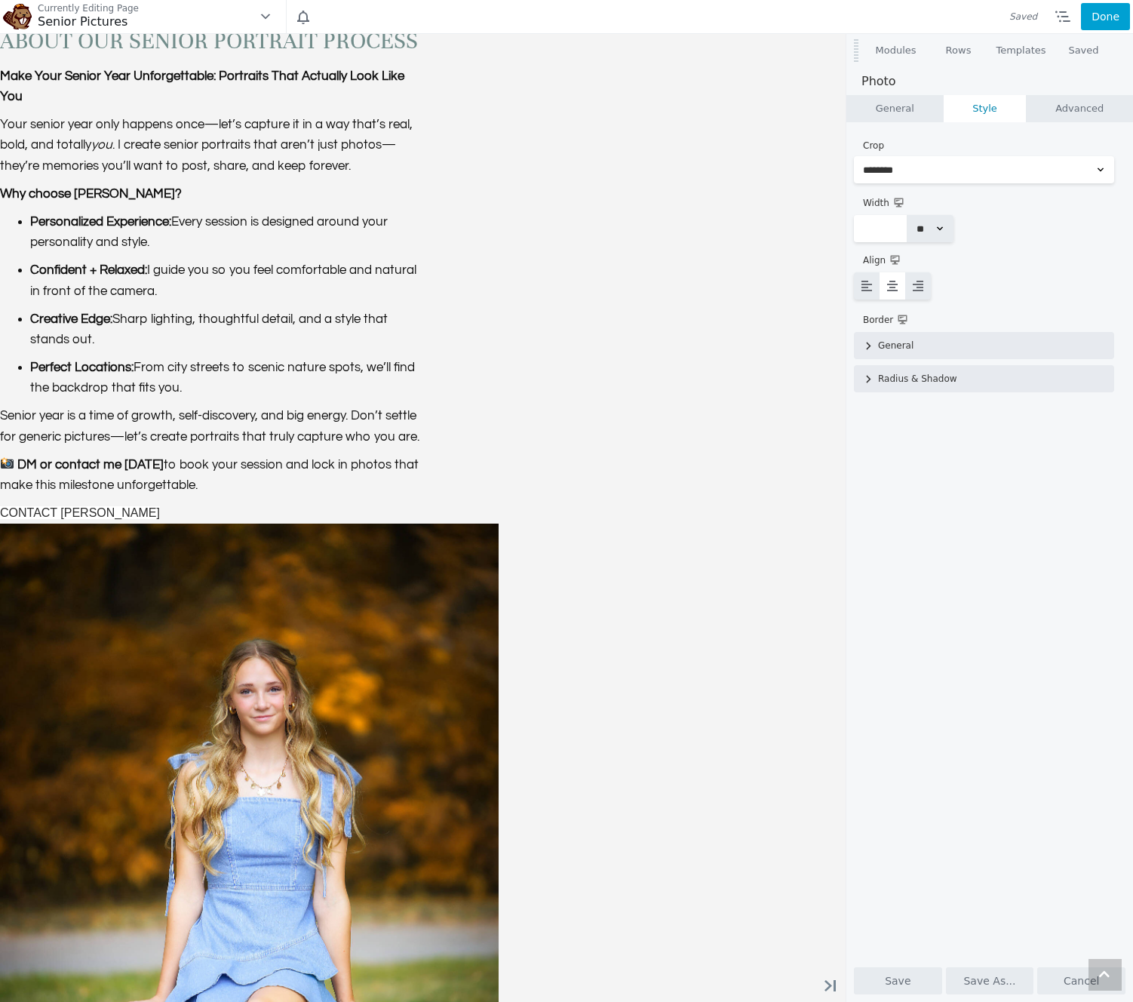
click at [1108, 19] on button "Done" at bounding box center [1105, 16] width 49 height 27
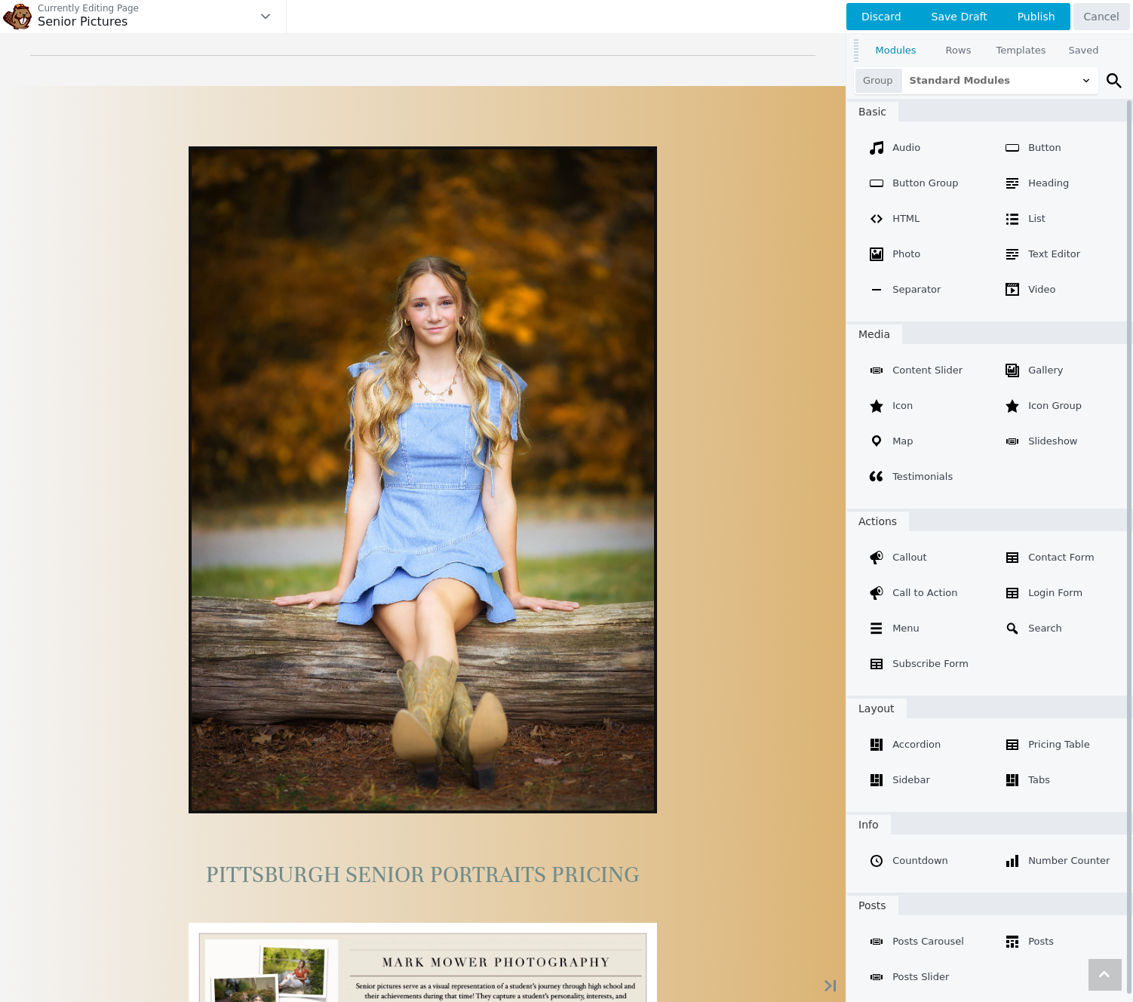
scroll to position [2716, 0]
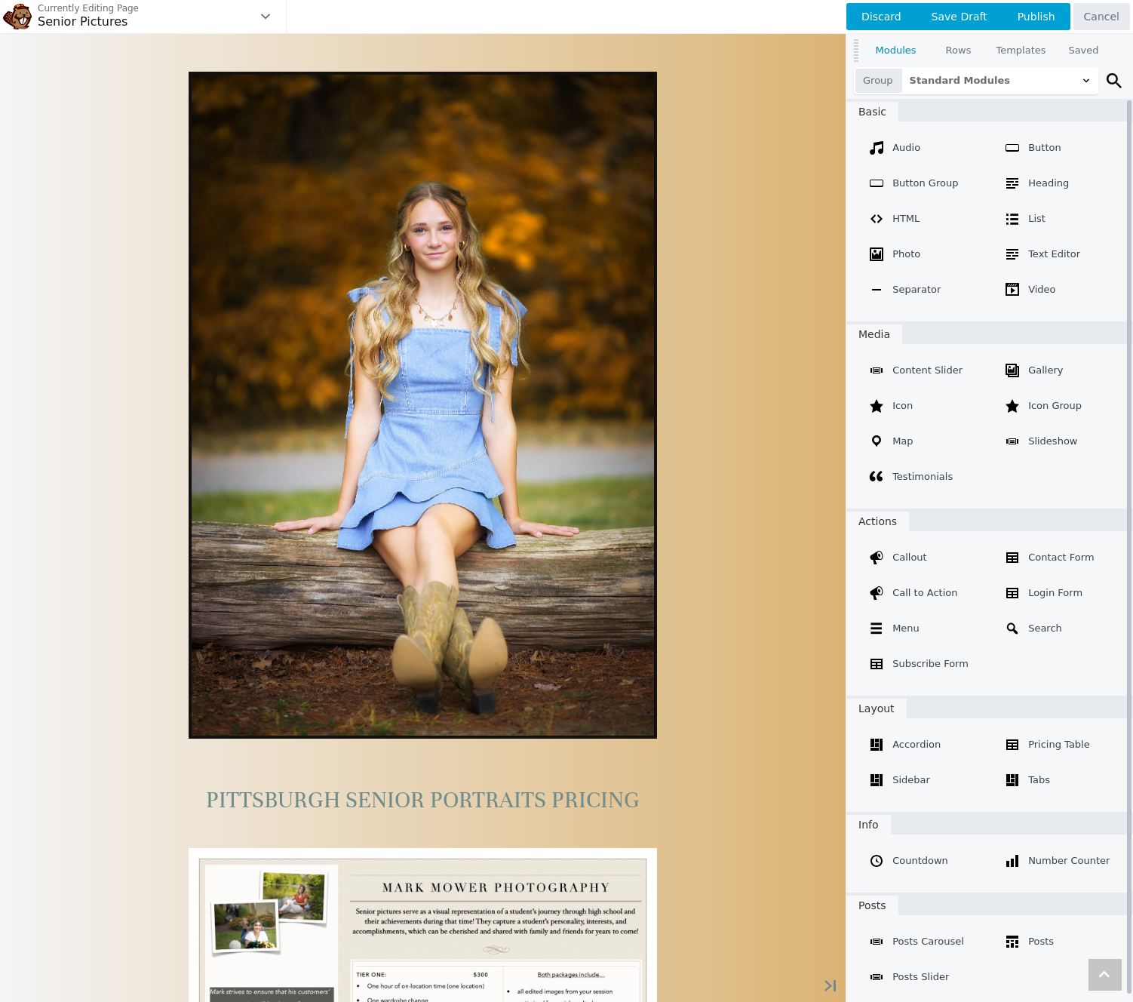
click at [1029, 17] on span "Publish" at bounding box center [1037, 16] width 68 height 27
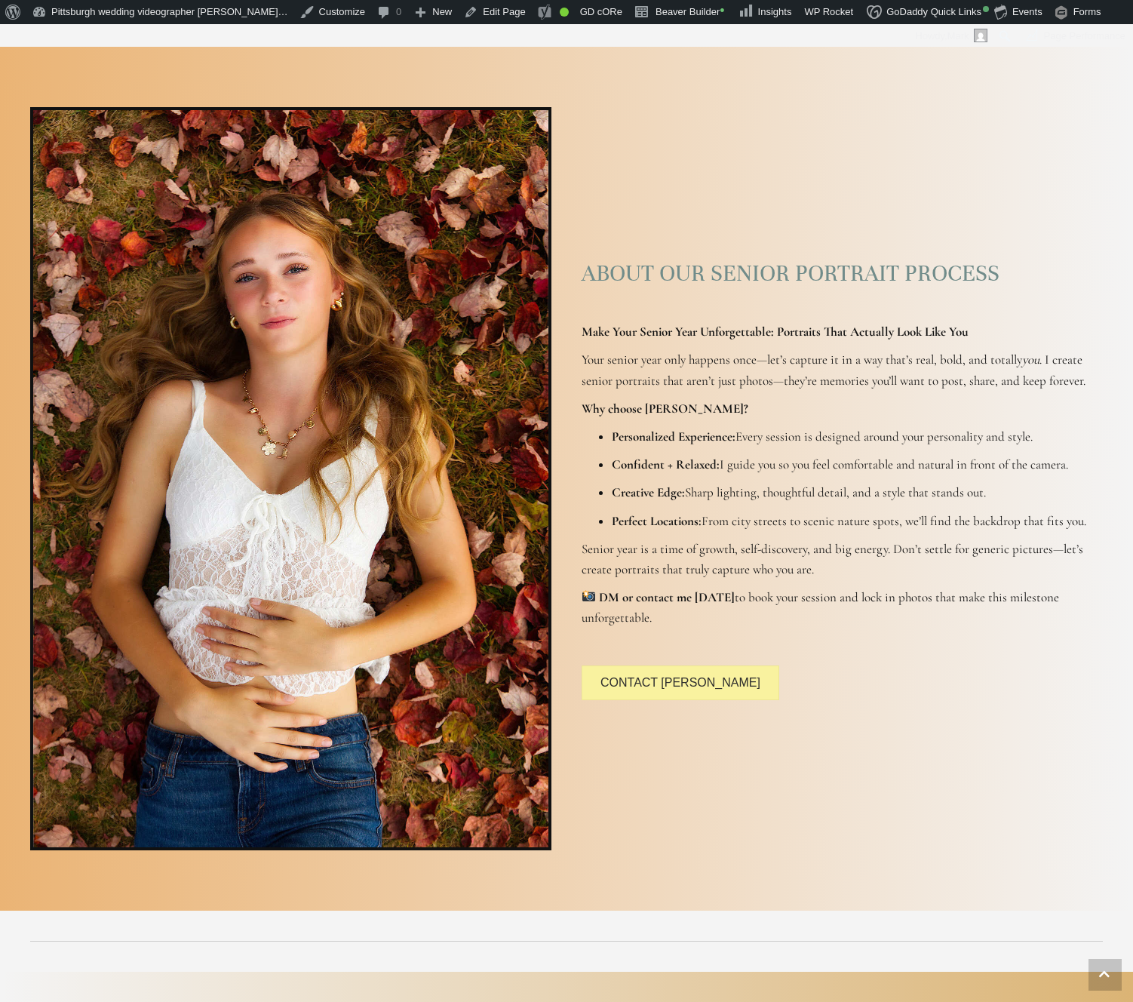
scroll to position [1372, 0]
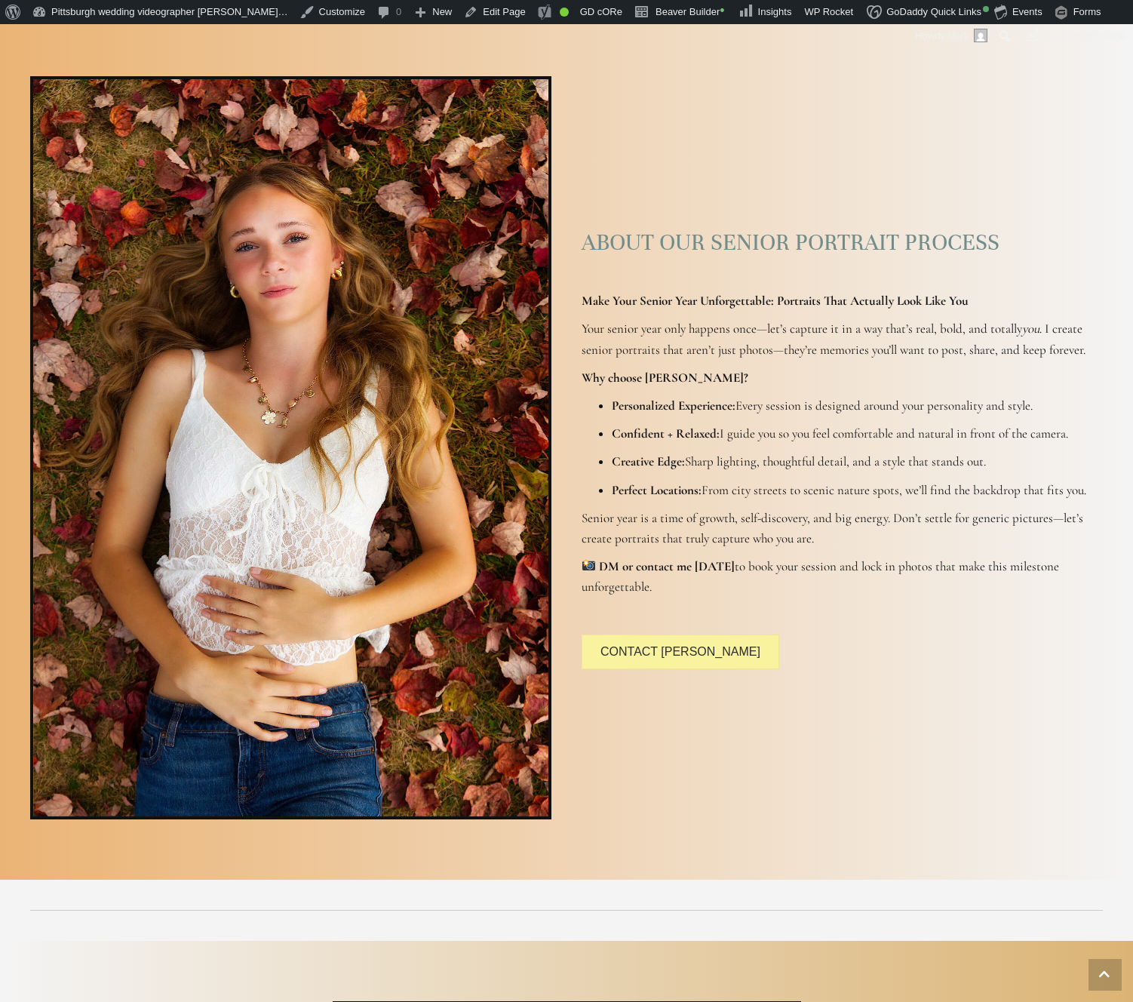
click at [817, 540] on p "Senior year is a time of growth, self-discovery, and big energy. Don’t settle f…" at bounding box center [842, 528] width 521 height 41
click at [776, 436] on p "Confident + Relaxed: I guide you so you feel comfortable and natural in front o…" at bounding box center [857, 433] width 491 height 20
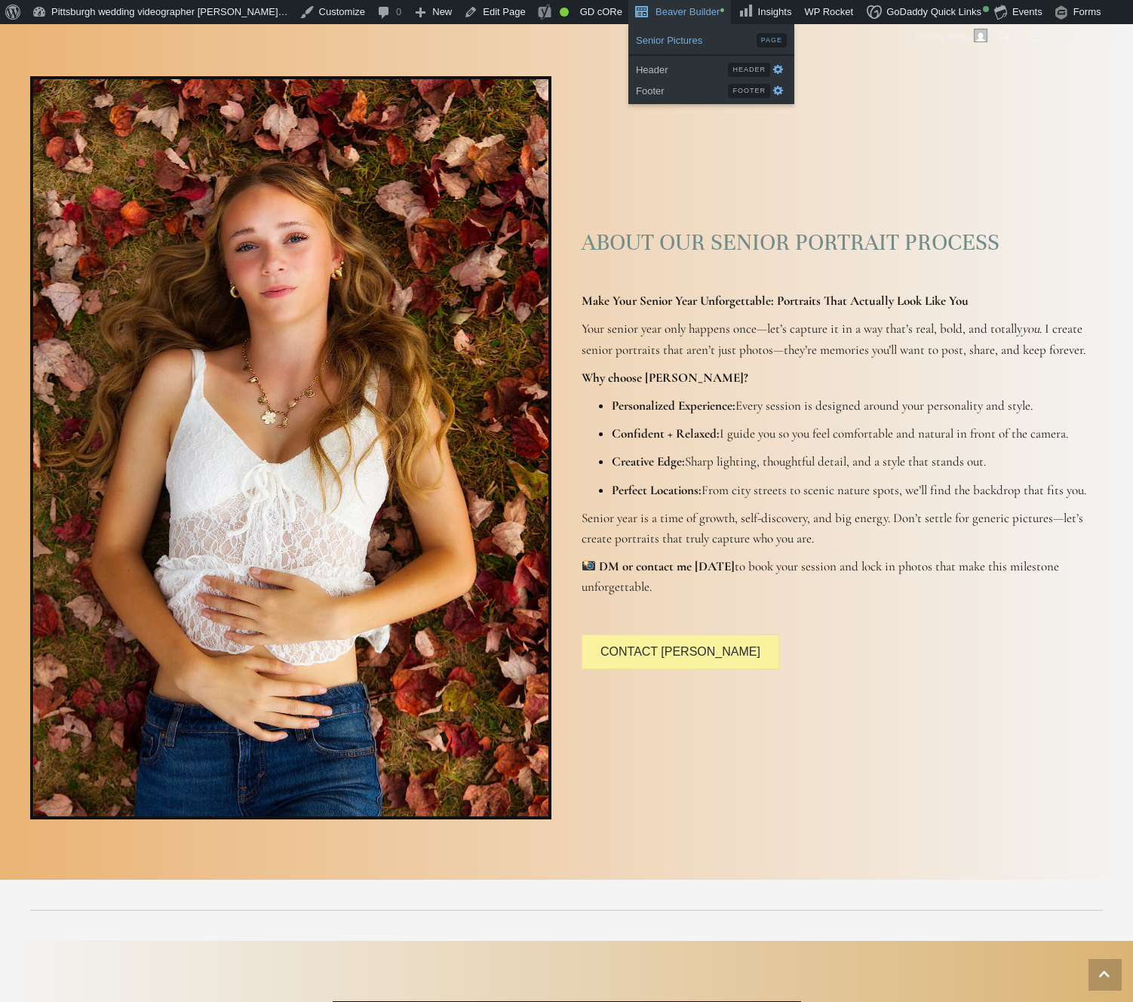
click at [660, 33] on span "Senior Pictures" at bounding box center [696, 39] width 121 height 20
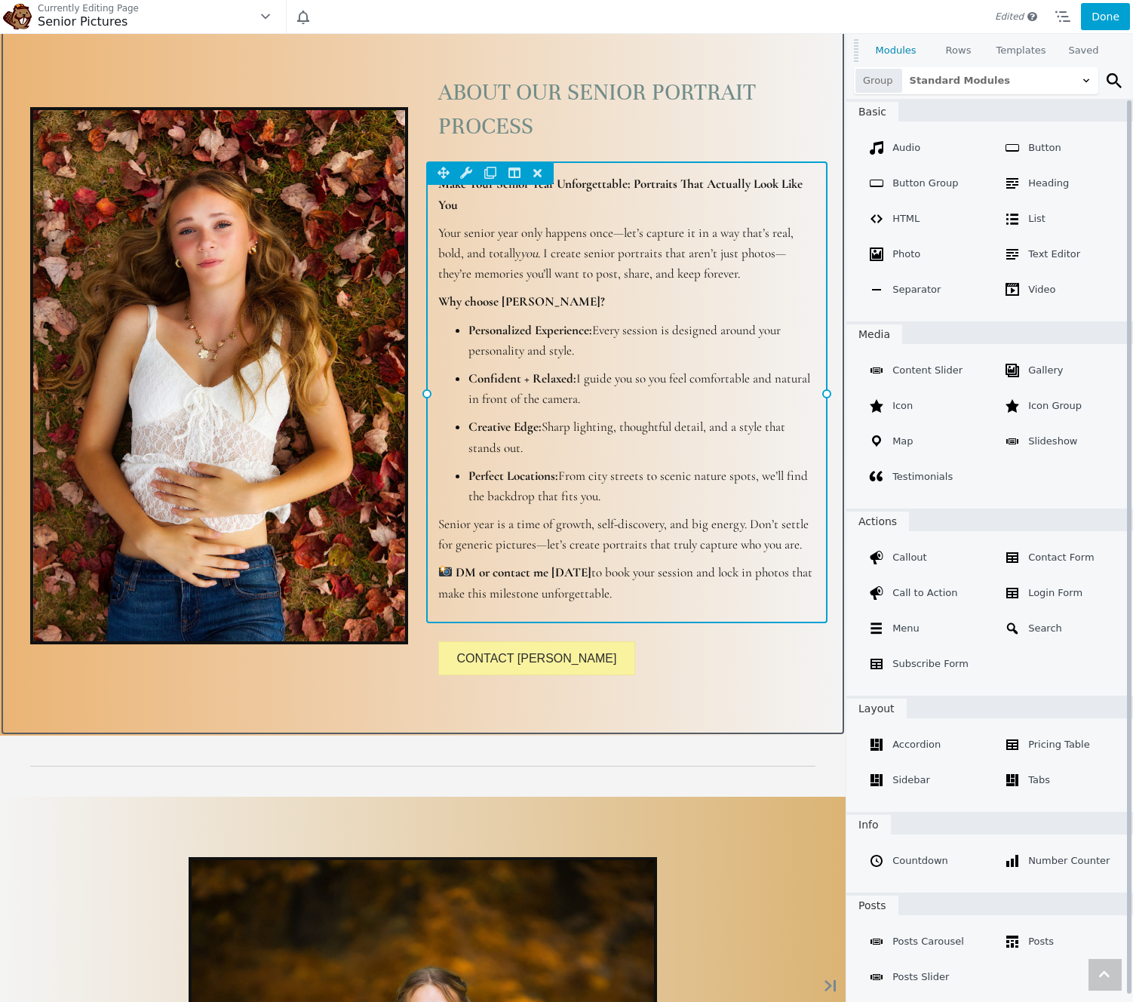
click at [696, 298] on div "Column Settings Move Column Duplicate Column Delete Column Reset Column Widths …" at bounding box center [627, 391] width 402 height 461
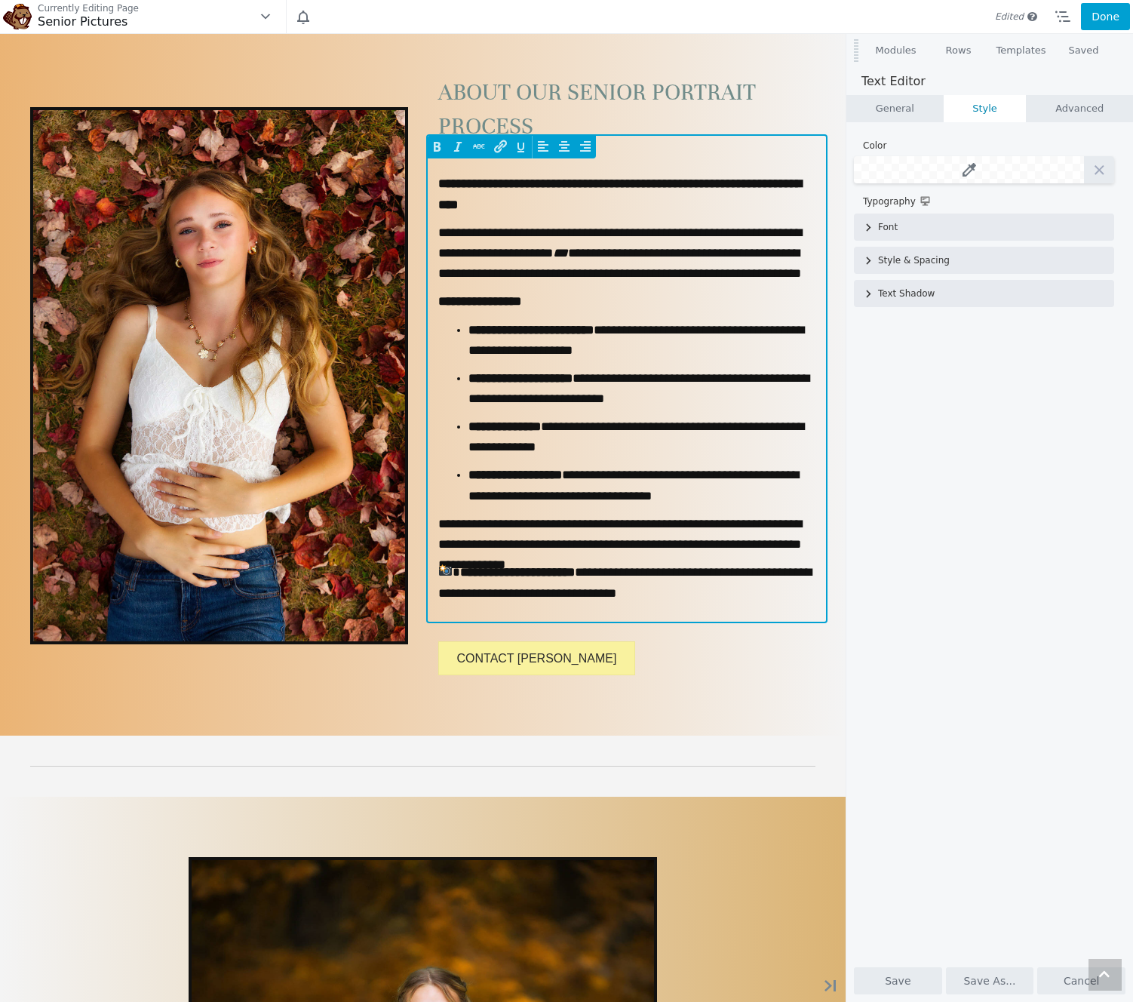
scroll to position [0, 0]
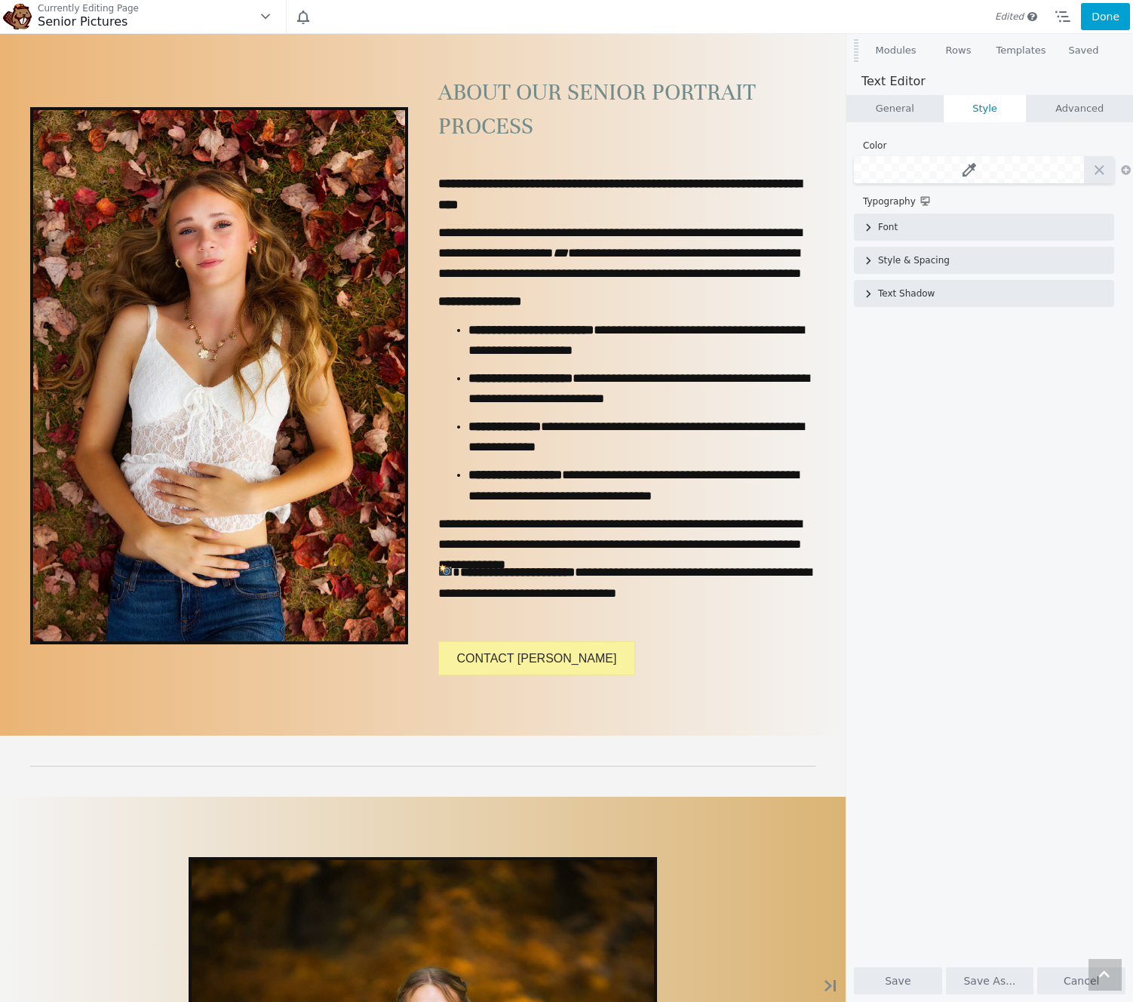
click at [886, 109] on link "General" at bounding box center [895, 108] width 97 height 27
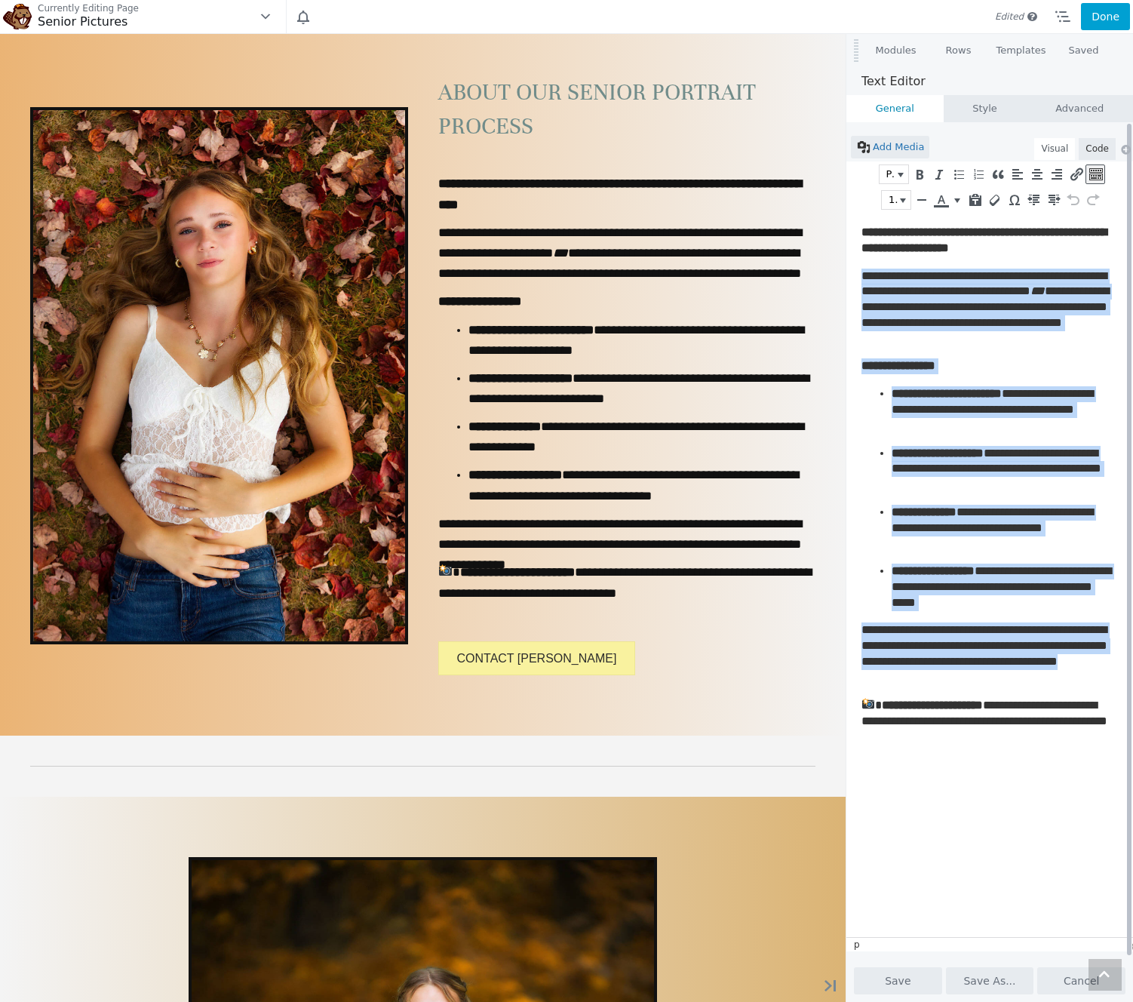
drag, startPoint x: 1004, startPoint y: 680, endPoint x: 1691, endPoint y: 488, distance: 712.9
click at [847, 275] on html "**********" at bounding box center [992, 485] width 290 height 544
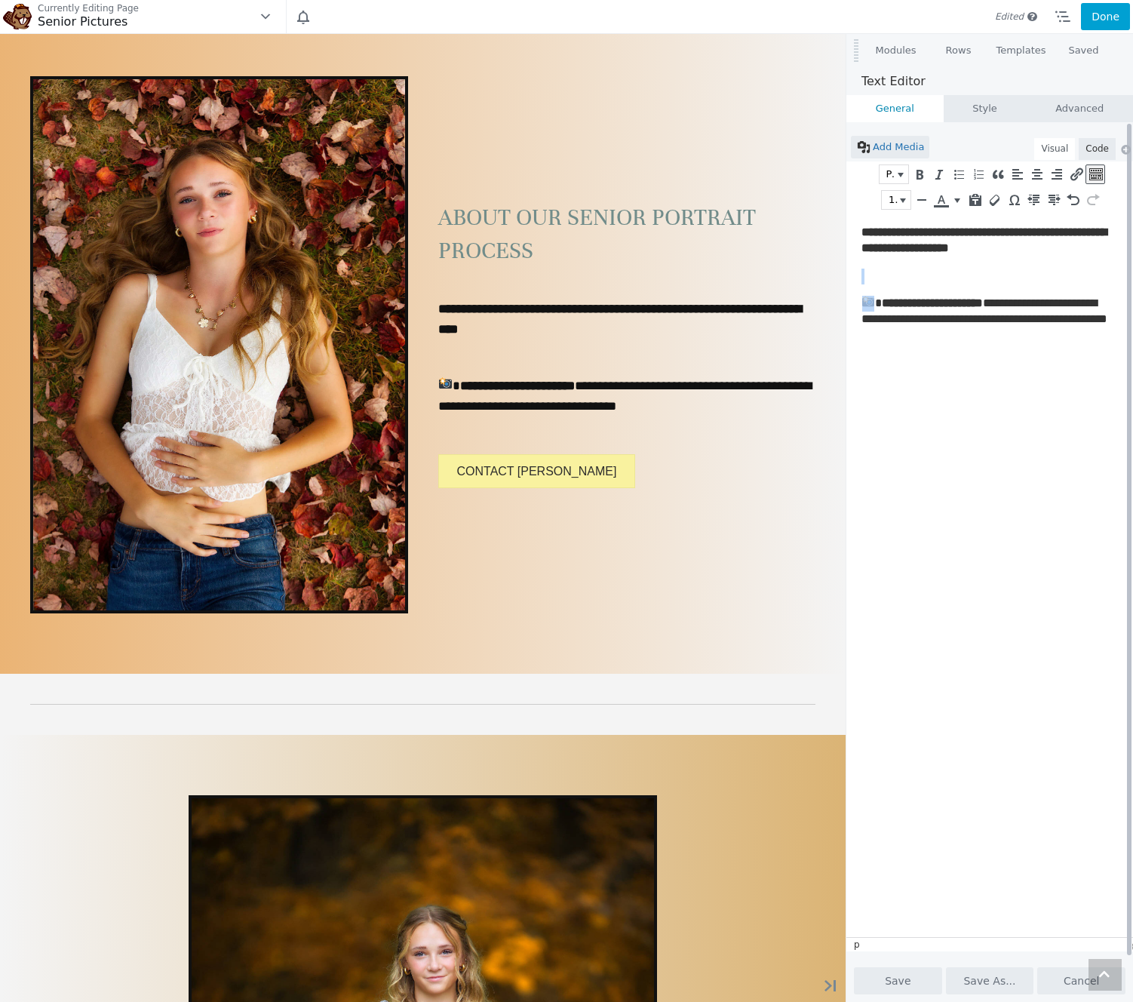
paste body
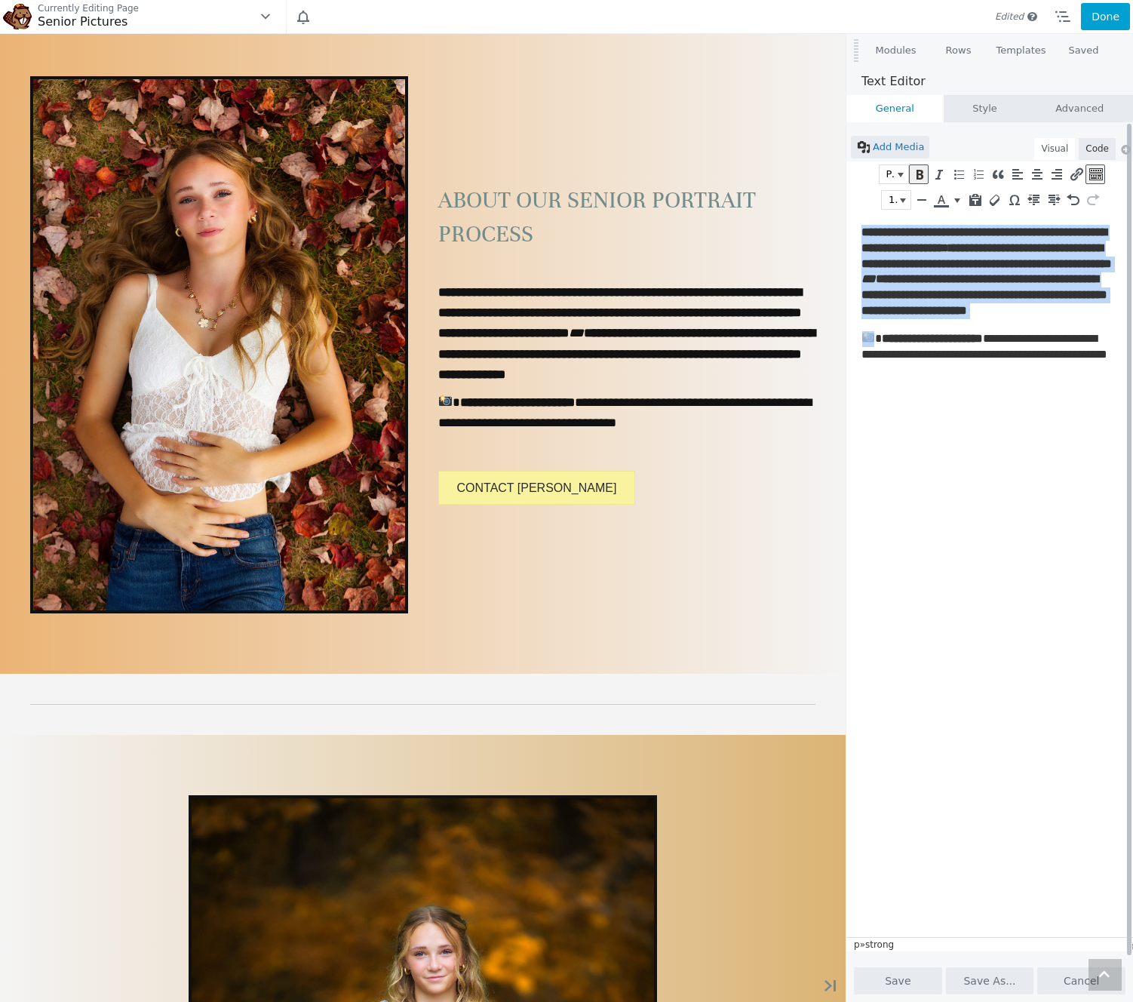
drag, startPoint x: 948, startPoint y: 352, endPoint x: 1695, endPoint y: 442, distance: 752.4
click at [848, 230] on html "**********" at bounding box center [992, 301] width 290 height 177
click at [919, 172] on icon "Bold (⌘B)" at bounding box center [919, 174] width 14 height 15
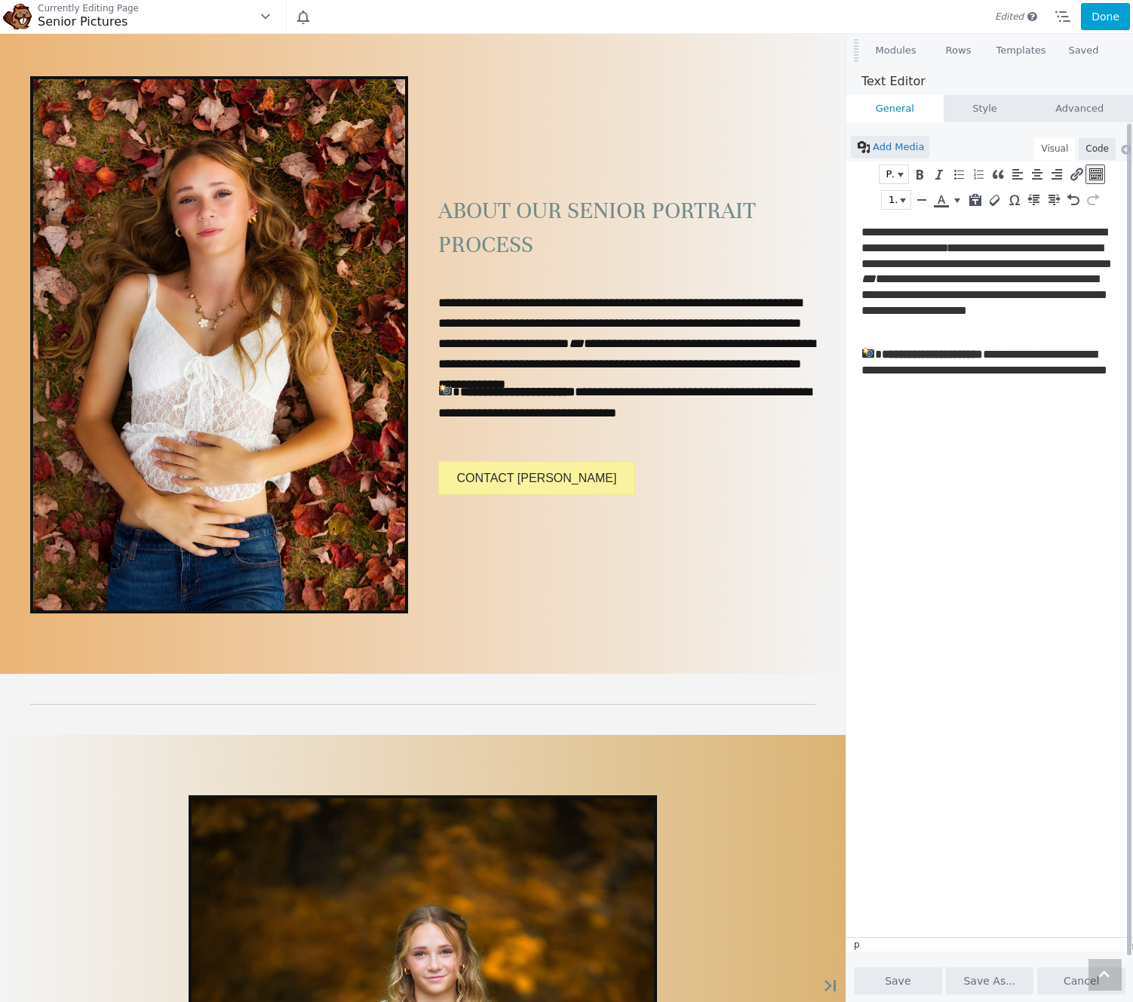
click at [932, 406] on html "**********" at bounding box center [992, 309] width 290 height 193
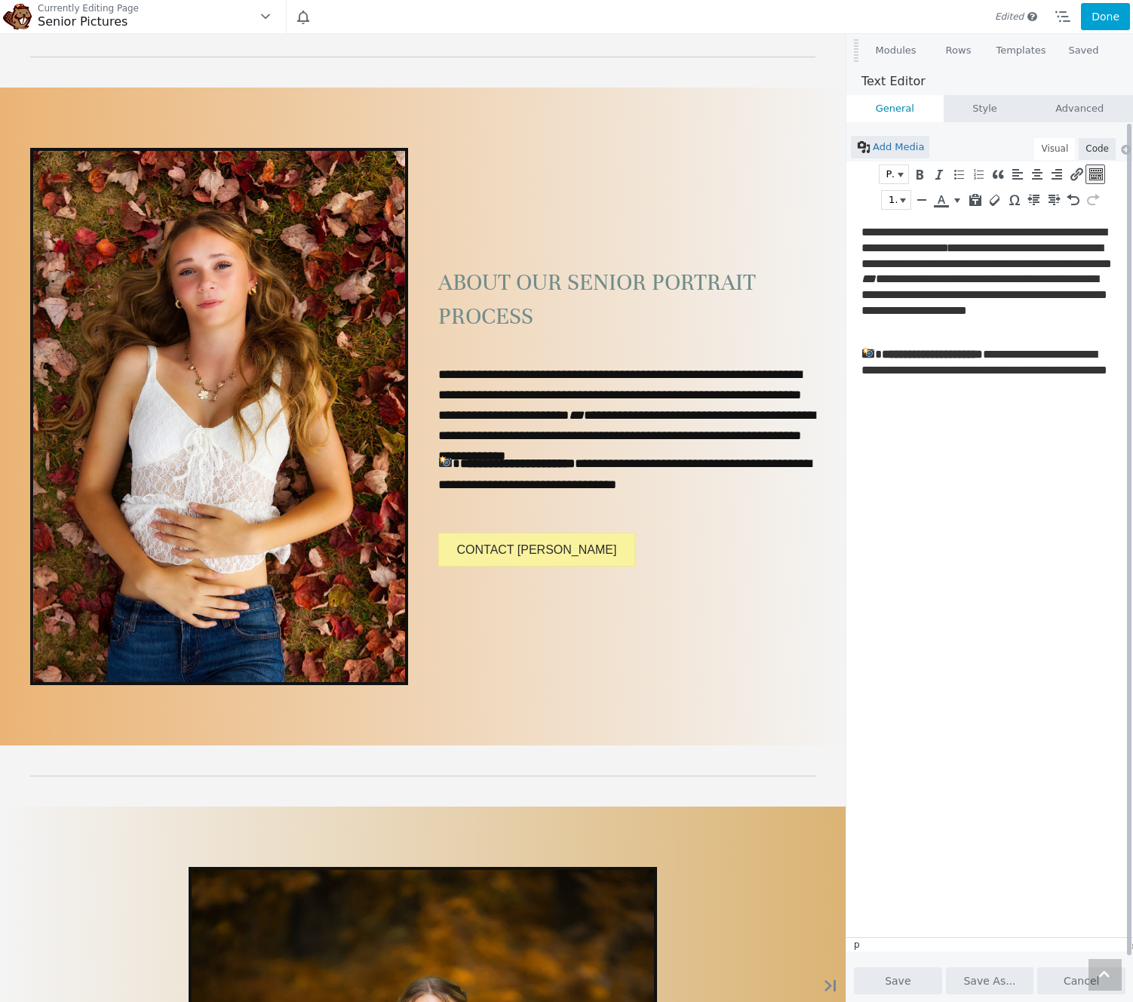
scroll to position [1849, 0]
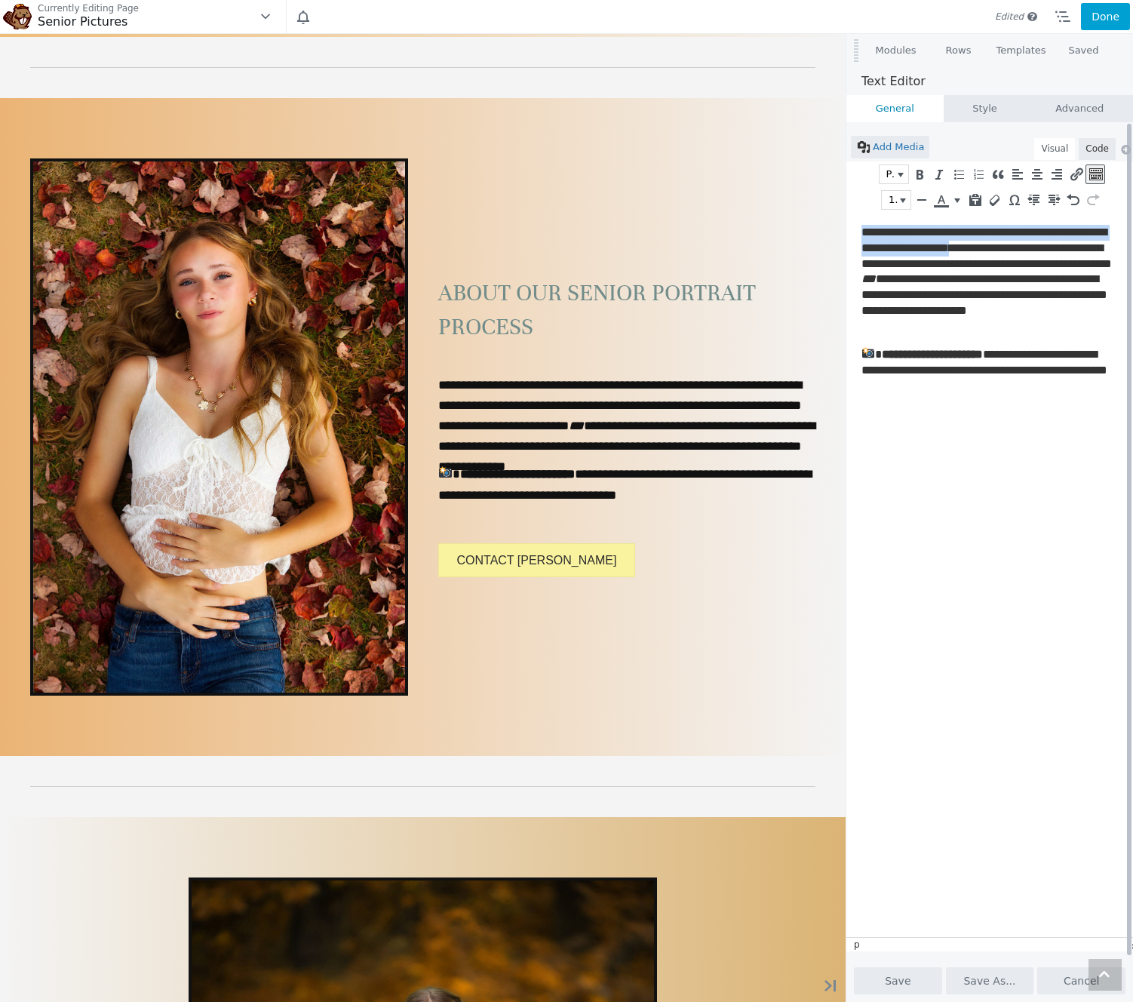
drag, startPoint x: 1059, startPoint y: 249, endPoint x: 859, endPoint y: 231, distance: 201.5
click at [859, 231] on html "**********" at bounding box center [992, 309] width 290 height 193
copy p "**********"
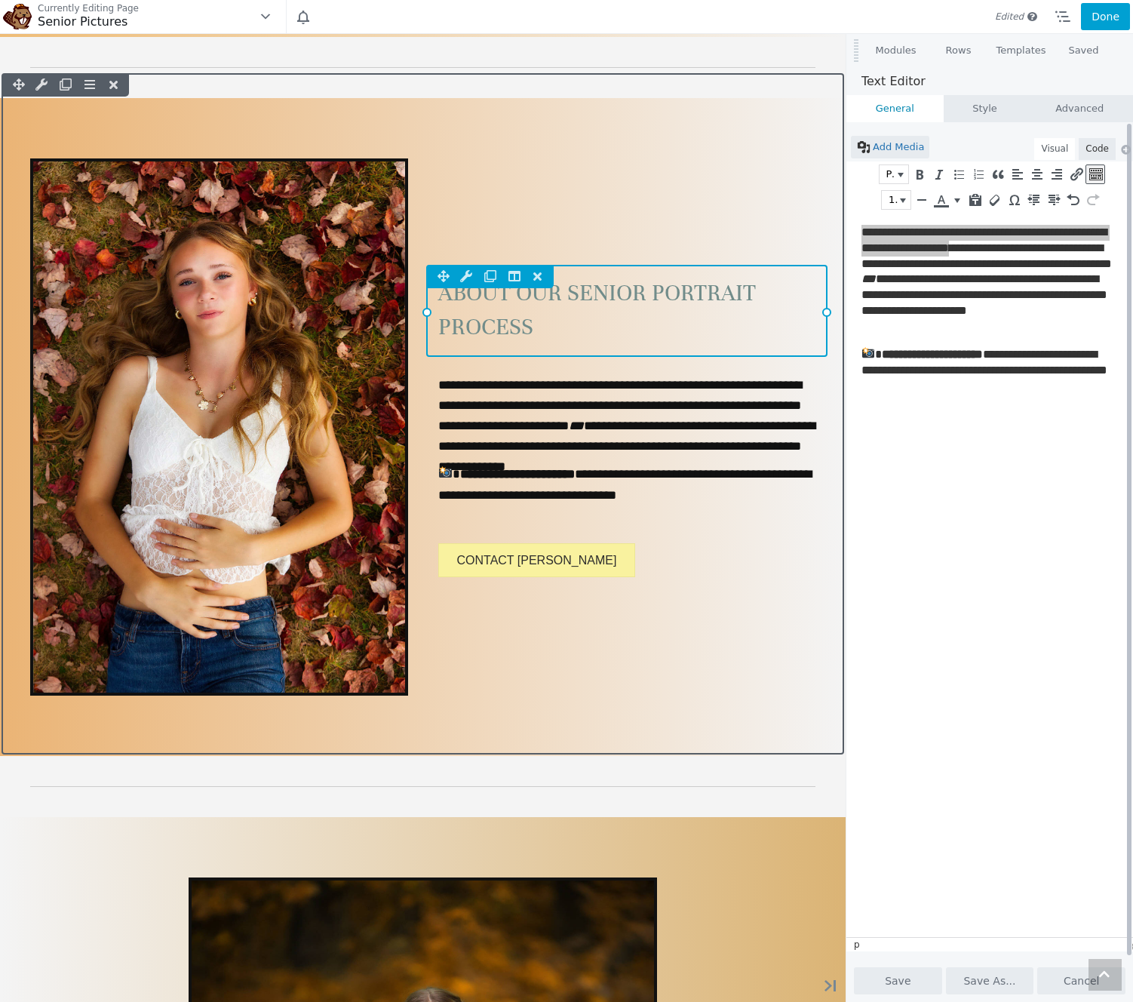
click at [698, 293] on div "Column Settings Move Column Duplicate Column Delete Column Reset Column Widths …" at bounding box center [627, 311] width 402 height 92
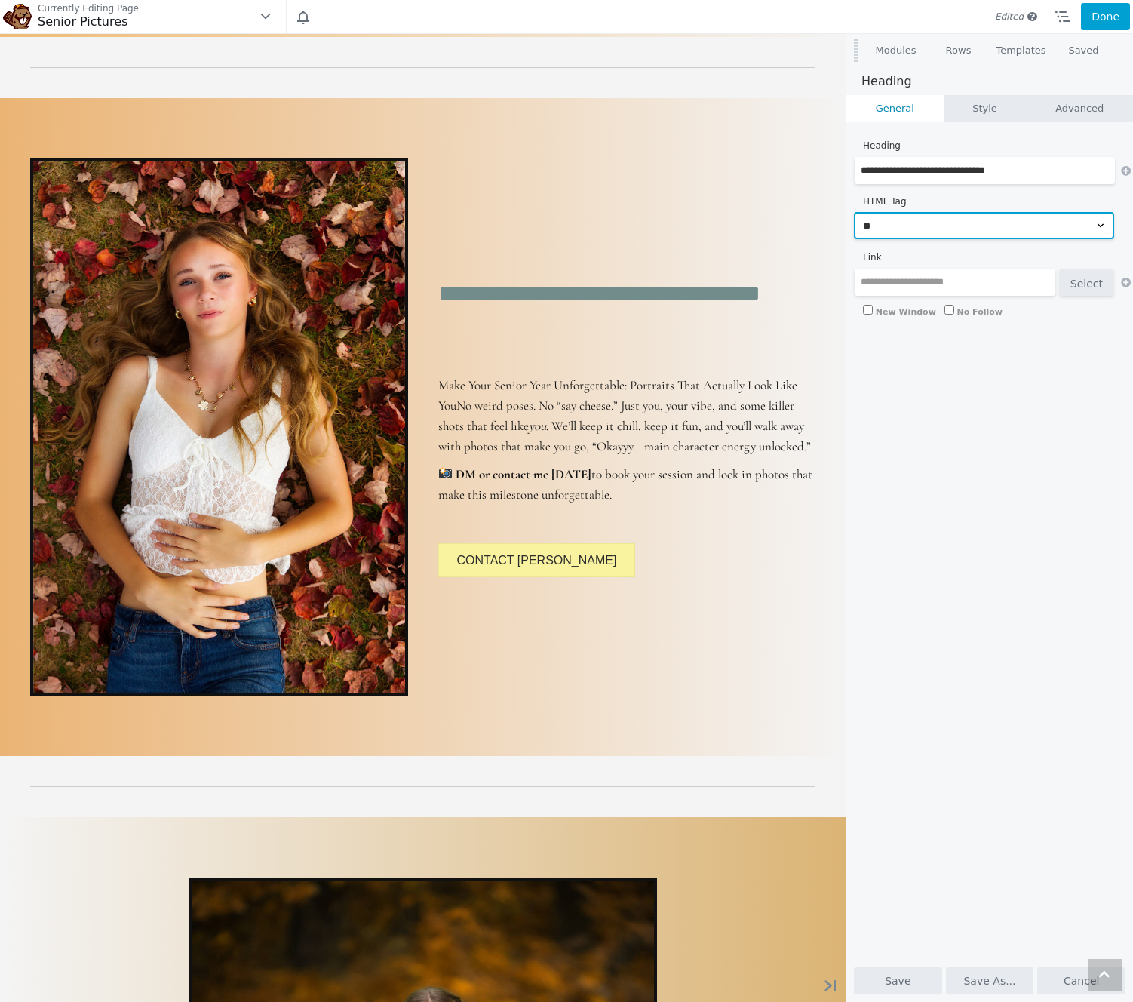
click at [974, 220] on select "** ** ** ** ** **" at bounding box center [984, 225] width 260 height 27
click at [854, 212] on select "** ** ** ** ** **" at bounding box center [984, 225] width 260 height 27
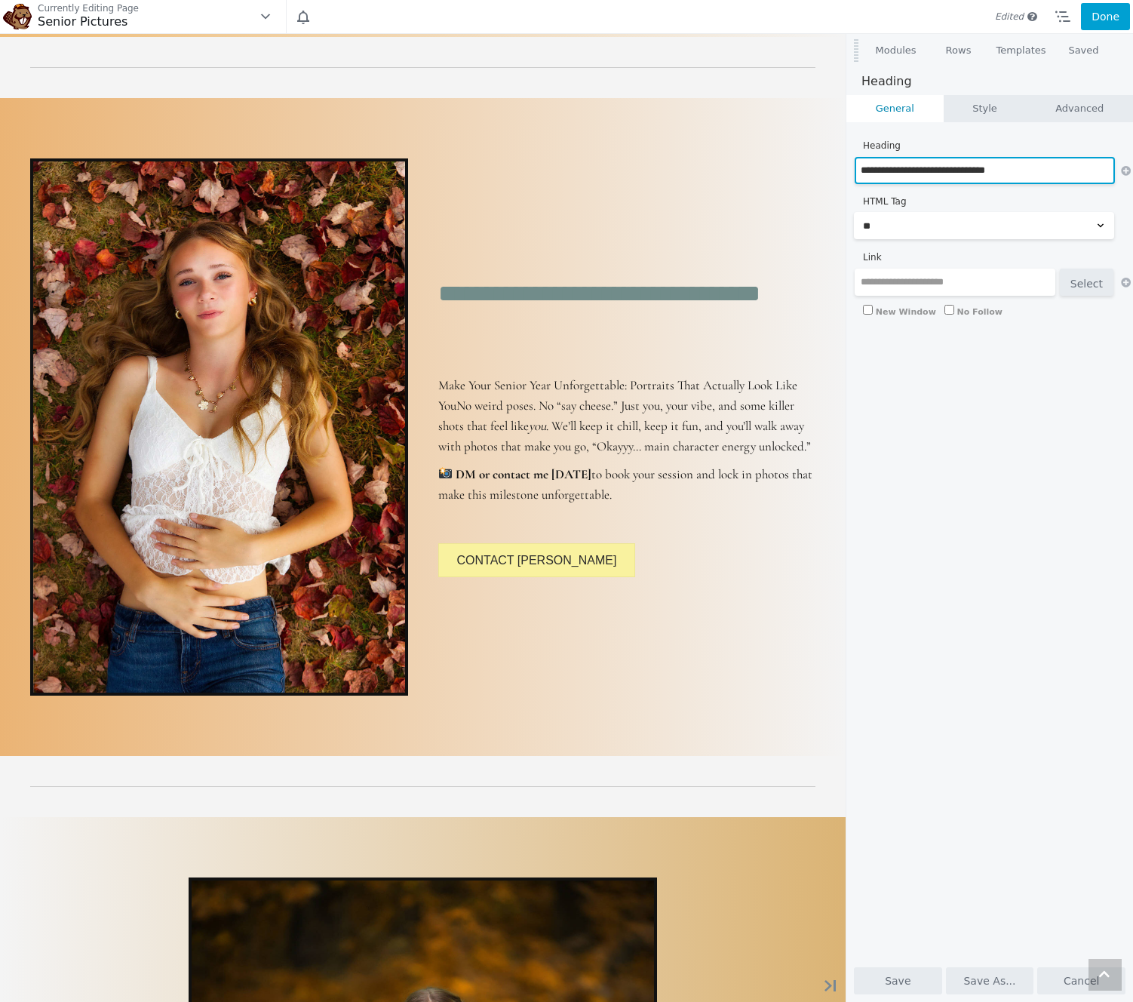
click at [1021, 173] on input "**********" at bounding box center [985, 170] width 260 height 27
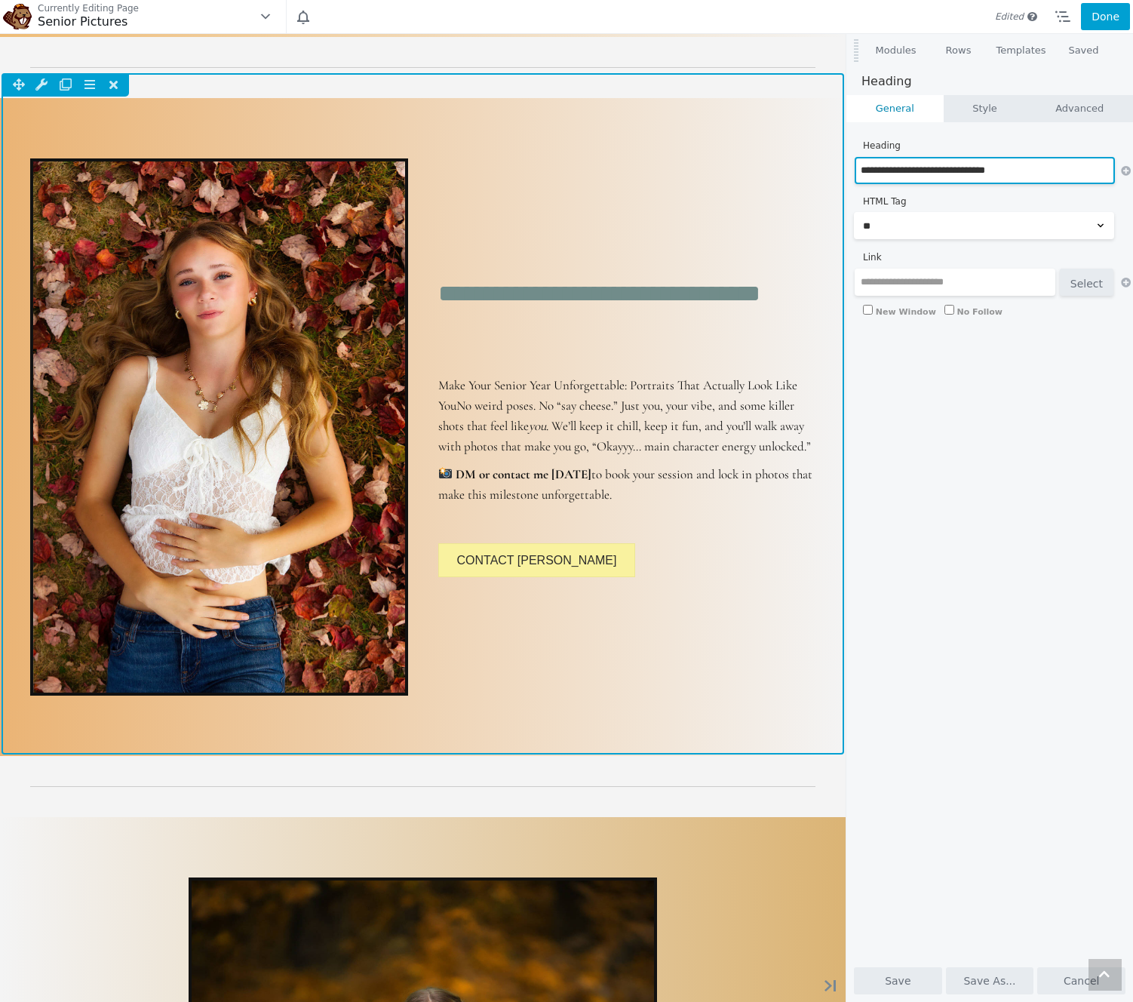
drag, startPoint x: 1023, startPoint y: 172, endPoint x: 820, endPoint y: 174, distance: 203.0
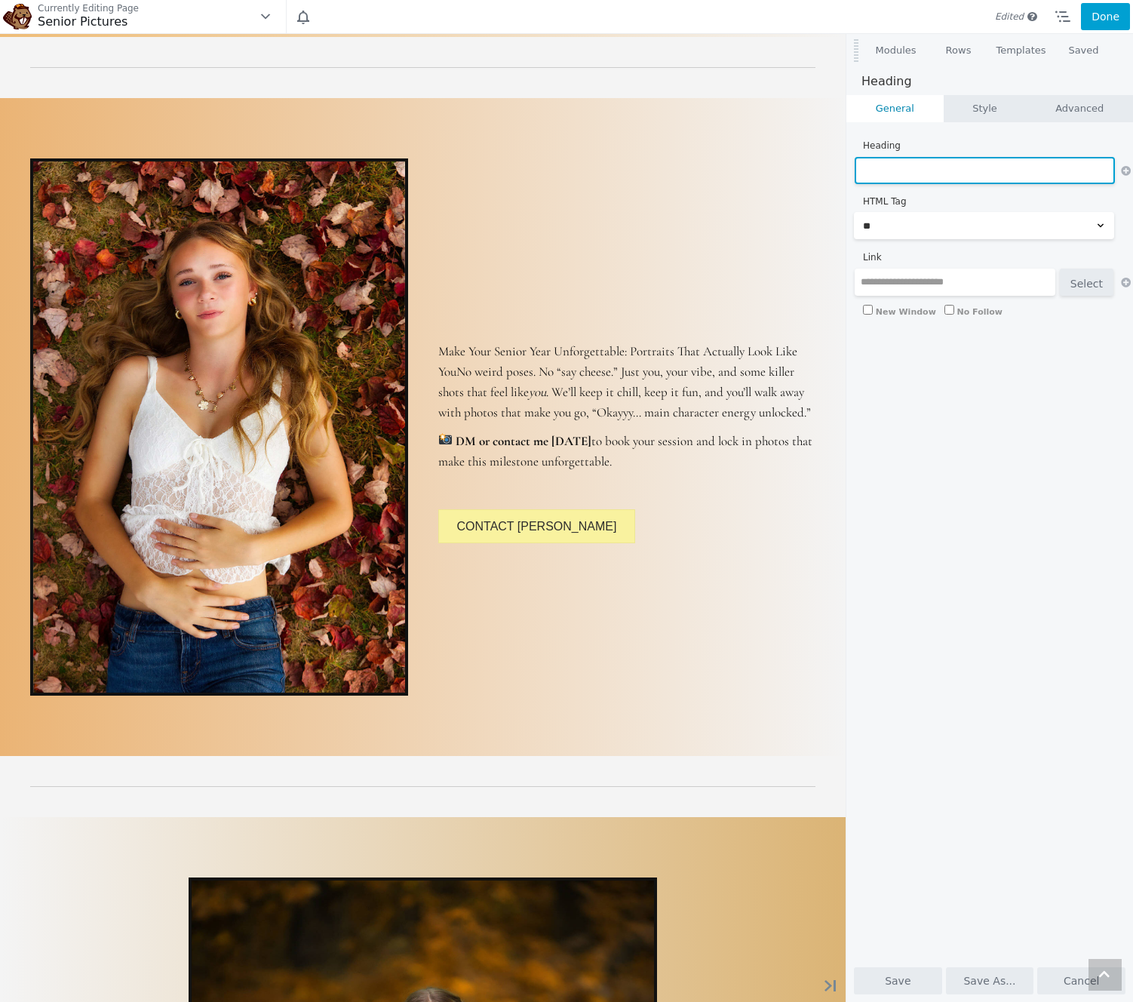
click at [868, 170] on input "text" at bounding box center [985, 170] width 260 height 27
paste input "**********"
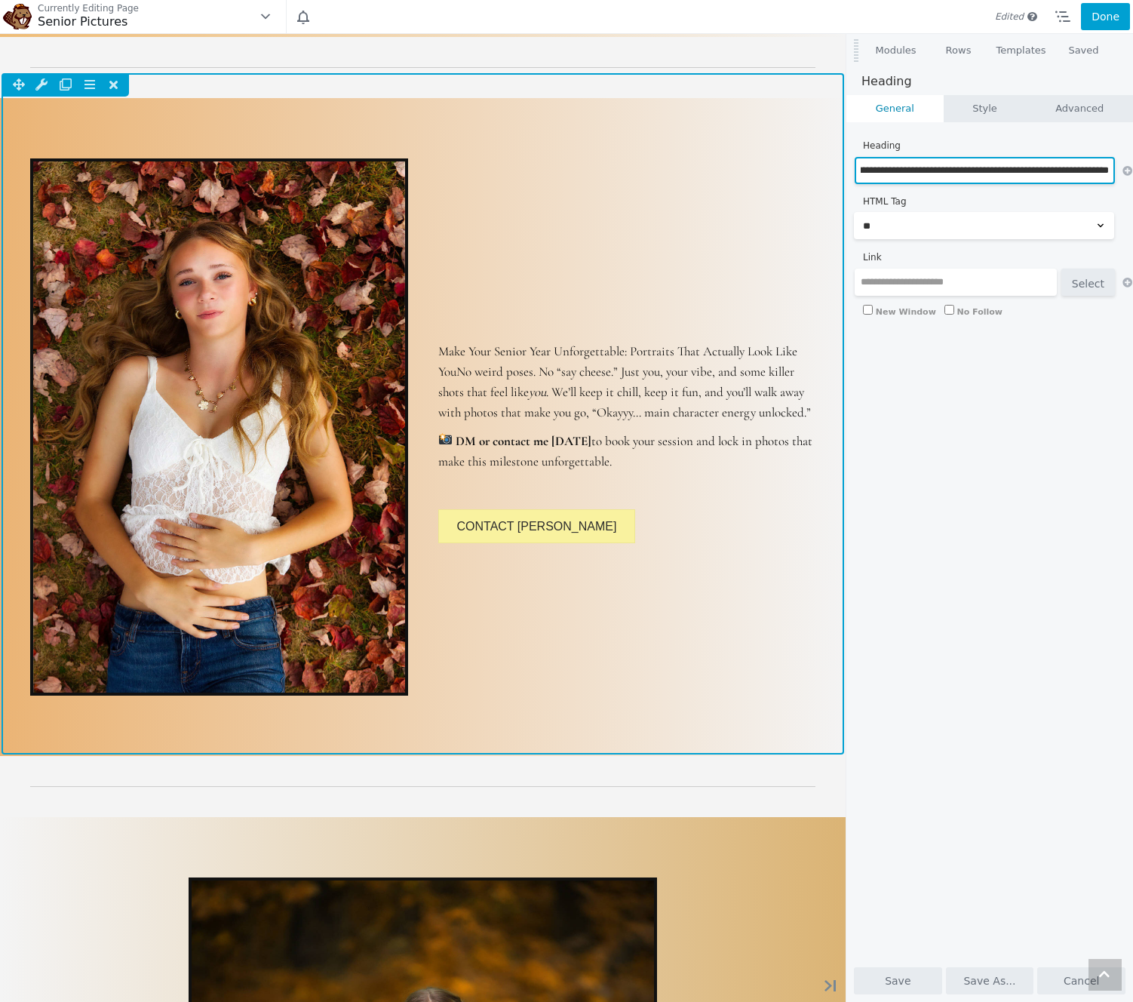
type input "**********"
click at [691, 292] on div "Make Your Senior Year Unforgettable: Portraits That Actually Look Like YouNo we…" at bounding box center [627, 426] width 408 height 567
click at [603, 287] on div "Make Your Senior Year Unforgettable: Portraits That Actually Look Like YouNo we…" at bounding box center [627, 426] width 408 height 567
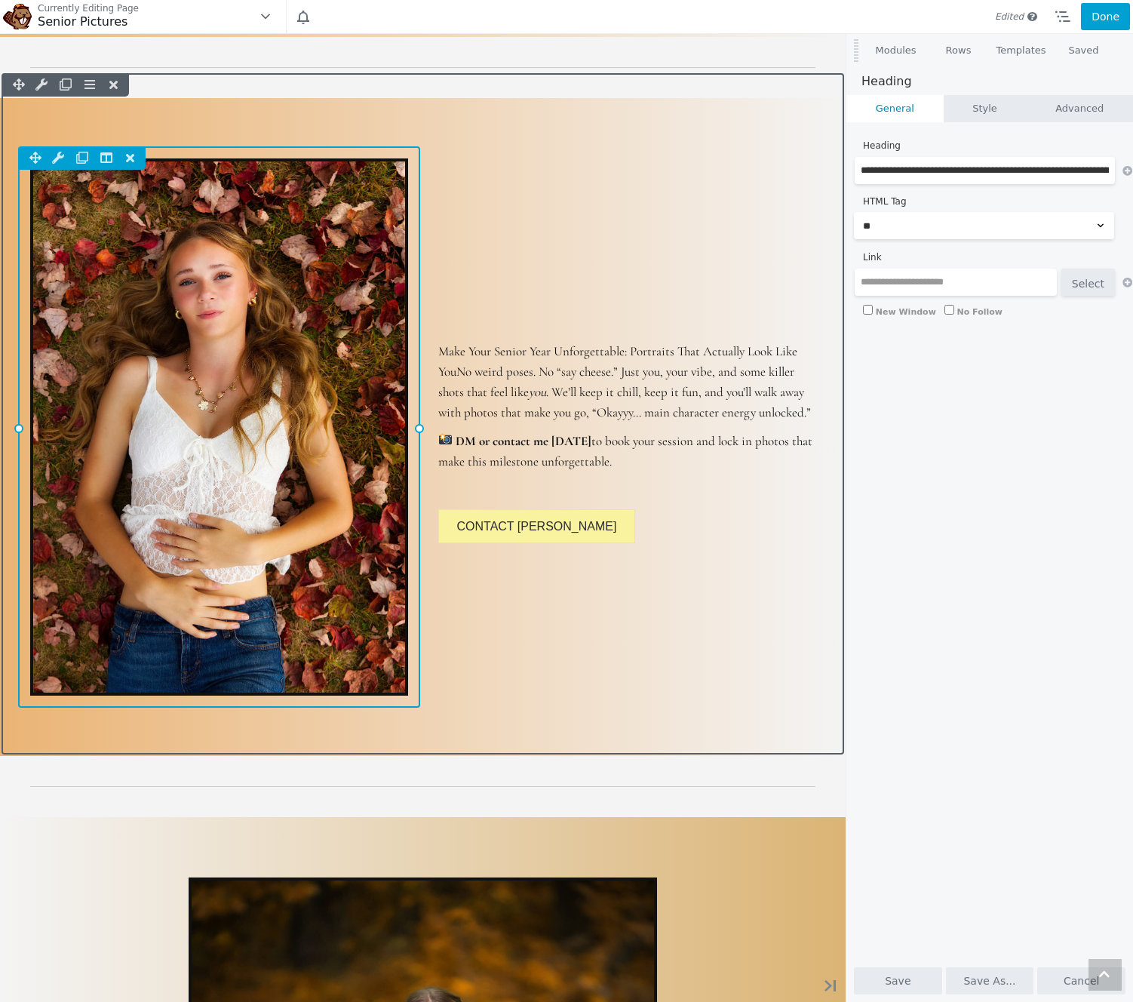
click at [337, 290] on div "Column Settings Move Column Duplicate Column Delete Column Reset Column Widths …" at bounding box center [219, 426] width 402 height 561
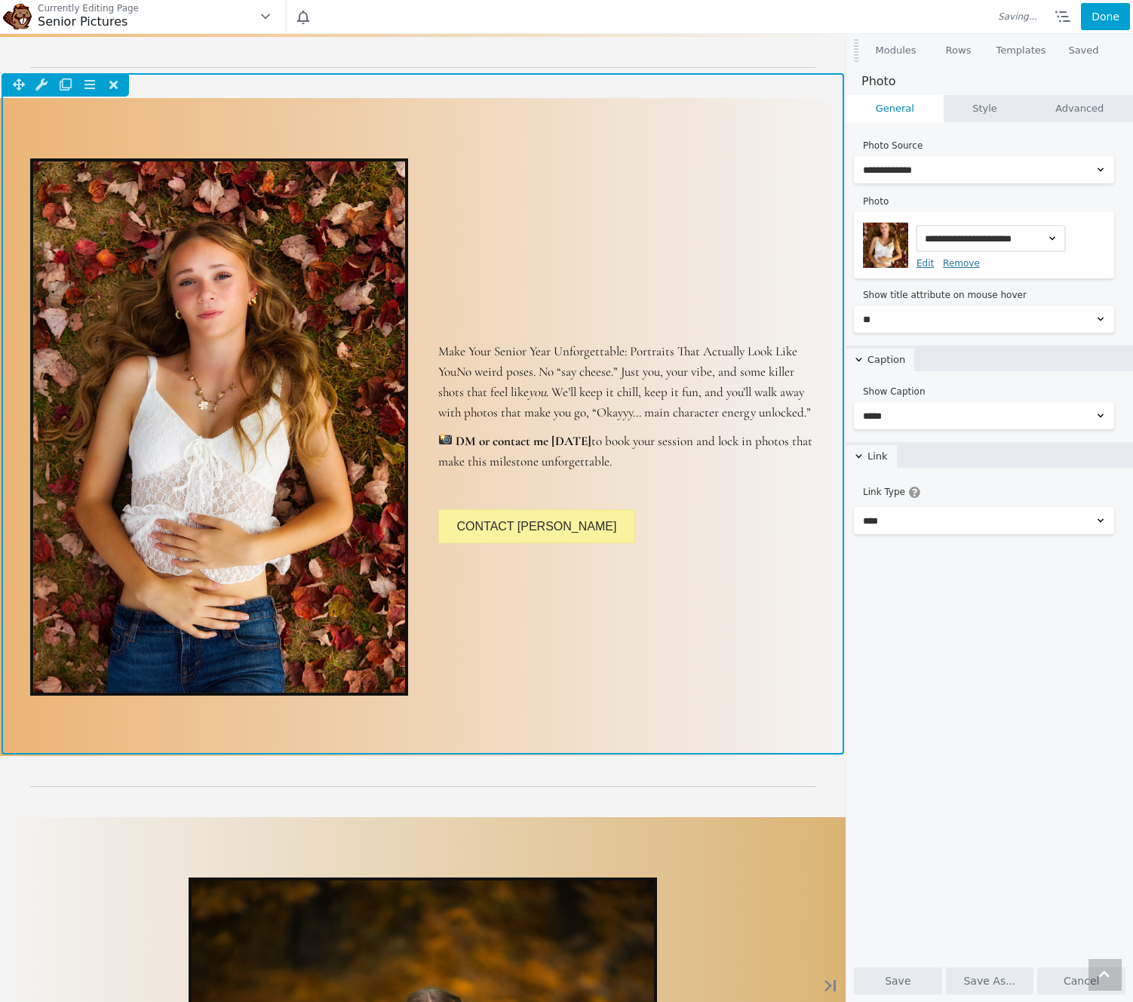
click at [574, 293] on div "Make Your Senior Year Unforgettable: Portraits That Actually Look Like YouNo we…" at bounding box center [627, 426] width 408 height 567
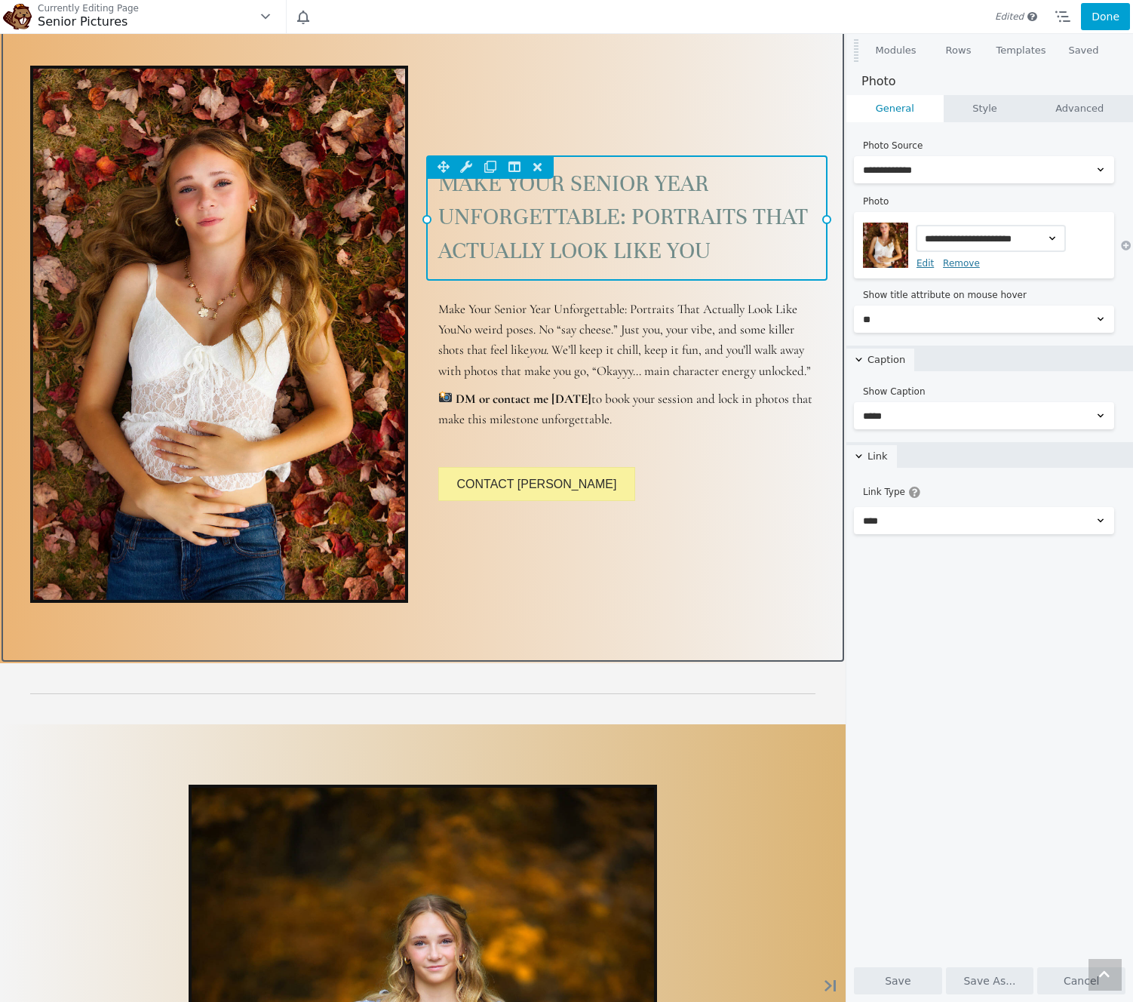
scroll to position [1938, 0]
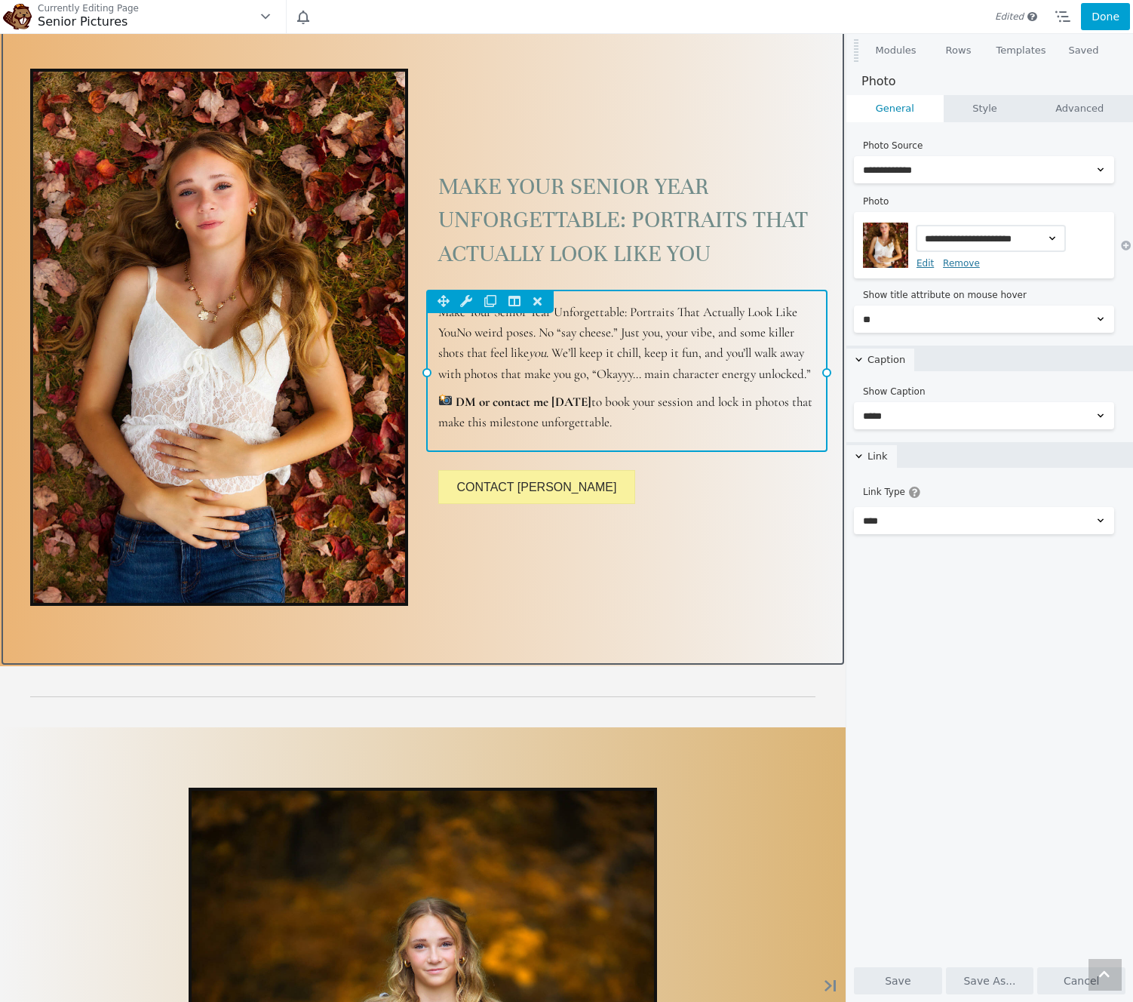
click at [714, 327] on div "Column Settings Move Column Duplicate Column Delete Column Reset Column Widths …" at bounding box center [627, 371] width 402 height 162
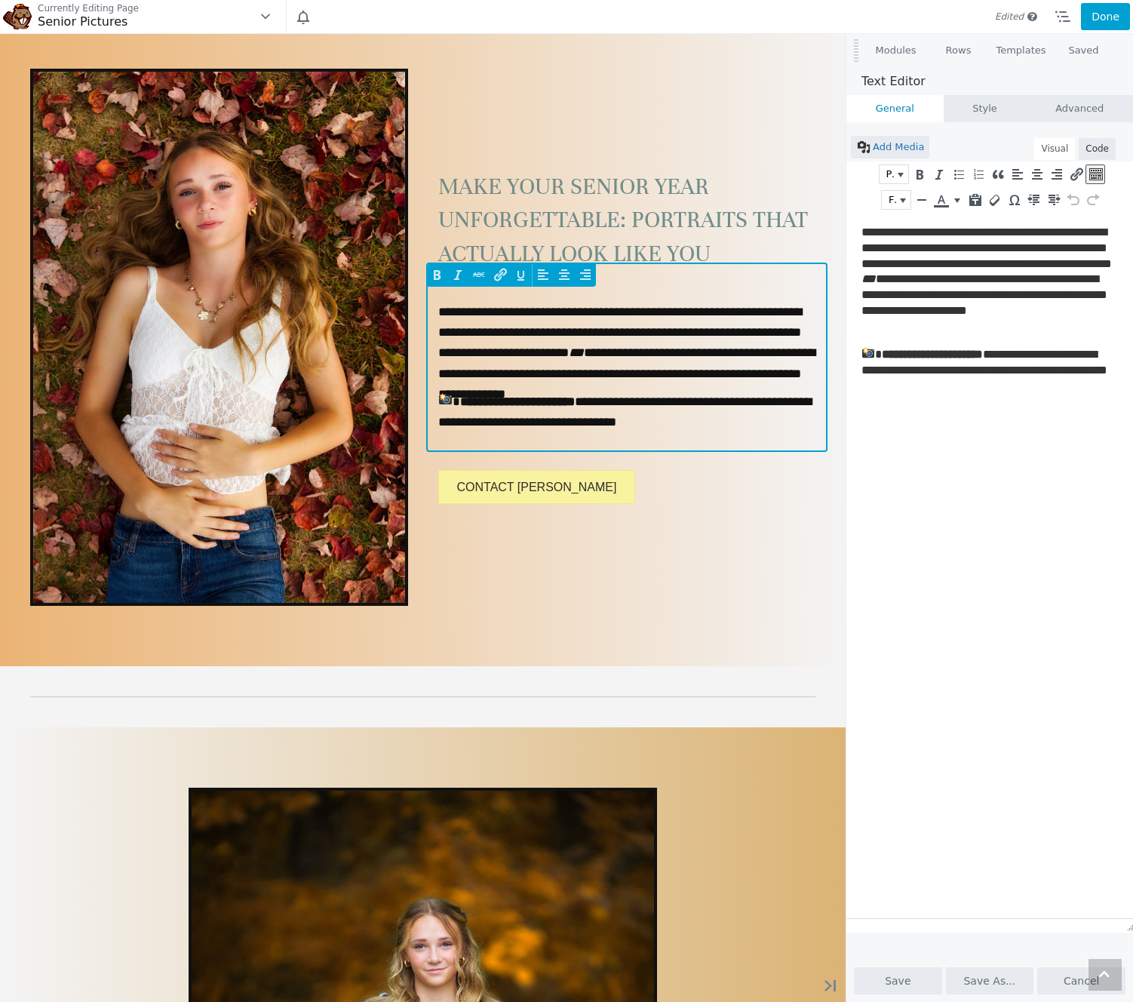
scroll to position [0, 0]
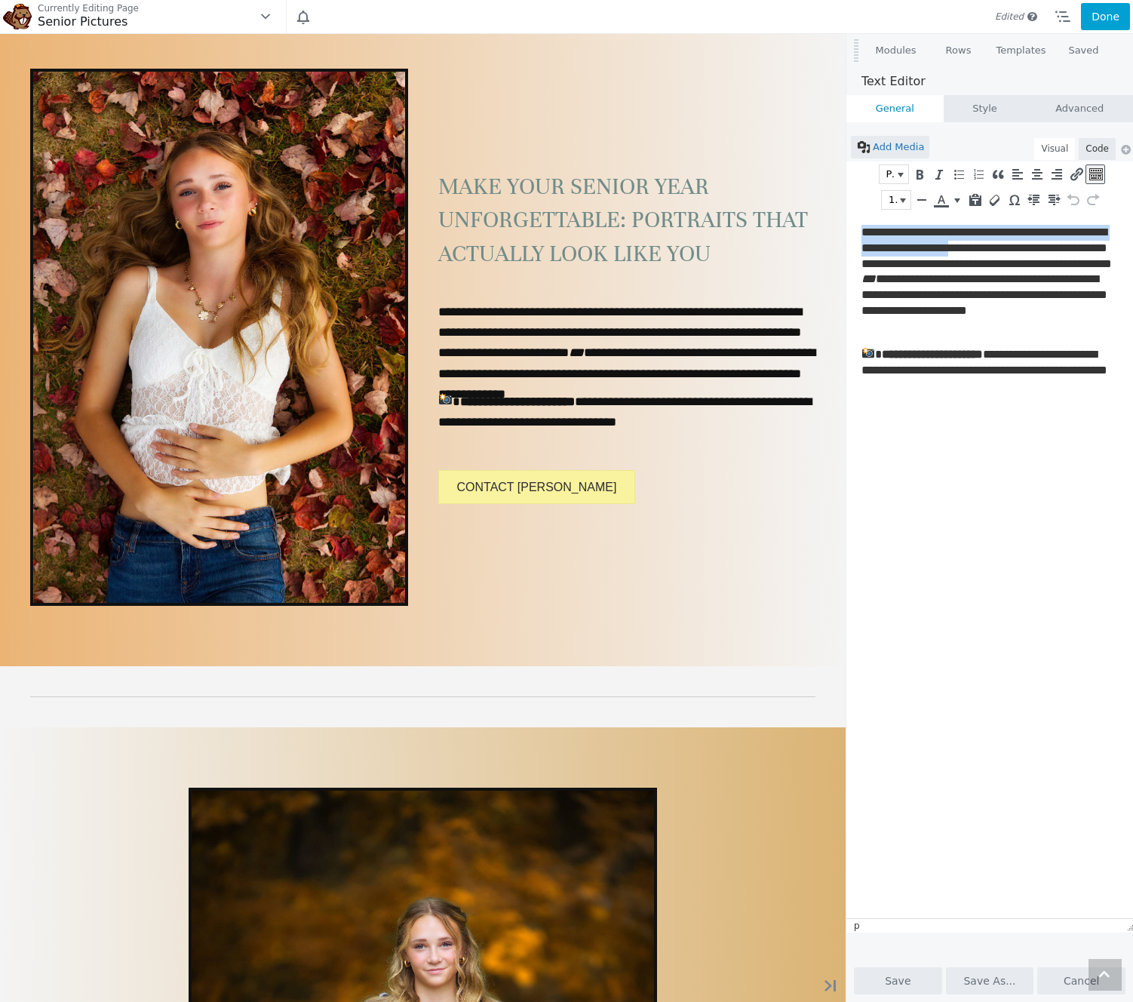
drag, startPoint x: 1060, startPoint y: 247, endPoint x: 863, endPoint y: 225, distance: 198.1
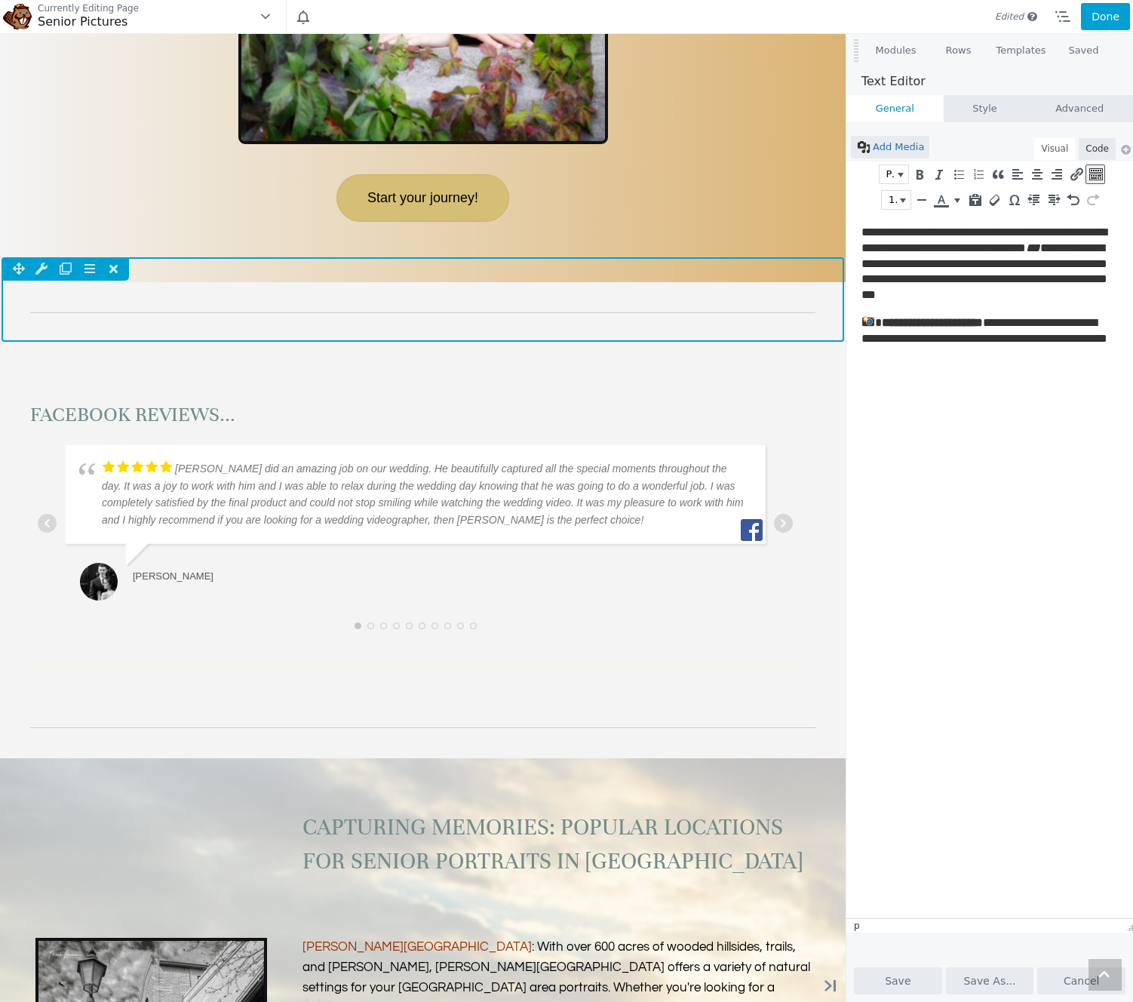
scroll to position [4315, 0]
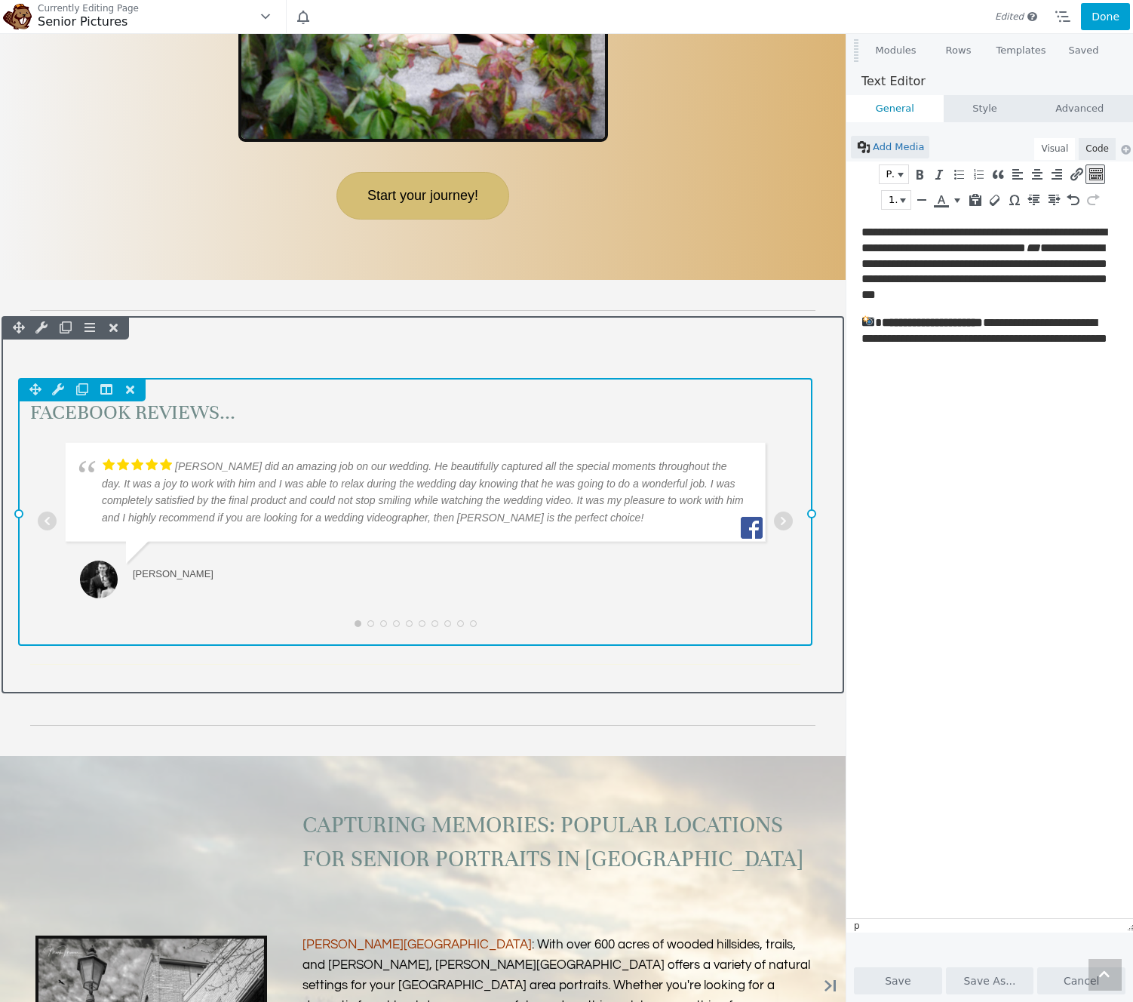
click at [357, 410] on div "Column Settings Move Column Duplicate Column Delete Column Reset Row Width" at bounding box center [415, 512] width 795 height 268
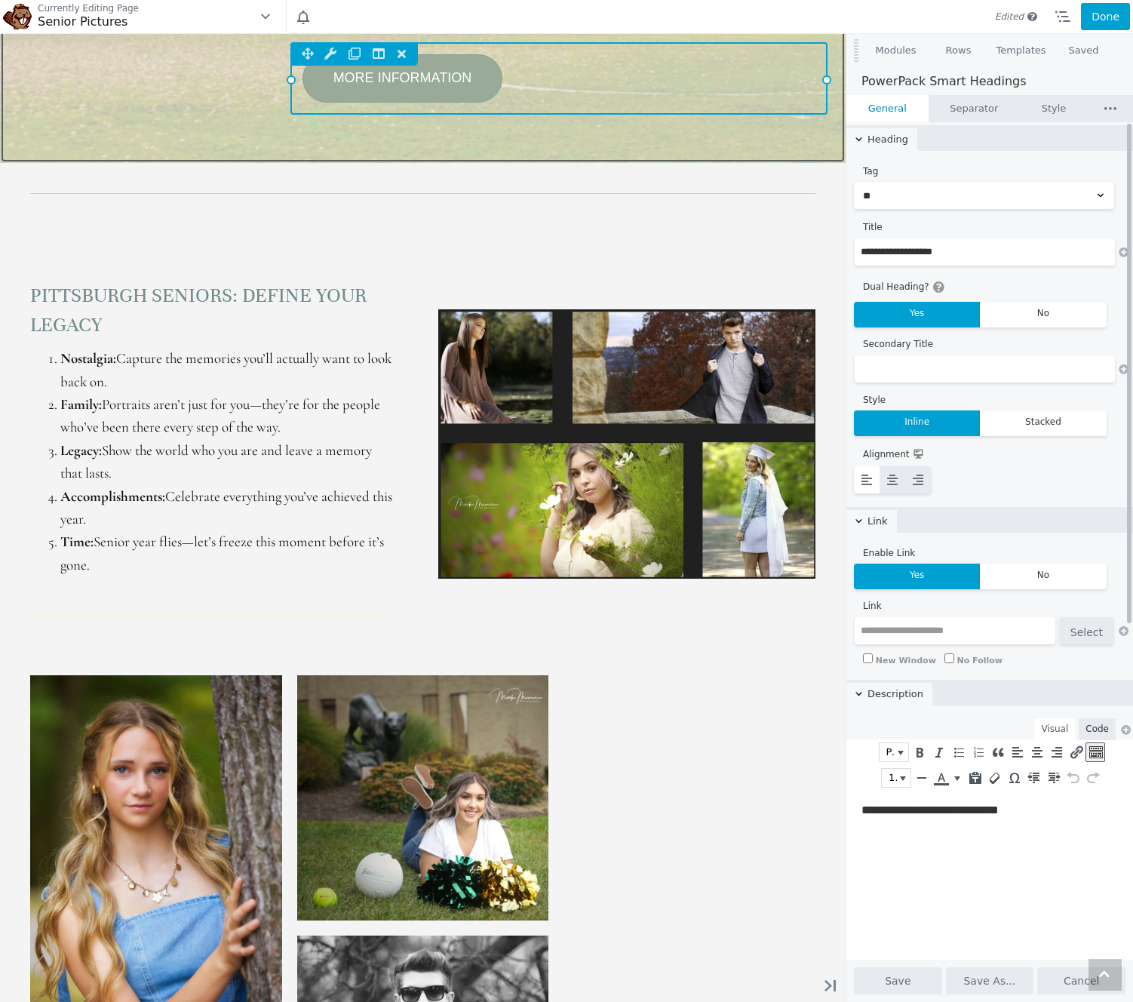
scroll to position [5677, 0]
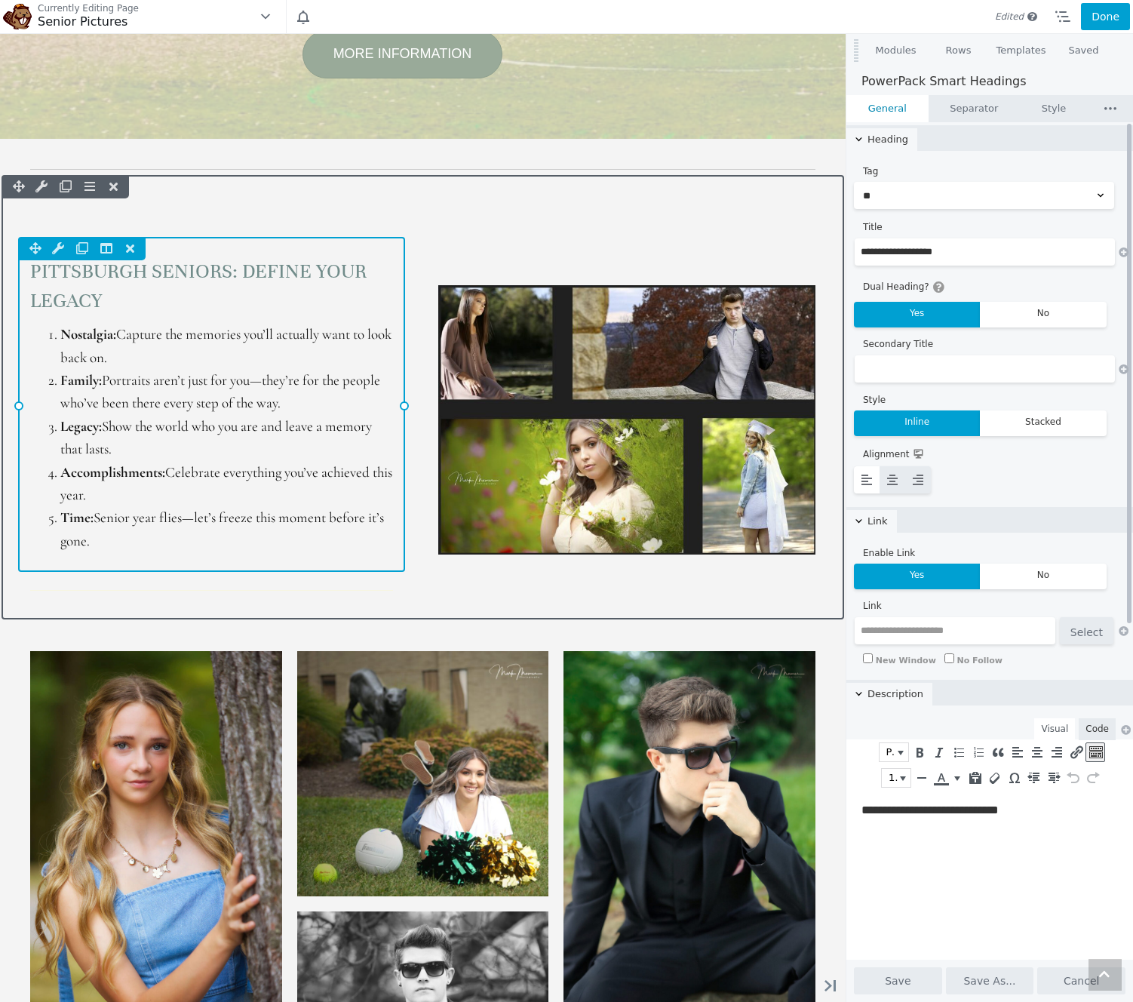
click at [194, 379] on div "Column Settings Move Column Duplicate Column Delete Column Reset Column Widths …" at bounding box center [211, 404] width 387 height 335
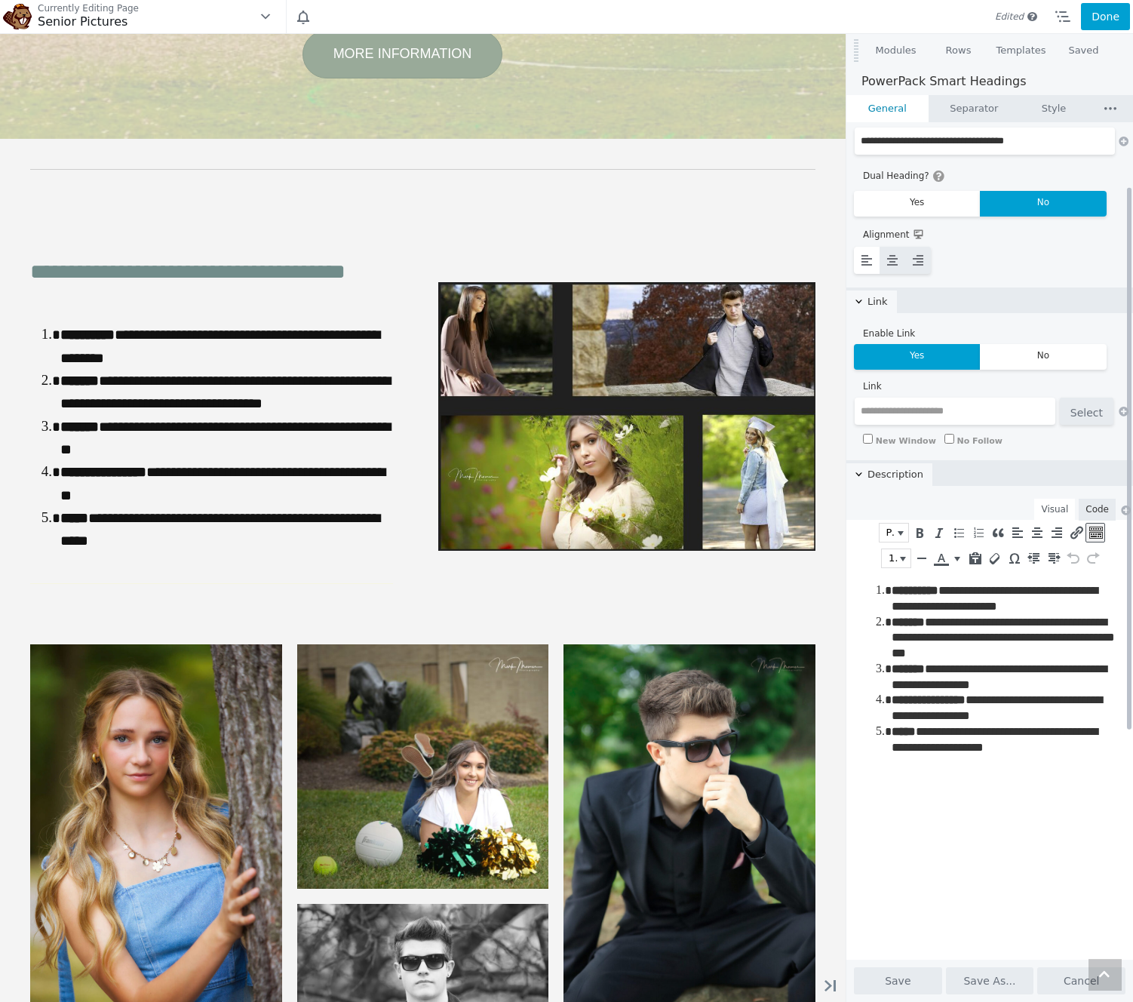
scroll to position [143, 0]
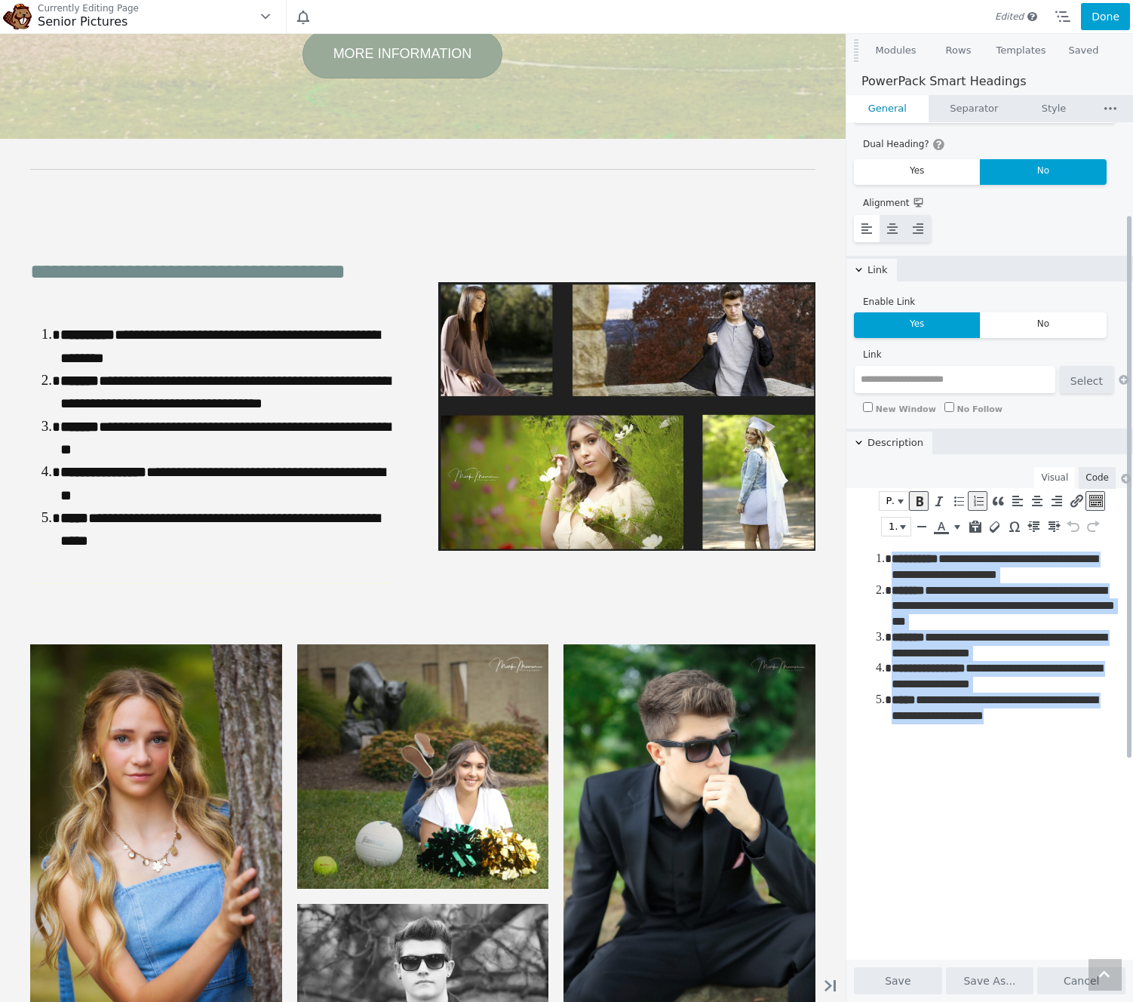
drag, startPoint x: 1043, startPoint y: 715, endPoint x: 814, endPoint y: 544, distance: 285.7
click at [847, 544] on html "**********" at bounding box center [992, 637] width 290 height 196
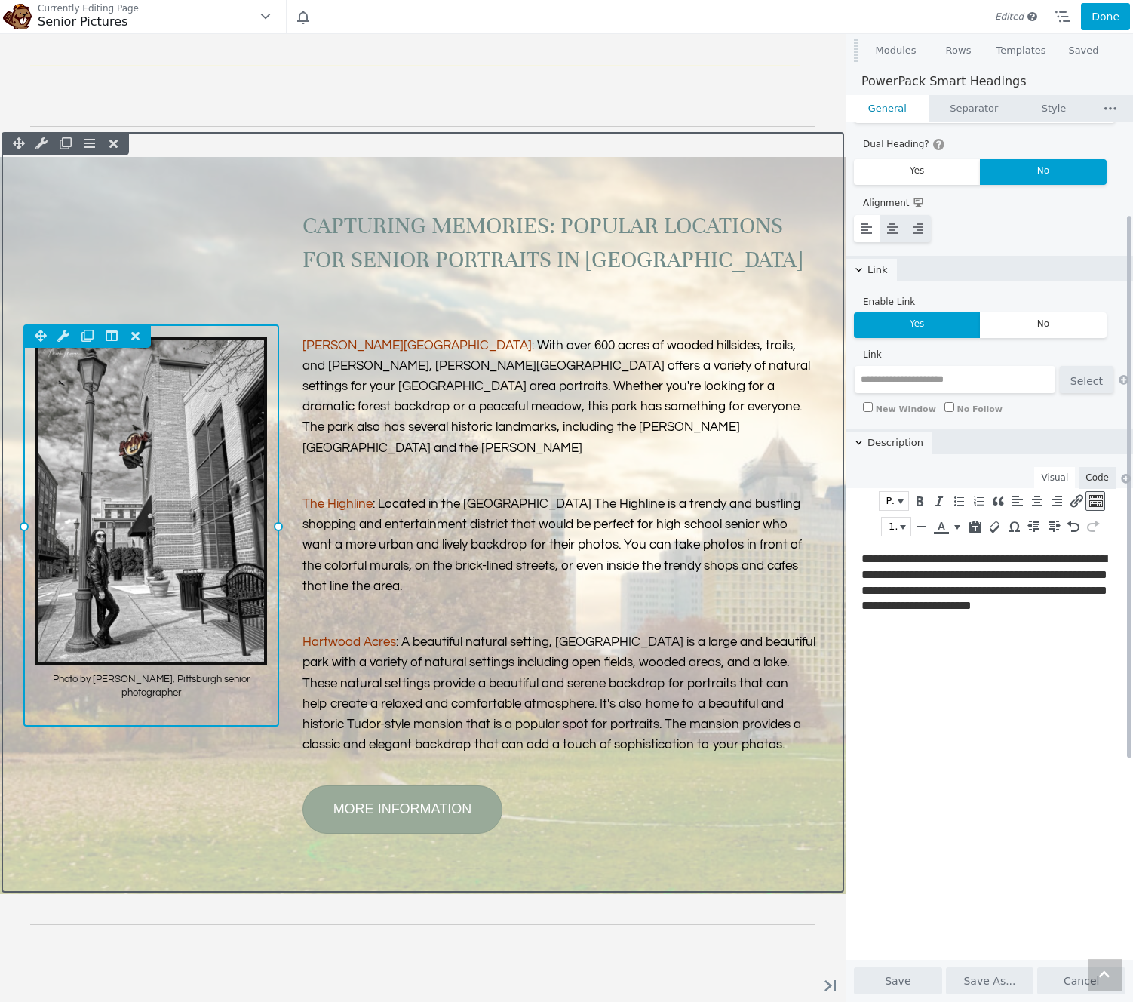
scroll to position [4915, 0]
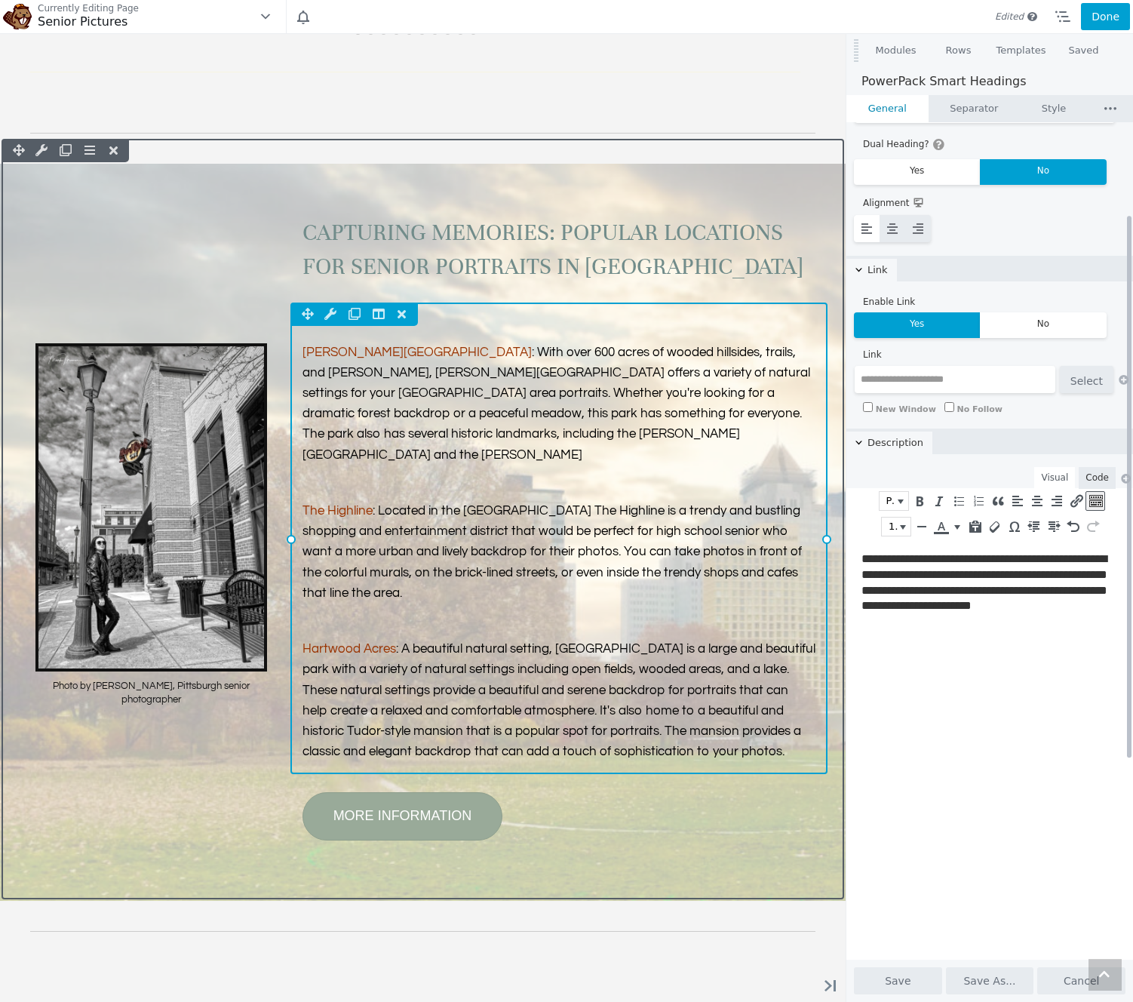
click at [492, 470] on div "Column Settings Move Column Duplicate Column Delete Column Reset Column Widths …" at bounding box center [558, 539] width 537 height 472
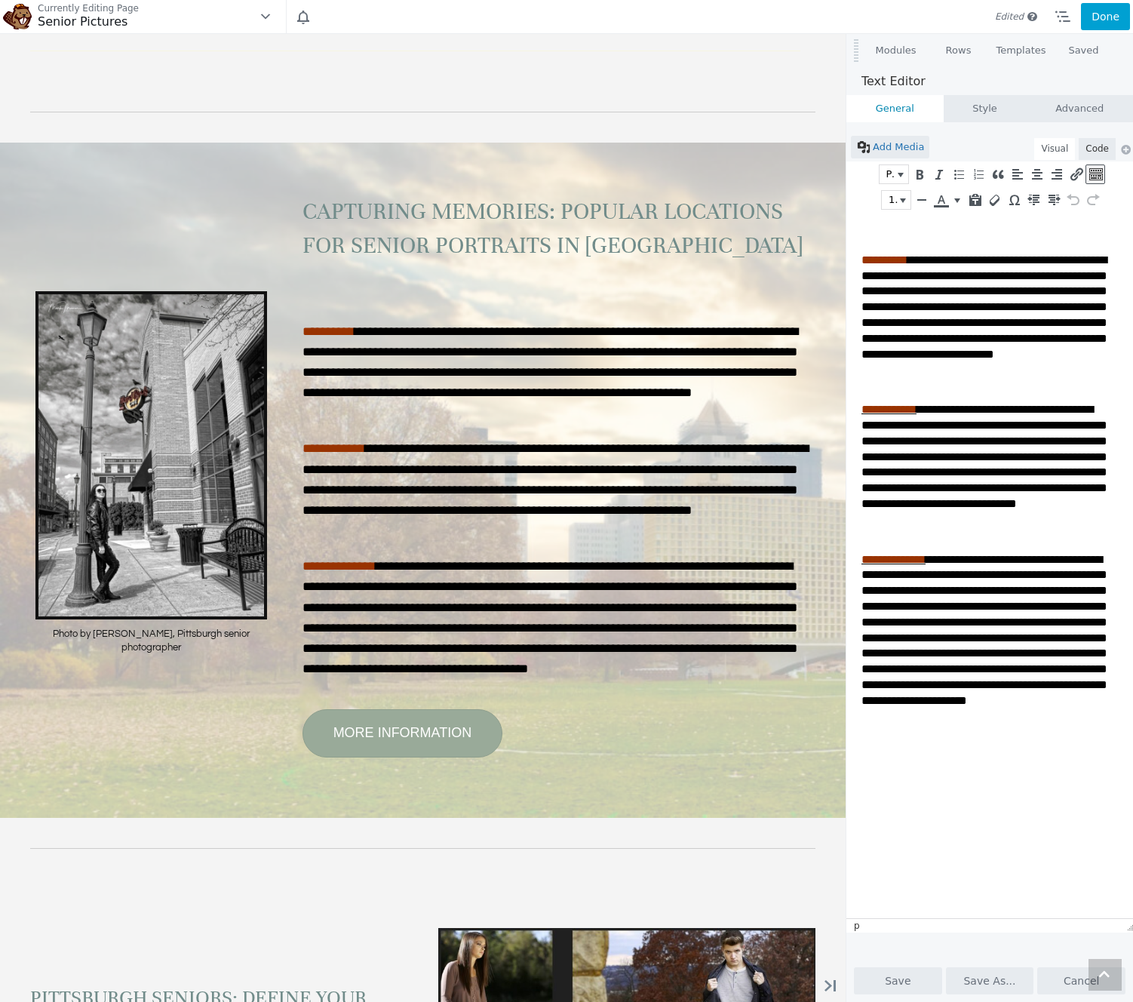
scroll to position [4938, 0]
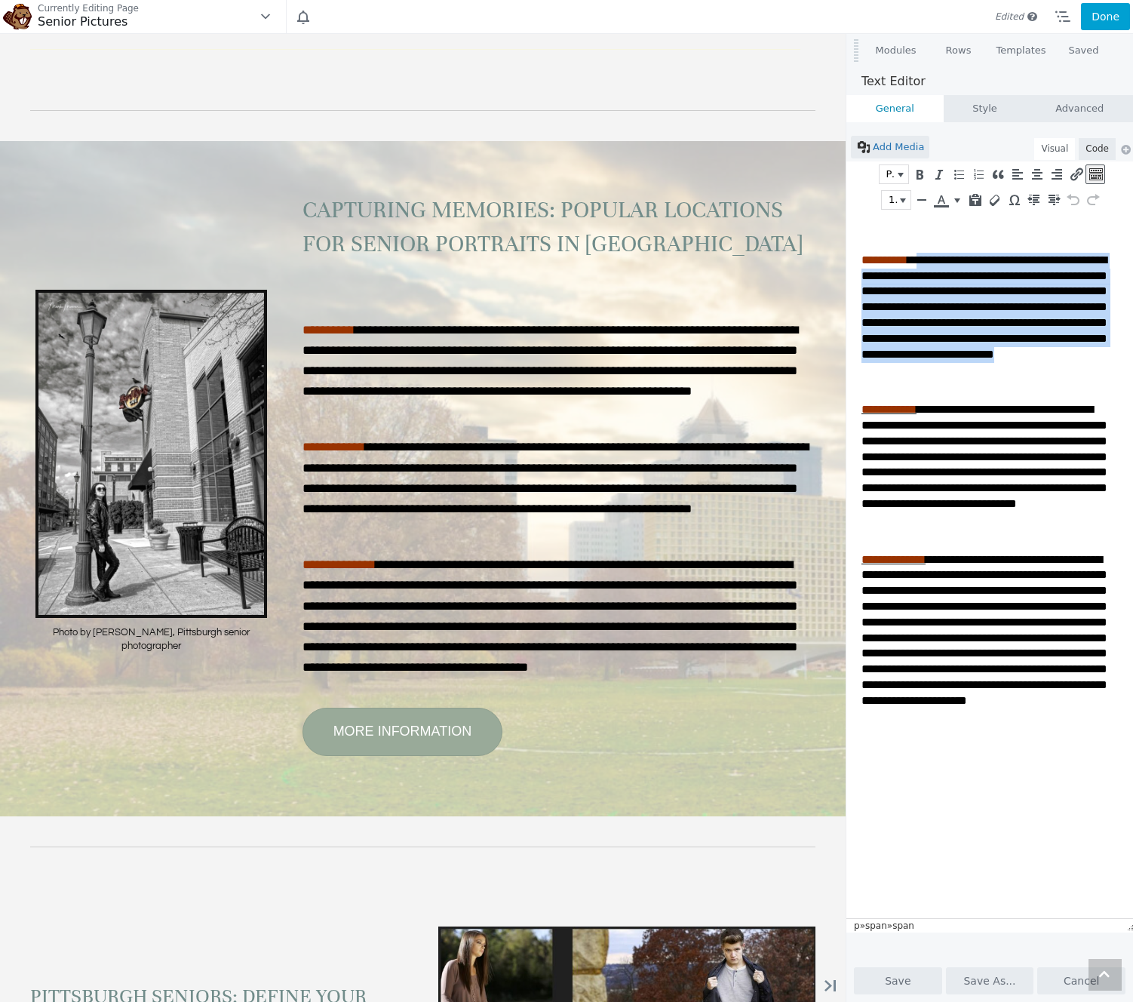
drag, startPoint x: 916, startPoint y: 384, endPoint x: 927, endPoint y: 261, distance: 123.4
click at [927, 261] on p "**********" at bounding box center [988, 308] width 253 height 110
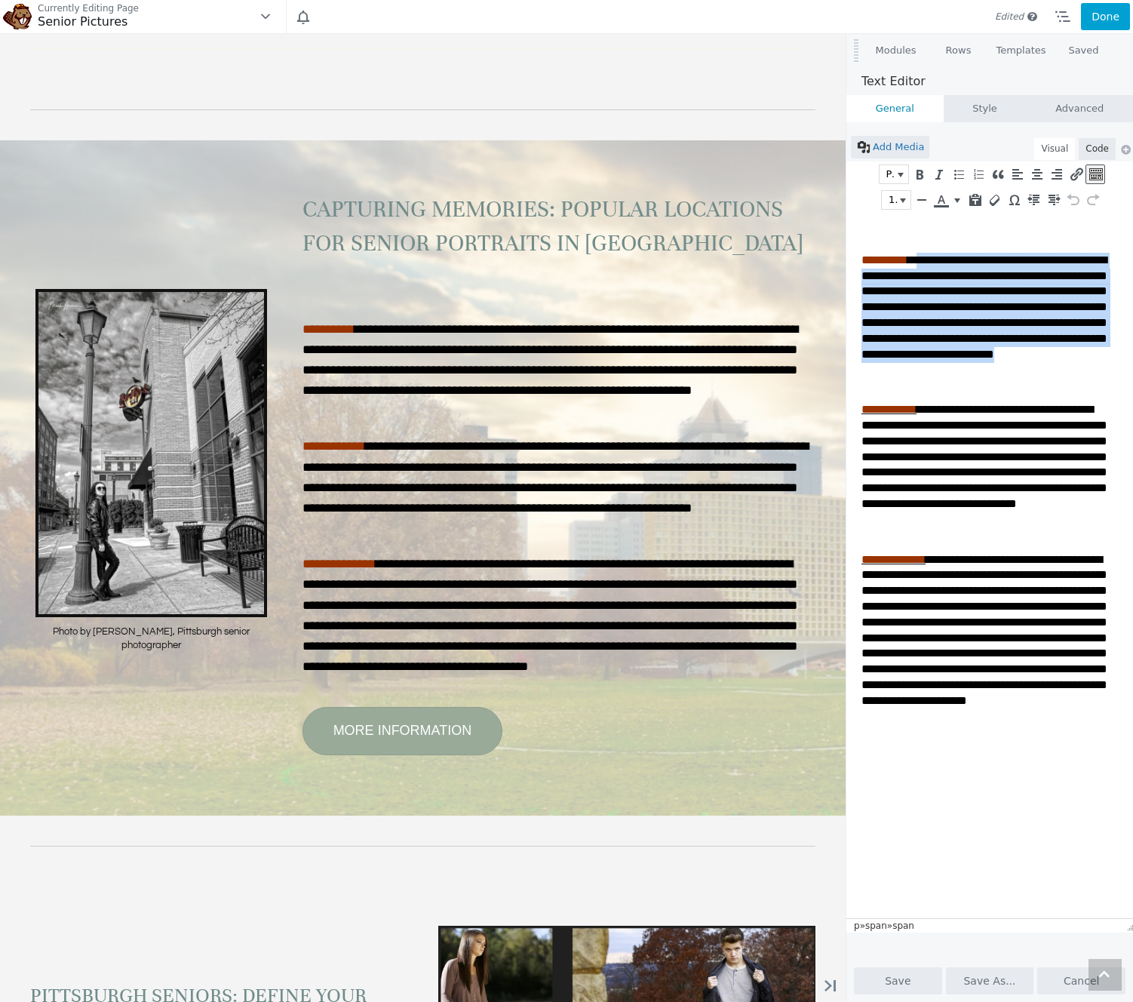
copy span "**********"
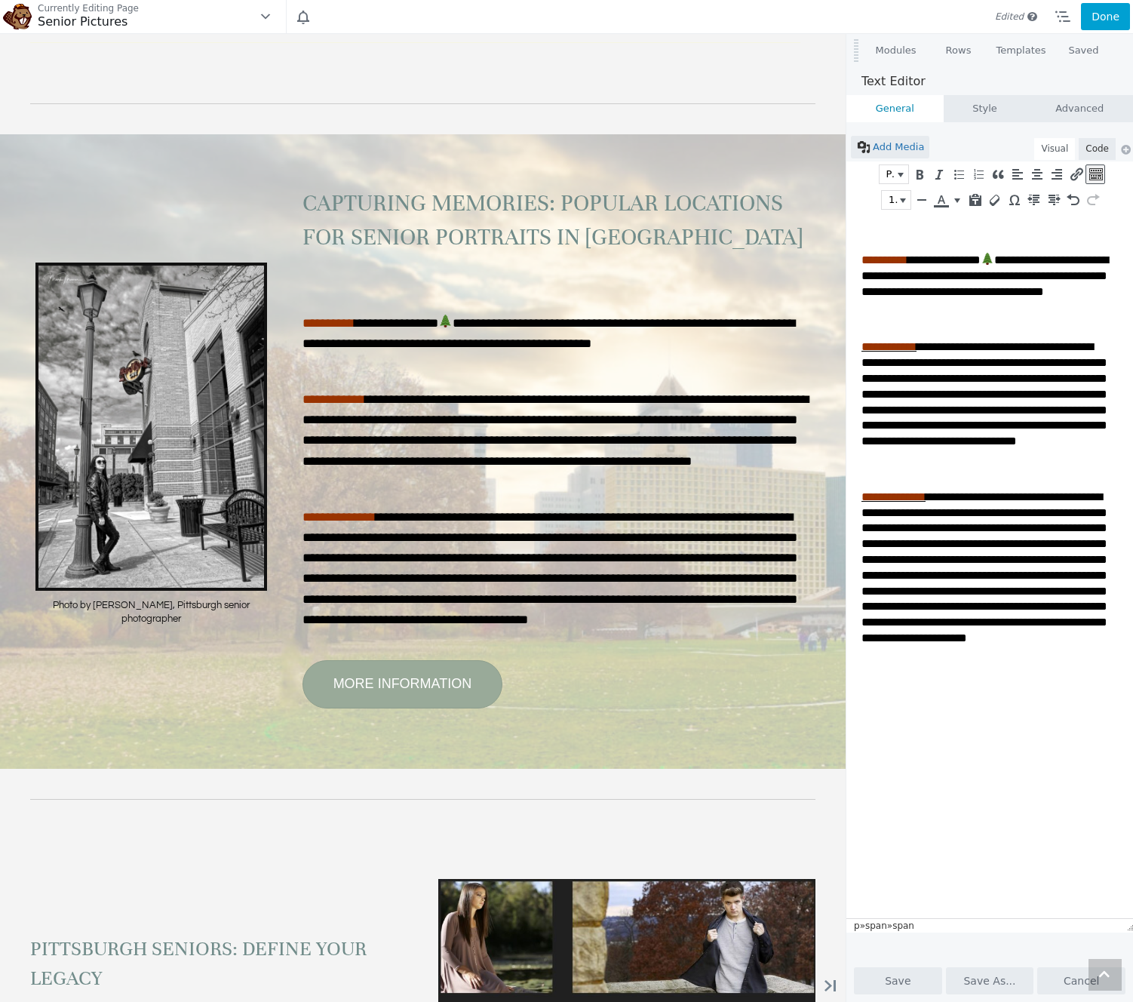
click at [922, 259] on span "**********" at bounding box center [985, 275] width 247 height 43
click at [928, 263] on span "**********" at bounding box center [987, 275] width 251 height 43
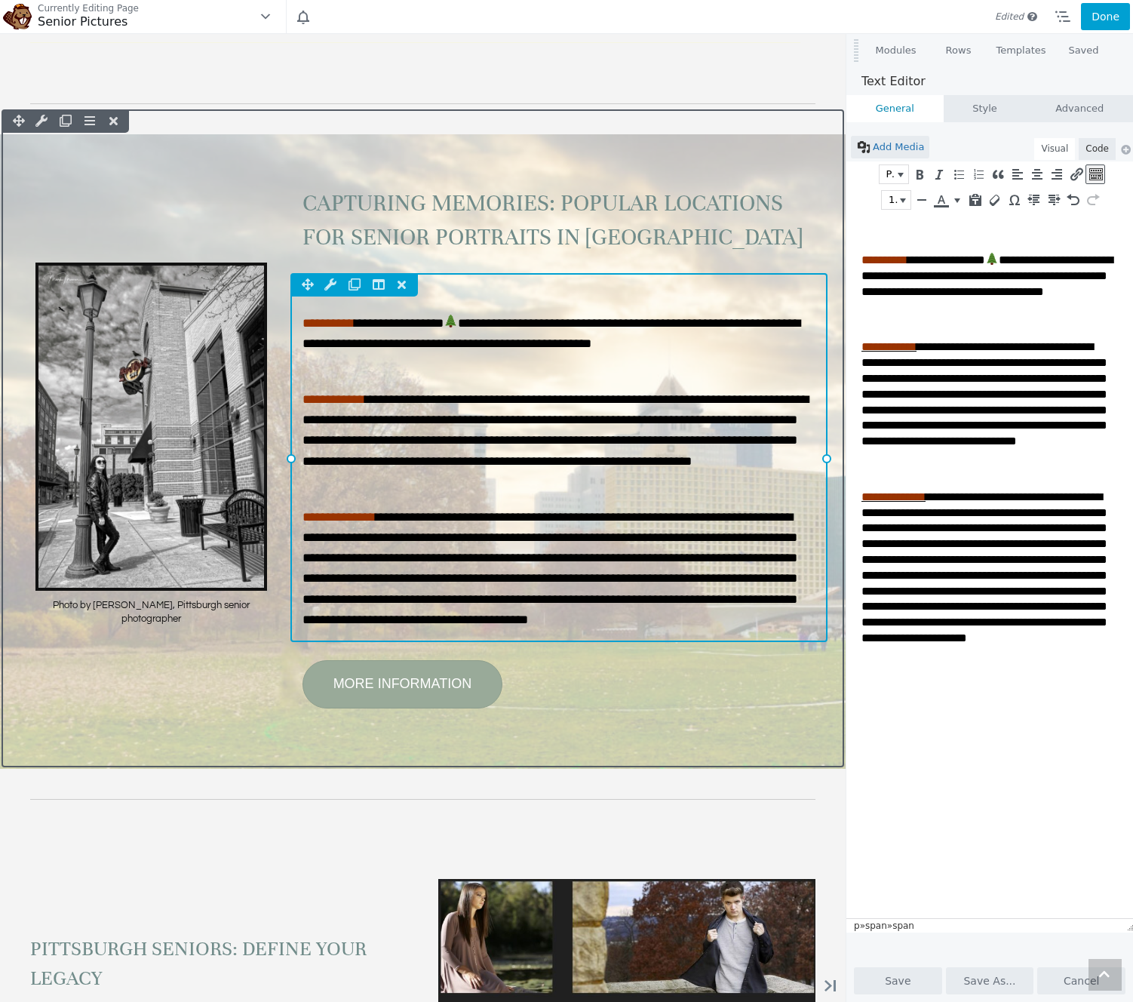
click at [429, 431] on div "Column Settings Move Column Duplicate Column Delete Column Reset Column Widths …" at bounding box center [558, 458] width 537 height 370
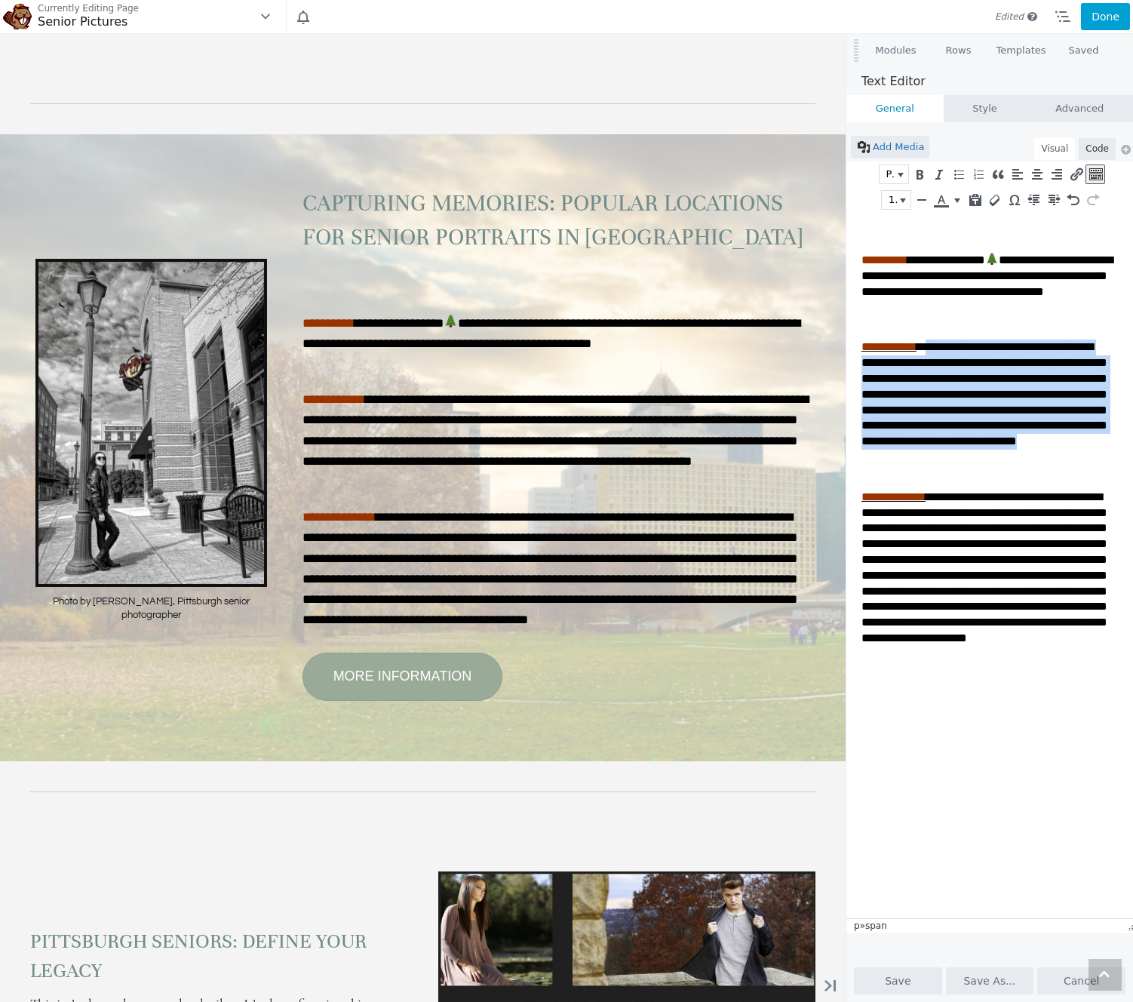
drag, startPoint x: 1094, startPoint y: 472, endPoint x: 938, endPoint y: 360, distance: 192.4
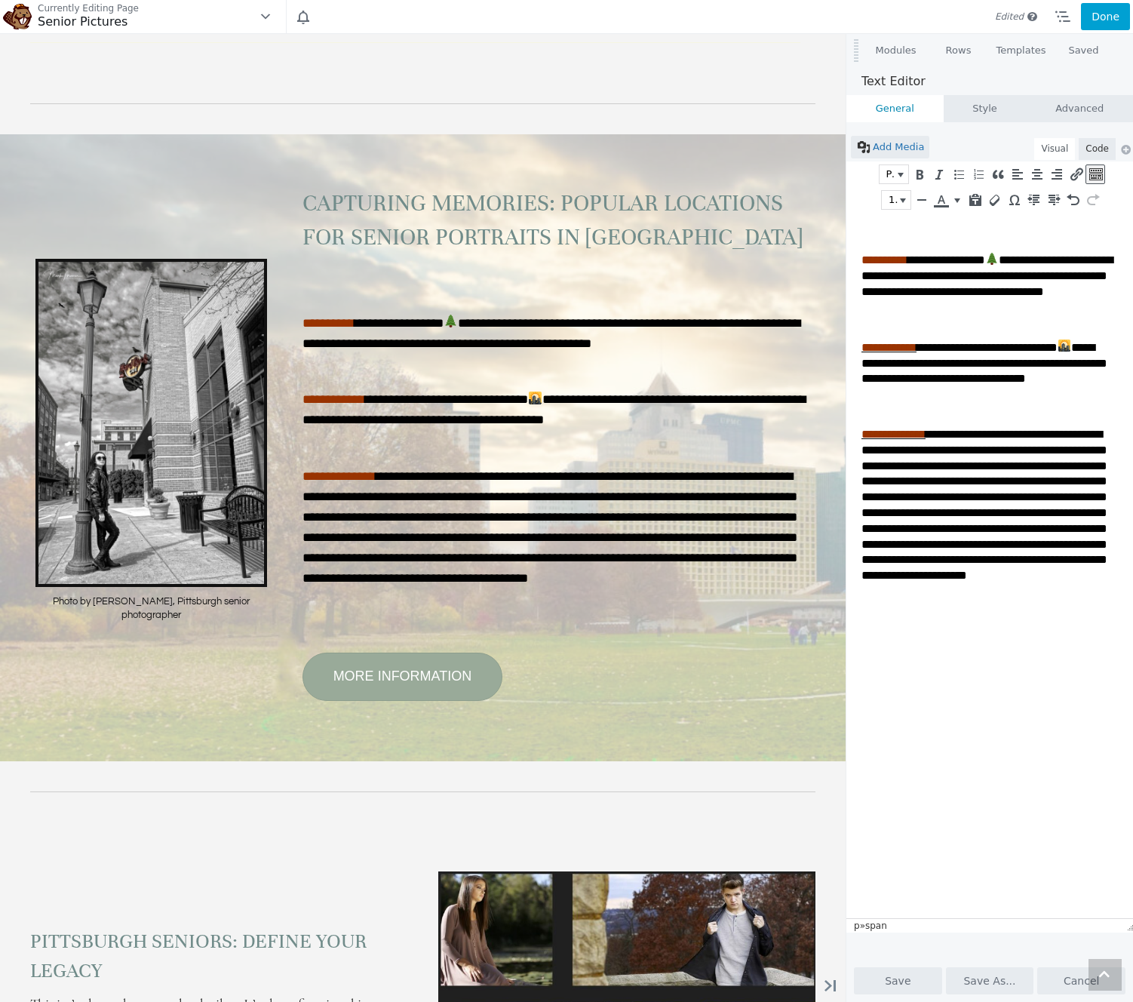
click at [936, 362] on span "**********" at bounding box center [985, 363] width 246 height 43
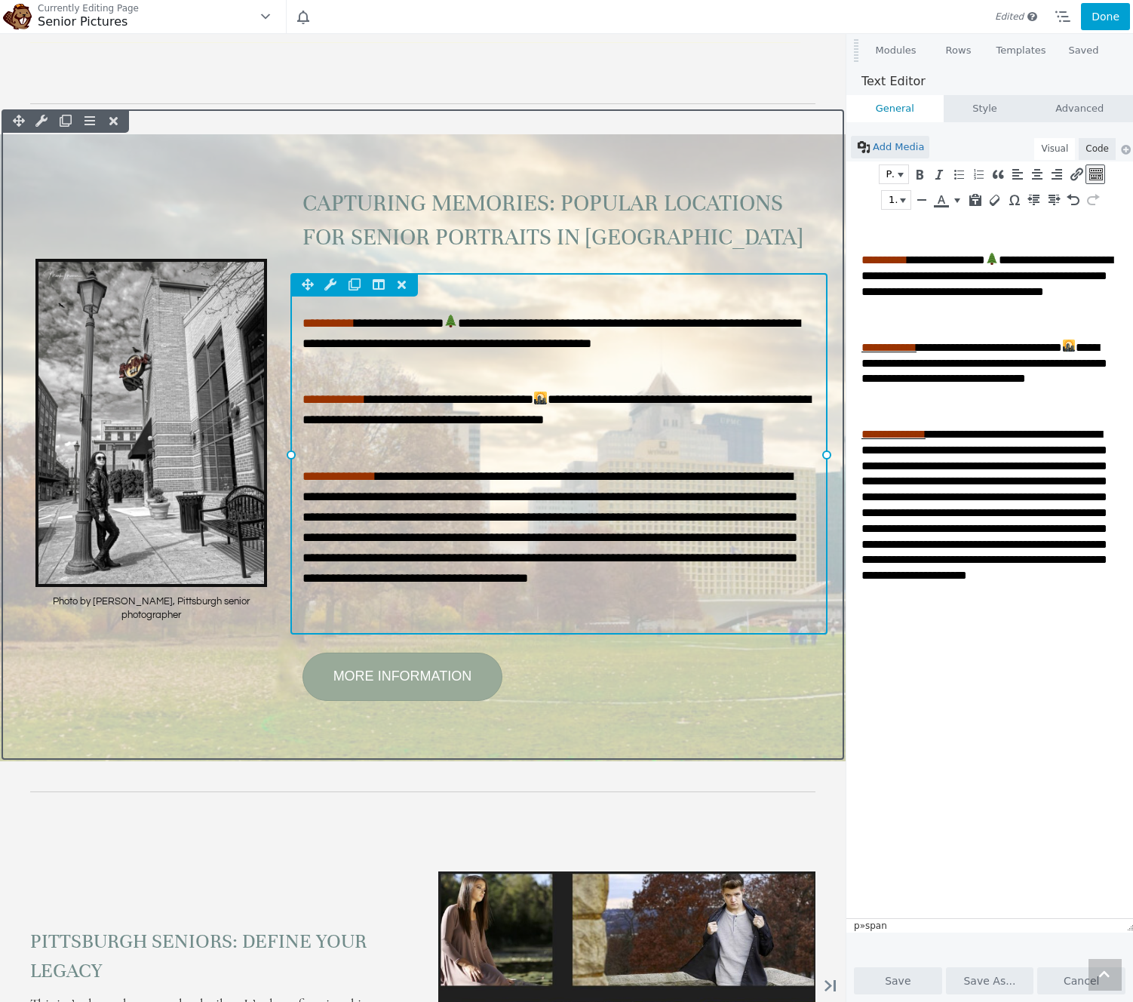
click at [534, 551] on div "Column Settings Move Column Duplicate Column Delete Column Reset Column Widths …" at bounding box center [558, 454] width 537 height 362
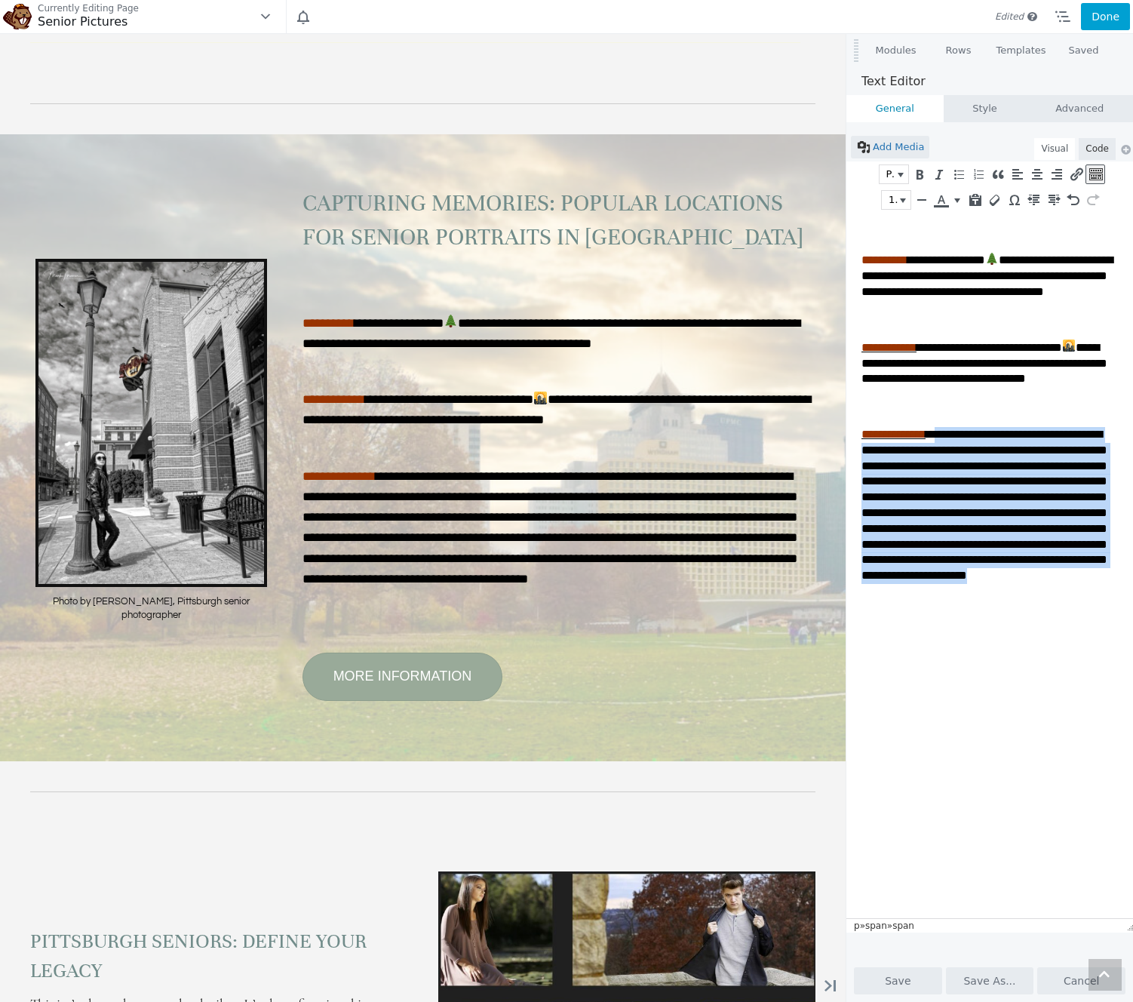
drag, startPoint x: 1049, startPoint y: 649, endPoint x: 959, endPoint y: 460, distance: 208.9
click at [959, 460] on html "**********" at bounding box center [992, 404] width 290 height 383
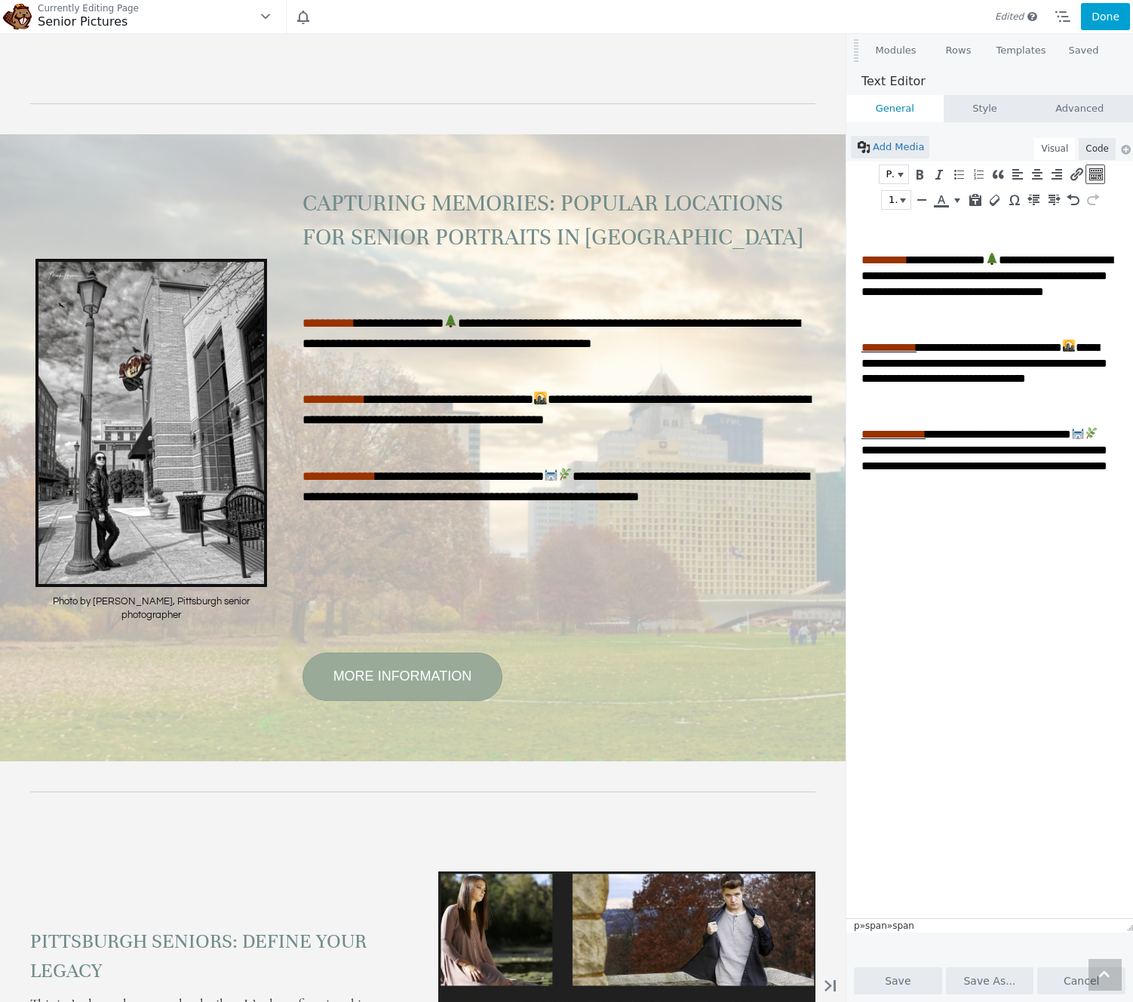
click at [954, 465] on span "**********" at bounding box center [985, 450] width 246 height 43
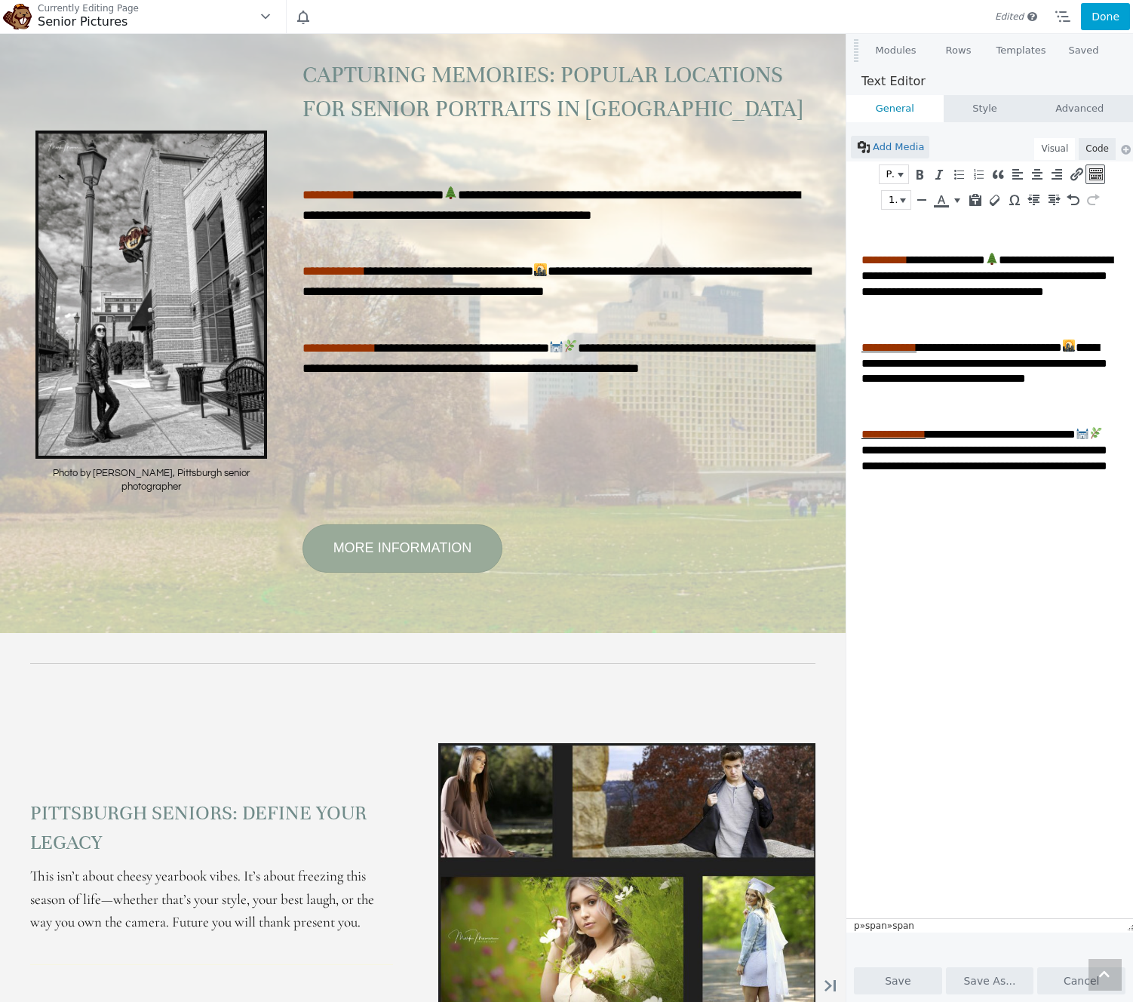
scroll to position [5073, 0]
click at [954, 487] on html "**********" at bounding box center [992, 350] width 290 height 274
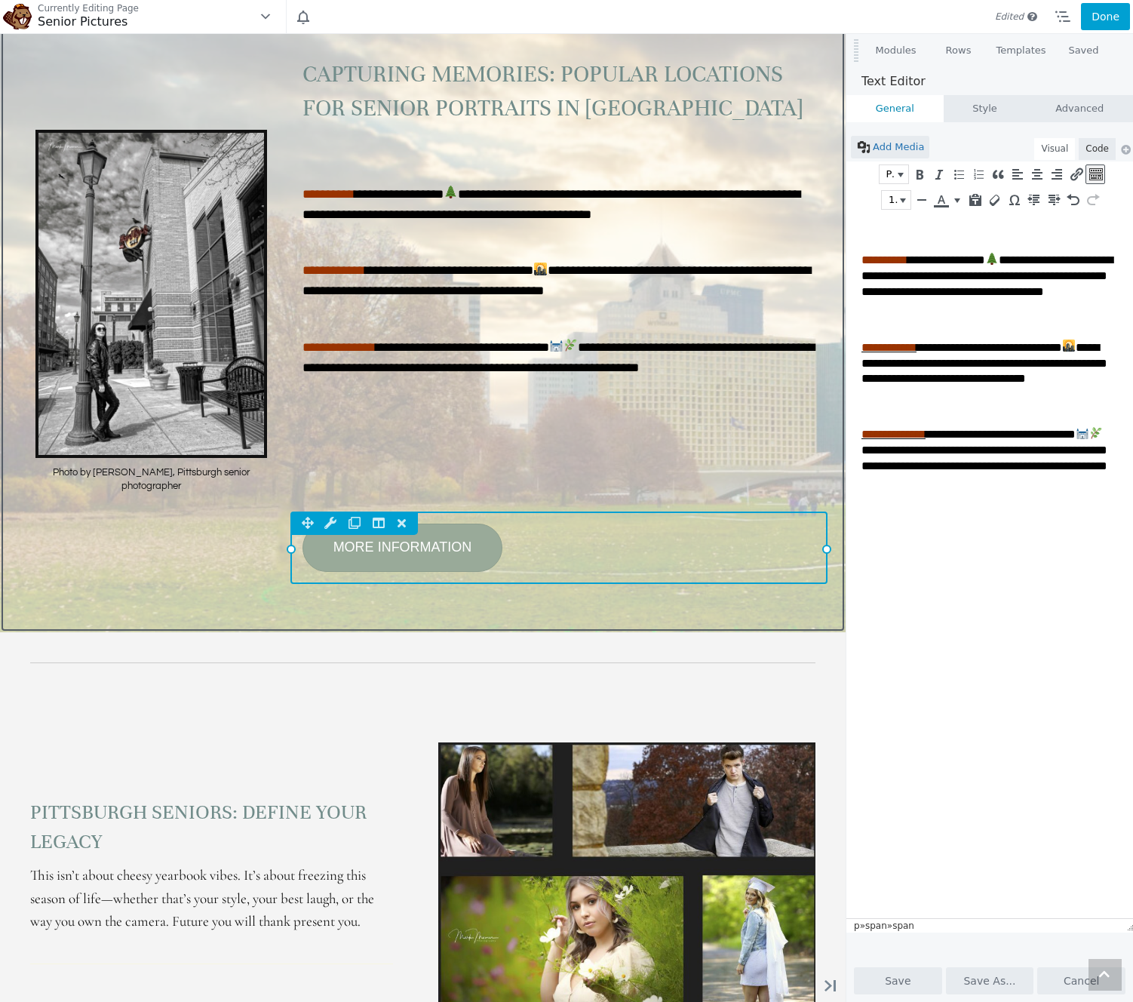
click at [665, 586] on div "MORE INFORMATION Column Settings Move Column Duplicate Column Delete Column Res…" at bounding box center [558, 548] width 543 height 78
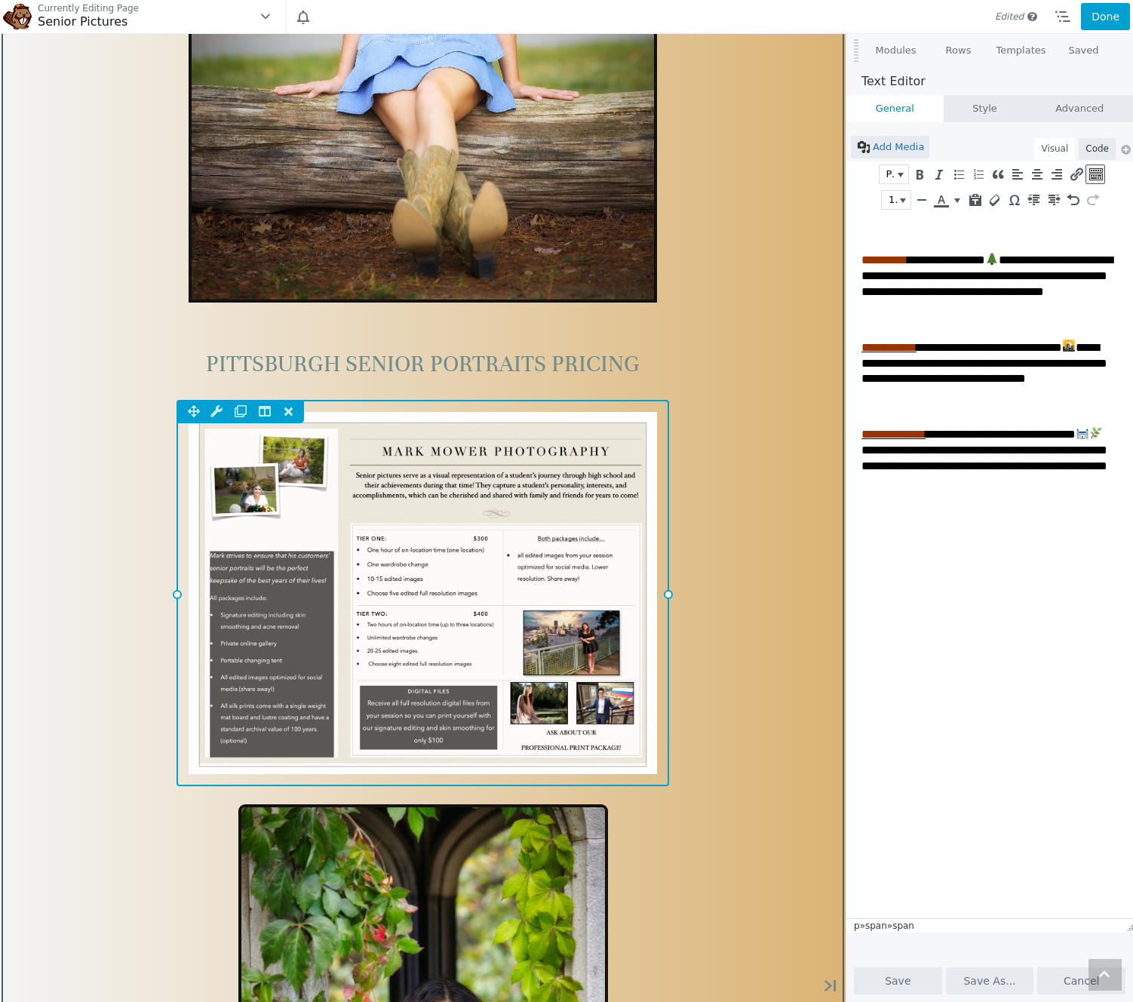
scroll to position [3121, 0]
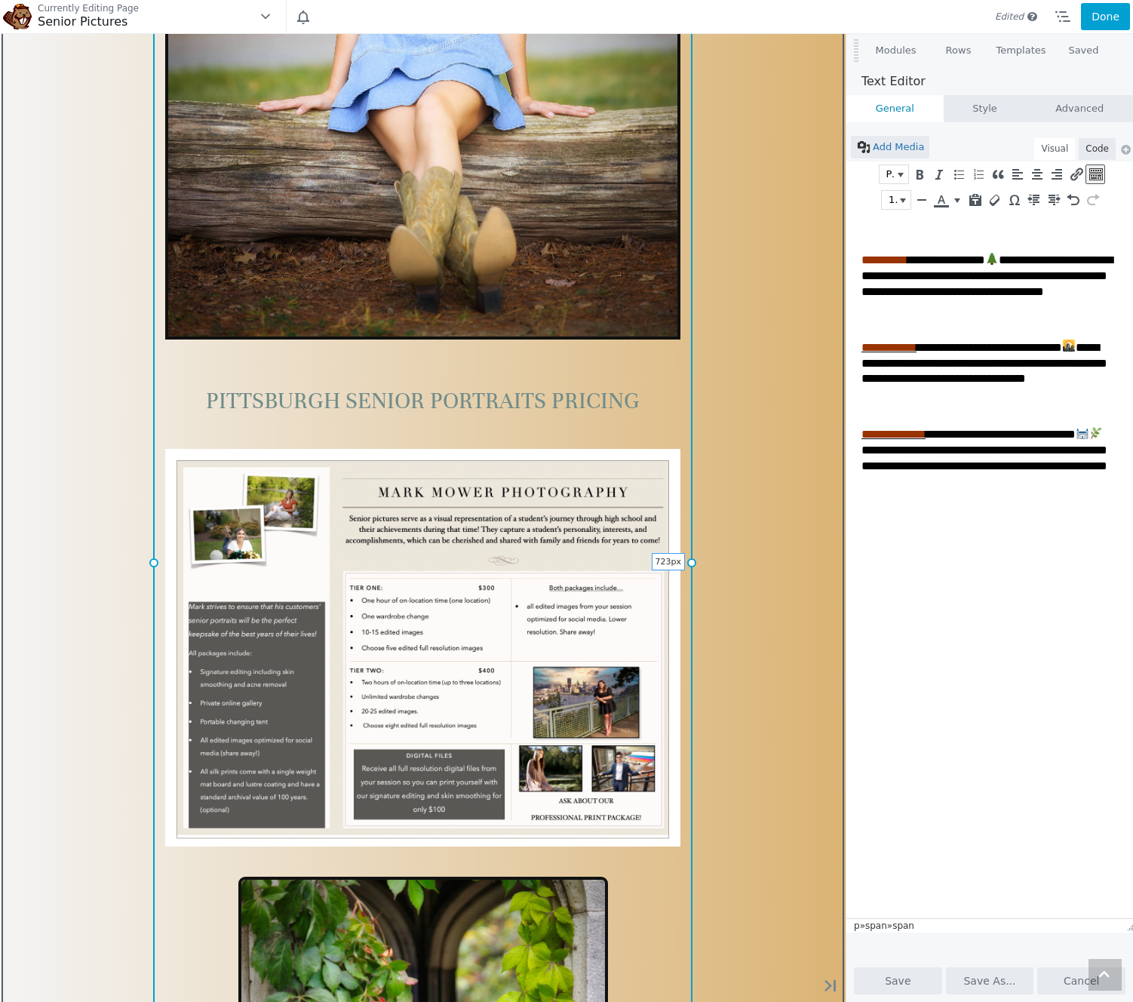
drag, startPoint x: 666, startPoint y: 561, endPoint x: 690, endPoint y: 561, distance: 23.4
click at [690, 561] on div at bounding box center [691, 562] width 9 height 9
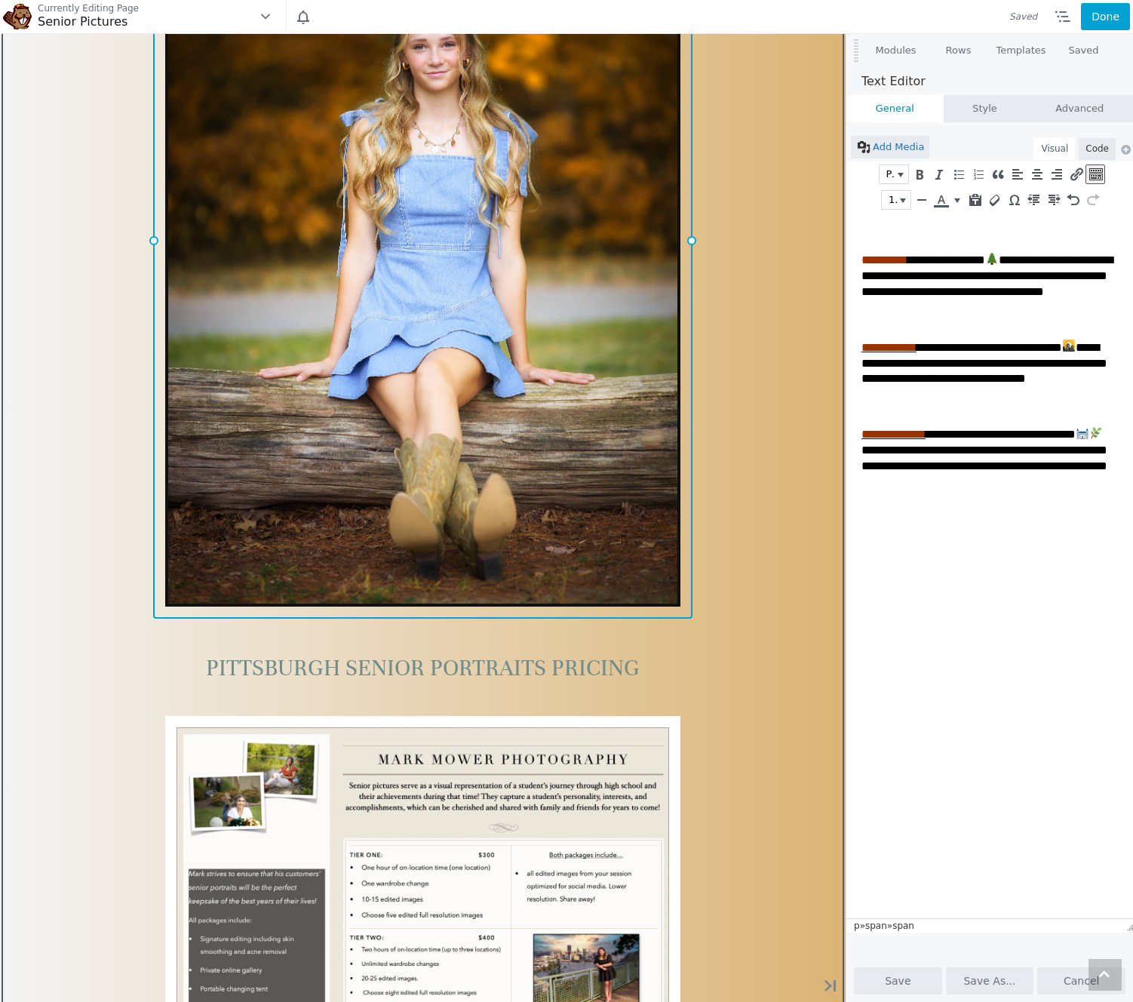
scroll to position [3311, 0]
